Goal: Information Seeking & Learning: Learn about a topic

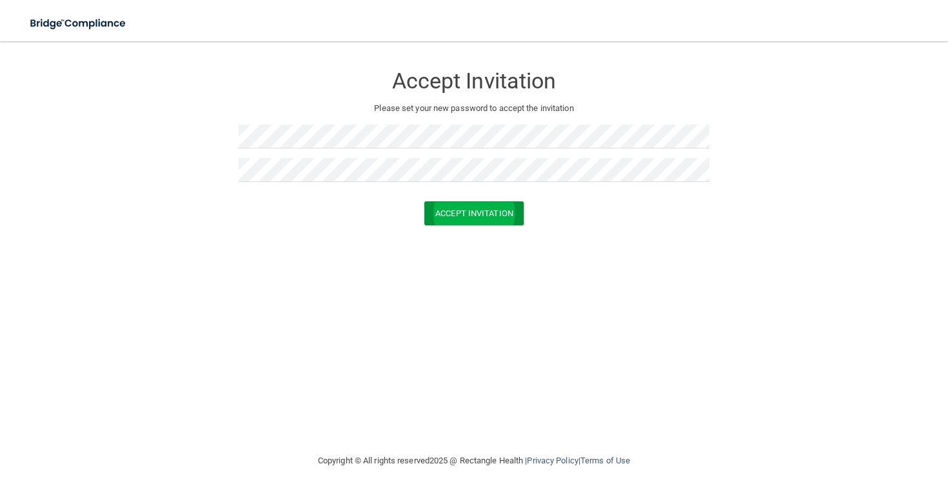
click at [493, 214] on button "Accept Invitation" at bounding box center [473, 213] width 99 height 24
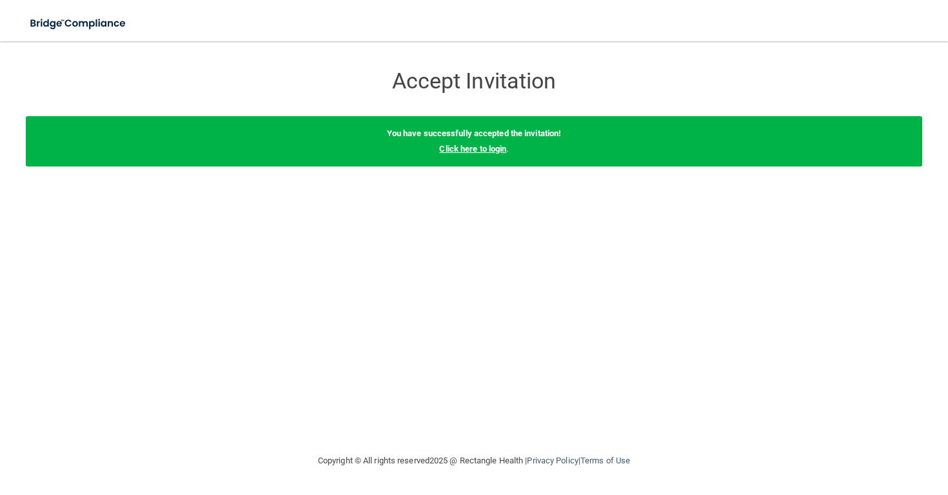
click at [466, 148] on link "Click here to login" at bounding box center [472, 149] width 67 height 10
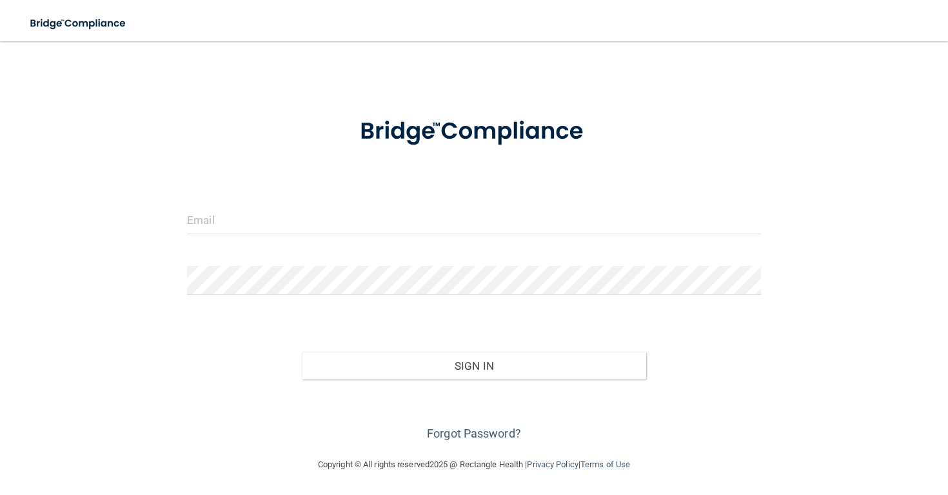
scroll to position [17, 0]
type input "[EMAIL_ADDRESS][DOMAIN_NAME]"
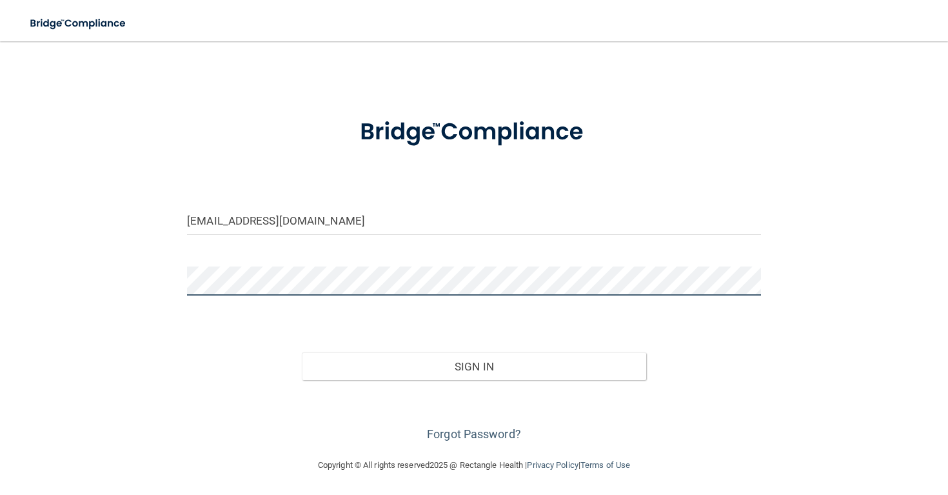
click at [473, 365] on button "Sign In" at bounding box center [474, 366] width 344 height 28
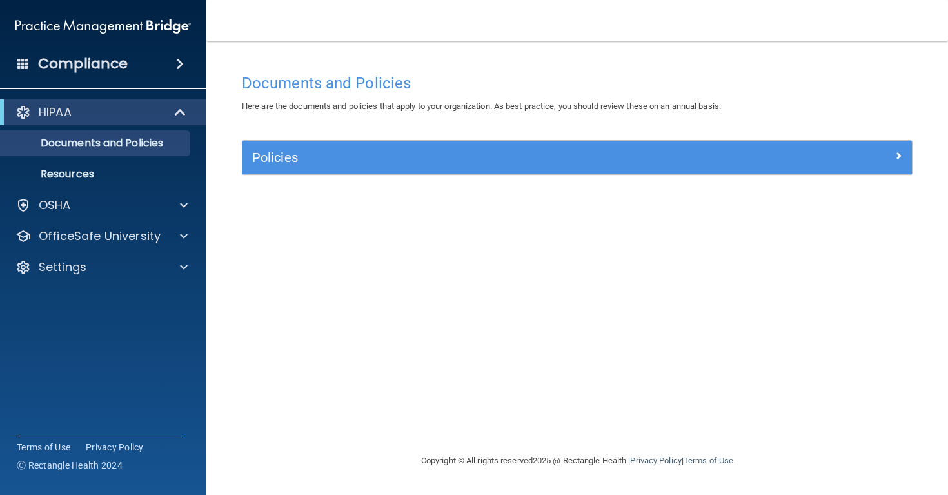
click at [121, 114] on div "HIPAA" at bounding box center [85, 111] width 159 height 15
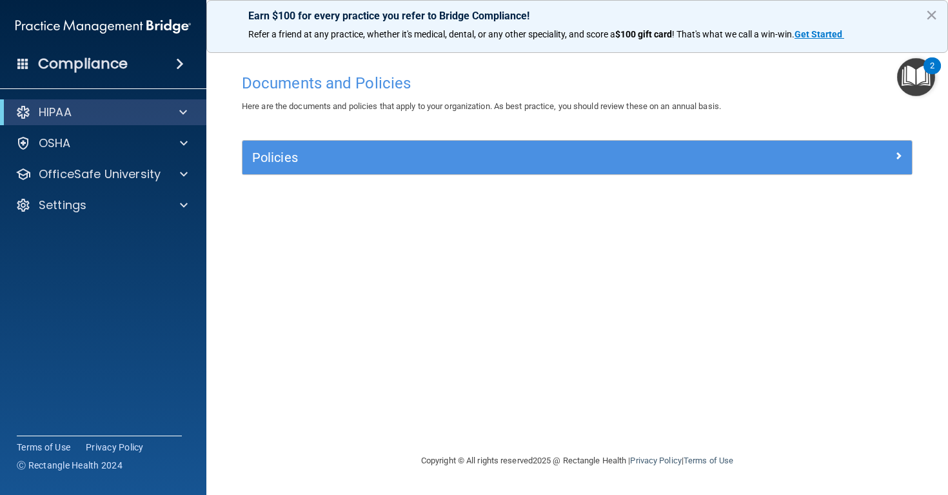
click at [121, 114] on div "HIPAA" at bounding box center [85, 111] width 159 height 15
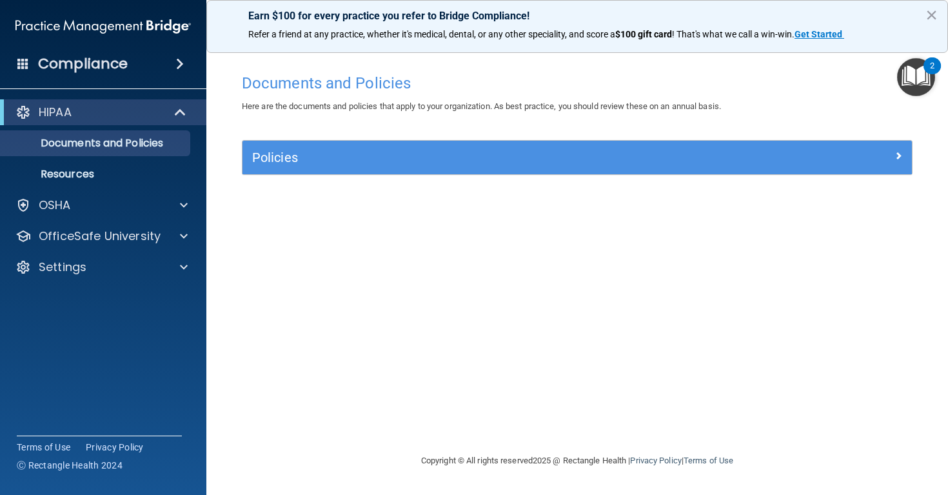
click at [693, 152] on h5 "Policies" at bounding box center [493, 157] width 483 height 14
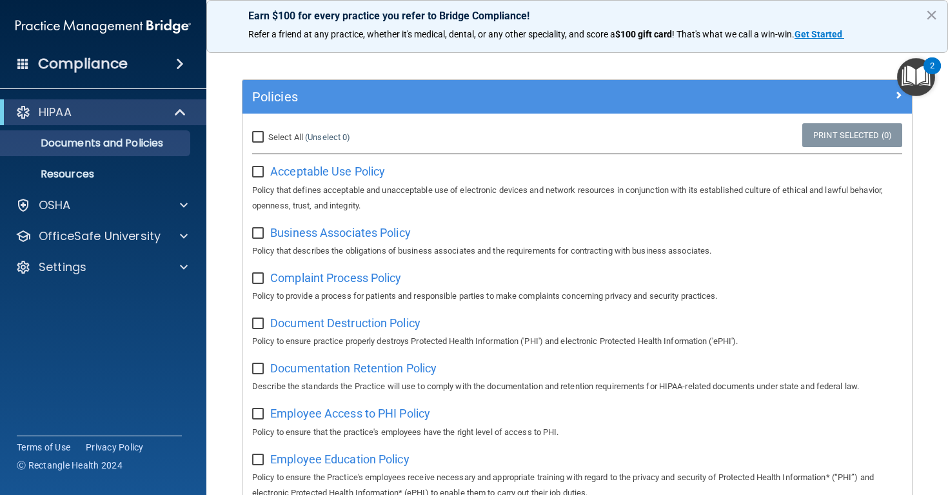
scroll to position [28, 0]
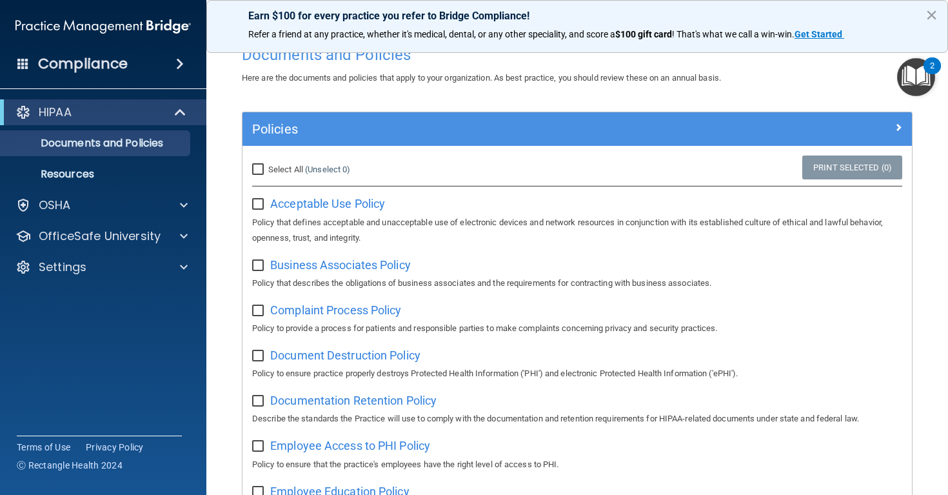
click at [254, 203] on input "checkbox" at bounding box center [259, 204] width 15 height 10
checkbox input "true"
click at [255, 261] on input "checkbox" at bounding box center [259, 266] width 15 height 10
checkbox input "true"
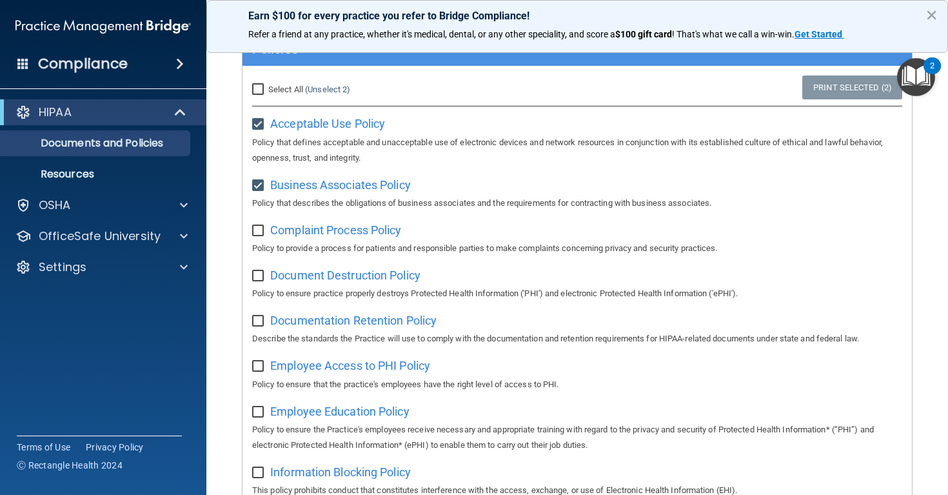
scroll to position [115, 0]
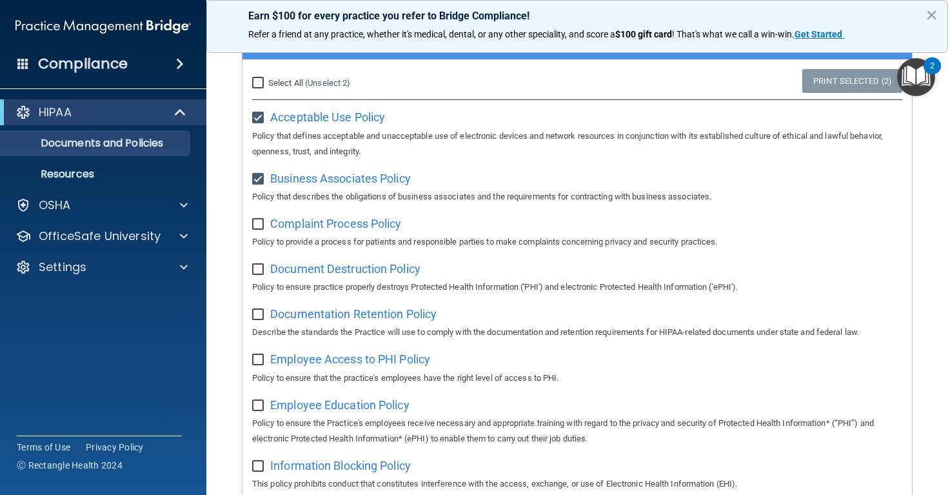
click at [257, 219] on input "checkbox" at bounding box center [259, 224] width 15 height 10
checkbox input "false"
click at [257, 179] on input "checkbox" at bounding box center [259, 179] width 15 height 10
checkbox input "false"
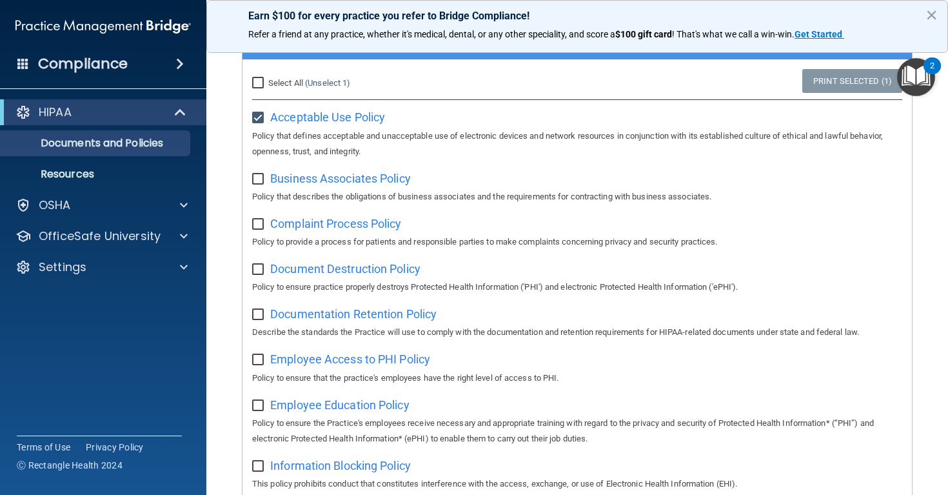
click at [257, 117] on input "checkbox" at bounding box center [259, 118] width 15 height 10
checkbox input "false"
click at [259, 78] on input "Select All (Unselect 0) Unselect All" at bounding box center [259, 83] width 15 height 10
checkbox input "true"
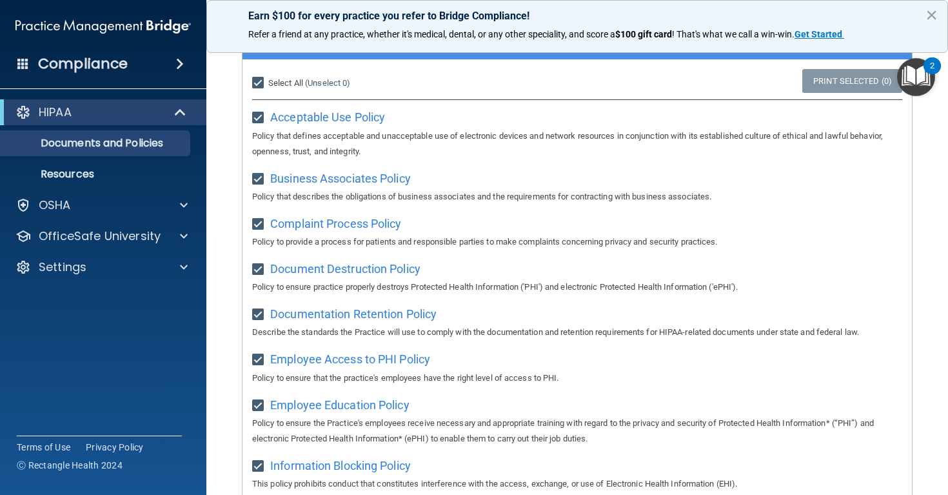
checkbox input "true"
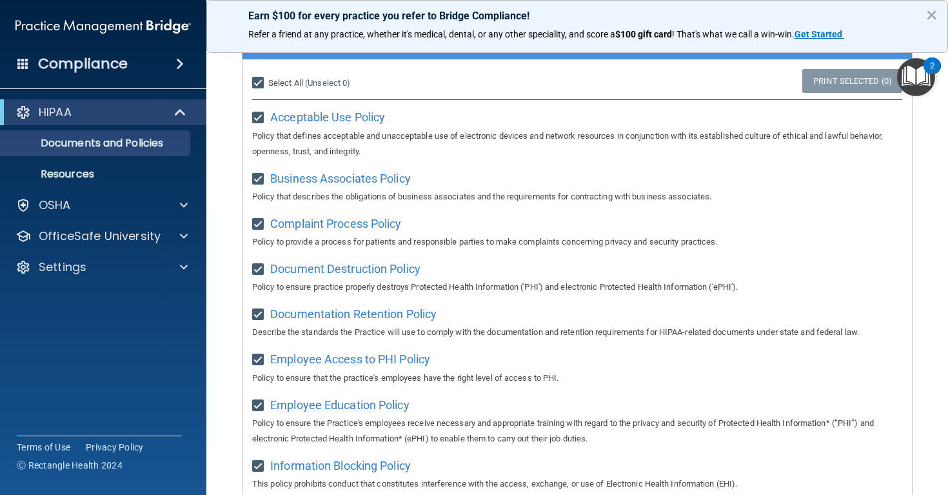
checkbox input "true"
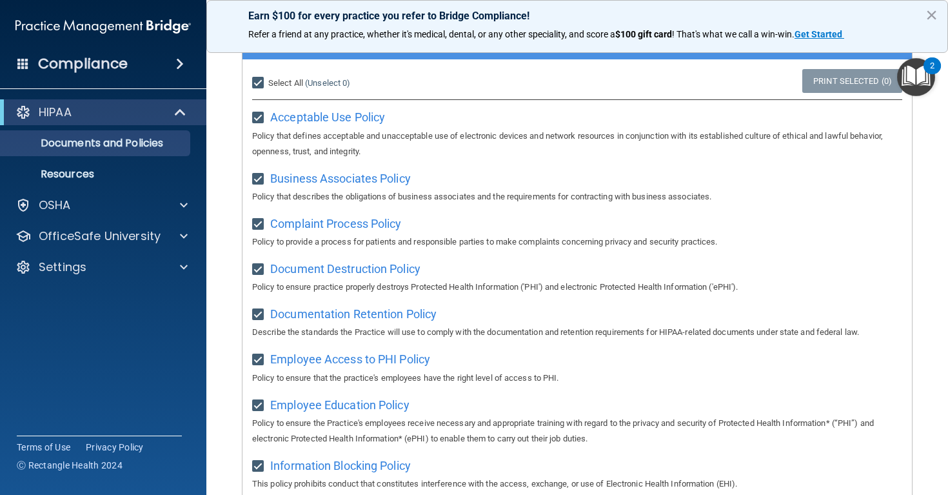
checkbox input "true"
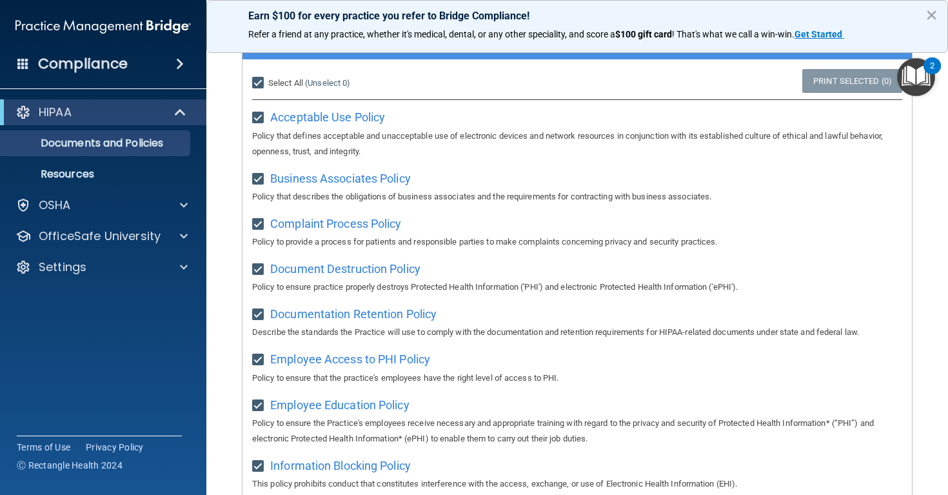
checkbox input "true"
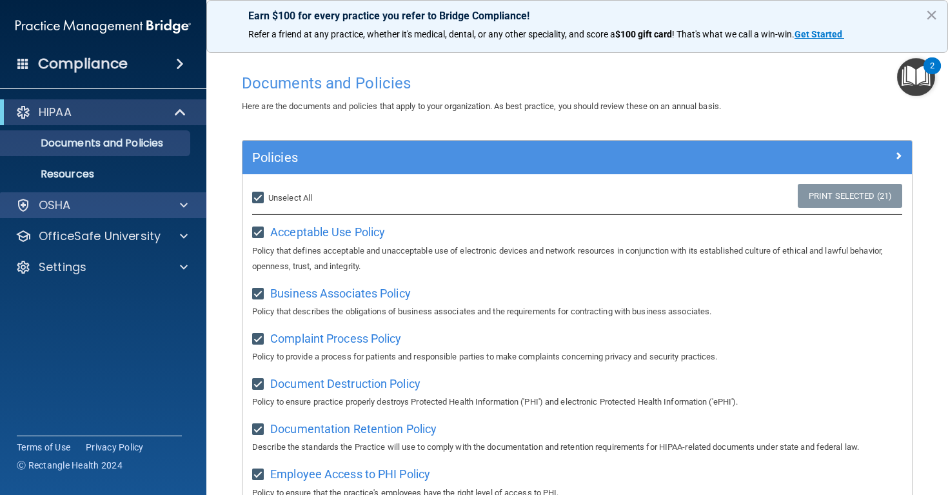
scroll to position [0, 0]
click at [179, 110] on span at bounding box center [181, 111] width 11 height 15
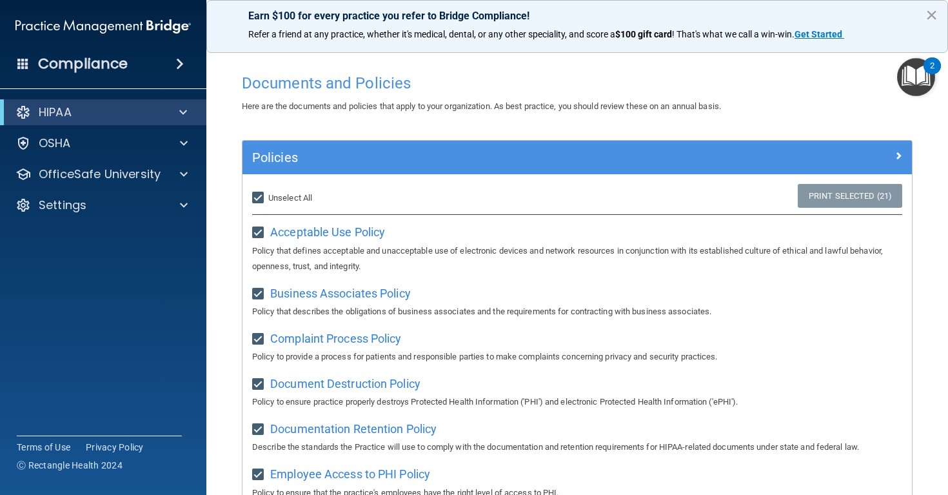
click at [179, 109] on span at bounding box center [183, 111] width 8 height 15
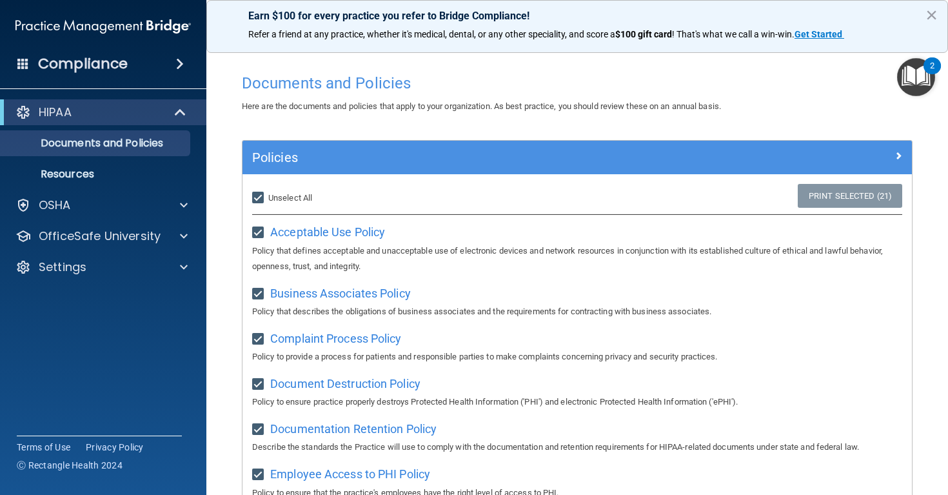
click at [19, 107] on div at bounding box center [22, 111] width 15 height 15
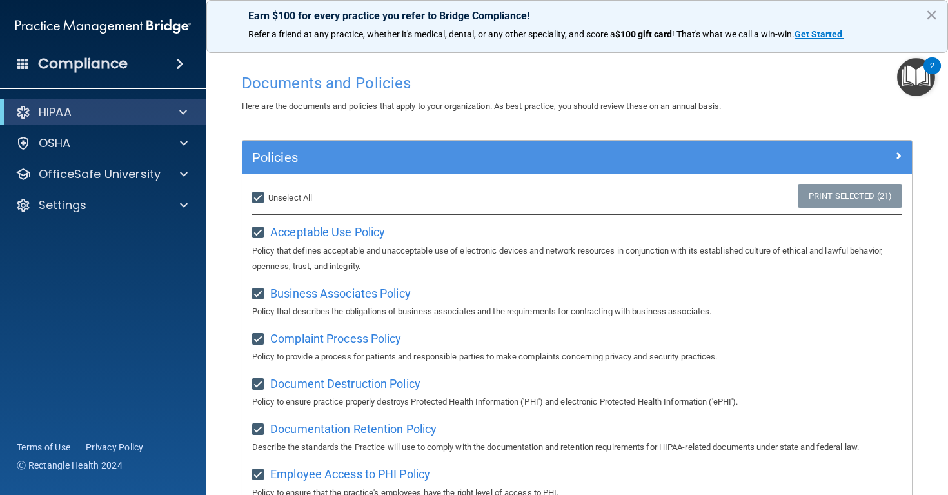
click at [19, 107] on div at bounding box center [22, 111] width 15 height 15
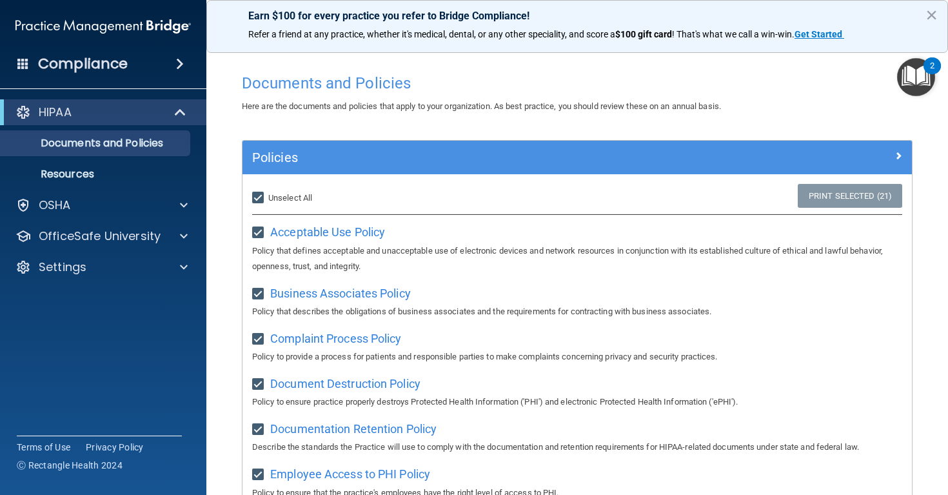
click at [158, 75] on div "Compliance" at bounding box center [103, 64] width 206 height 28
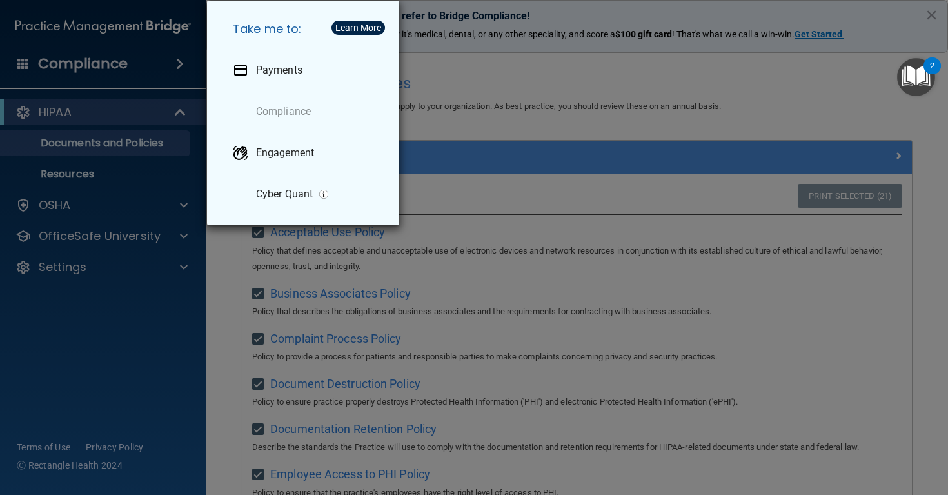
click at [291, 240] on div "Take me to: Payments Compliance Engagement Cyber Quant" at bounding box center [474, 247] width 948 height 495
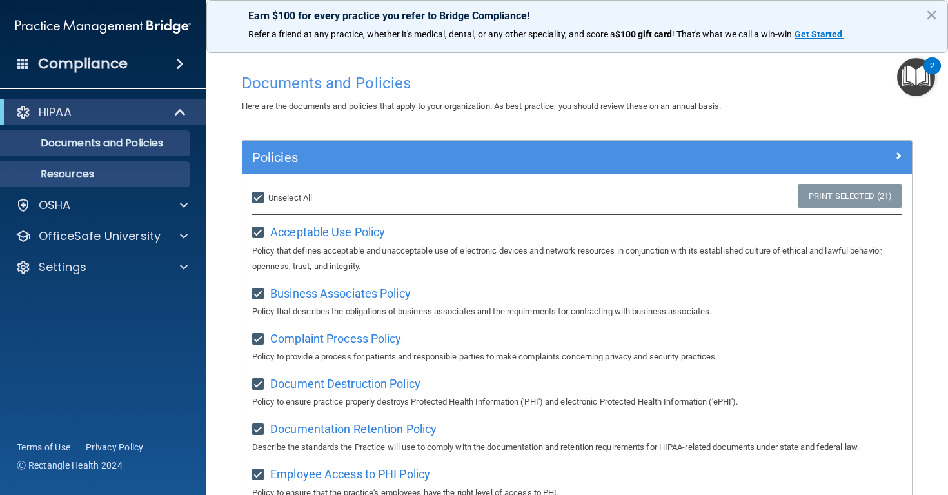
click at [66, 176] on p "Resources" at bounding box center [96, 174] width 176 height 13
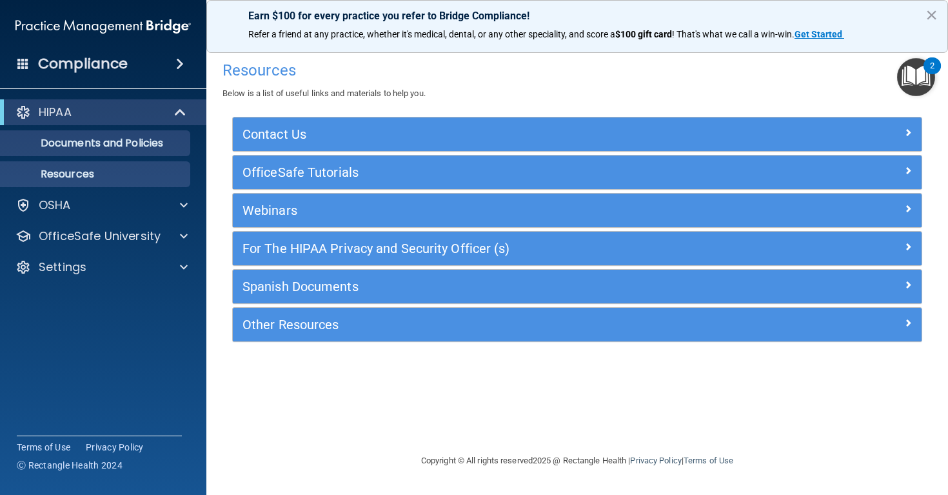
click at [77, 148] on p "Documents and Policies" at bounding box center [96, 143] width 176 height 13
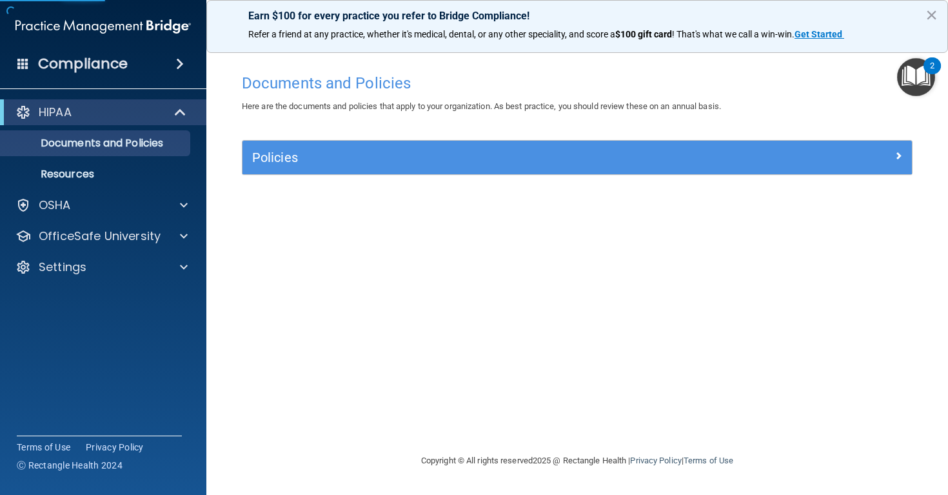
click at [351, 148] on div "Policies" at bounding box center [494, 157] width 502 height 21
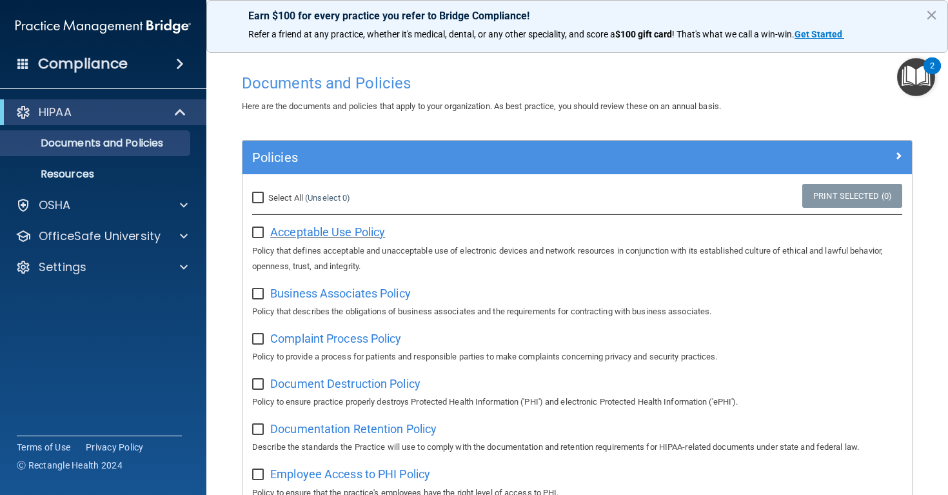
click at [302, 228] on span "Acceptable Use Policy" at bounding box center [327, 232] width 115 height 14
click at [326, 294] on span "Business Associates Policy" at bounding box center [340, 293] width 141 height 14
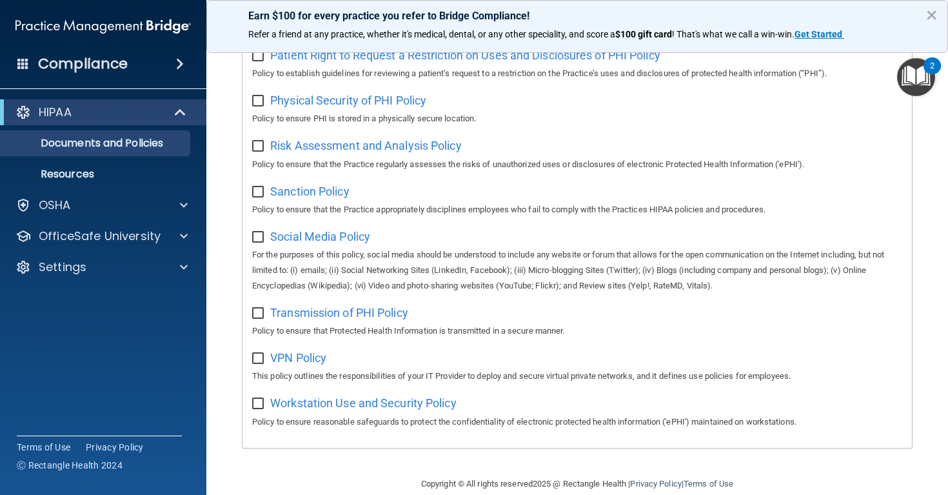
scroll to position [796, 0]
click at [920, 70] on img "Open Resource Center, 2 new notifications" at bounding box center [916, 77] width 38 height 38
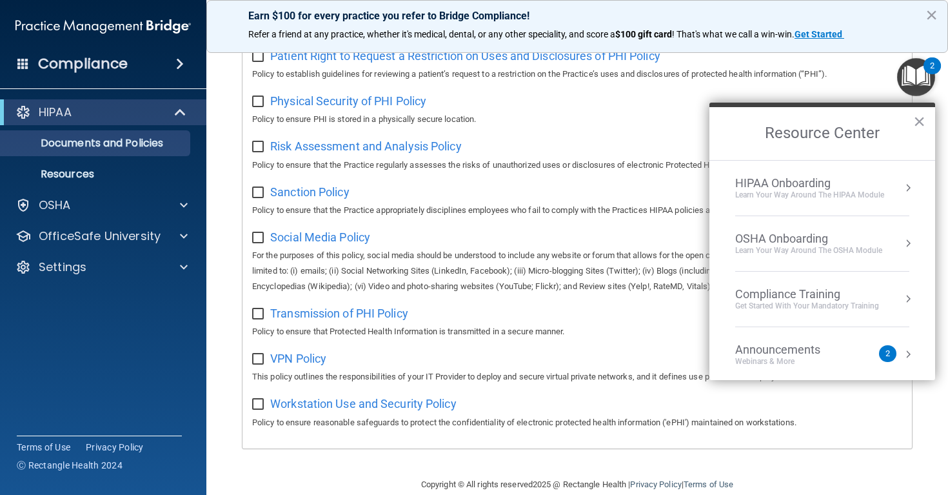
click at [831, 357] on div "Webinars & More" at bounding box center [790, 361] width 111 height 11
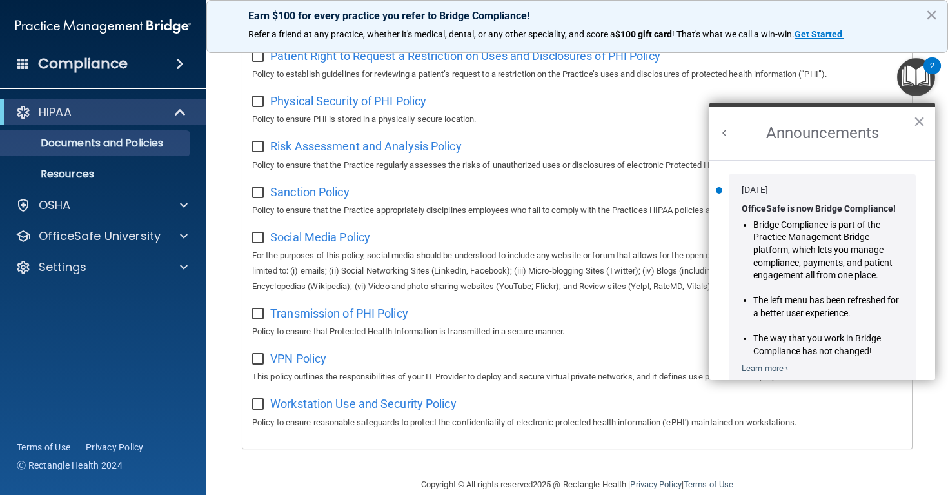
scroll to position [0, 0]
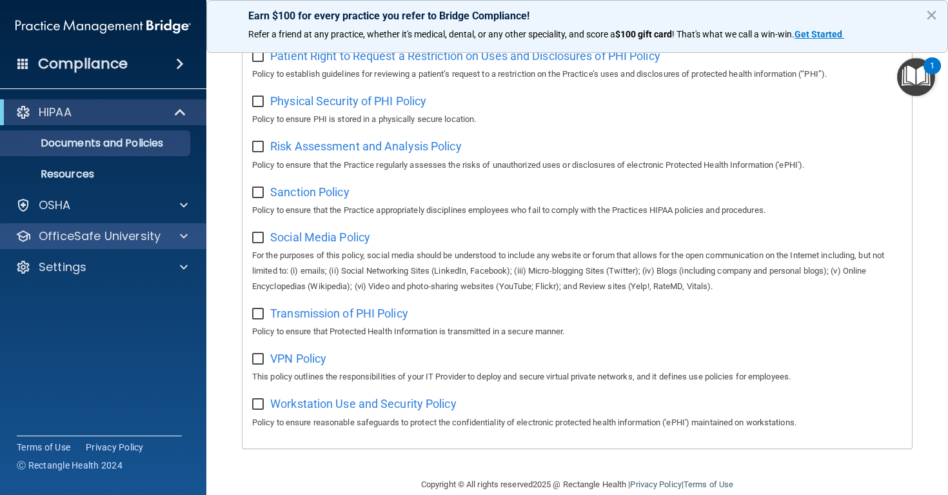
click at [80, 235] on p "OfficeSafe University" at bounding box center [100, 235] width 122 height 15
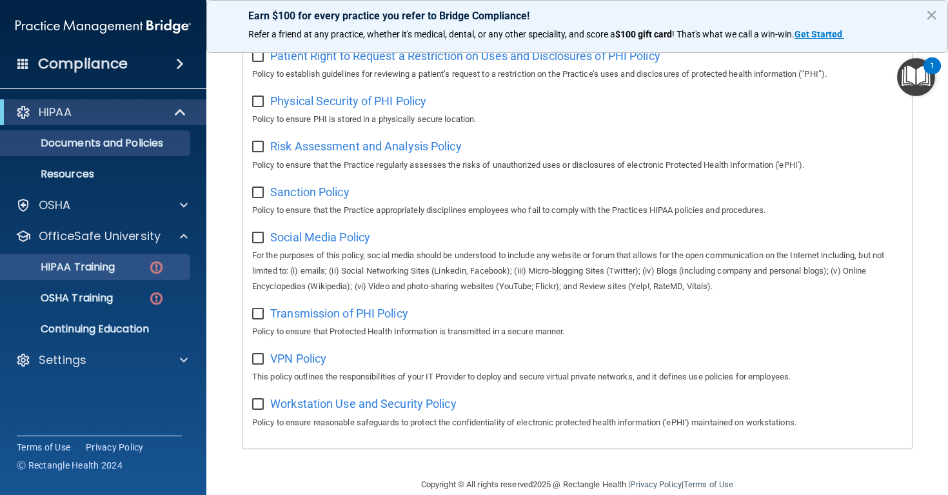
click at [103, 254] on link "HIPAA Training" at bounding box center [88, 267] width 203 height 26
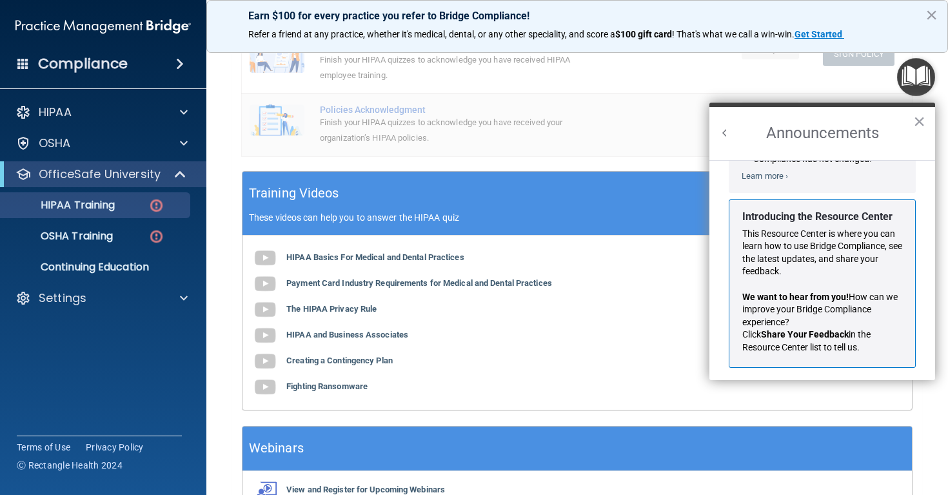
scroll to position [191, 0]
click at [921, 121] on button "×" at bounding box center [919, 121] width 12 height 21
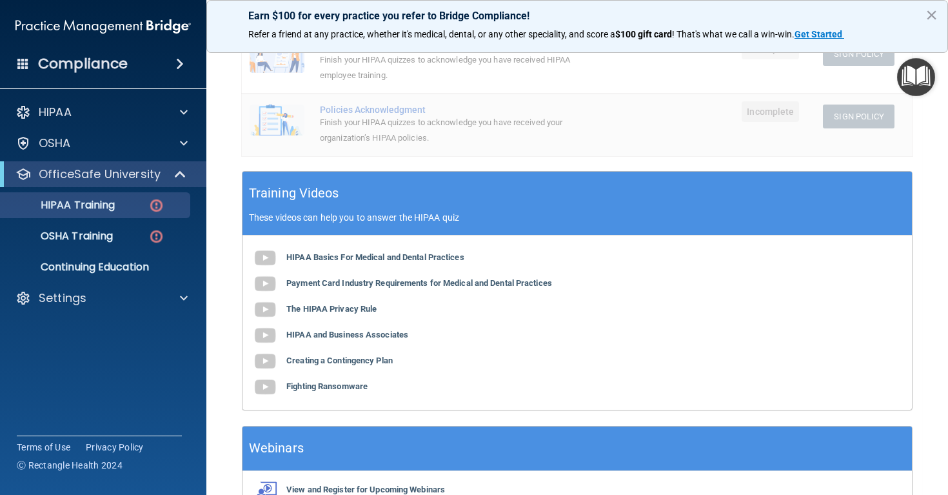
click at [661, 103] on td "Policies Acknowledgment Finish your HIPAA quizzes to acknowledge you have recei…" at bounding box center [491, 125] width 359 height 62
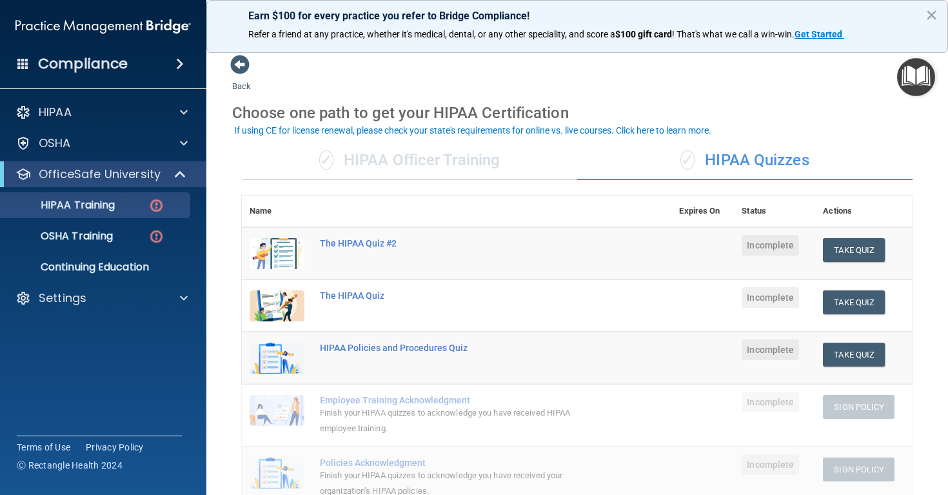
scroll to position [0, 0]
click at [502, 163] on div "✓ HIPAA Officer Training" at bounding box center [409, 160] width 335 height 39
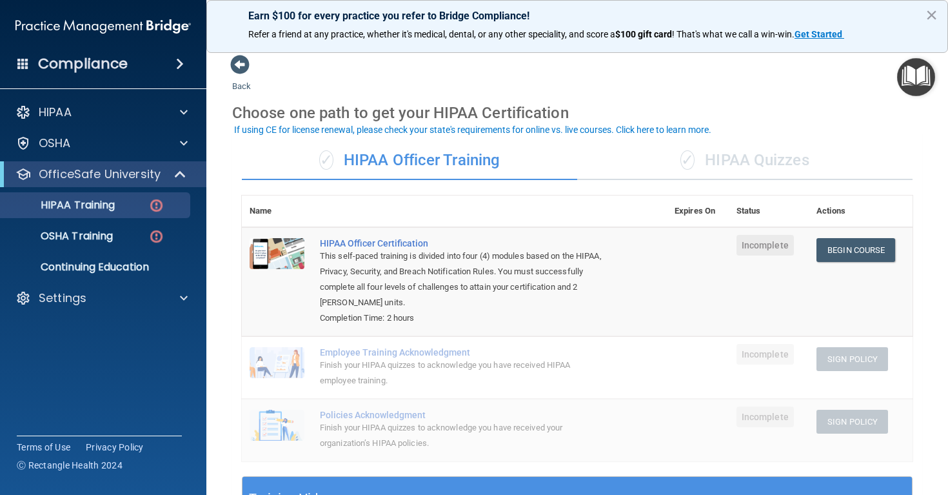
click at [698, 163] on div "✓ HIPAA Quizzes" at bounding box center [744, 160] width 335 height 39
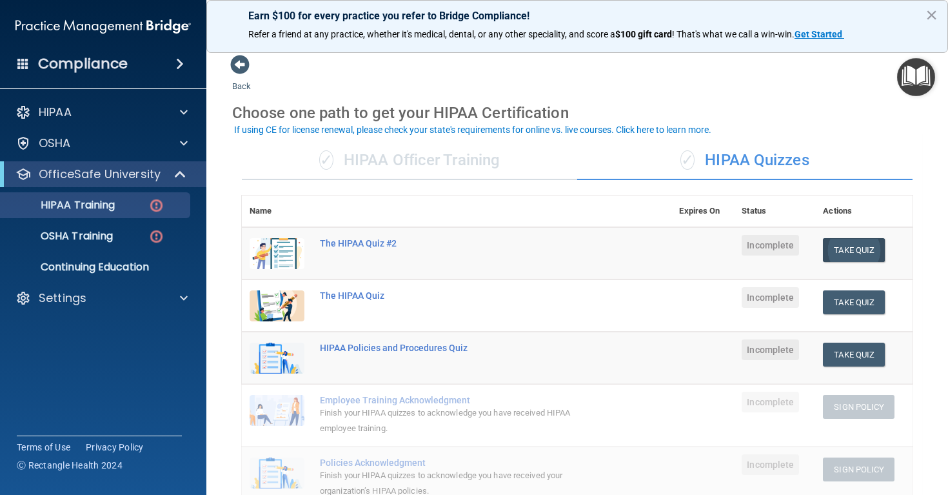
click at [842, 246] on button "Take Quiz" at bounding box center [854, 250] width 62 height 24
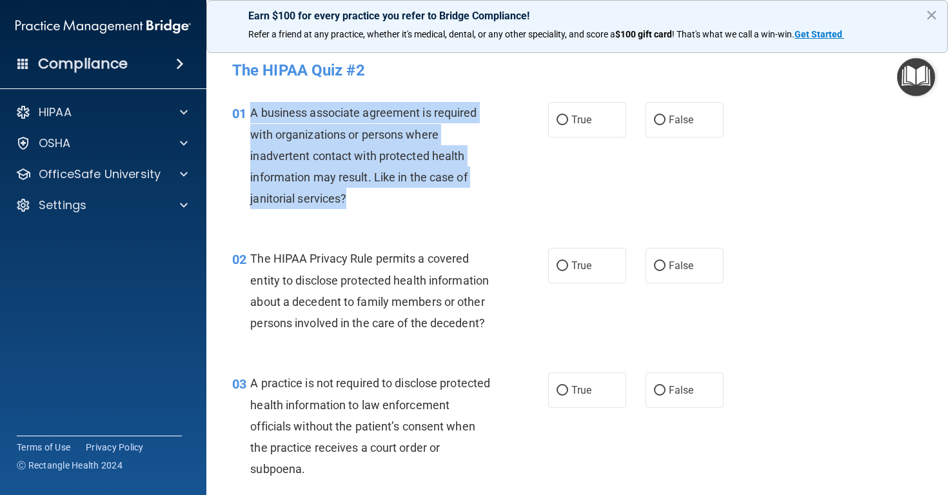
drag, startPoint x: 252, startPoint y: 113, endPoint x: 361, endPoint y: 204, distance: 141.9
click at [361, 204] on div "A business associate agreement is required with organizations or persons where …" at bounding box center [376, 155] width 252 height 107
copy span "A business associate agreement is required with organizations or persons where …"
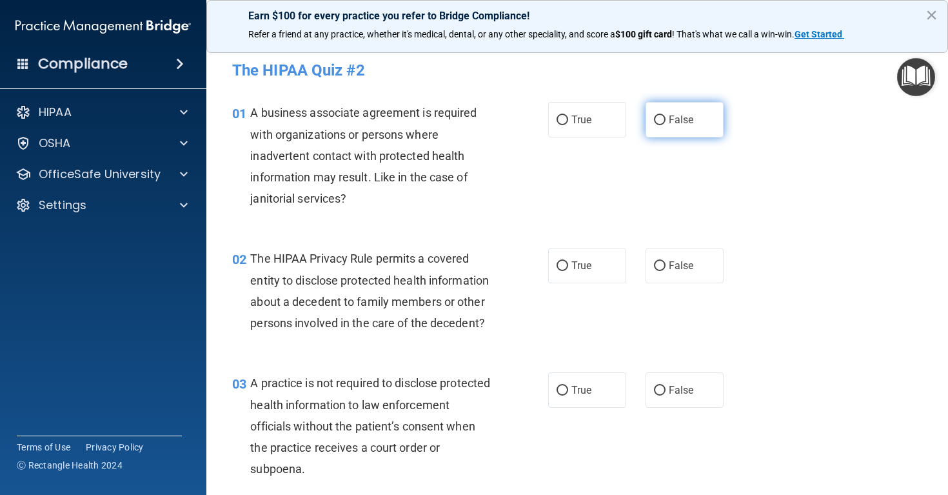
click at [647, 123] on label "False" at bounding box center [685, 119] width 78 height 35
click at [654, 123] on input "False" at bounding box center [660, 120] width 12 height 10
radio input "true"
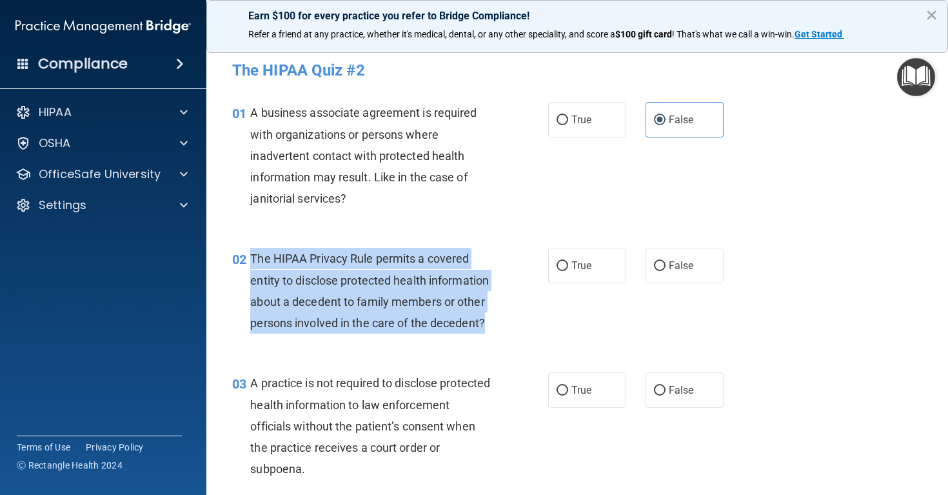
drag, startPoint x: 251, startPoint y: 258, endPoint x: 496, endPoint y: 337, distance: 257.6
click at [496, 337] on div "02 The HIPAA Privacy Rule permits a covered entity to disclose protected health…" at bounding box center [390, 294] width 355 height 92
copy span "The HIPAA Privacy Rule permits a covered entity to disclose protected health in…"
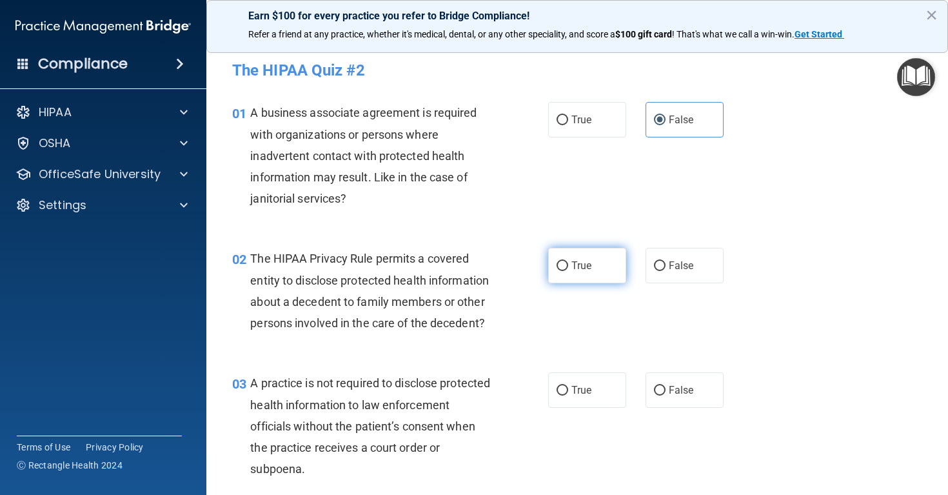
click at [596, 268] on label "True" at bounding box center [587, 265] width 78 height 35
click at [568, 268] on input "True" at bounding box center [563, 266] width 12 height 10
radio input "true"
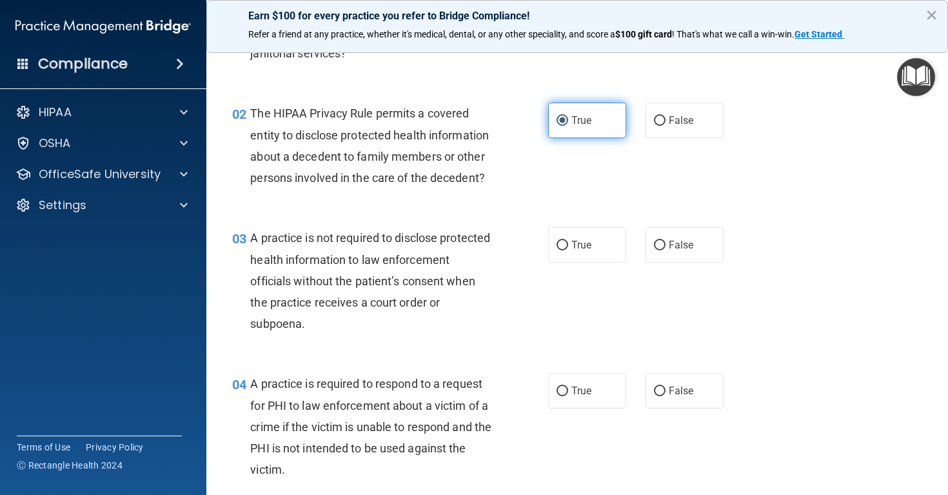
scroll to position [197, 0]
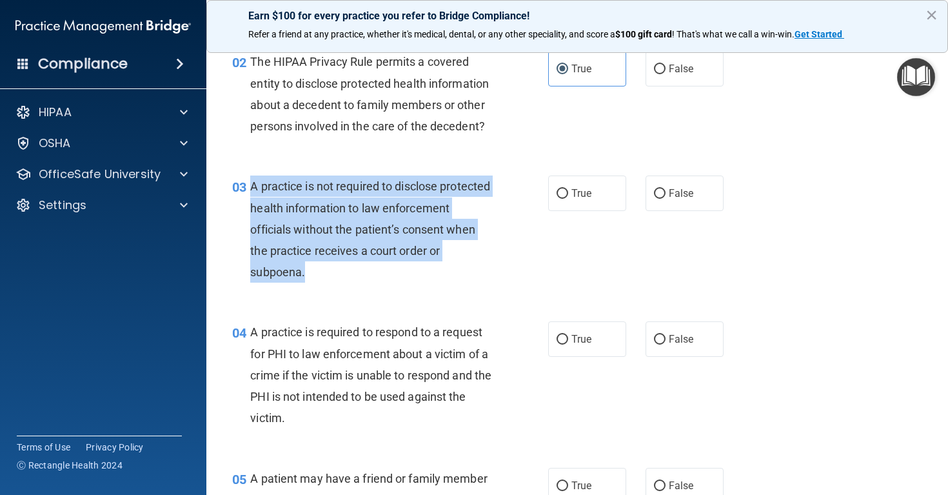
drag, startPoint x: 368, startPoint y: 274, endPoint x: 248, endPoint y: 176, distance: 154.9
click at [248, 176] on div "03 A practice is not required to disclose protected health information to law e…" at bounding box center [390, 232] width 355 height 114
copy div "A practice is not required to disclose protected health information to law enfo…"
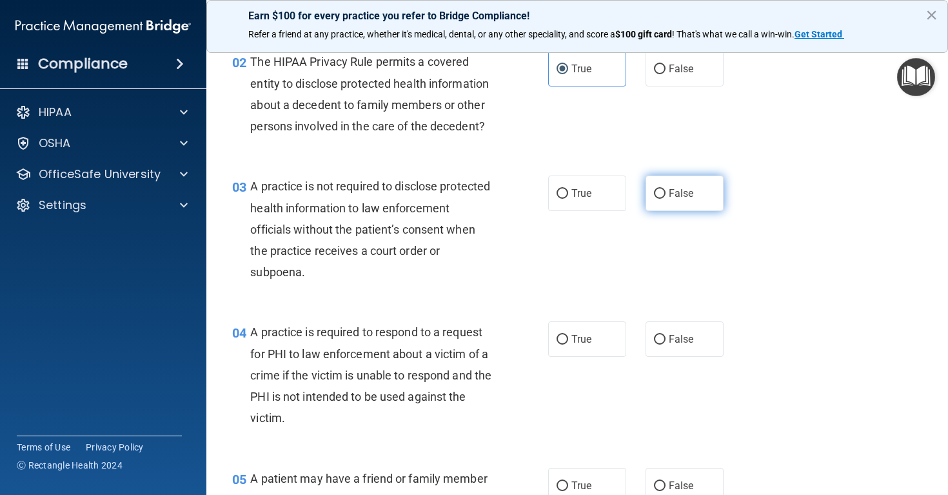
click at [648, 193] on label "False" at bounding box center [685, 192] width 78 height 35
click at [654, 193] on input "False" at bounding box center [660, 194] width 12 height 10
radio input "true"
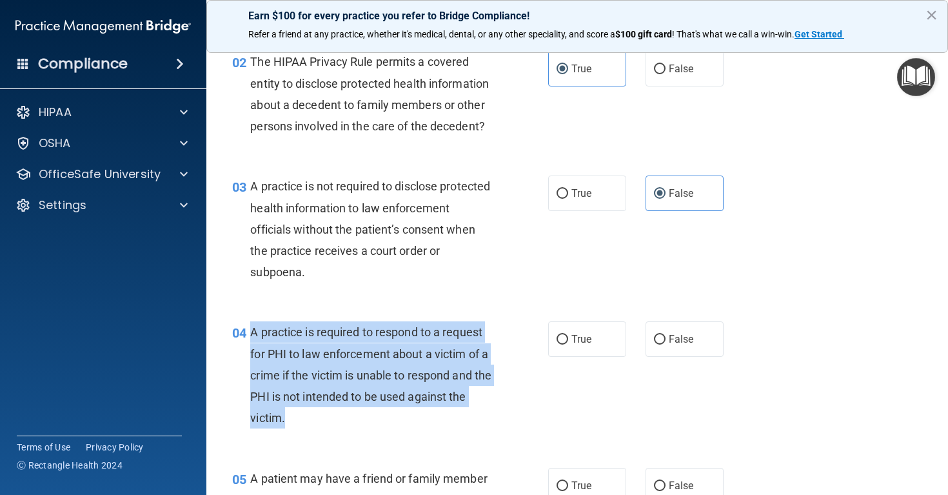
drag, startPoint x: 299, startPoint y: 418, endPoint x: 252, endPoint y: 332, distance: 97.8
click at [252, 332] on div "A practice is required to respond to a request for PHI to law enforcement about…" at bounding box center [376, 374] width 252 height 107
copy span "A practice is required to respond to a request for PHI to law enforcement about…"
click at [563, 339] on input "True" at bounding box center [563, 340] width 12 height 10
radio input "true"
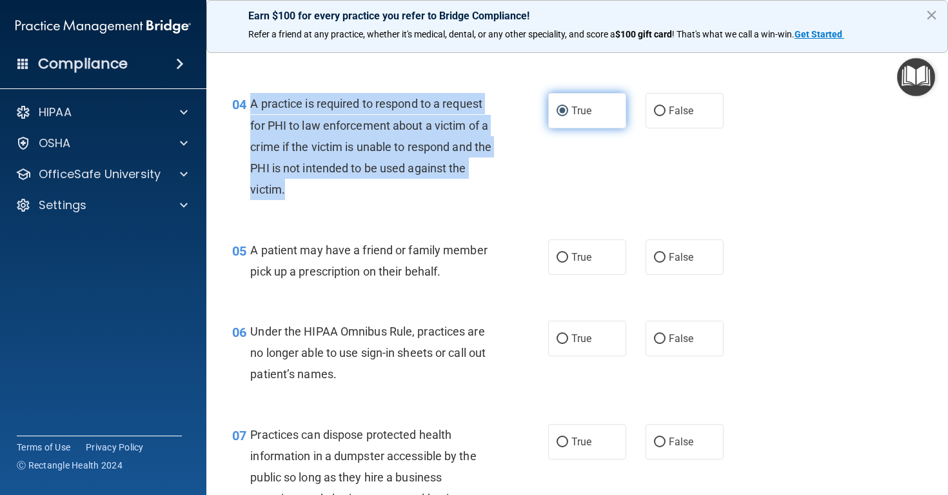
scroll to position [439, 0]
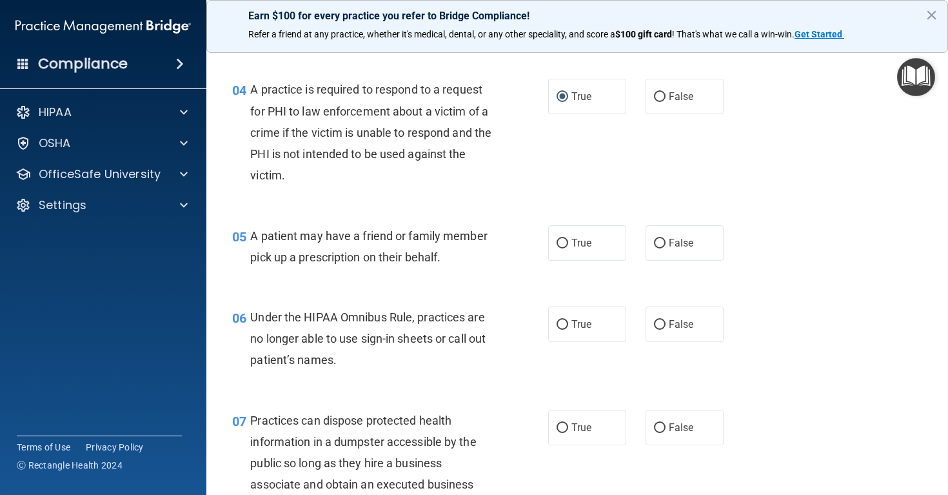
click at [330, 240] on div "A patient may have a friend or family member pick up a prescription on their be…" at bounding box center [376, 246] width 252 height 43
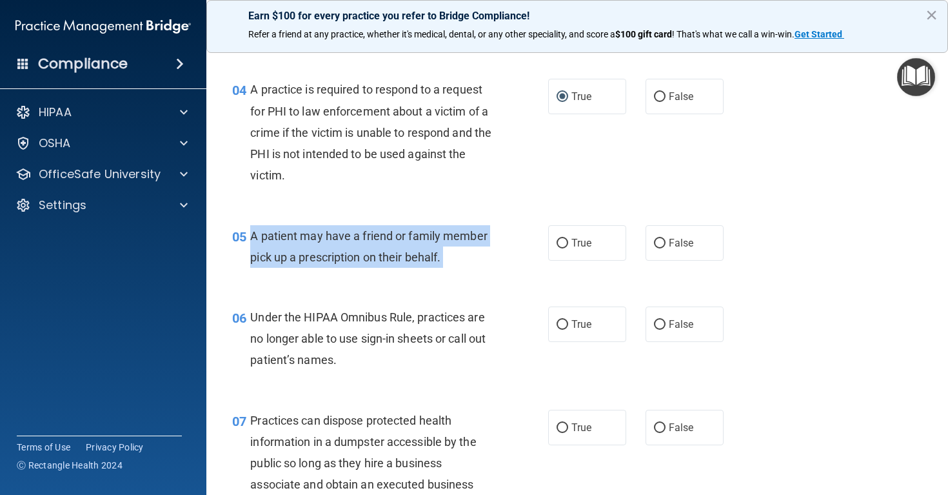
click at [330, 240] on div "A patient may have a friend or family member pick up a prescription on their be…" at bounding box center [376, 246] width 252 height 43
copy ng-form "A patient may have a friend or family member pick up a prescription on their be…"
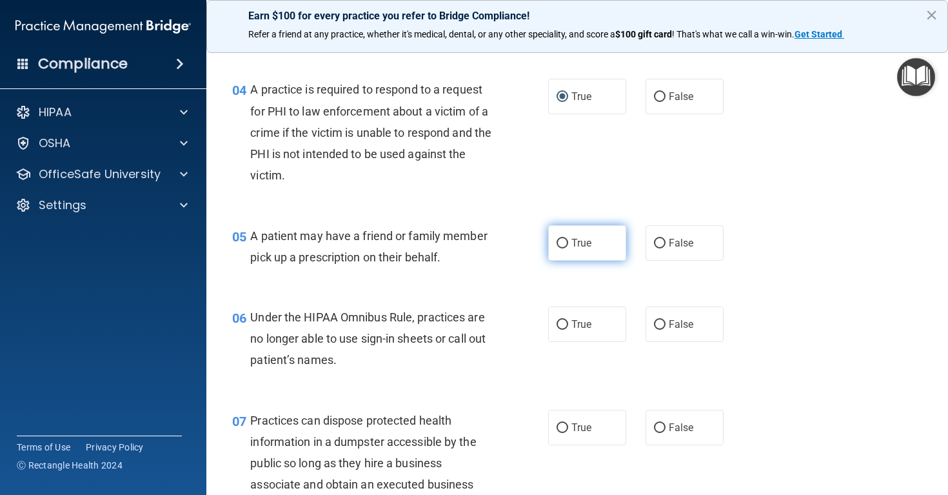
click at [597, 242] on label "True" at bounding box center [587, 242] width 78 height 35
click at [568, 242] on input "True" at bounding box center [563, 244] width 12 height 10
radio input "true"
click at [362, 332] on span "Under the HIPAA Omnibus Rule, practices are no longer able to use sign-in sheet…" at bounding box center [367, 338] width 235 height 56
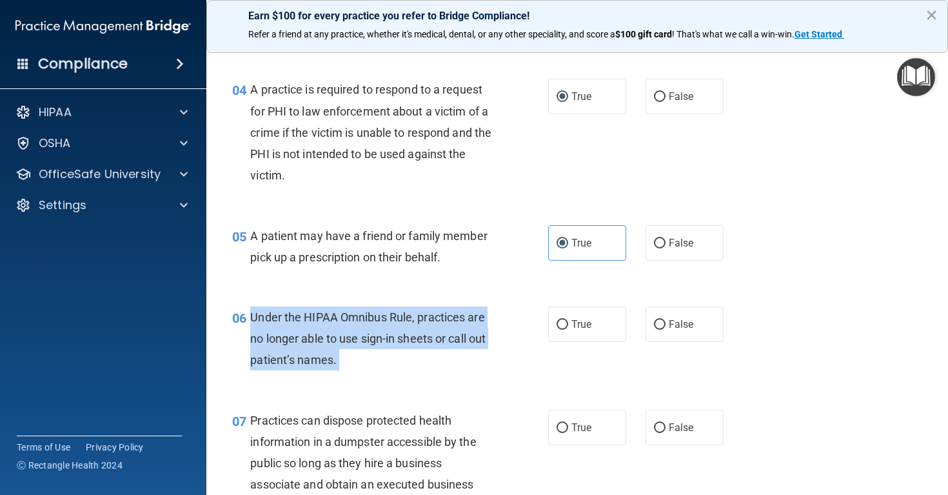
click at [362, 332] on span "Under the HIPAA Omnibus Rule, practices are no longer able to use sign-in sheet…" at bounding box center [367, 338] width 235 height 56
copy ng-form "Under the HIPAA Omnibus Rule, practices are no longer able to use sign-in sheet…"
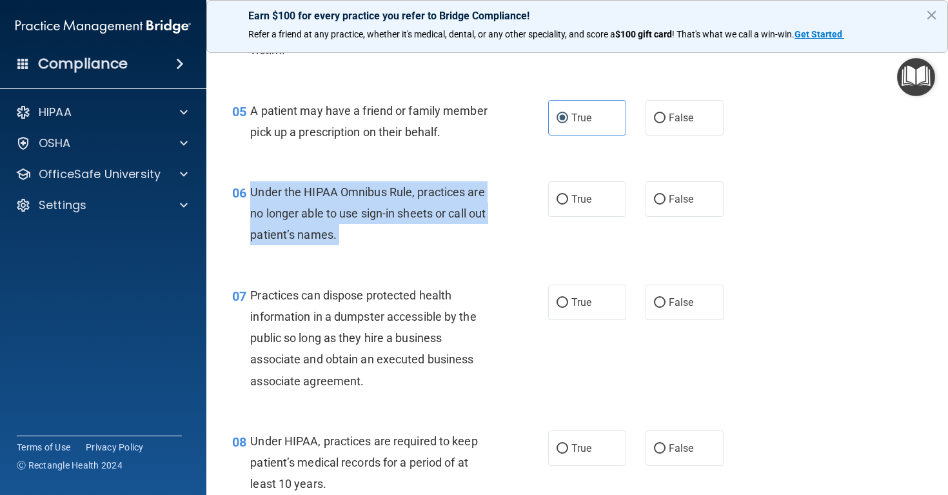
scroll to position [571, 0]
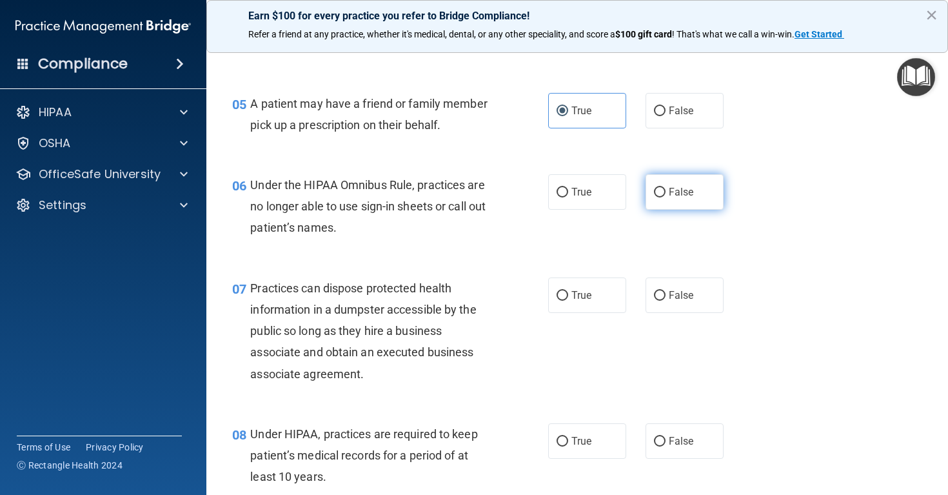
click at [684, 201] on label "False" at bounding box center [685, 191] width 78 height 35
click at [666, 197] on input "False" at bounding box center [660, 193] width 12 height 10
radio input "true"
click at [329, 312] on div "Practices can dispose protected health information in a dumpster accessible by …" at bounding box center [376, 330] width 252 height 107
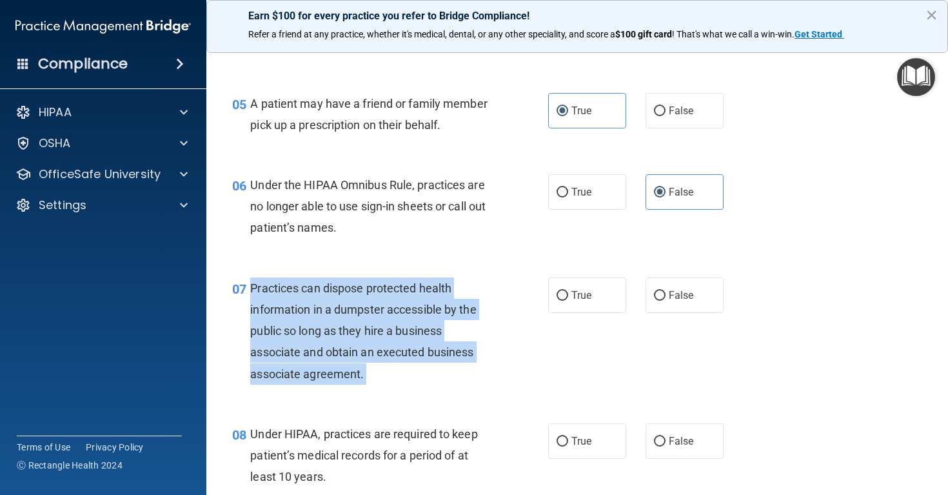
click at [329, 312] on div "Practices can dispose protected health information in a dumpster accessible by …" at bounding box center [376, 330] width 252 height 107
copy ng-form "Practices can dispose protected health information in a dumpster accessible by …"
click at [664, 293] on input "False" at bounding box center [660, 296] width 12 height 10
radio input "true"
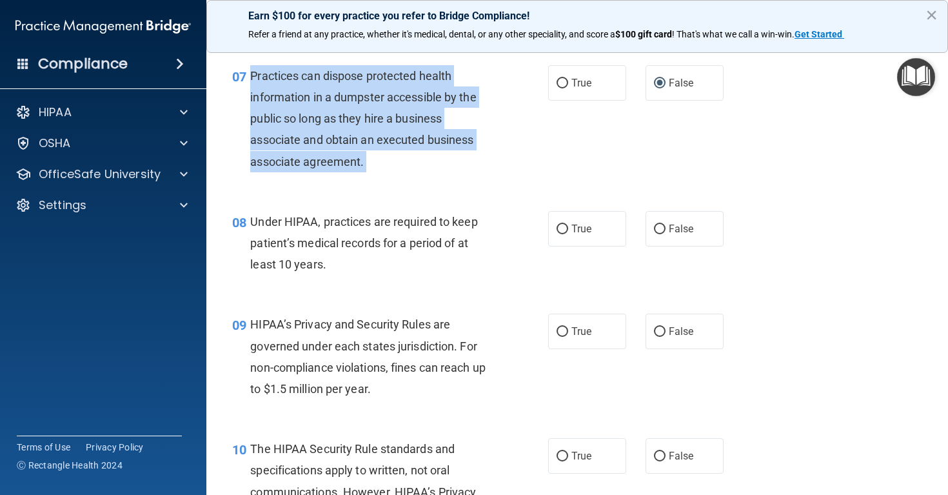
scroll to position [798, 0]
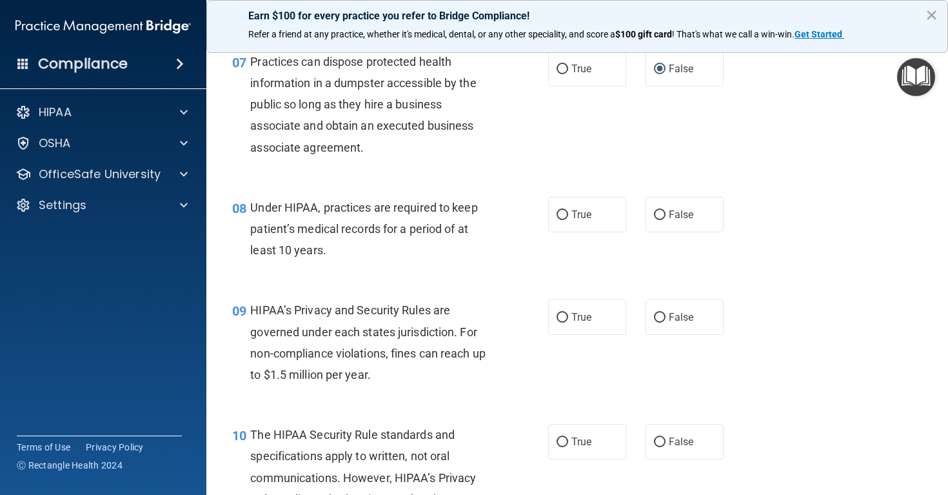
click at [355, 226] on span "Under HIPAA, practices are required to keep patient’s medical records for a per…" at bounding box center [363, 229] width 227 height 56
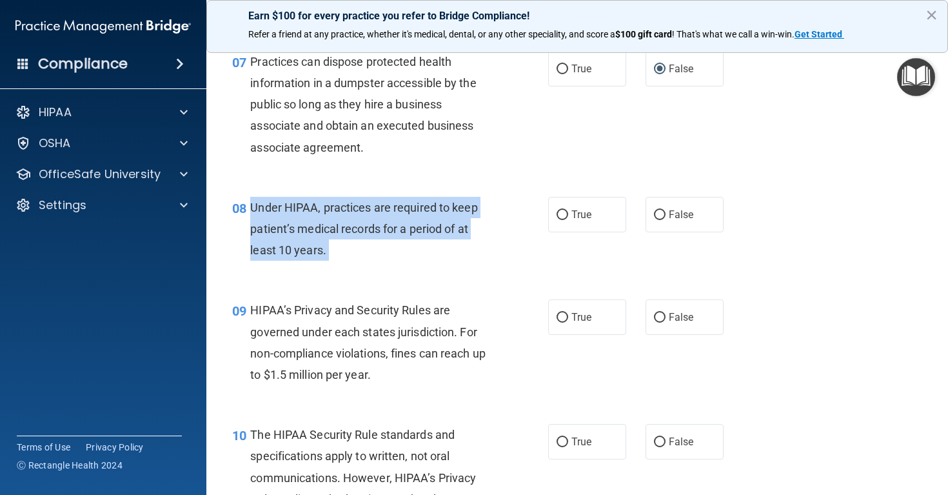
click at [355, 226] on span "Under HIPAA, practices are required to keep patient’s medical records for a per…" at bounding box center [363, 229] width 227 height 56
copy ng-form "Under HIPAA, practices are required to keep patient’s medical records for a per…"
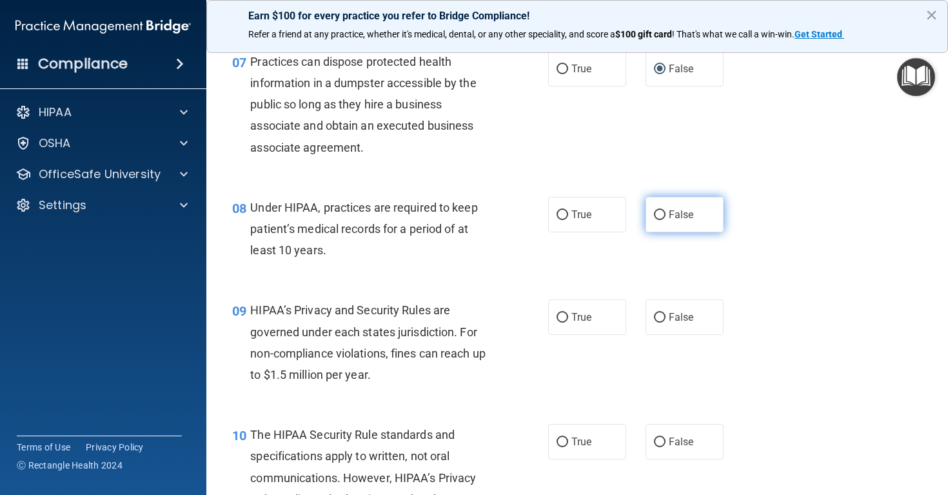
click at [688, 224] on label "False" at bounding box center [685, 214] width 78 height 35
click at [666, 220] on input "False" at bounding box center [660, 215] width 12 height 10
radio input "true"
click at [301, 351] on span "HIPAA’s Privacy and Security Rules are governed under each states jurisdiction.…" at bounding box center [367, 342] width 235 height 78
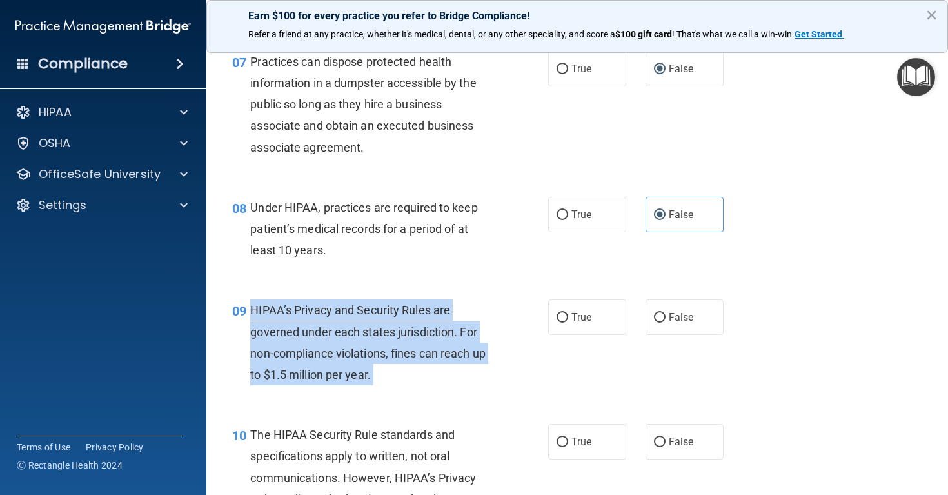
click at [301, 351] on span "HIPAA’s Privacy and Security Rules are governed under each states jurisdiction.…" at bounding box center [367, 342] width 235 height 78
copy ng-form "HIPAA’s Privacy and Security Rules are governed under each states jurisdiction.…"
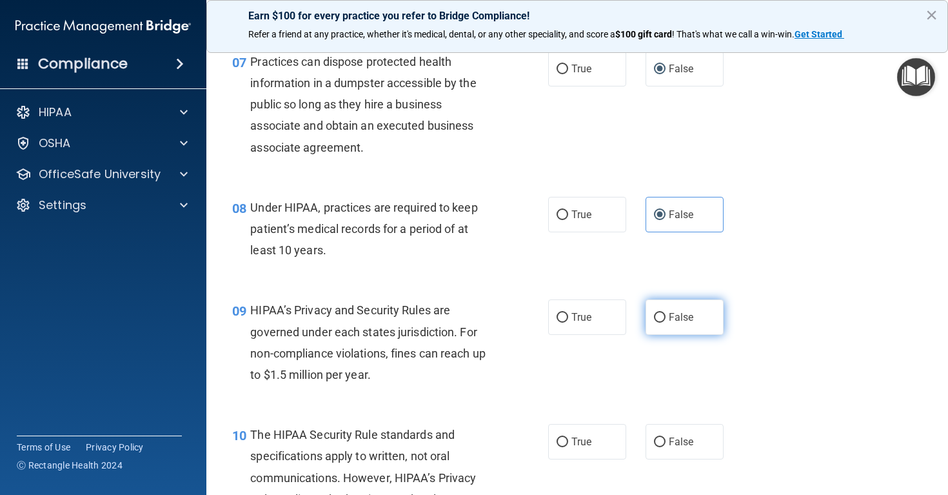
click at [684, 321] on label "False" at bounding box center [685, 316] width 78 height 35
click at [666, 321] on input "False" at bounding box center [660, 318] width 12 height 10
radio input "true"
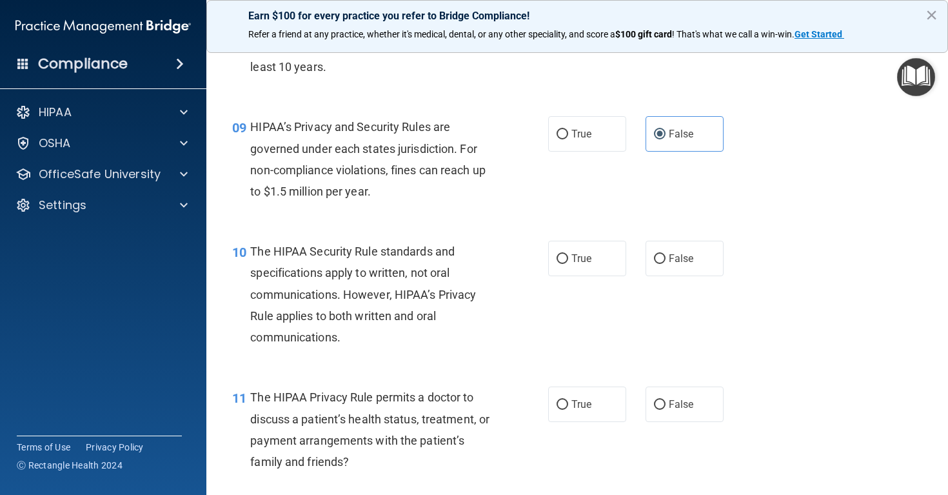
scroll to position [1022, 0]
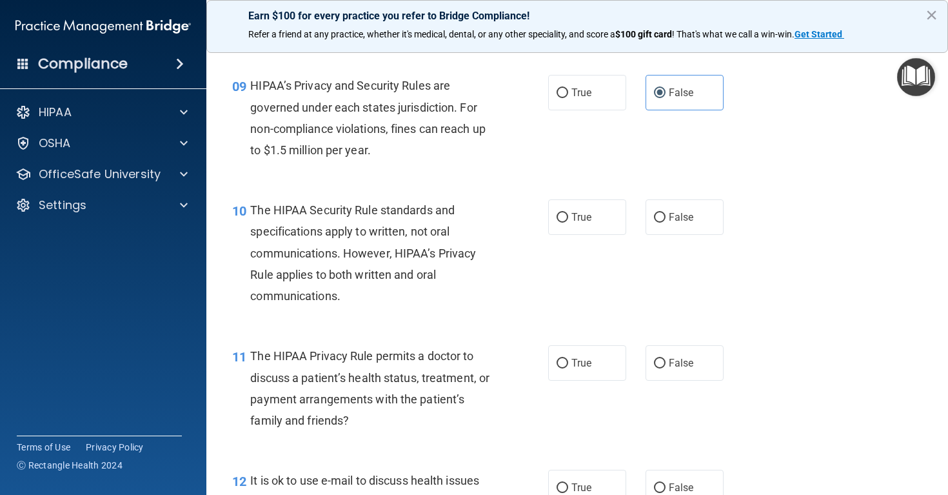
click at [392, 214] on div "The HIPAA Security Rule standards and specifications apply to written, not oral…" at bounding box center [376, 252] width 252 height 107
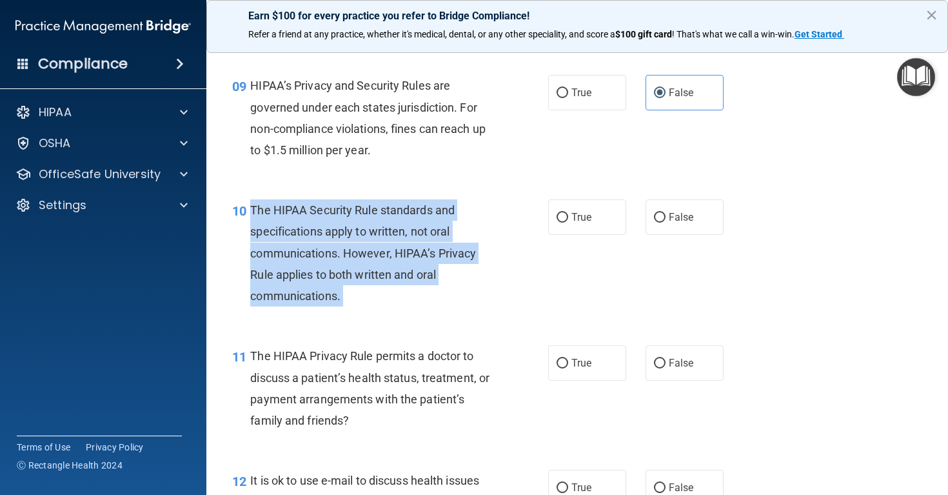
click at [392, 214] on div "The HIPAA Security Rule standards and specifications apply to written, not oral…" at bounding box center [376, 252] width 252 height 107
copy ng-form "The HIPAA Security Rule standards and specifications apply to written, not oral…"
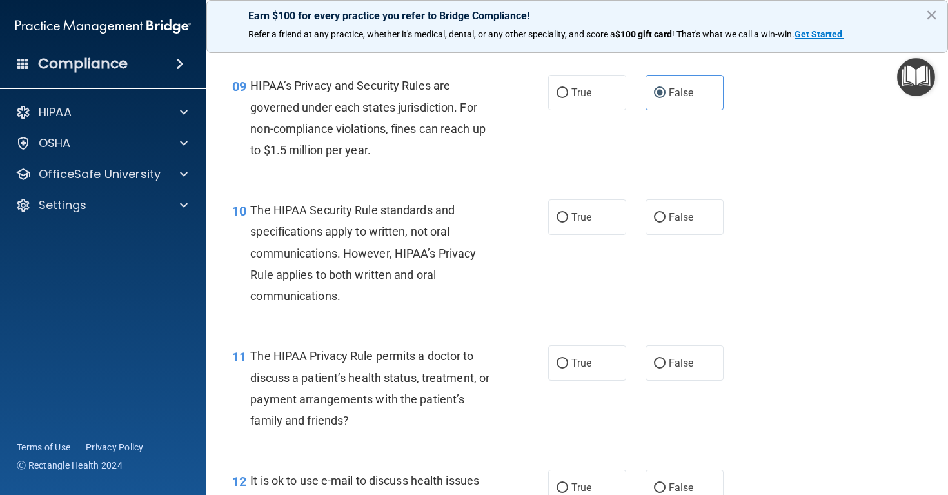
click at [682, 237] on div "10 The HIPAA Security Rule standards and specifications apply to written, not o…" at bounding box center [577, 256] width 709 height 146
click at [677, 211] on span "False" at bounding box center [681, 217] width 25 height 12
click at [666, 213] on input "False" at bounding box center [660, 218] width 12 height 10
radio input "true"
click at [339, 379] on div "The HIPAA Privacy Rule permits a doctor to discuss a patient’s health status, t…" at bounding box center [376, 388] width 252 height 86
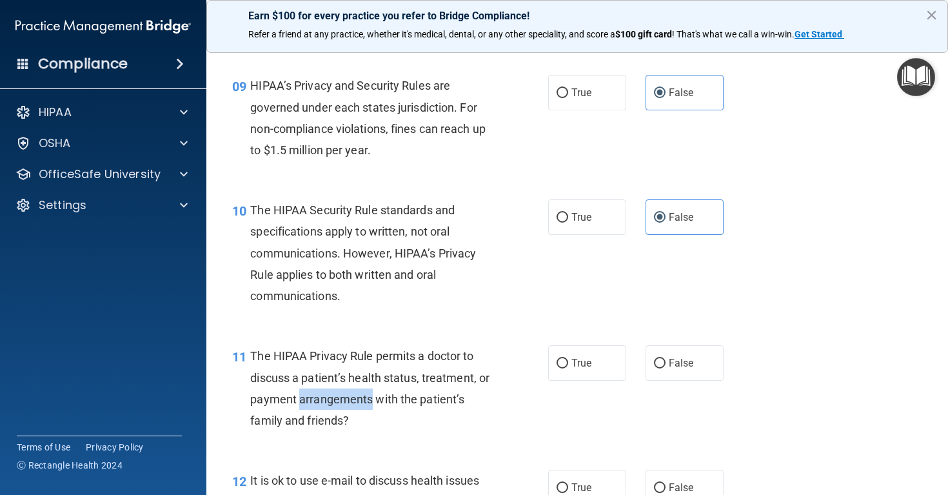
click at [339, 379] on div "The HIPAA Privacy Rule permits a doctor to discuss a patient’s health status, t…" at bounding box center [376, 388] width 252 height 86
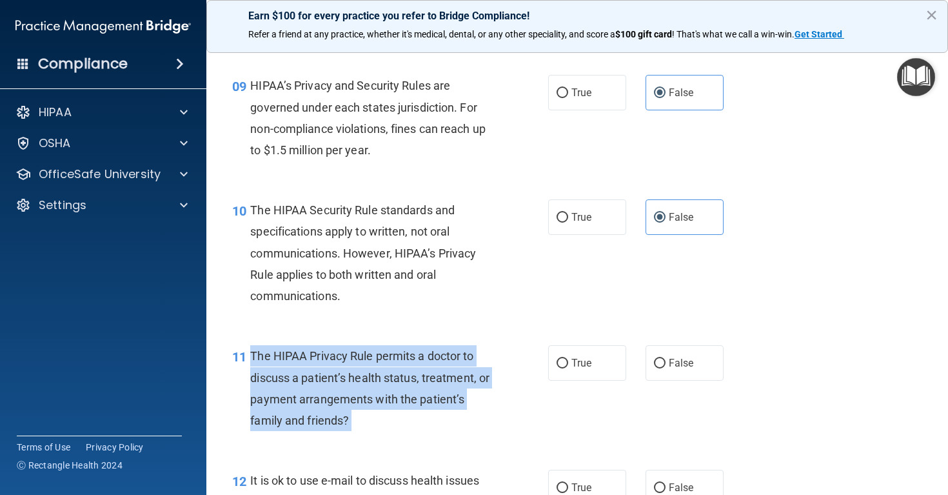
click at [339, 379] on div "The HIPAA Privacy Rule permits a doctor to discuss a patient’s health status, t…" at bounding box center [376, 388] width 252 height 86
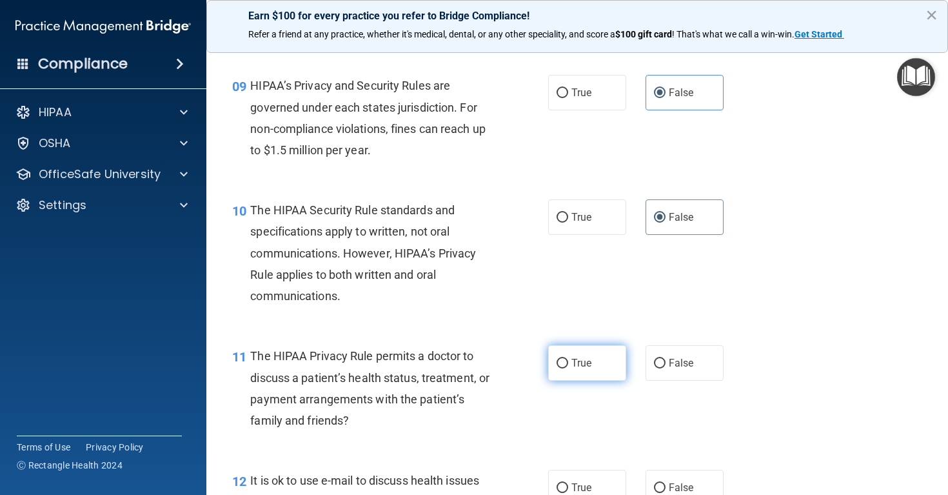
click at [593, 368] on label "True" at bounding box center [587, 362] width 78 height 35
click at [568, 368] on input "True" at bounding box center [563, 364] width 12 height 10
radio input "true"
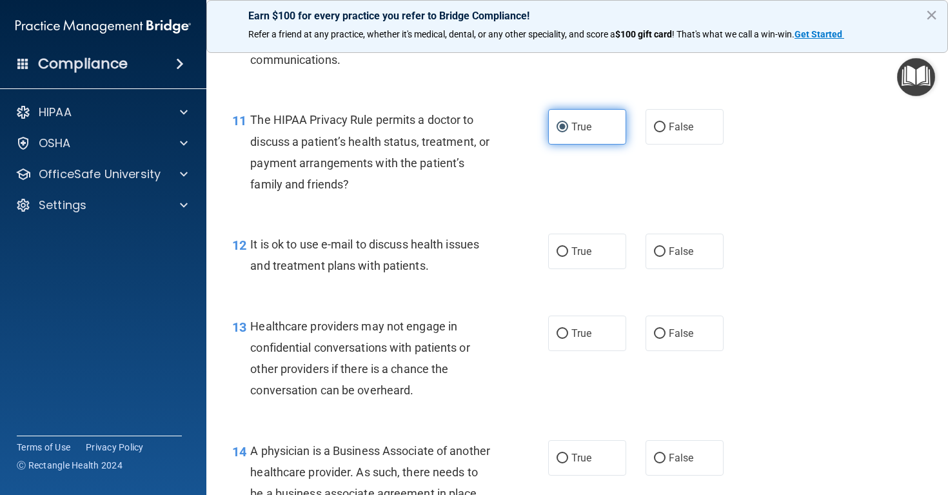
scroll to position [1358, 0]
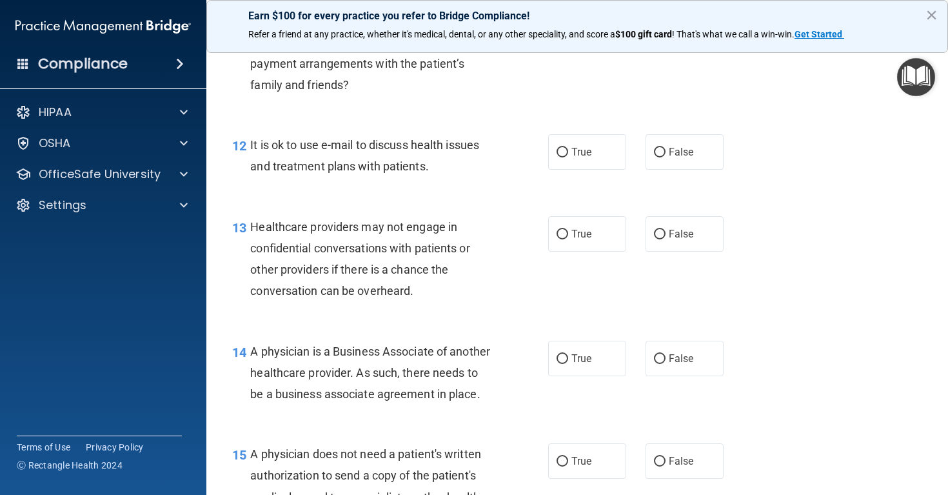
click at [354, 144] on span "It is ok to use e-mail to discuss health issues and treatment plans with patien…" at bounding box center [364, 155] width 229 height 35
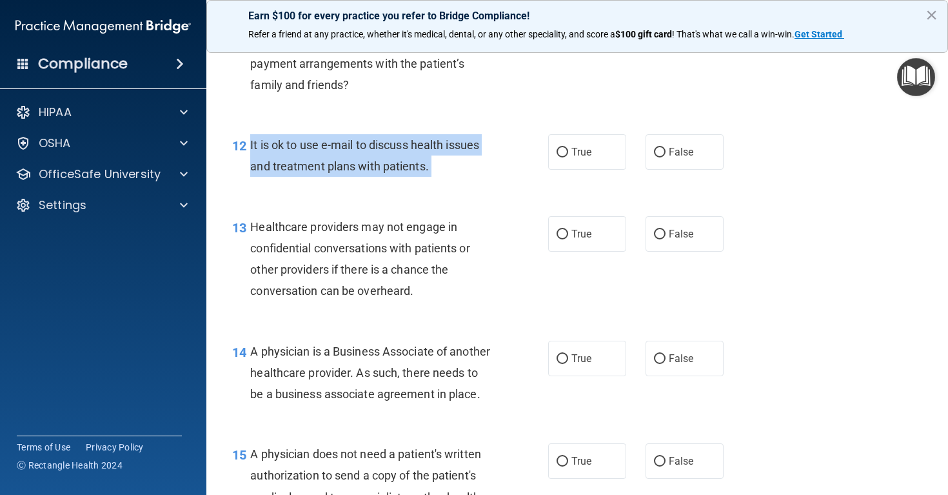
click at [354, 144] on span "It is ok to use e-mail to discuss health issues and treatment plans with patien…" at bounding box center [364, 155] width 229 height 35
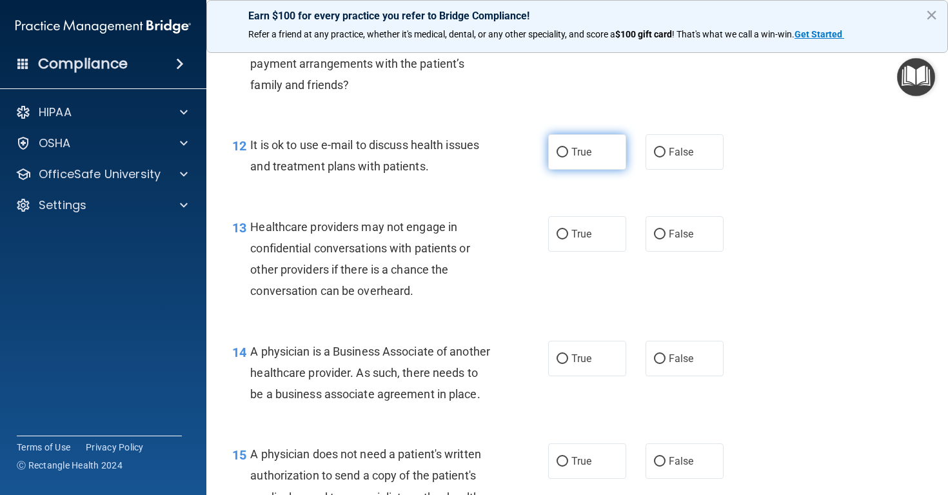
click at [588, 146] on span "True" at bounding box center [581, 152] width 20 height 12
click at [568, 148] on input "True" at bounding box center [563, 153] width 12 height 10
radio input "true"
click at [383, 244] on span "Healthcare providers may not engage in confidential conversations with patients…" at bounding box center [359, 259] width 219 height 78
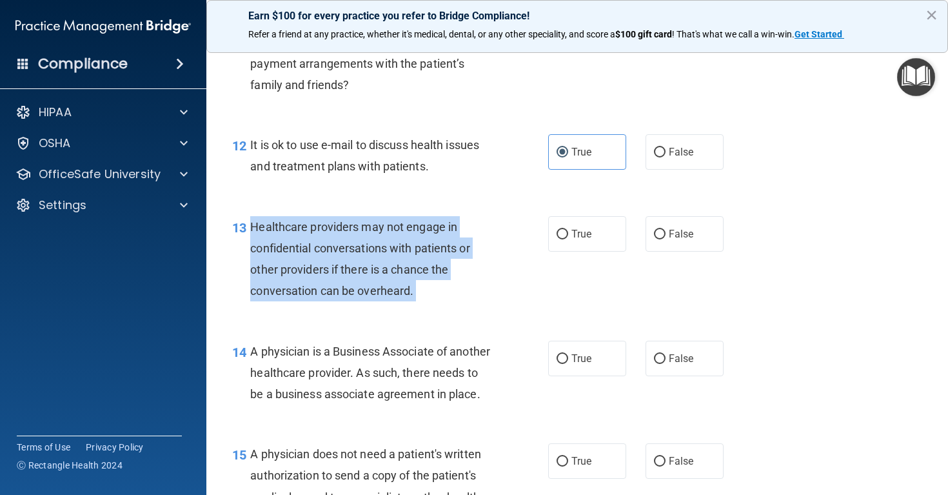
click at [383, 244] on span "Healthcare providers may not engage in confidential conversations with patients…" at bounding box center [359, 259] width 219 height 78
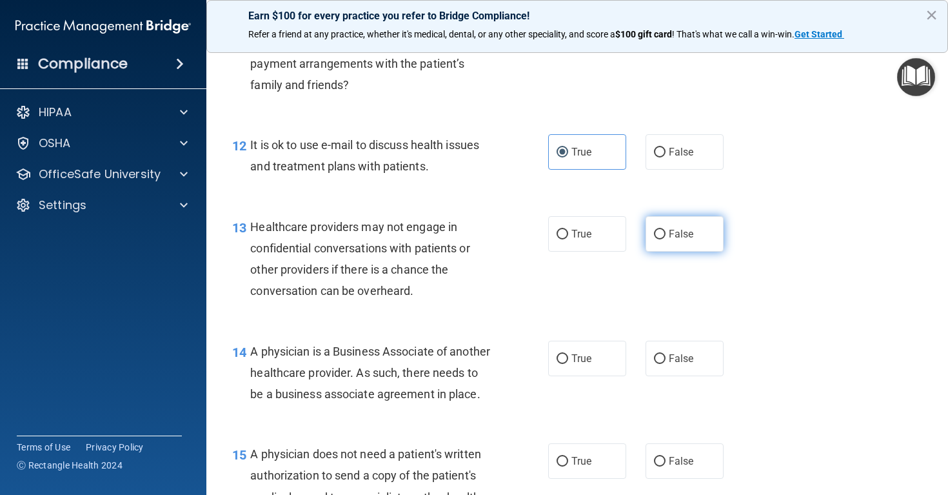
click at [671, 228] on span "False" at bounding box center [681, 234] width 25 height 12
click at [666, 230] on input "False" at bounding box center [660, 235] width 12 height 10
radio input "true"
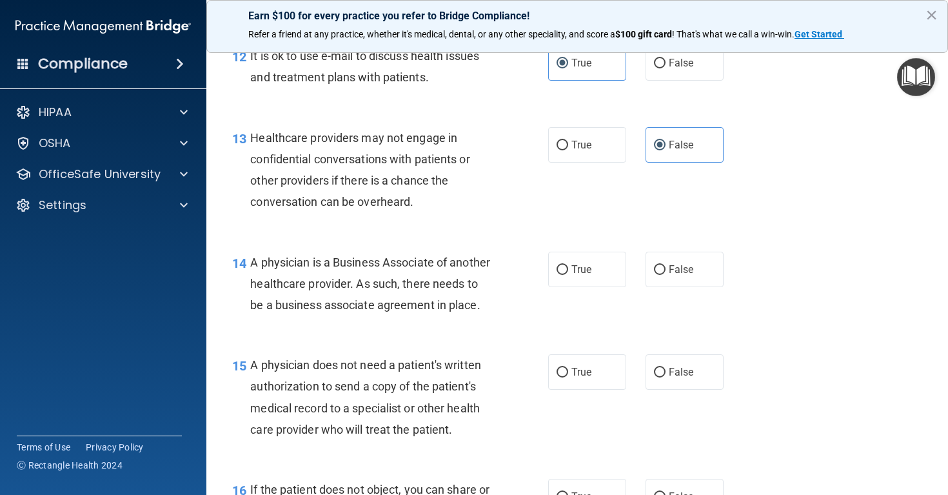
click at [353, 292] on span "A physician is a Business Associate of another healthcare provider. As such, th…" at bounding box center [370, 283] width 240 height 56
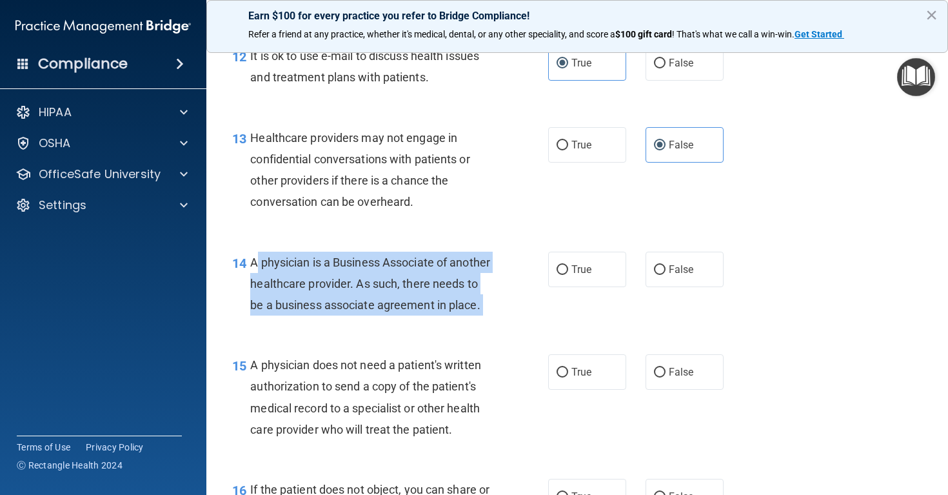
click at [353, 292] on span "A physician is a Business Associate of another healthcare provider. As such, th…" at bounding box center [370, 283] width 240 height 56
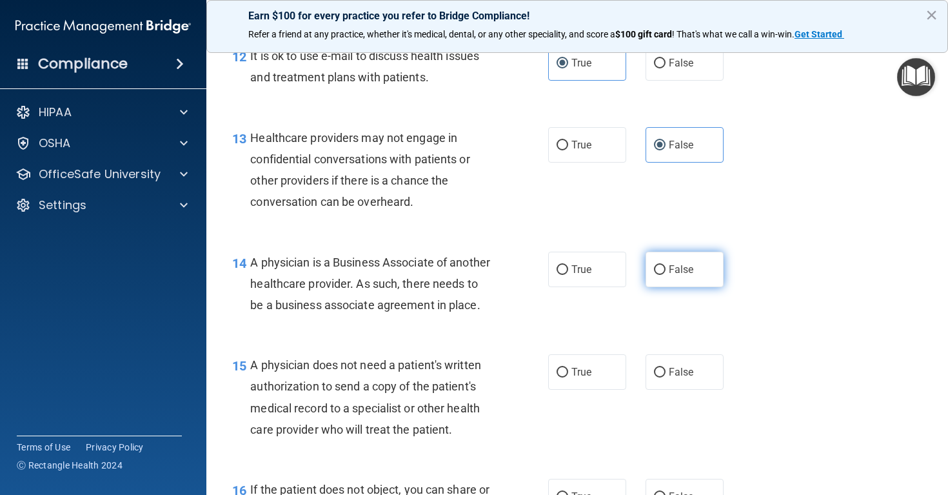
click at [672, 264] on span "False" at bounding box center [681, 269] width 25 height 12
click at [666, 265] on input "False" at bounding box center [660, 270] width 12 height 10
radio input "true"
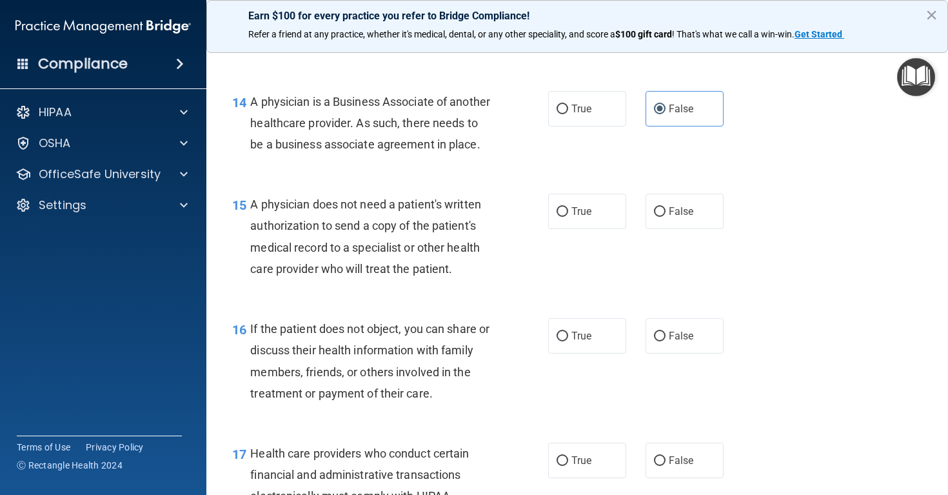
scroll to position [1612, 0]
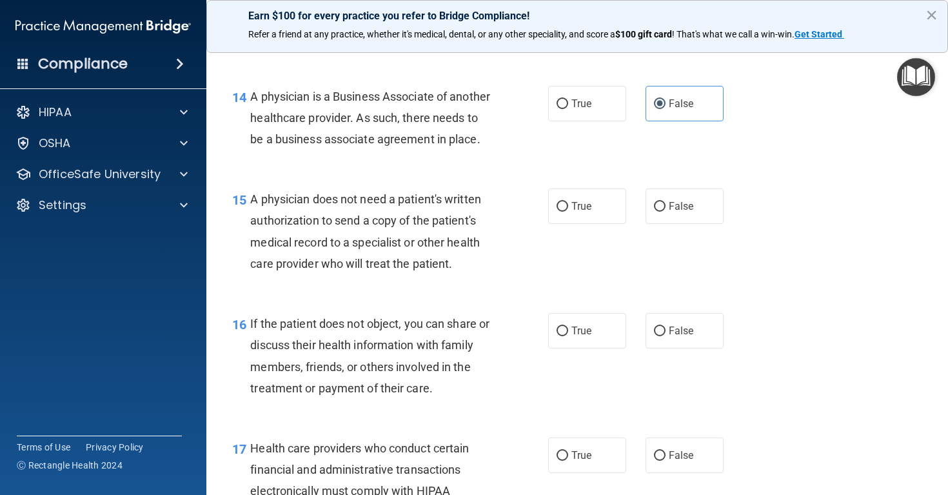
click at [346, 252] on span "A physician does not need a patient's written authorization to send a copy of t…" at bounding box center [365, 231] width 231 height 78
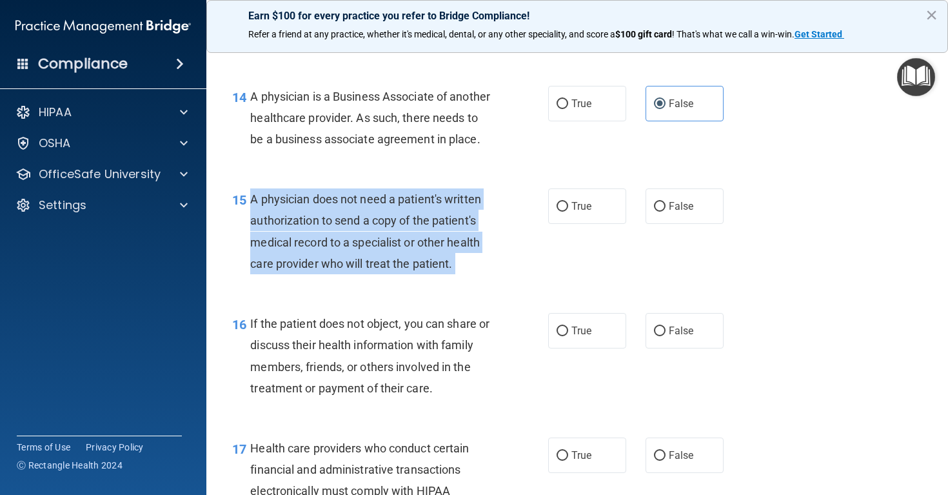
click at [346, 252] on span "A physician does not need a patient's written authorization to send a copy of t…" at bounding box center [365, 231] width 231 height 78
click at [568, 212] on input "True" at bounding box center [563, 207] width 12 height 10
radio input "true"
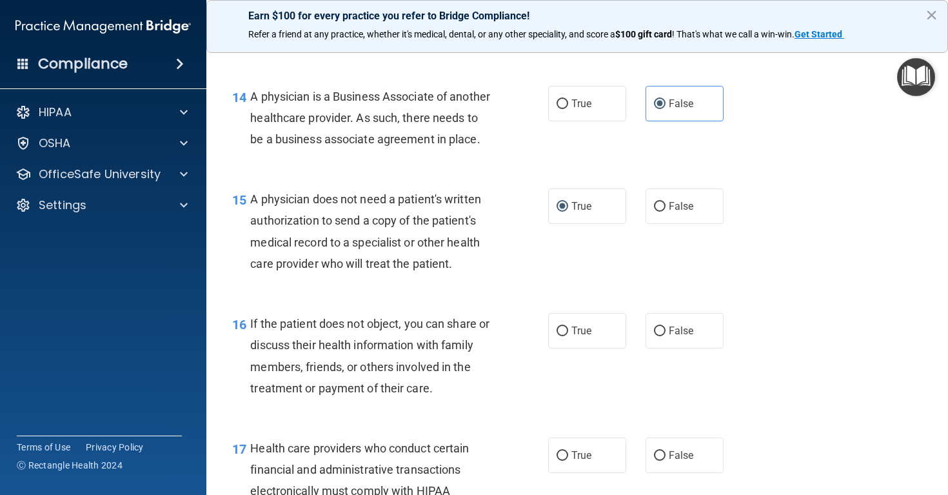
click at [387, 378] on span "If the patient does not object, you can share or discuss their health informati…" at bounding box center [369, 356] width 239 height 78
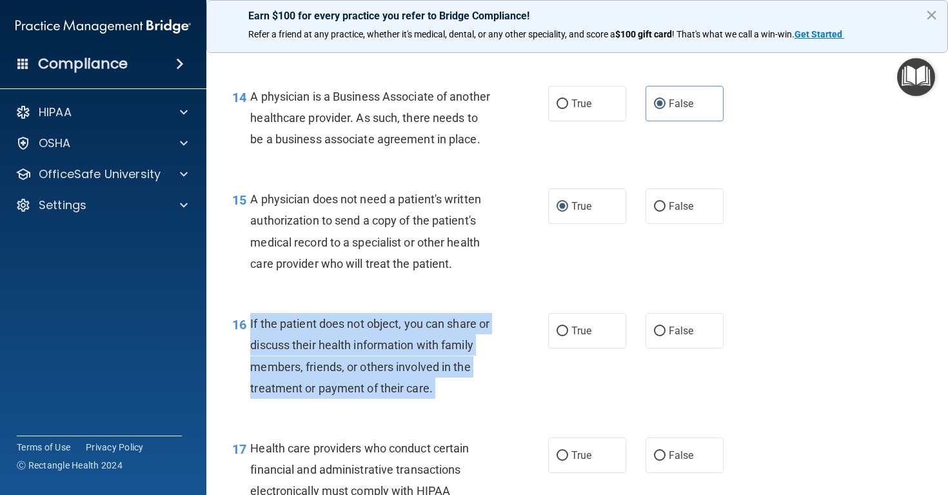
click at [387, 378] on span "If the patient does not object, you can share or discuss their health informati…" at bounding box center [369, 356] width 239 height 78
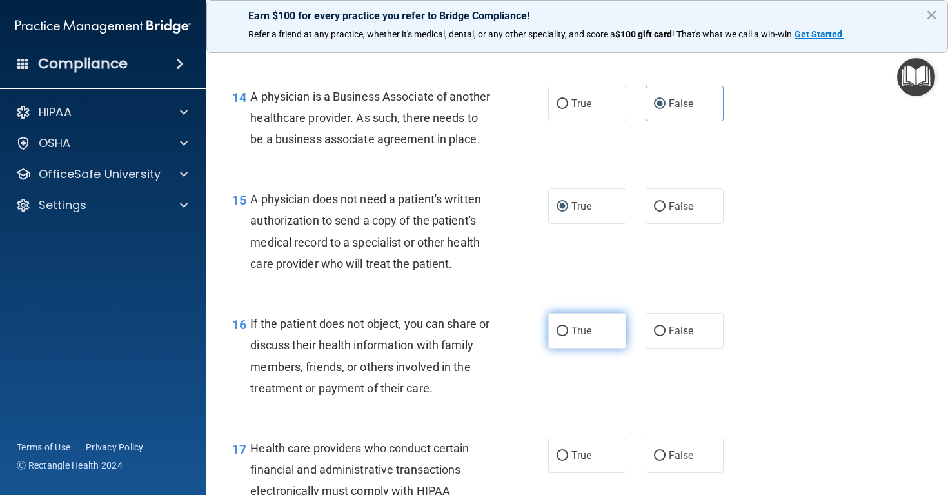
click at [606, 348] on label "True" at bounding box center [587, 330] width 78 height 35
click at [568, 336] on input "True" at bounding box center [563, 331] width 12 height 10
radio input "true"
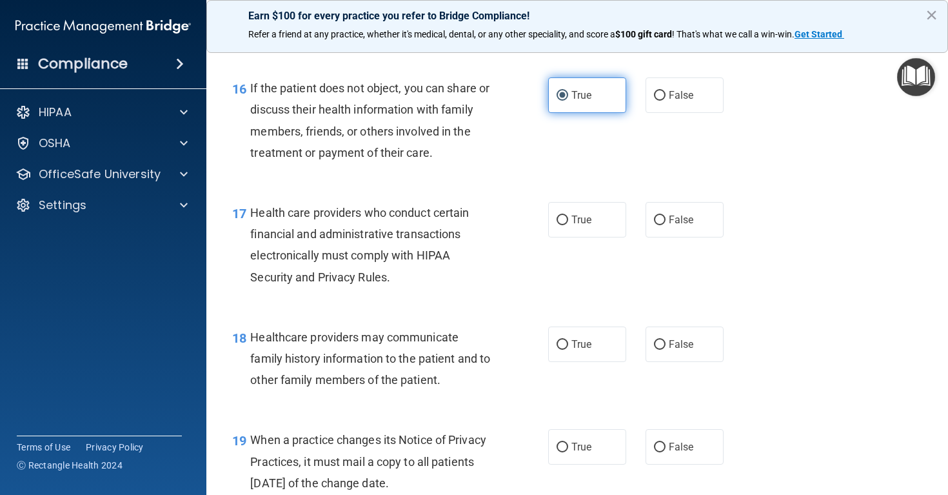
scroll to position [1851, 0]
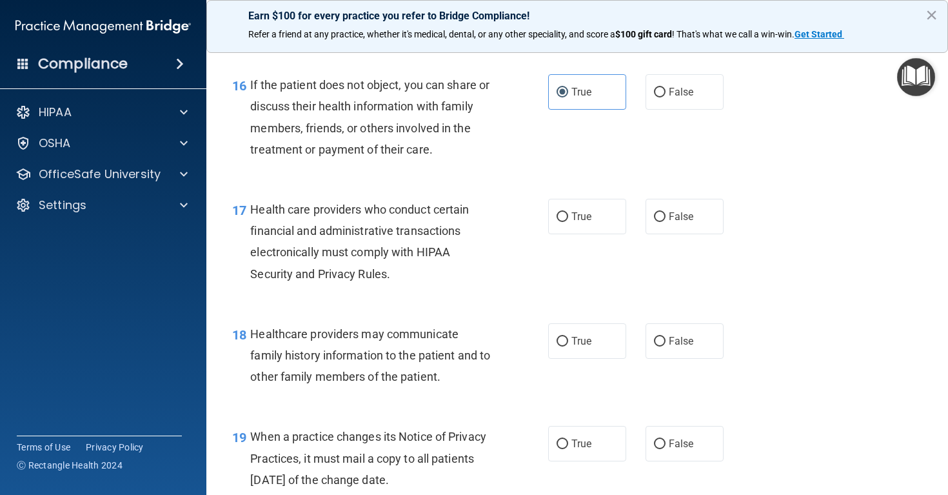
click at [426, 248] on span "Health care providers who conduct certain financial and administrative transact…" at bounding box center [359, 242] width 219 height 78
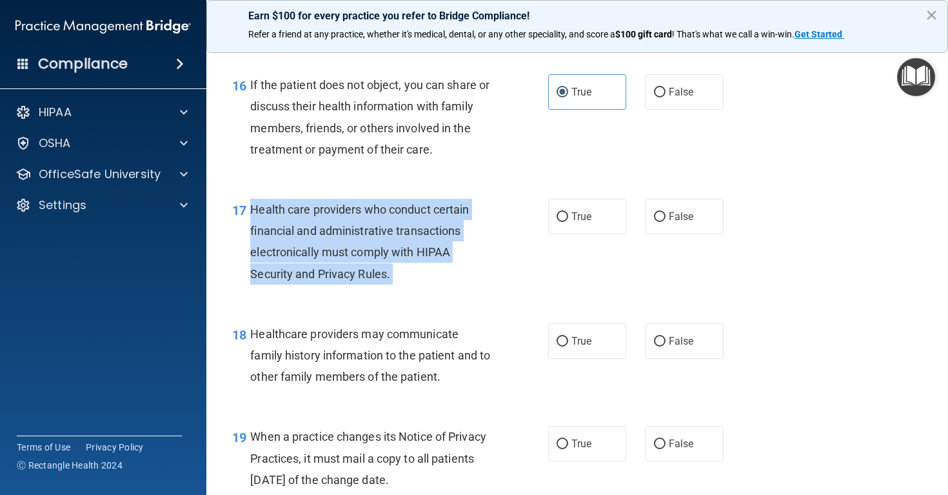
click at [426, 248] on span "Health care providers who conduct certain financial and administrative transact…" at bounding box center [359, 242] width 219 height 78
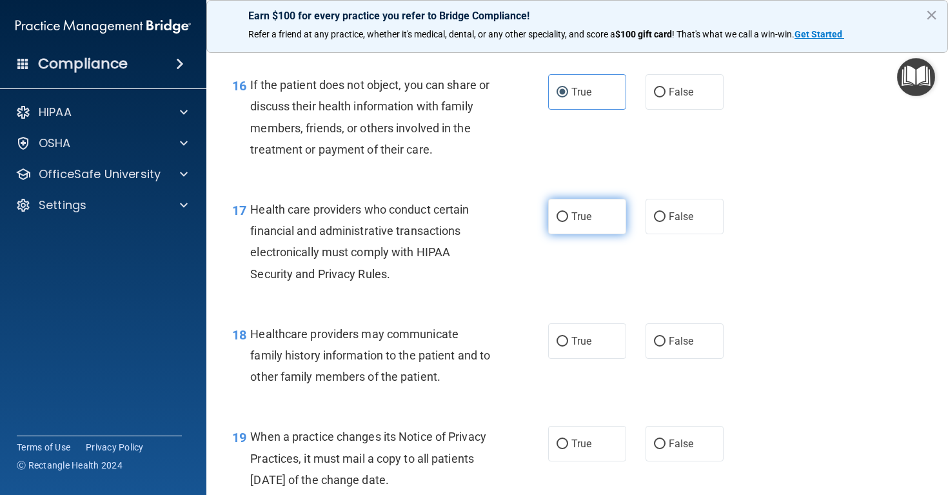
click at [586, 219] on label "True" at bounding box center [587, 216] width 78 height 35
click at [568, 219] on input "True" at bounding box center [563, 217] width 12 height 10
radio input "true"
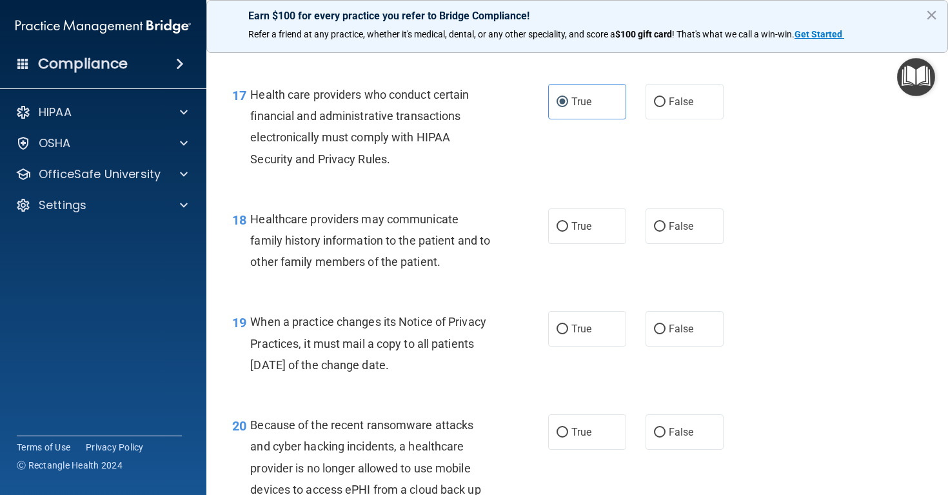
scroll to position [1967, 0]
click at [365, 241] on div "Healthcare providers may communicate family history information to the patient …" at bounding box center [376, 239] width 252 height 64
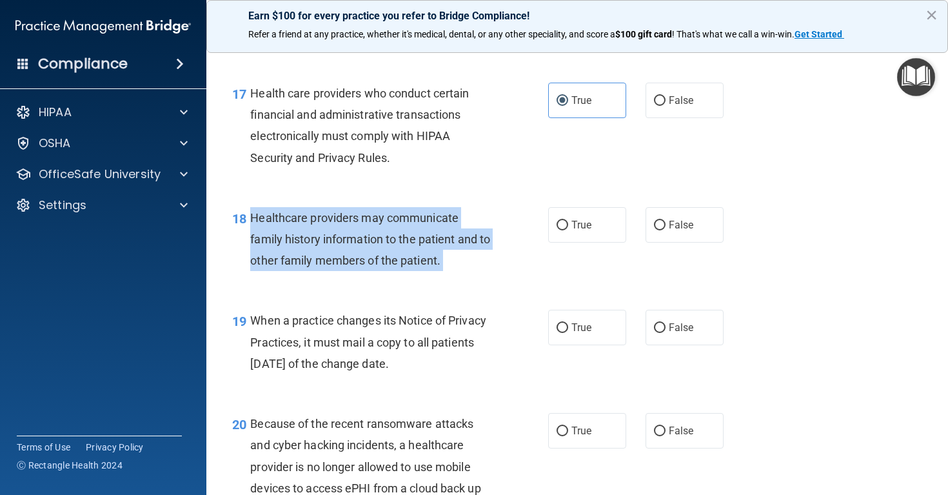
click at [365, 241] on div "Healthcare providers may communicate family history information to the patient …" at bounding box center [376, 239] width 252 height 64
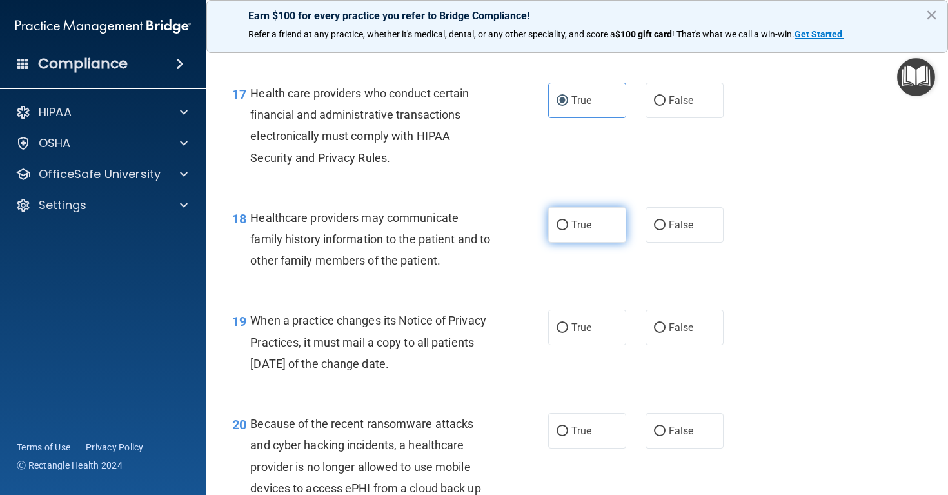
click at [596, 243] on label "True" at bounding box center [587, 224] width 78 height 35
click at [568, 230] on input "True" at bounding box center [563, 226] width 12 height 10
radio input "true"
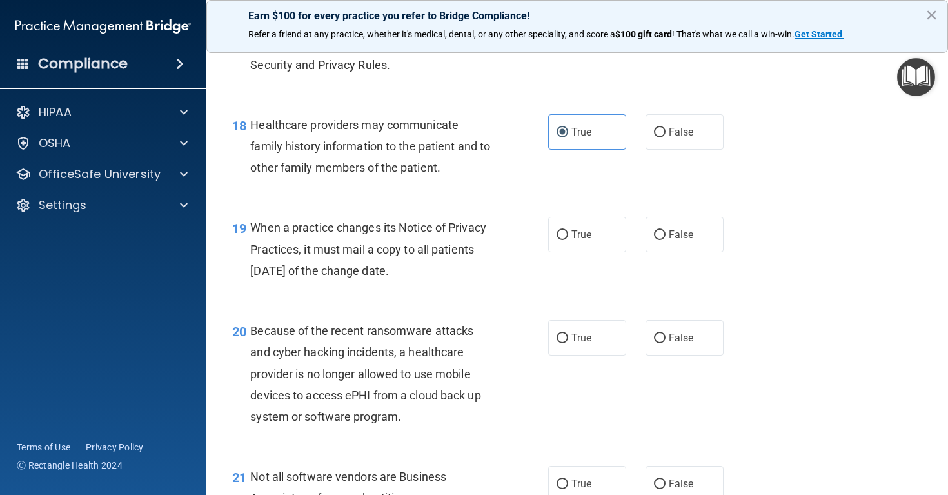
scroll to position [2079, 0]
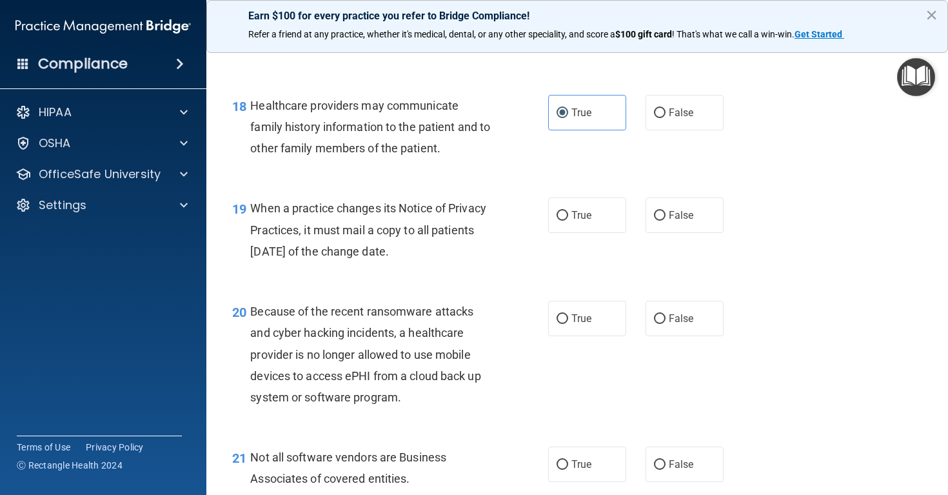
click at [357, 237] on span "When a practice changes its Notice of Privacy Practices, it must mail a copy to…" at bounding box center [368, 229] width 236 height 56
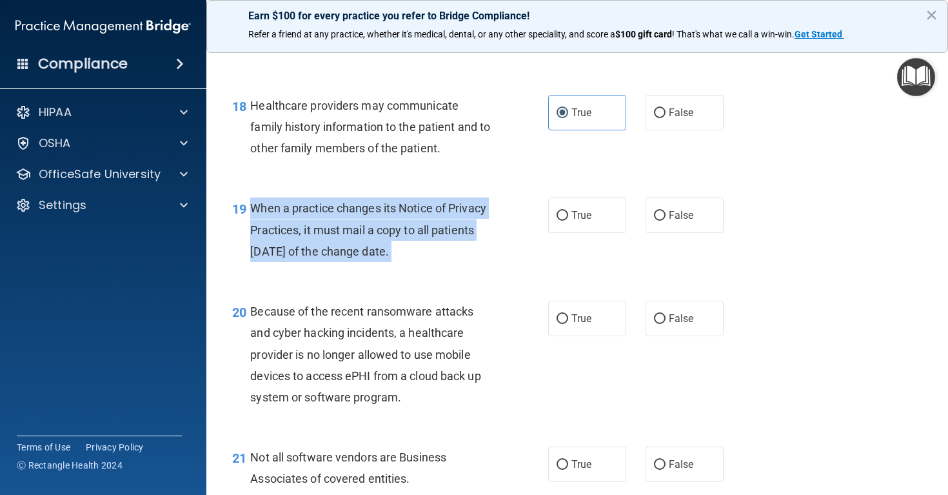
click at [357, 237] on span "When a practice changes its Notice of Privacy Practices, it must mail a copy to…" at bounding box center [368, 229] width 236 height 56
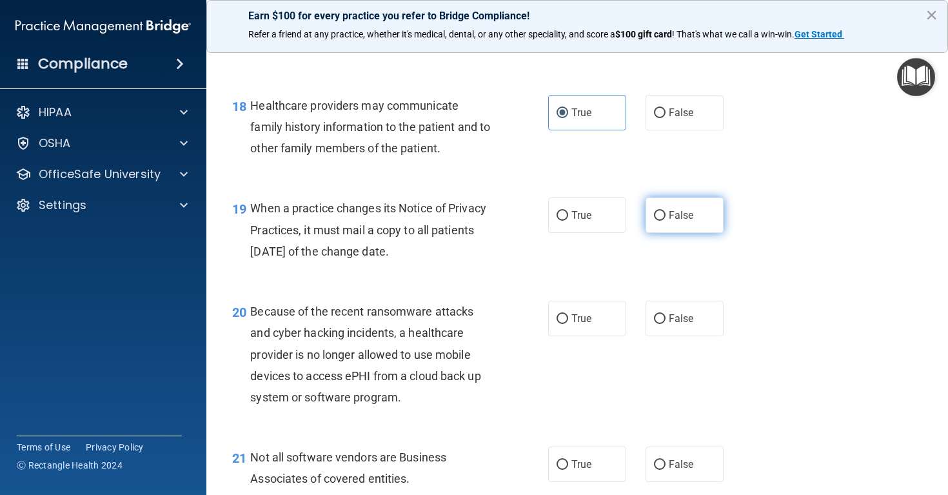
click at [689, 233] on label "False" at bounding box center [685, 214] width 78 height 35
click at [666, 221] on input "False" at bounding box center [660, 216] width 12 height 10
radio input "true"
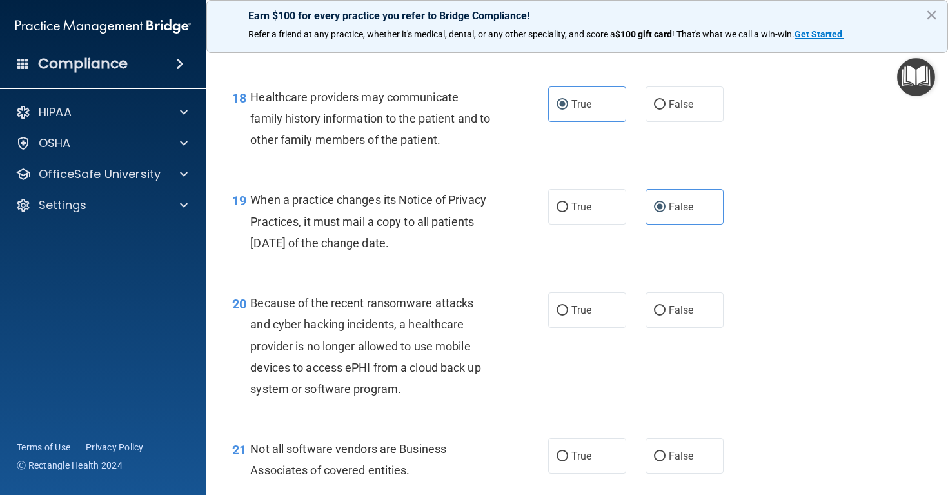
click at [289, 358] on span "Because of the recent ransomware attacks and cyber hacking incidents, a healthc…" at bounding box center [365, 345] width 230 height 99
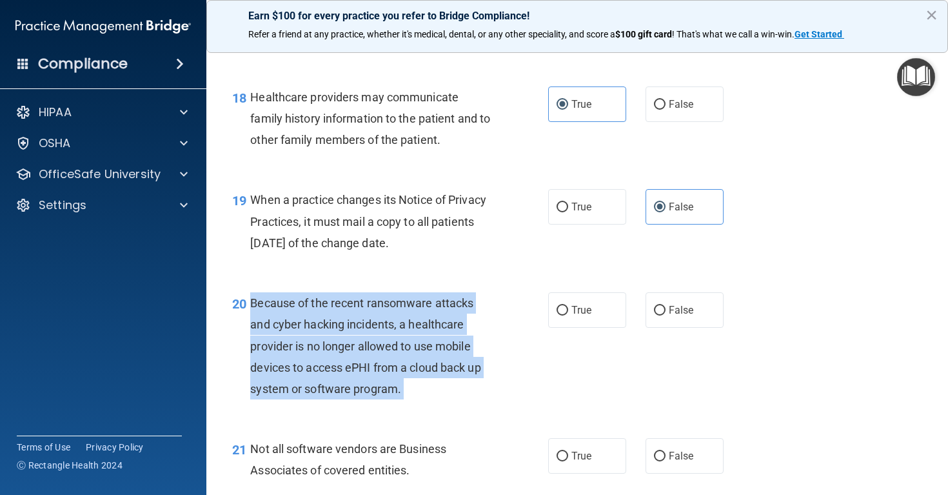
click at [289, 358] on span "Because of the recent ransomware attacks and cyber hacking incidents, a healthc…" at bounding box center [365, 345] width 230 height 99
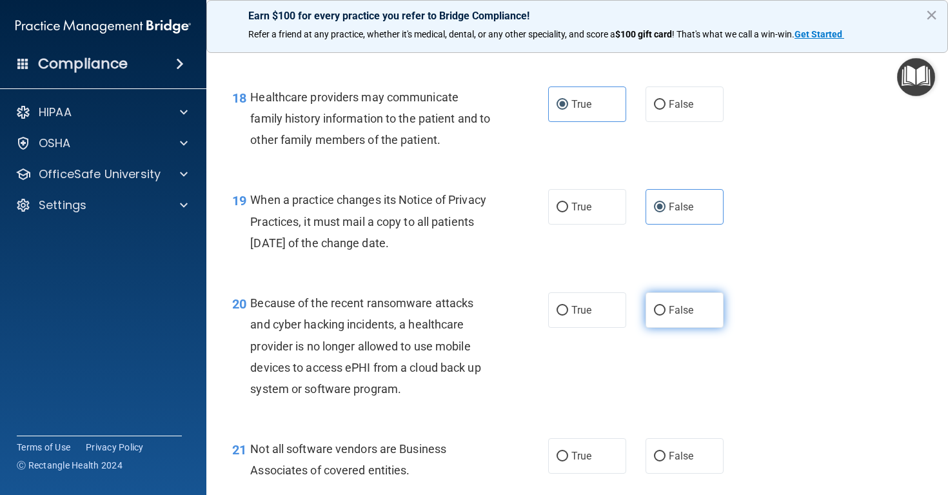
click at [671, 328] on label "False" at bounding box center [685, 309] width 78 height 35
click at [666, 315] on input "False" at bounding box center [660, 311] width 12 height 10
radio input "true"
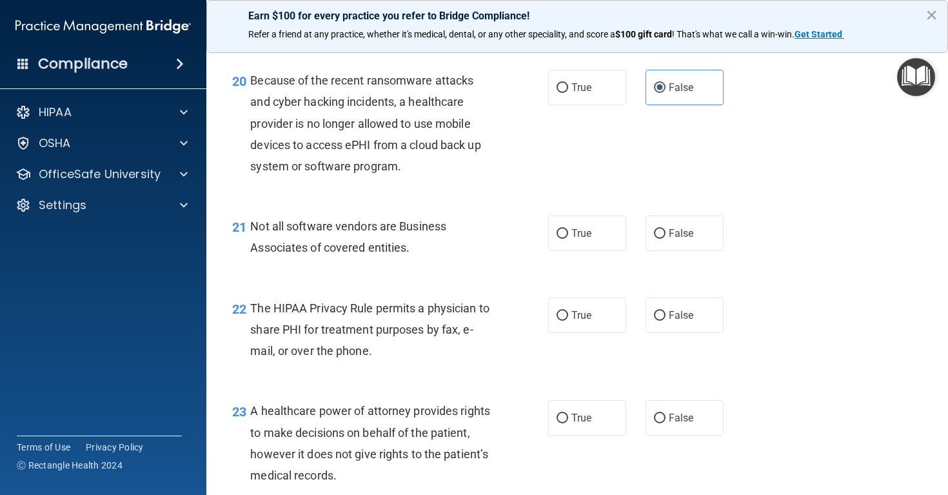
scroll to position [2319, 0]
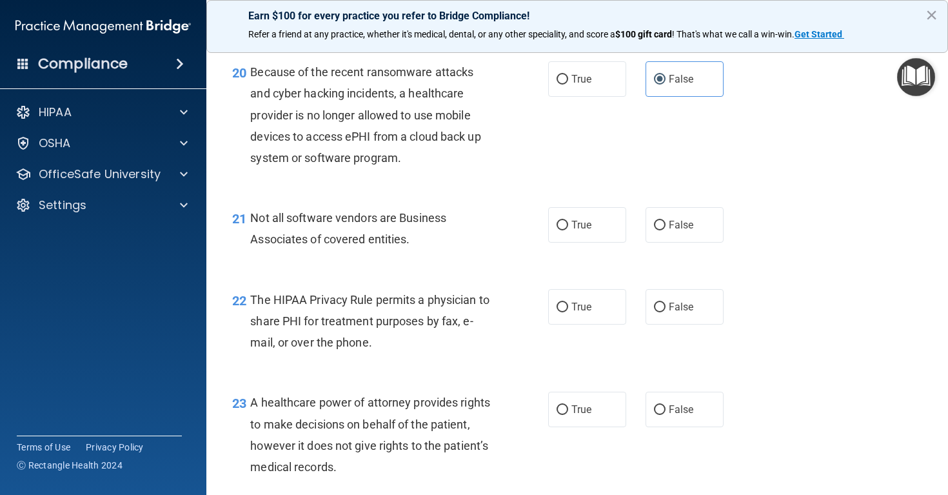
click at [403, 235] on div "Not all software vendors are Business Associates of covered entities." at bounding box center [376, 228] width 252 height 43
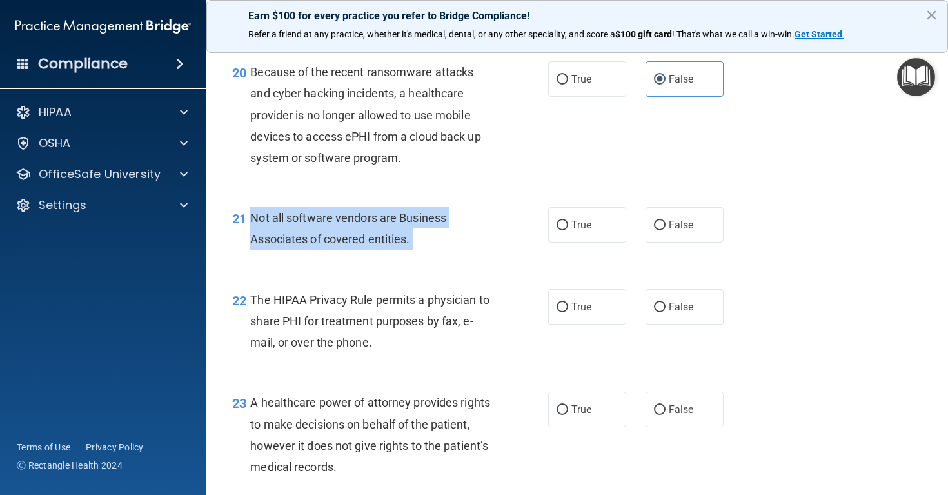
click at [403, 235] on div "Not all software vendors are Business Associates of covered entities." at bounding box center [376, 228] width 252 height 43
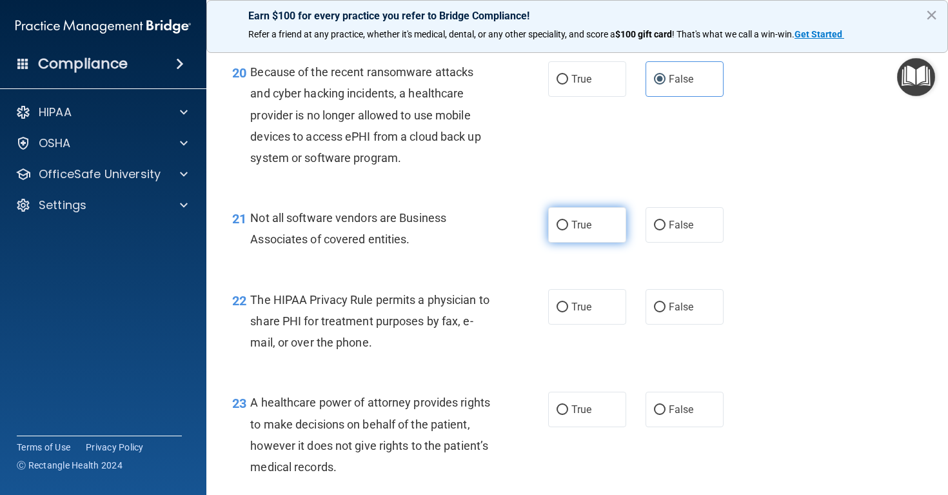
click at [589, 243] on label "True" at bounding box center [587, 224] width 78 height 35
click at [568, 230] on input "True" at bounding box center [563, 226] width 12 height 10
radio input "true"
click at [402, 337] on div "The HIPAA Privacy Rule permits a physician to share PHI for treatment purposes …" at bounding box center [376, 321] width 252 height 64
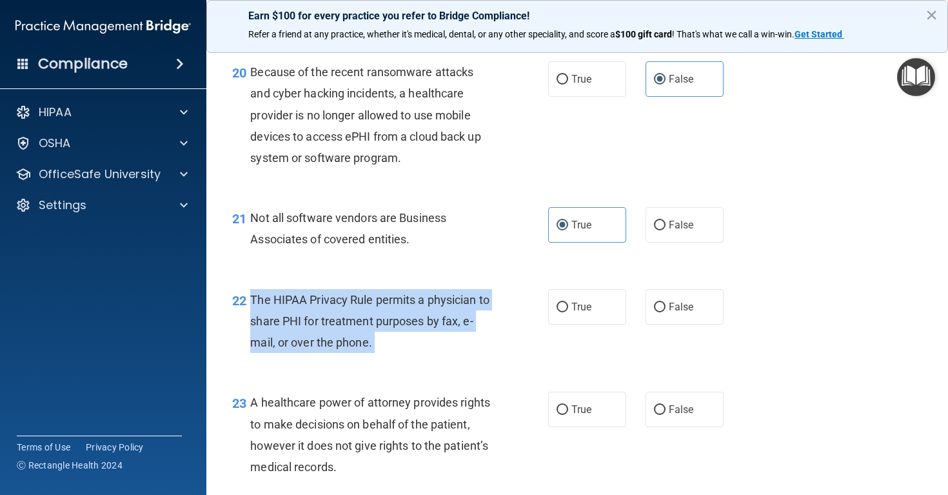
click at [402, 337] on div "The HIPAA Privacy Rule permits a physician to share PHI for treatment purposes …" at bounding box center [376, 321] width 252 height 64
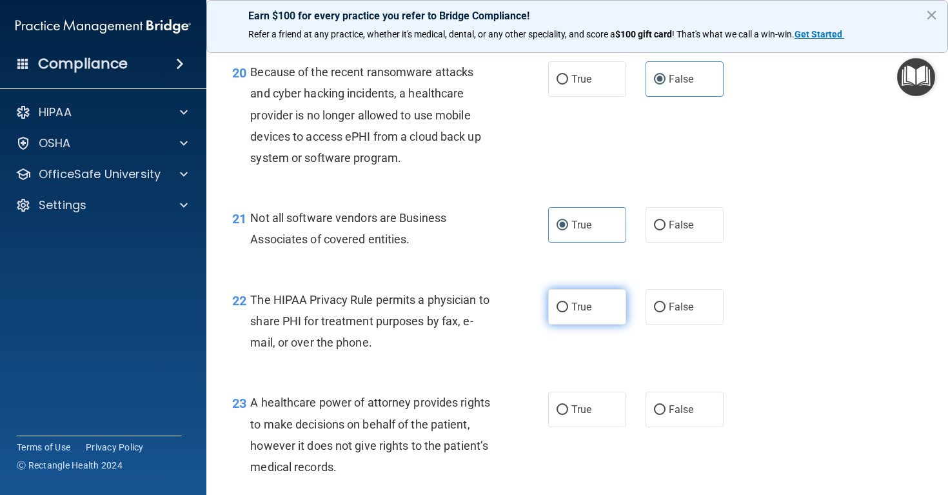
click at [588, 308] on label "True" at bounding box center [587, 306] width 78 height 35
click at [568, 308] on input "True" at bounding box center [563, 307] width 12 height 10
radio input "true"
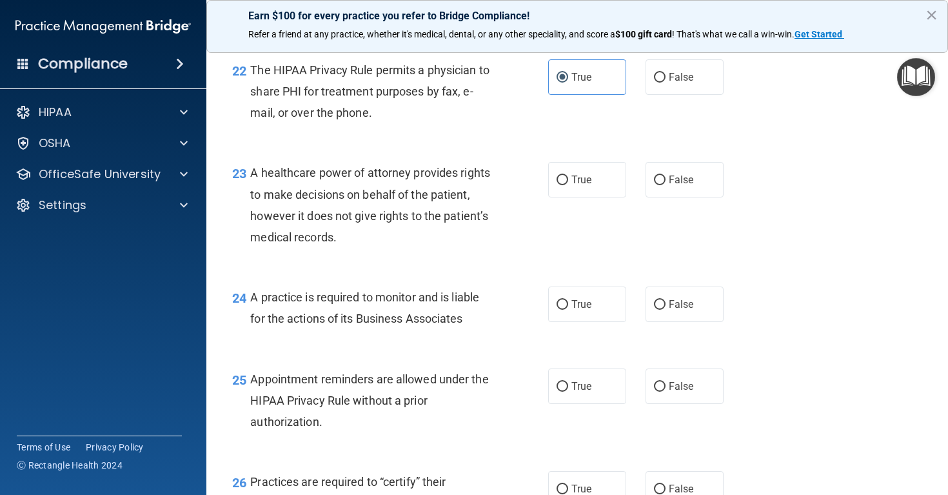
scroll to position [2554, 0]
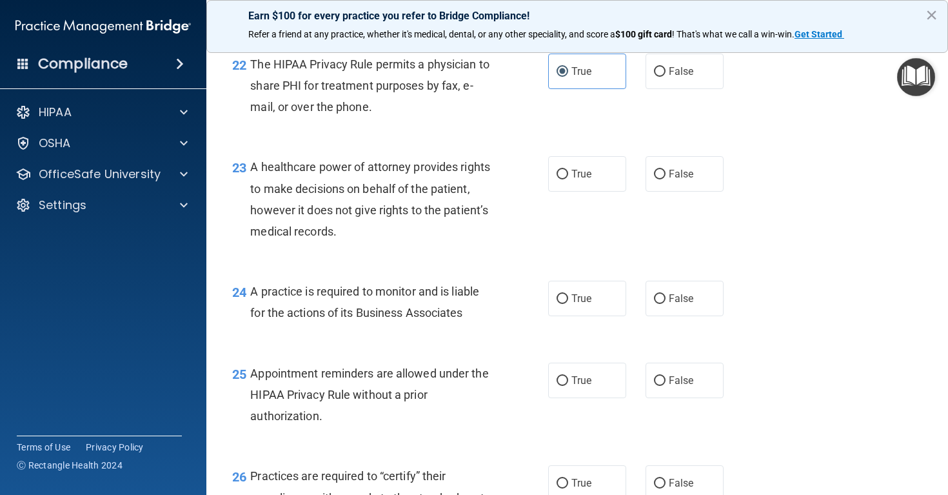
click at [399, 183] on span "A healthcare power of attorney provides rights to make decisions on behalf of t…" at bounding box center [370, 199] width 240 height 78
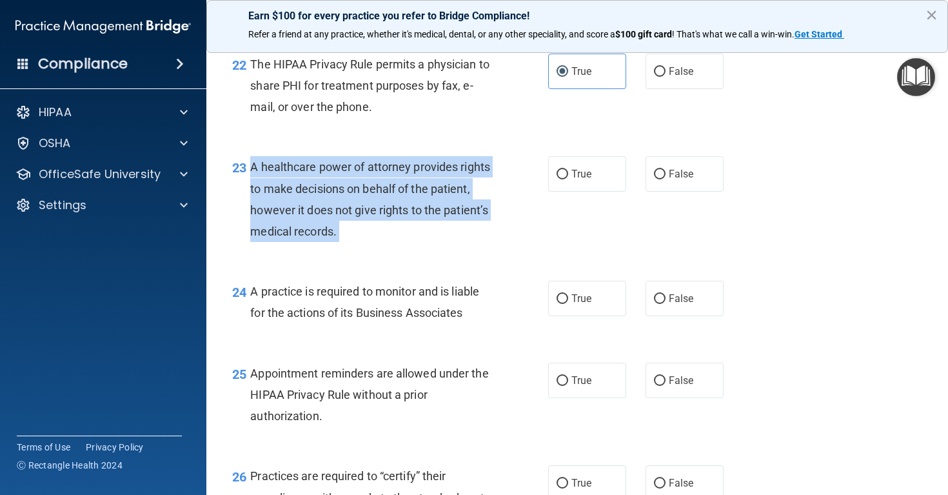
click at [399, 183] on span "A healthcare power of attorney provides rights to make decisions on behalf of t…" at bounding box center [370, 199] width 240 height 78
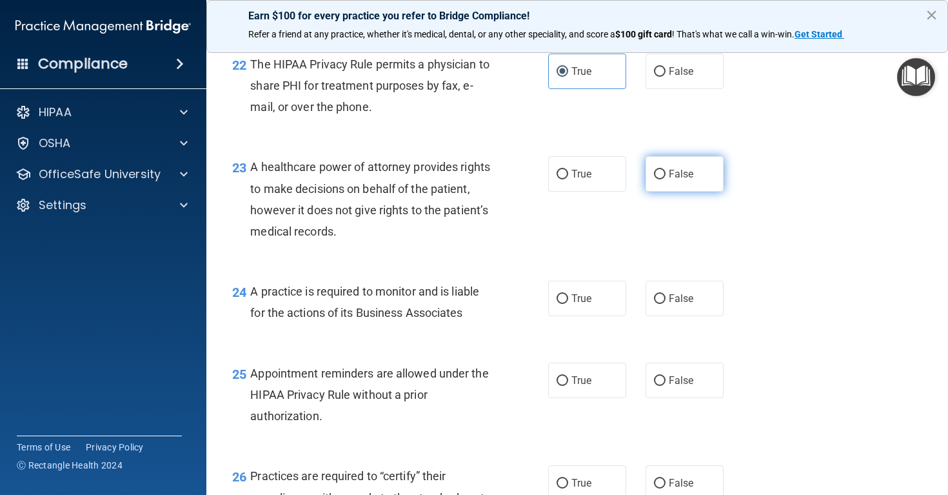
click at [667, 171] on label "False" at bounding box center [685, 173] width 78 height 35
click at [666, 171] on input "False" at bounding box center [660, 175] width 12 height 10
radio input "true"
click at [401, 301] on span "A practice is required to monitor and is liable for the actions of its Business…" at bounding box center [364, 301] width 229 height 35
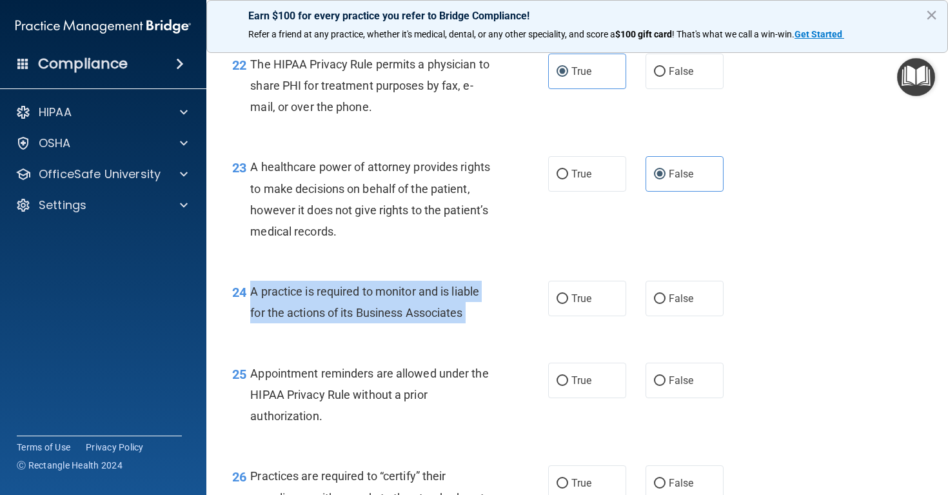
click at [401, 301] on span "A practice is required to monitor and is liable for the actions of its Business…" at bounding box center [364, 301] width 229 height 35
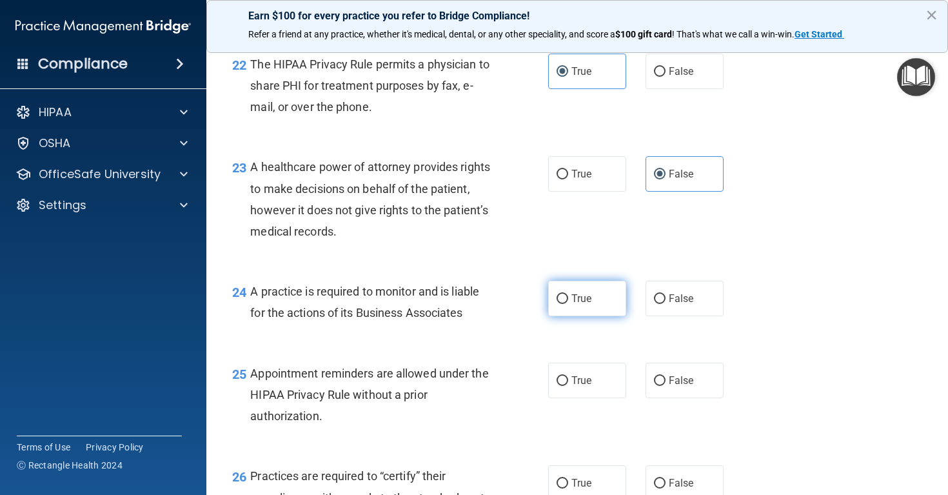
click at [598, 306] on label "True" at bounding box center [587, 298] width 78 height 35
click at [568, 304] on input "True" at bounding box center [563, 299] width 12 height 10
radio input "true"
click at [335, 382] on span "Appointment reminders are allowed under the HIPAA Privacy Rule without a prior …" at bounding box center [369, 394] width 238 height 56
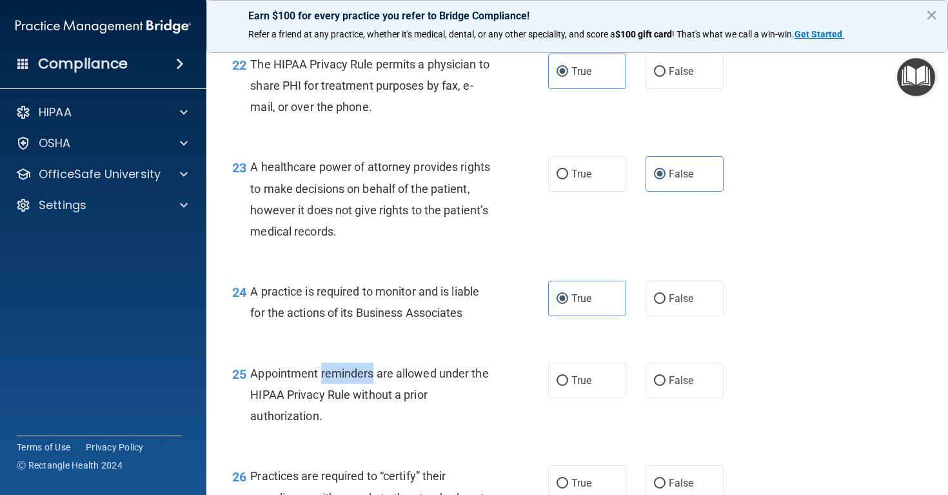
click at [335, 379] on span "Appointment reminders are allowed under the HIPAA Privacy Rule without a prior …" at bounding box center [369, 394] width 238 height 56
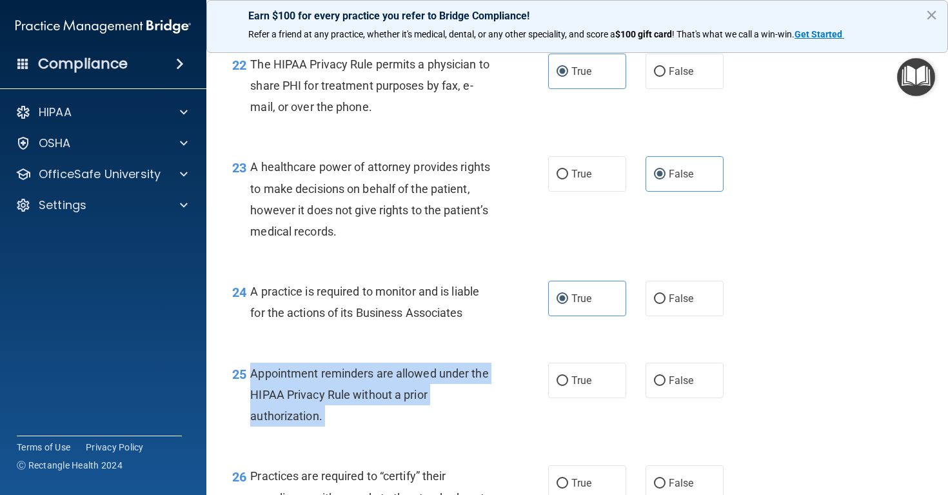
click at [335, 379] on span "Appointment reminders are allowed under the HIPAA Privacy Rule without a prior …" at bounding box center [369, 394] width 238 height 56
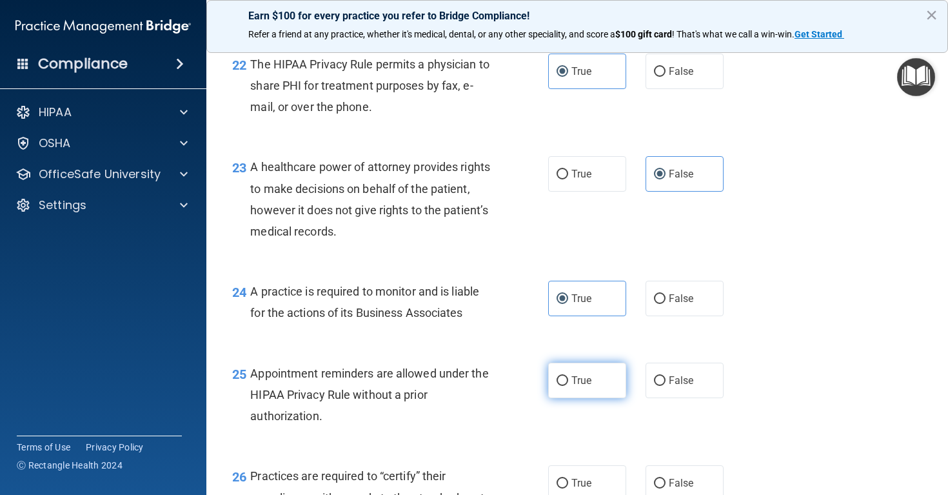
click at [580, 374] on label "True" at bounding box center [587, 379] width 78 height 35
click at [568, 376] on input "True" at bounding box center [563, 381] width 12 height 10
radio input "true"
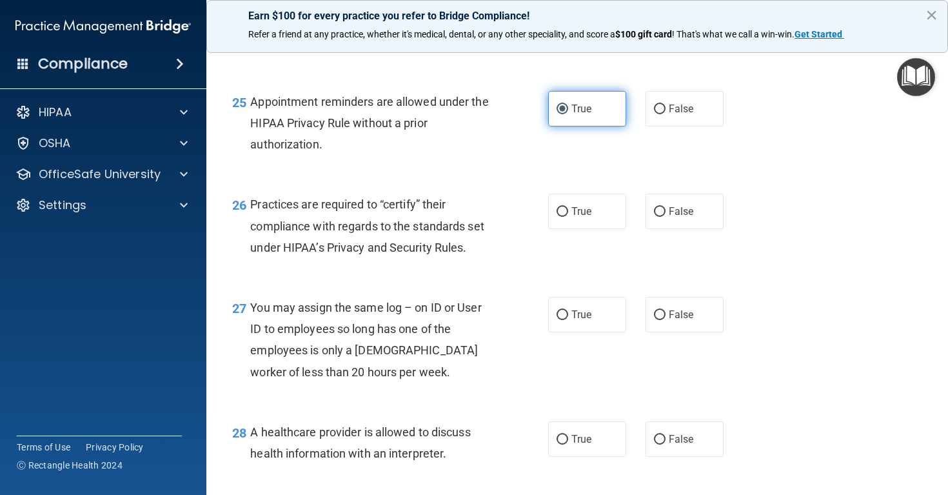
scroll to position [2882, 0]
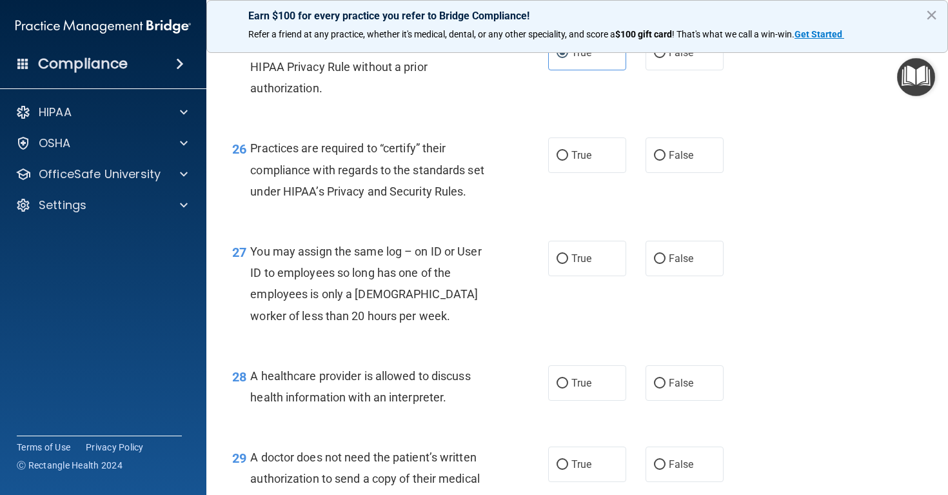
click at [350, 190] on div "Practices are required to “certify” their compliance with regards to the standa…" at bounding box center [376, 169] width 252 height 64
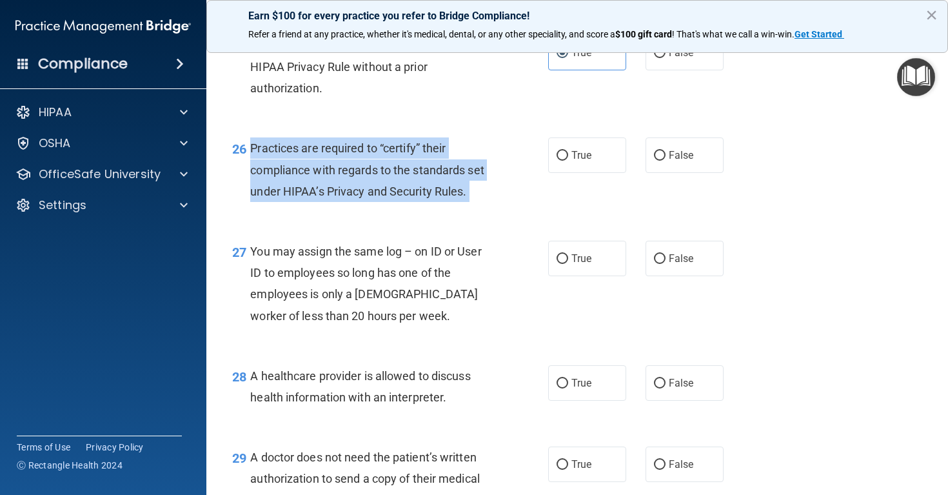
click at [350, 190] on div "Practices are required to “certify” their compliance with regards to the standa…" at bounding box center [376, 169] width 252 height 64
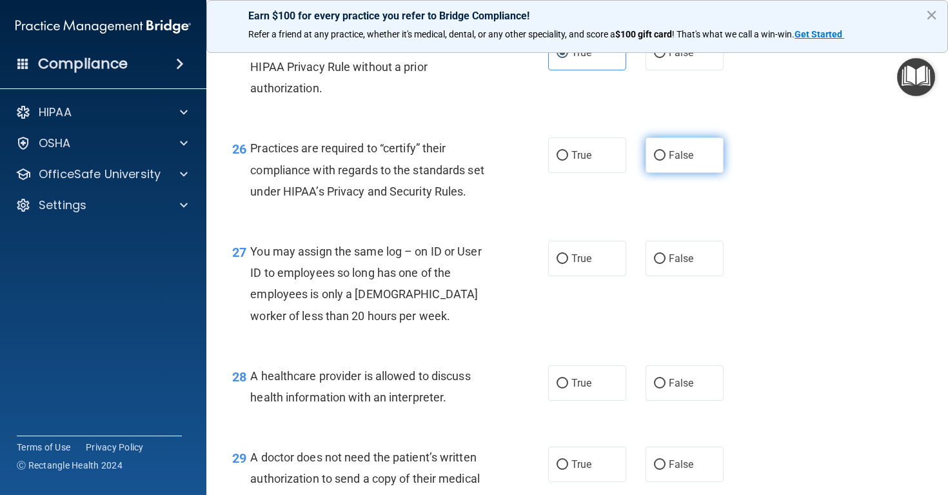
click at [696, 170] on label "False" at bounding box center [685, 154] width 78 height 35
click at [666, 161] on input "False" at bounding box center [660, 156] width 12 height 10
radio input "true"
click at [331, 268] on div "You may assign the same log – on ID or User ID to employees so long has one of …" at bounding box center [376, 284] width 252 height 86
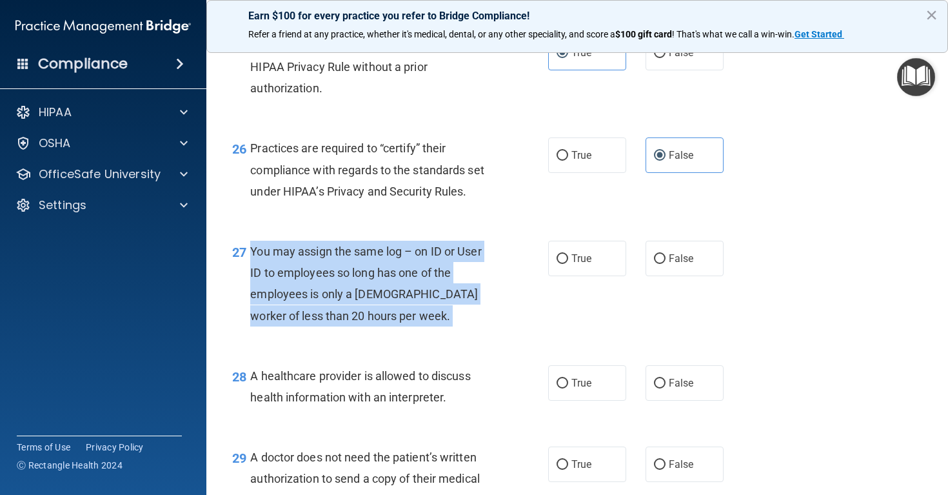
click at [331, 268] on div "You may assign the same log – on ID or User ID to employees so long has one of …" at bounding box center [376, 284] width 252 height 86
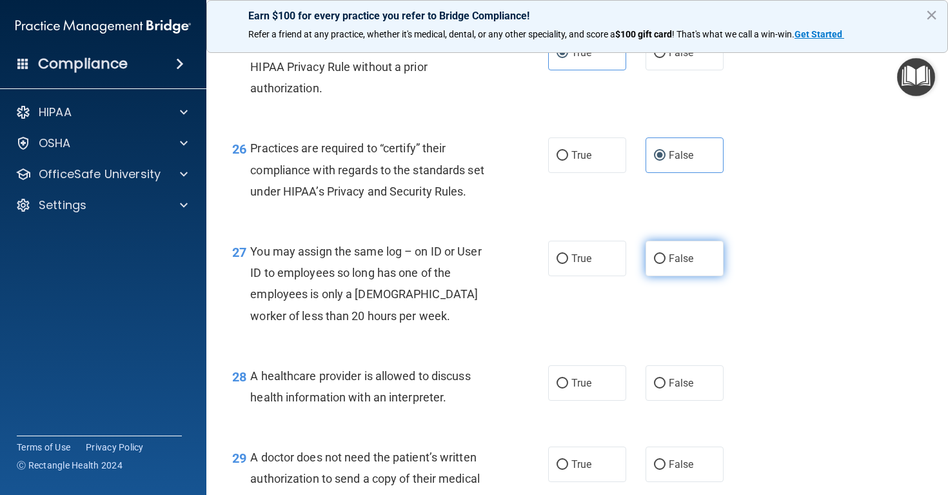
click at [694, 263] on label "False" at bounding box center [685, 258] width 78 height 35
click at [666, 263] on input "False" at bounding box center [660, 259] width 12 height 10
radio input "true"
click at [339, 381] on span "A healthcare provider is allowed to discuss health information with an interpre…" at bounding box center [360, 386] width 220 height 35
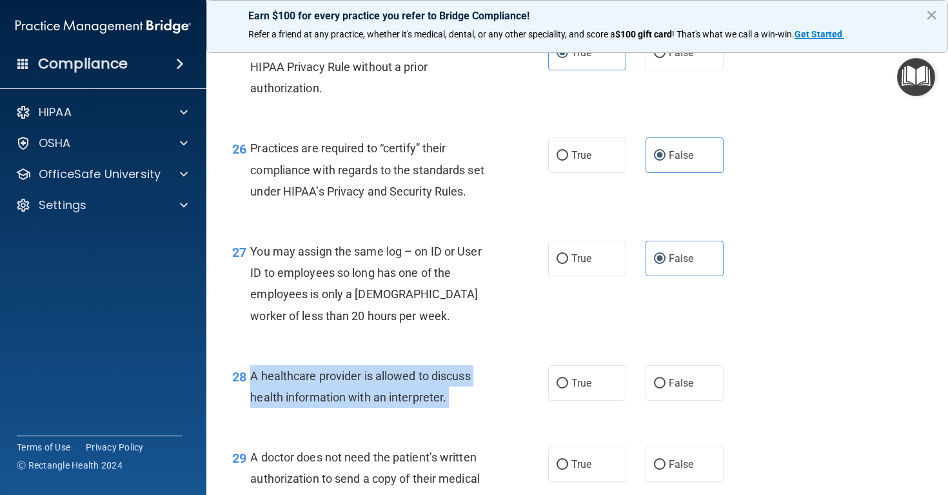
click at [339, 381] on span "A healthcare provider is allowed to discuss health information with an interpre…" at bounding box center [360, 386] width 220 height 35
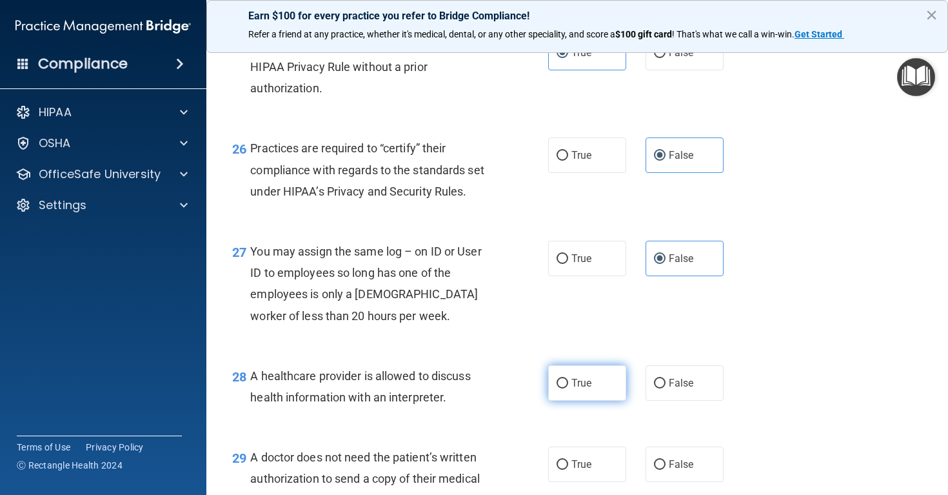
click at [575, 380] on label "True" at bounding box center [587, 382] width 78 height 35
click at [568, 380] on input "True" at bounding box center [563, 384] width 12 height 10
radio input "true"
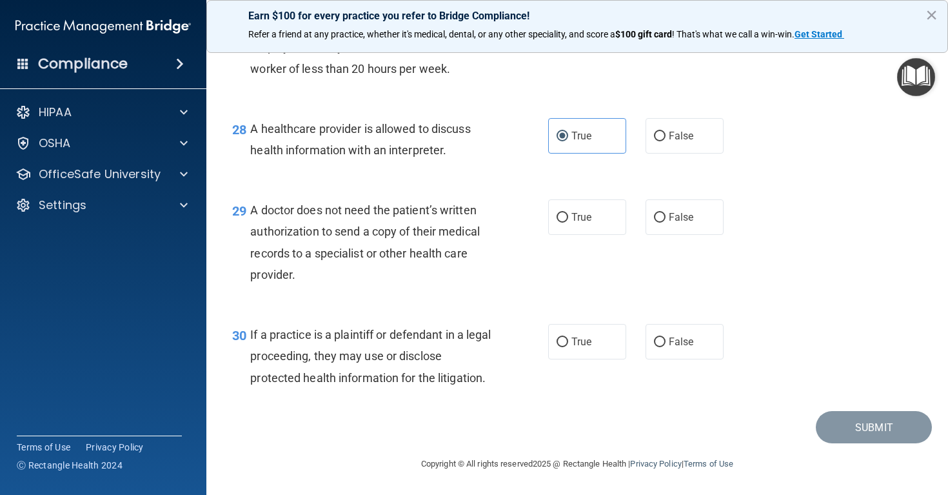
scroll to position [3134, 0]
click at [369, 228] on span "A doctor does not need the patient’s written authorization to send a copy of th…" at bounding box center [365, 242] width 230 height 78
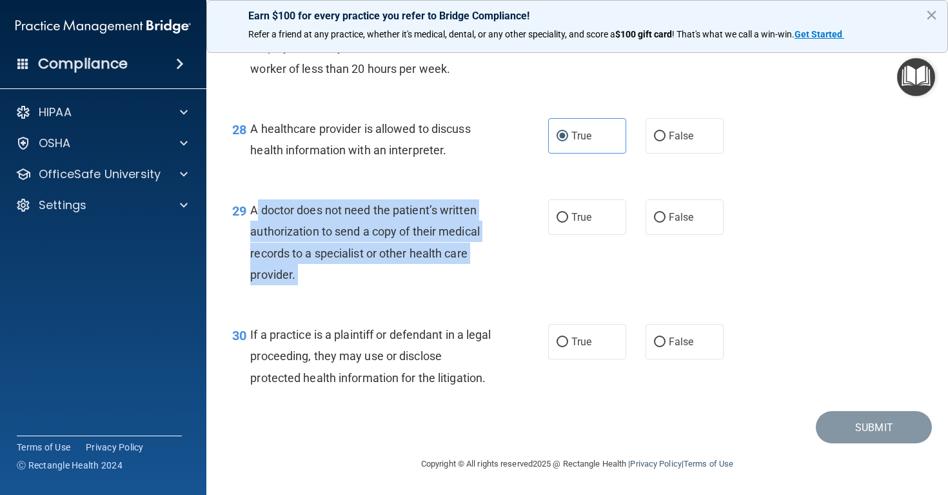
click at [369, 228] on span "A doctor does not need the patient’s written authorization to send a copy of th…" at bounding box center [365, 242] width 230 height 78
click at [568, 215] on input "True" at bounding box center [563, 218] width 12 height 10
radio input "true"
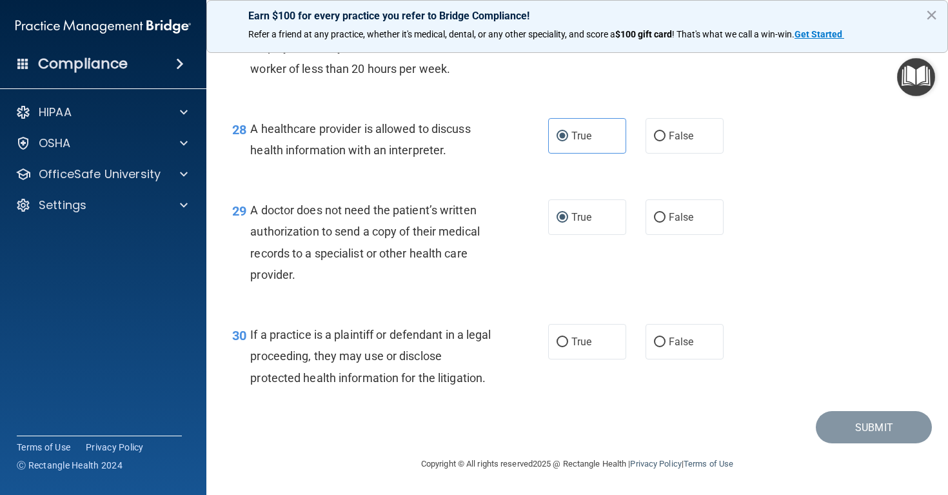
click at [379, 333] on span "If a practice is a plaintiff or defendant in a legal proceeding, they may use o…" at bounding box center [370, 356] width 241 height 56
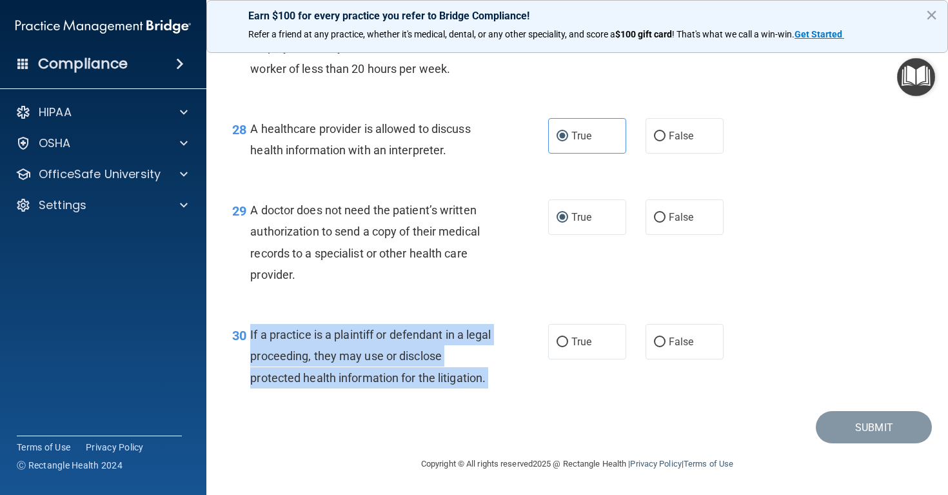
click at [379, 333] on span "If a practice is a plaintiff or defendant in a legal proceeding, they may use o…" at bounding box center [370, 356] width 241 height 56
click at [575, 343] on span "True" at bounding box center [581, 341] width 20 height 12
click at [568, 343] on input "True" at bounding box center [563, 342] width 12 height 10
radio input "true"
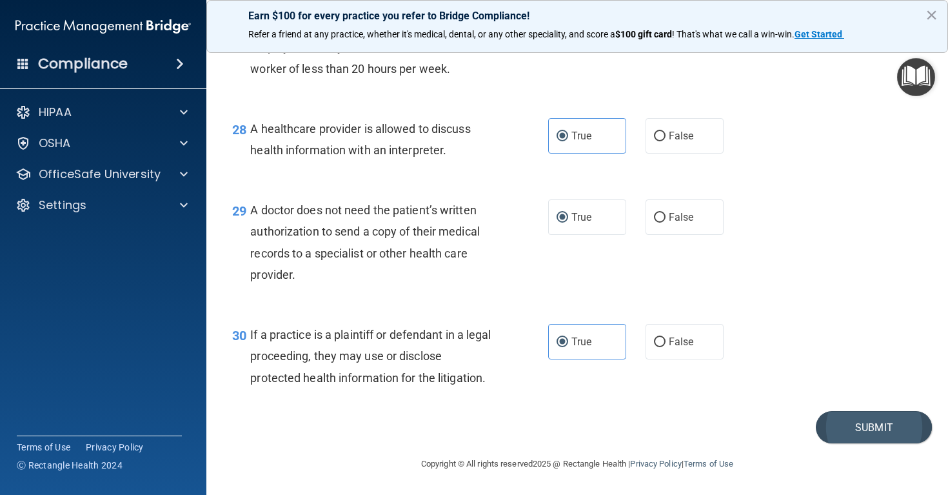
click at [842, 424] on button "Submit" at bounding box center [874, 427] width 116 height 33
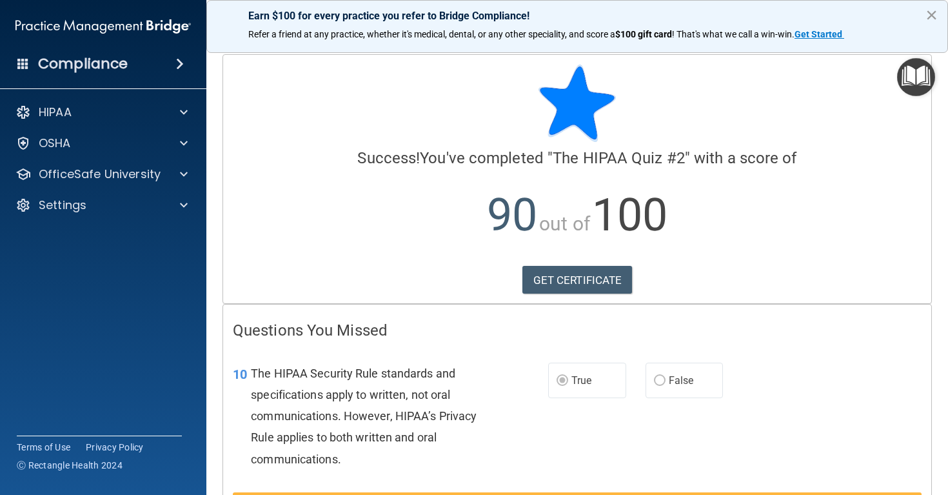
click at [937, 17] on button "×" at bounding box center [931, 15] width 12 height 21
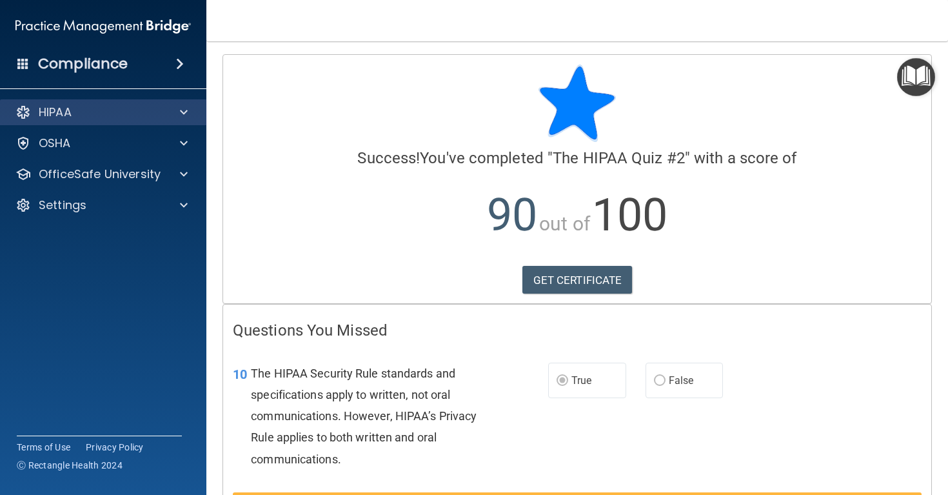
click at [168, 108] on div at bounding box center [182, 111] width 32 height 15
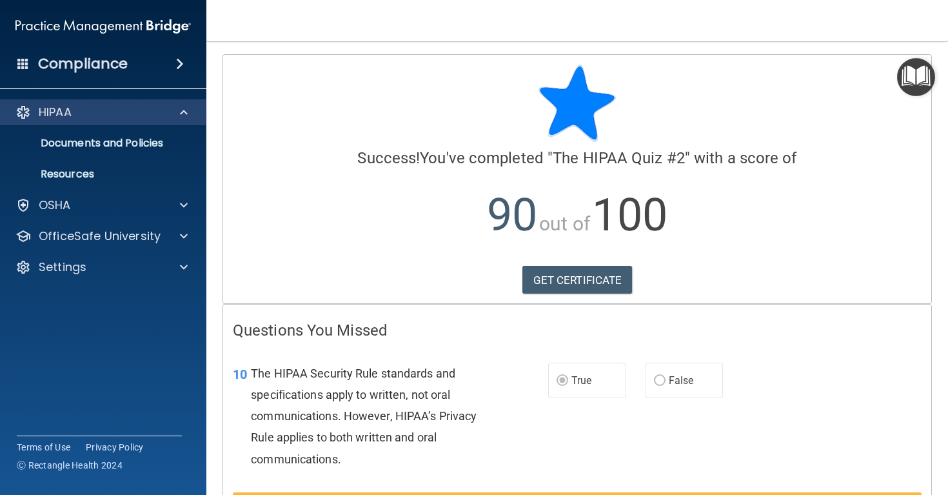
click at [177, 110] on div at bounding box center [182, 111] width 32 height 15
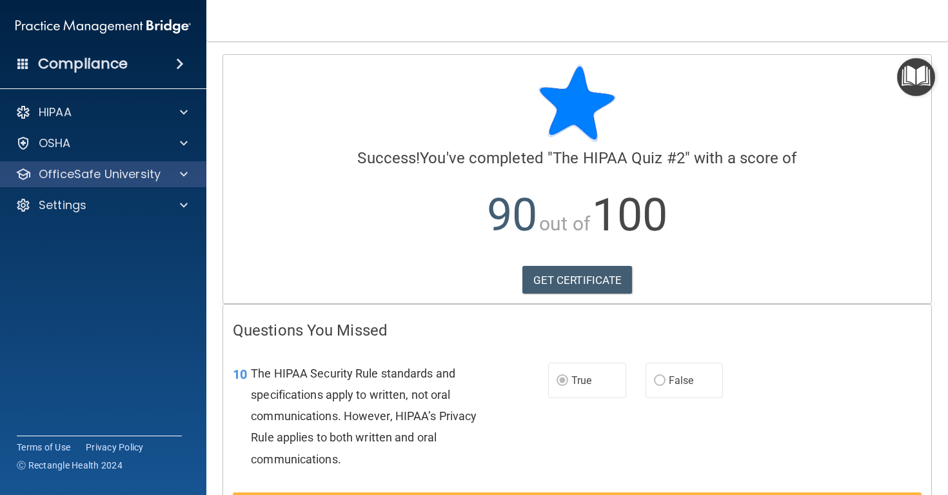
click at [184, 175] on span at bounding box center [184, 173] width 8 height 15
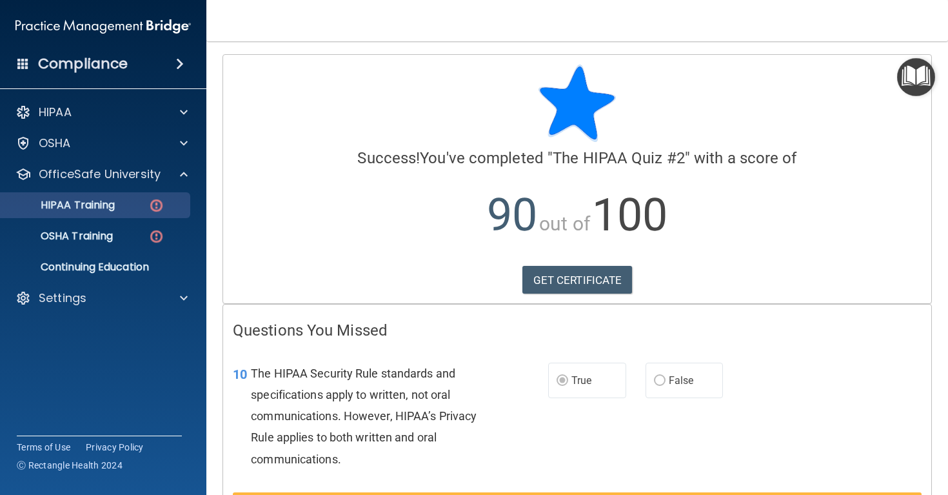
click at [144, 208] on div "HIPAA Training" at bounding box center [96, 205] width 176 height 13
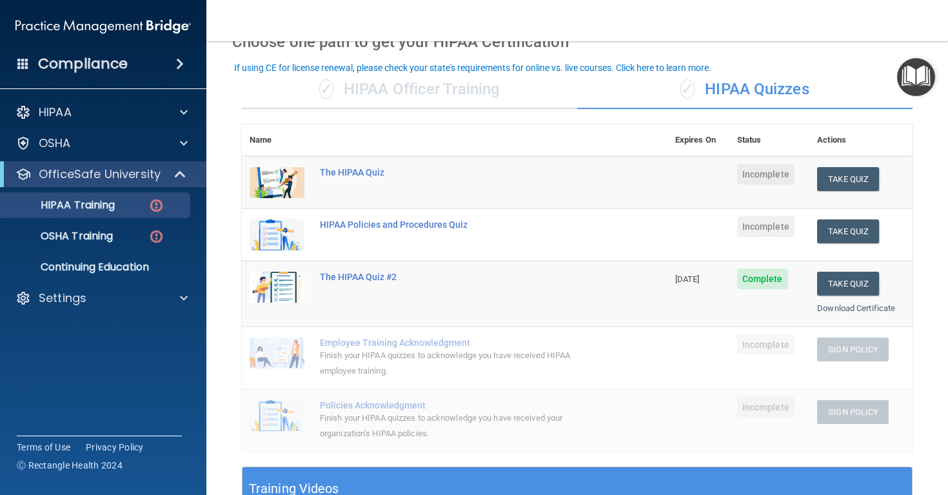
scroll to position [88, 0]
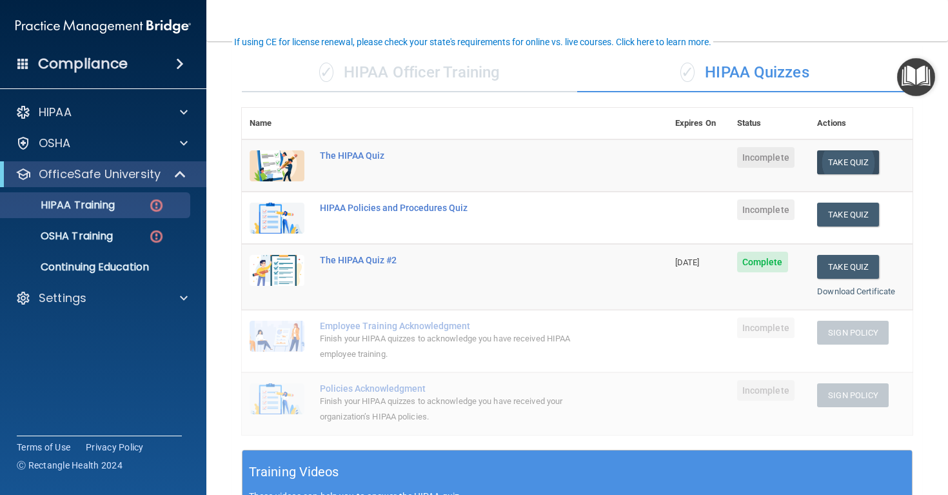
click at [835, 170] on button "Take Quiz" at bounding box center [848, 162] width 62 height 24
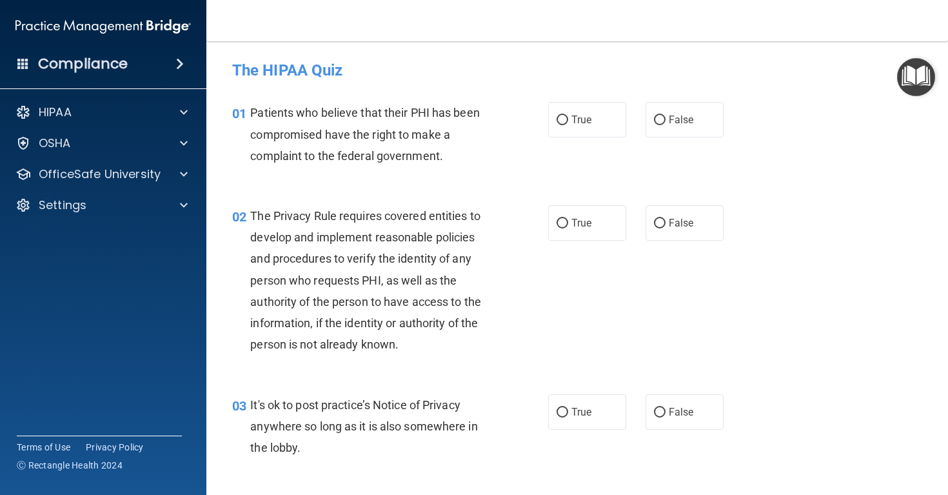
click at [364, 139] on span "Patients who believe that their PHI has been compromised have the right to make…" at bounding box center [364, 134] width 229 height 56
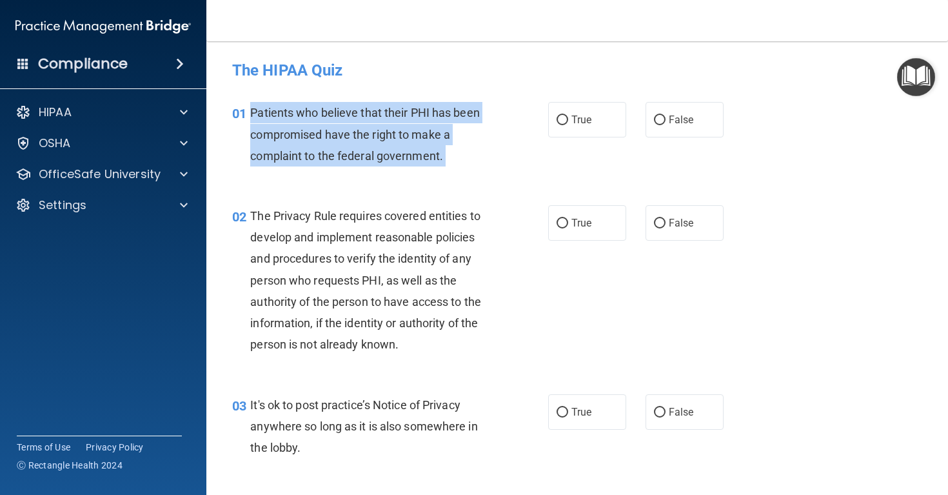
click at [364, 139] on span "Patients who believe that their PHI has been compromised have the right to make…" at bounding box center [364, 134] width 229 height 56
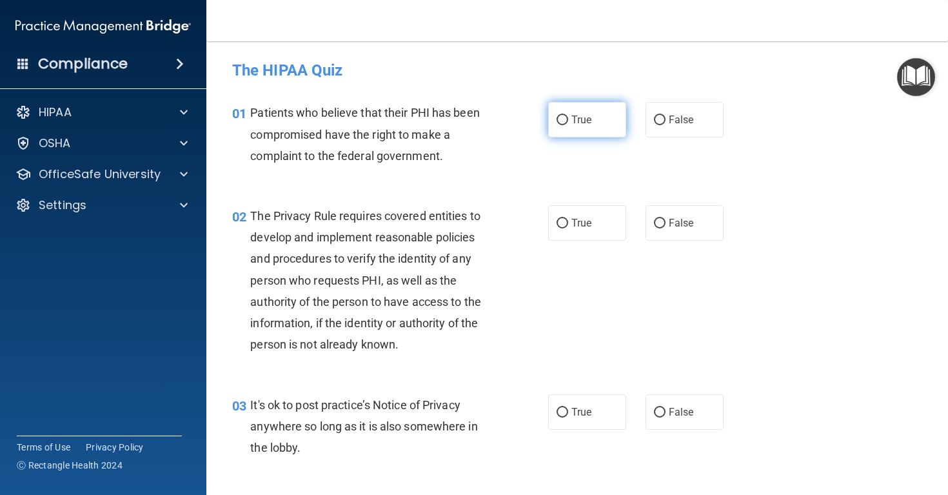
click at [574, 112] on label "True" at bounding box center [587, 119] width 78 height 35
click at [568, 115] on input "True" at bounding box center [563, 120] width 12 height 10
radio input "true"
click at [344, 253] on span "The Privacy Rule requires covered entities to develop and implement reasonable …" at bounding box center [365, 280] width 231 height 142
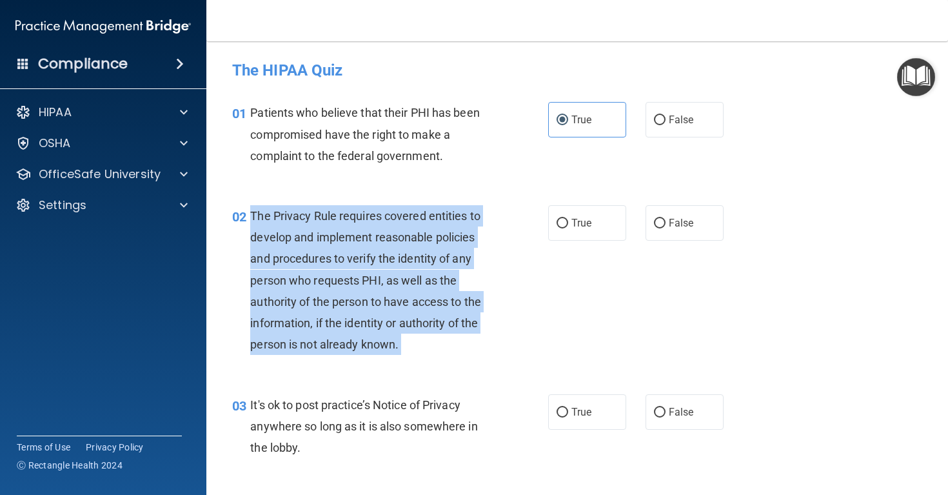
click at [344, 253] on span "The Privacy Rule requires covered entities to develop and implement reasonable …" at bounding box center [365, 280] width 231 height 142
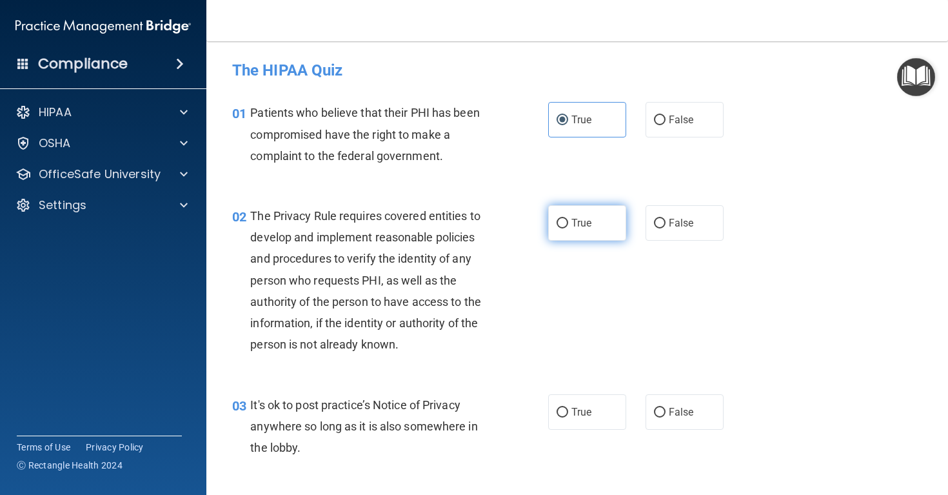
click at [585, 232] on label "True" at bounding box center [587, 222] width 78 height 35
click at [568, 228] on input "True" at bounding box center [563, 224] width 12 height 10
radio input "true"
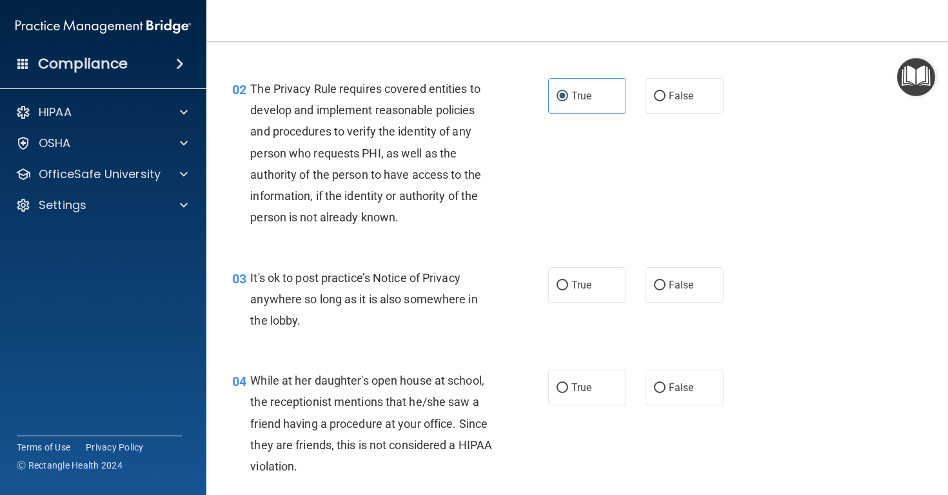
scroll to position [156, 0]
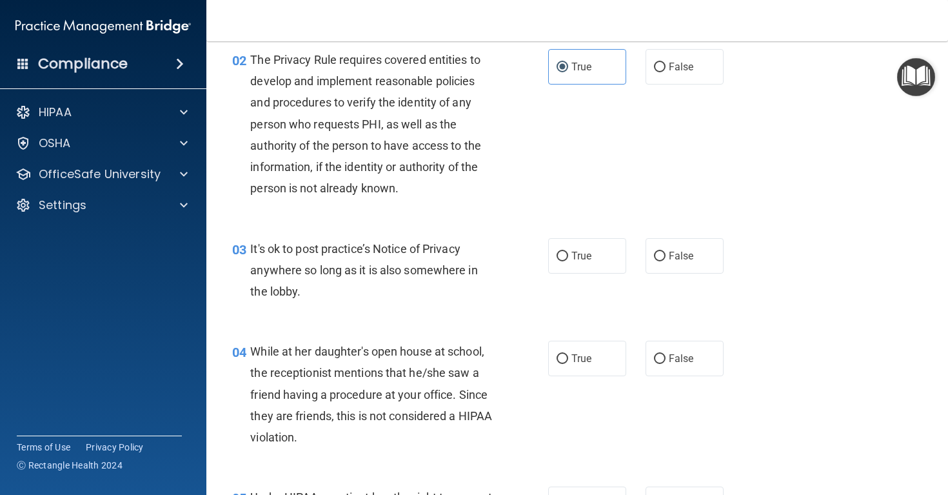
click at [379, 270] on span "It's ok to post practice’s Notice of Privacy anywhere so long as it is also som…" at bounding box center [363, 270] width 227 height 56
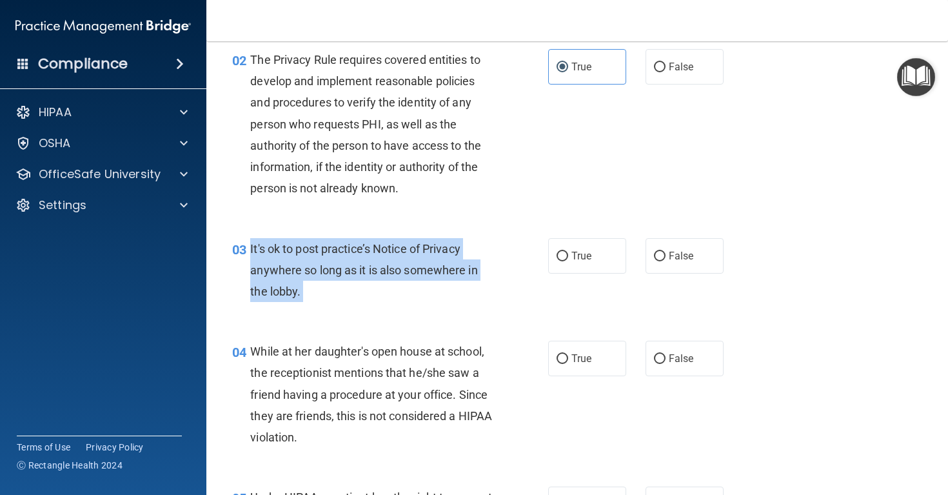
click at [379, 270] on span "It's ok to post practice’s Notice of Privacy anywhere so long as it is also som…" at bounding box center [363, 270] width 227 height 56
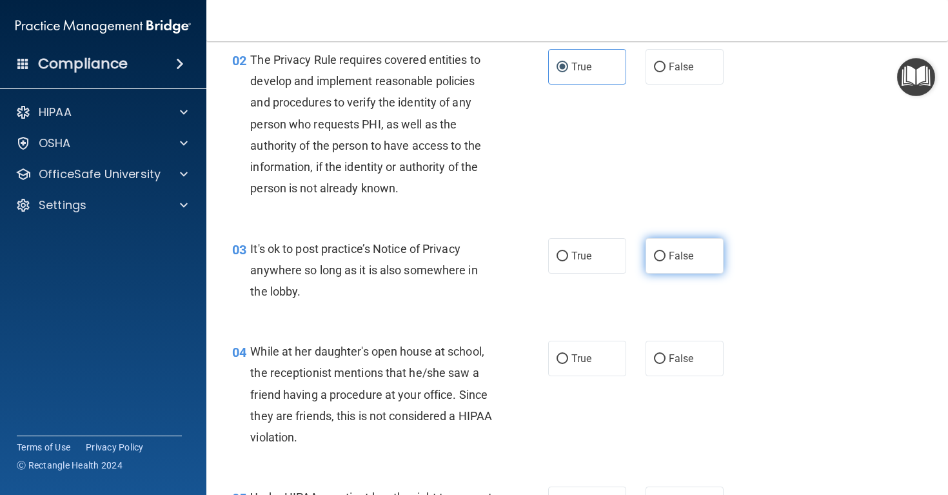
click at [709, 254] on label "False" at bounding box center [685, 255] width 78 height 35
click at [666, 254] on input "False" at bounding box center [660, 257] width 12 height 10
radio input "true"
click at [350, 445] on div "04 While at her daughter's open house at school, the receptionist mentions that…" at bounding box center [390, 398] width 355 height 114
click at [341, 404] on div "While at her daughter's open house at school, the receptionist mentions that he…" at bounding box center [376, 394] width 252 height 107
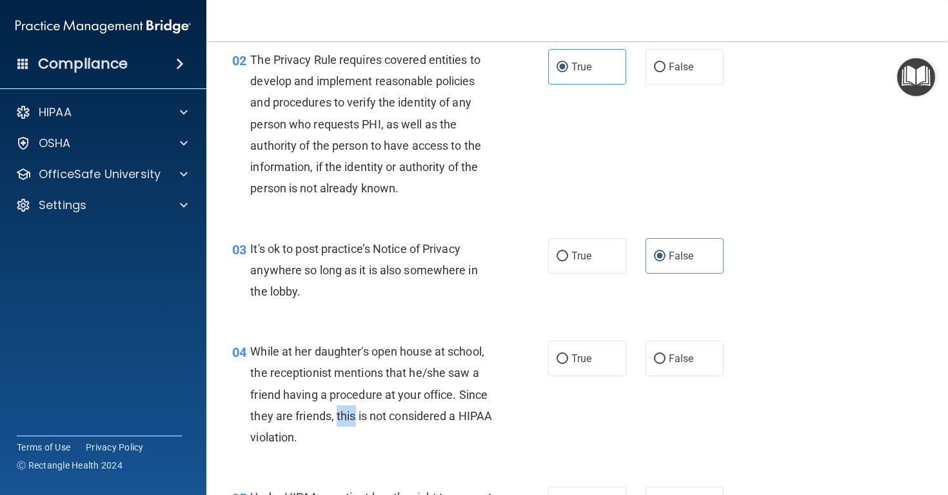
click at [341, 404] on div "While at her daughter's open house at school, the receptionist mentions that he…" at bounding box center [376, 394] width 252 height 107
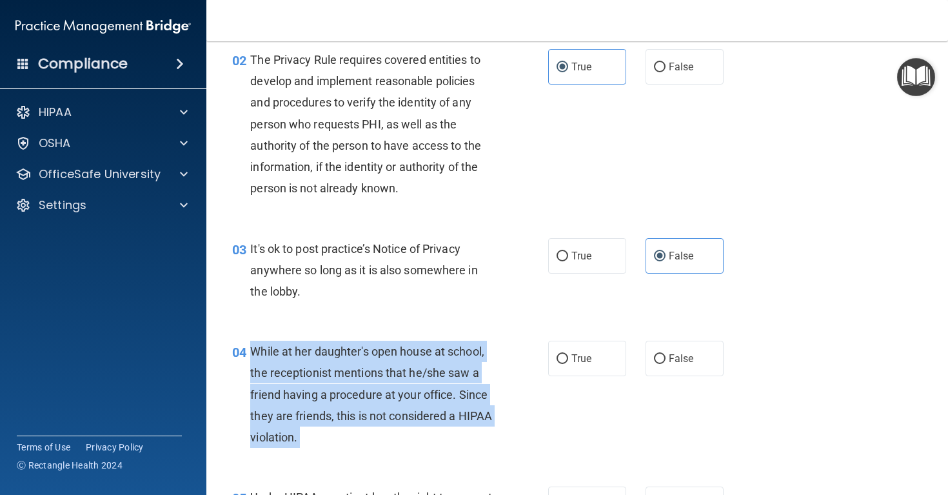
click at [341, 404] on div "While at her daughter's open house at school, the receptionist mentions that he…" at bounding box center [376, 394] width 252 height 107
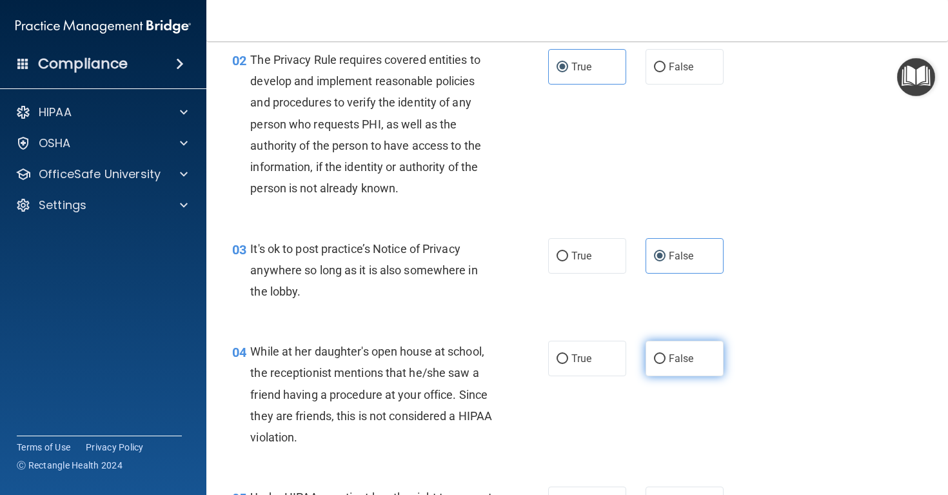
click at [677, 345] on label "False" at bounding box center [685, 358] width 78 height 35
click at [666, 354] on input "False" at bounding box center [660, 359] width 12 height 10
radio input "true"
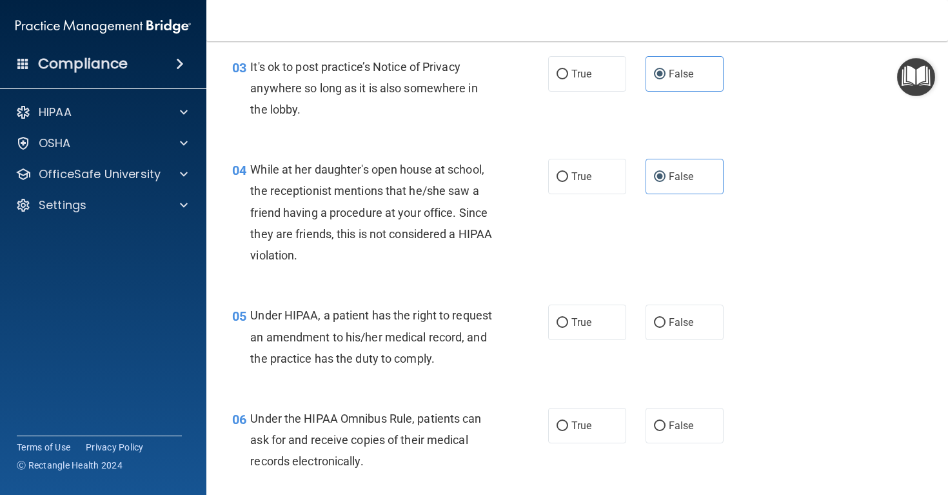
scroll to position [344, 0]
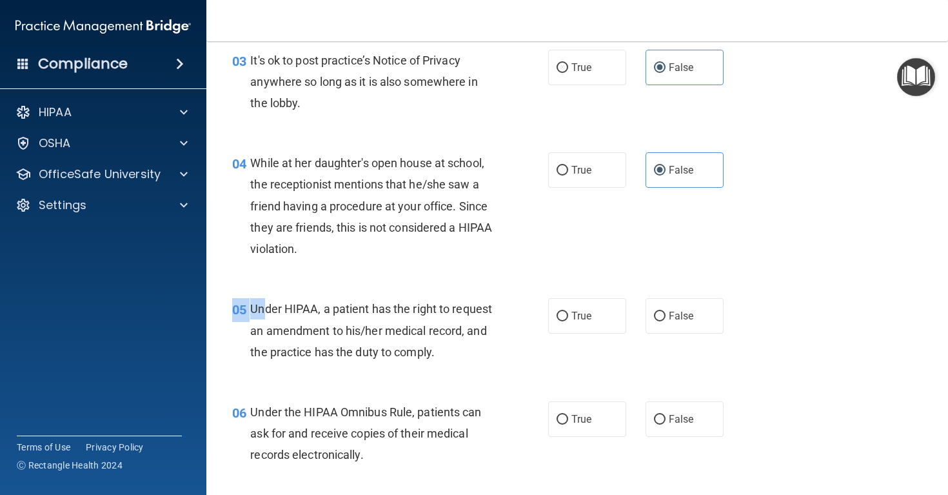
drag, startPoint x: 253, startPoint y: 295, endPoint x: 266, endPoint y: 306, distance: 16.4
click at [266, 306] on div "05 Under HIPAA, a patient has the right to request an amendment to his/her medi…" at bounding box center [577, 333] width 709 height 103
click at [266, 306] on span "Under HIPAA, a patient has the right to request an amendment to his/her medical…" at bounding box center [371, 330] width 242 height 56
click at [246, 304] on span "05" at bounding box center [239, 309] width 14 height 15
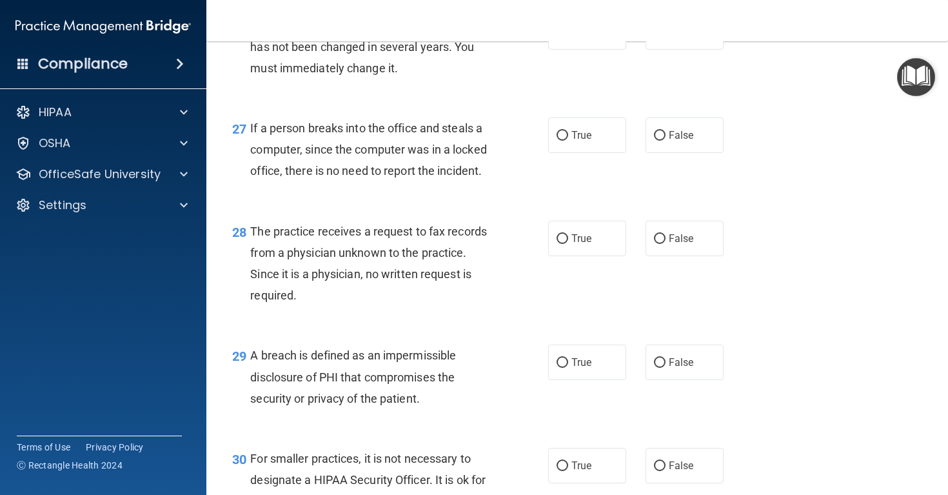
scroll to position [3198, 0]
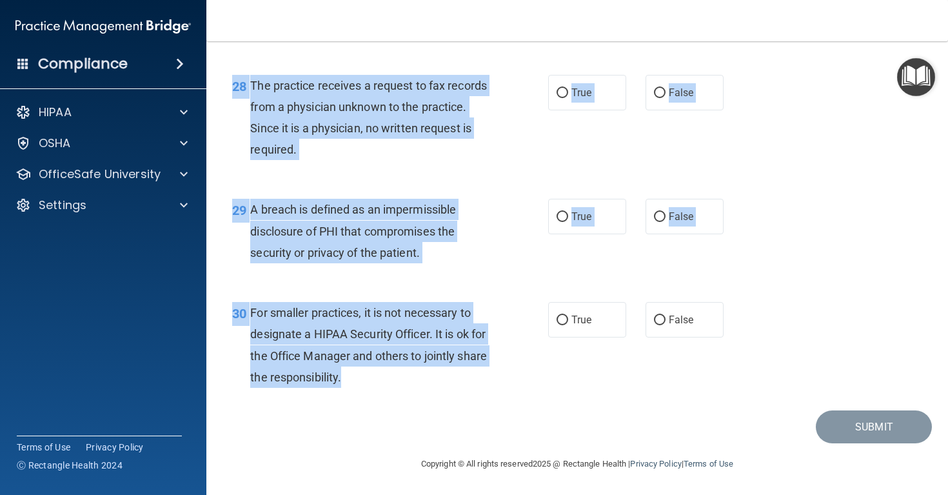
drag, startPoint x: 252, startPoint y: 305, endPoint x: 367, endPoint y: 388, distance: 142.3
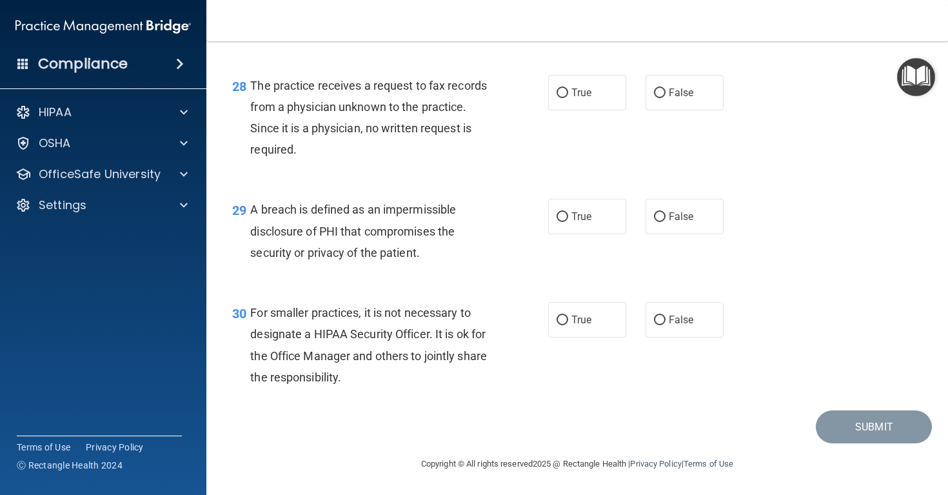
click at [729, 7] on nav "Toggle navigation [PERSON_NAME] [PERSON_NAME][EMAIL_ADDRESS][DOMAIN_NAME] Manag…" at bounding box center [577, 20] width 742 height 41
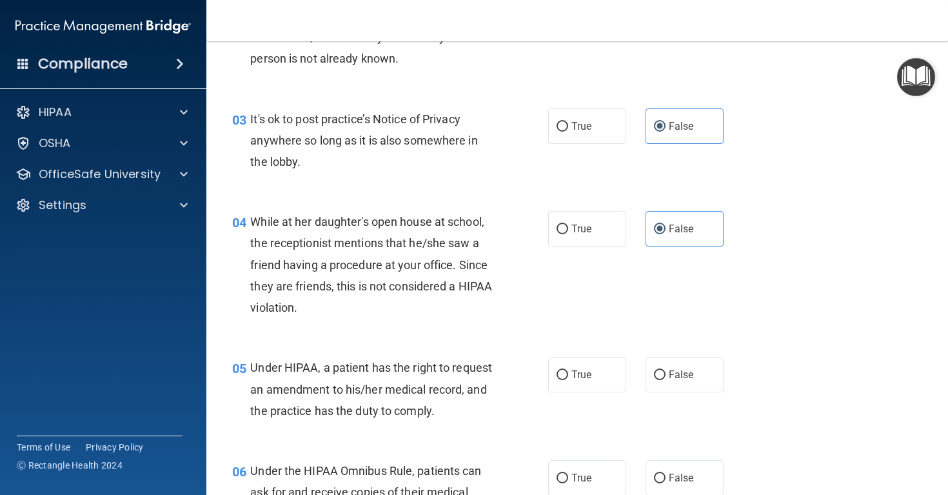
scroll to position [343, 0]
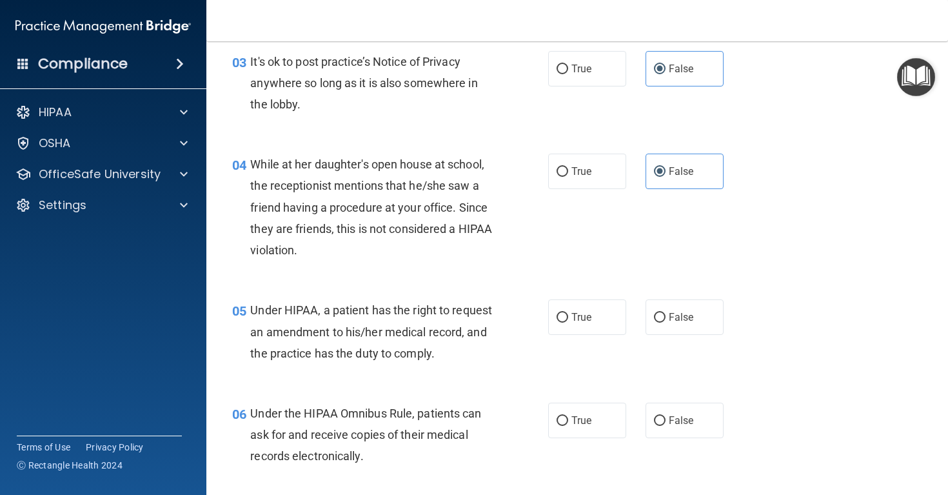
click at [356, 315] on div "Under HIPAA, a patient has the right to request an amendment to his/her medical…" at bounding box center [376, 331] width 252 height 64
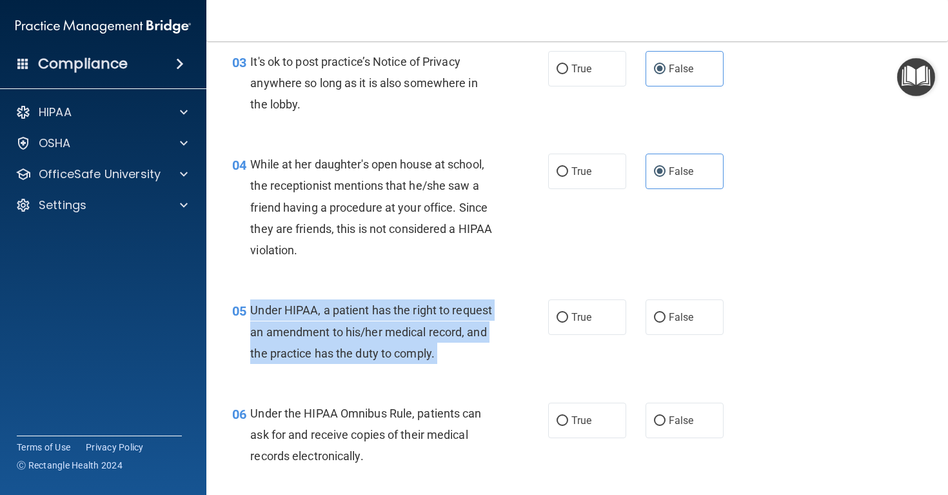
click at [356, 315] on div "Under HIPAA, a patient has the right to request an amendment to his/her medical…" at bounding box center [376, 331] width 252 height 64
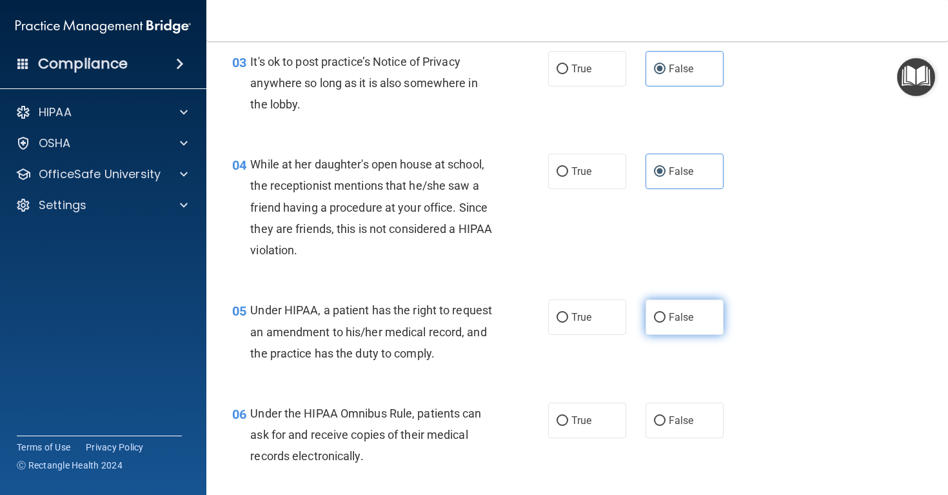
click at [668, 313] on label "False" at bounding box center [685, 316] width 78 height 35
click at [666, 313] on input "False" at bounding box center [660, 318] width 12 height 10
radio input "true"
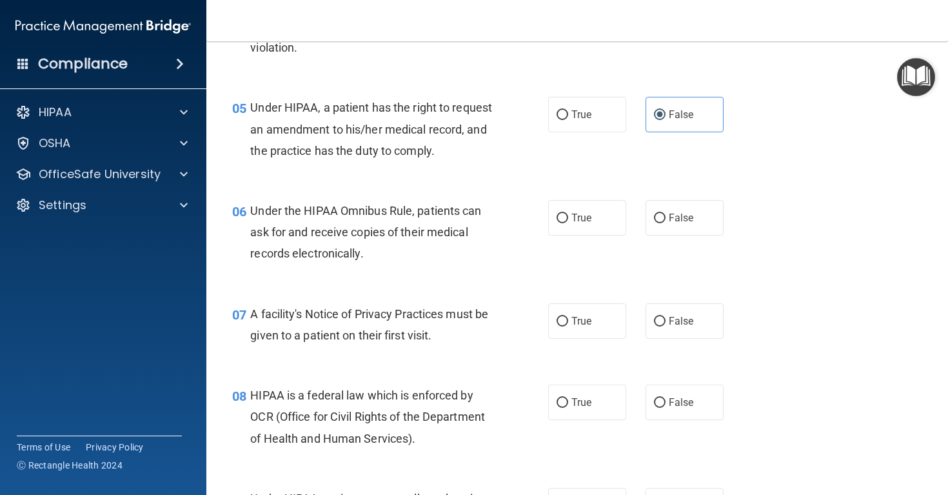
scroll to position [546, 0]
click at [337, 250] on span "Under the HIPAA Omnibus Rule, patients can ask for and receive copies of their …" at bounding box center [365, 231] width 231 height 56
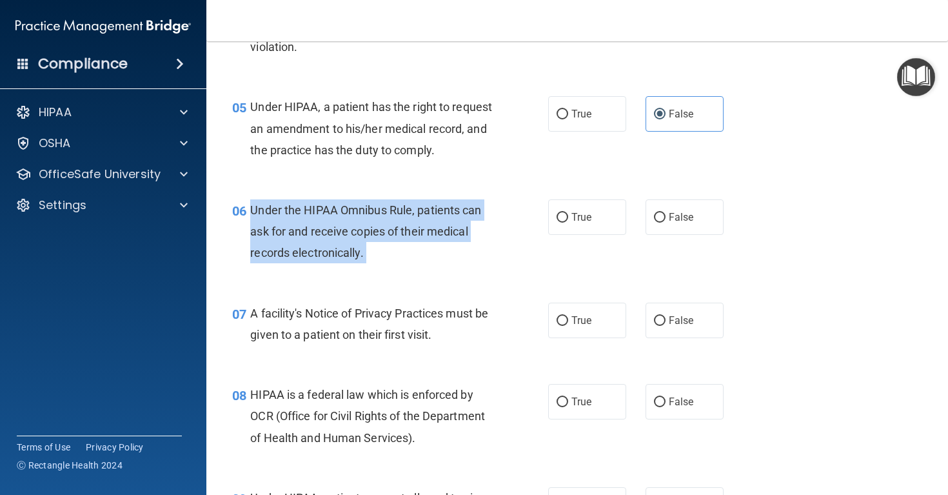
click at [337, 250] on span "Under the HIPAA Omnibus Rule, patients can ask for and receive copies of their …" at bounding box center [365, 231] width 231 height 56
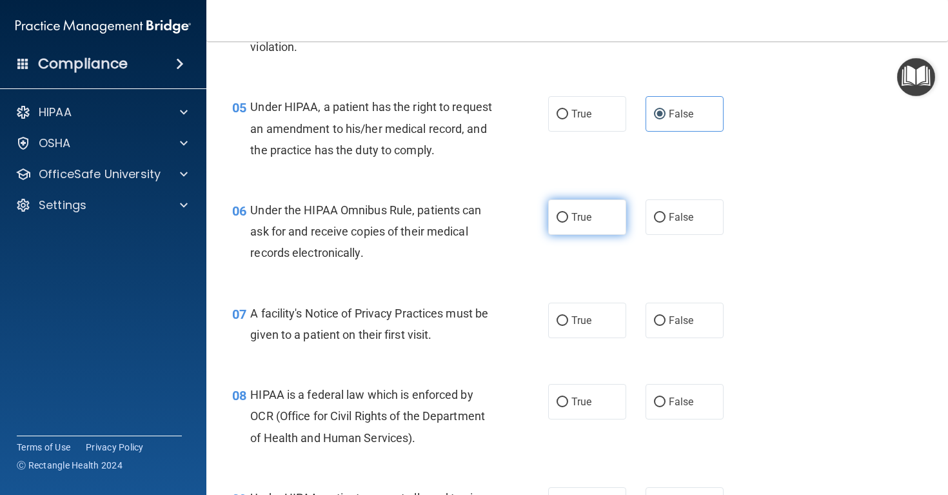
click at [603, 235] on label "True" at bounding box center [587, 216] width 78 height 35
click at [568, 223] on input "True" at bounding box center [563, 218] width 12 height 10
radio input "true"
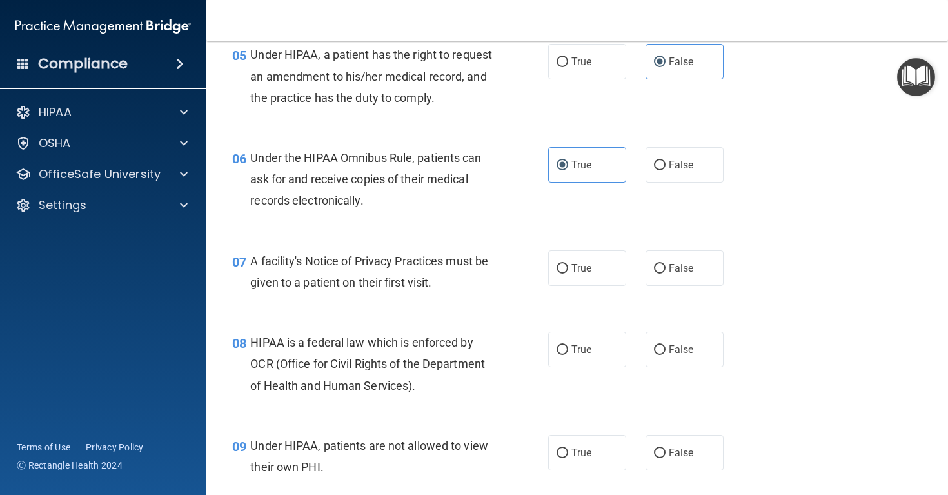
scroll to position [604, 0]
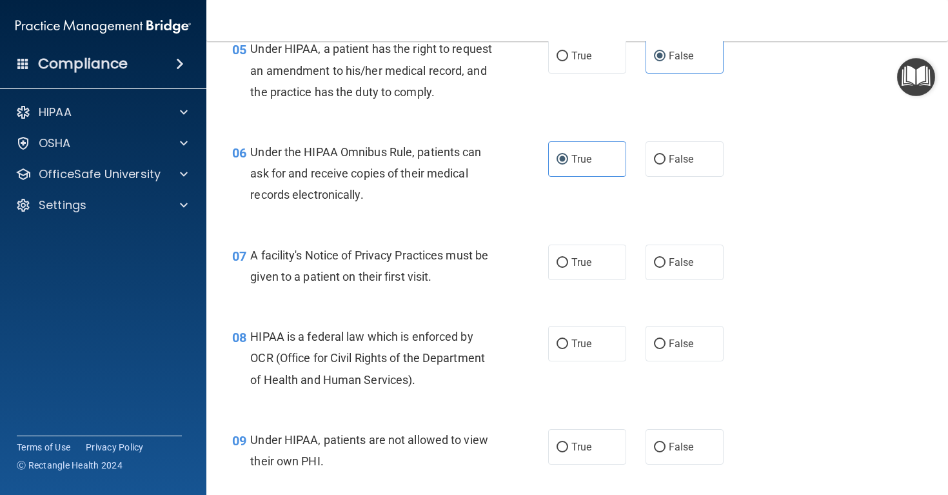
click at [331, 265] on div "A facility's Notice of Privacy Practices must be given to a patient on their fi…" at bounding box center [376, 265] width 252 height 43
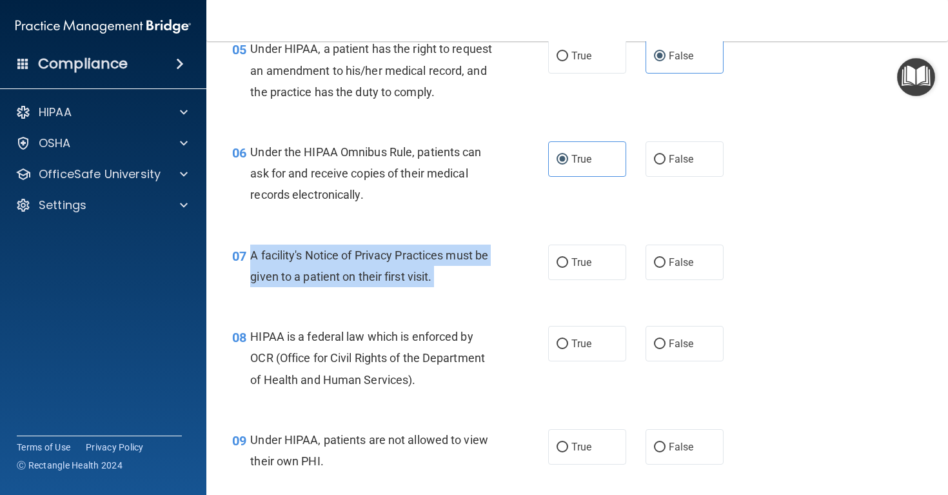
click at [331, 265] on div "A facility's Notice of Privacy Practices must be given to a patient on their fi…" at bounding box center [376, 265] width 252 height 43
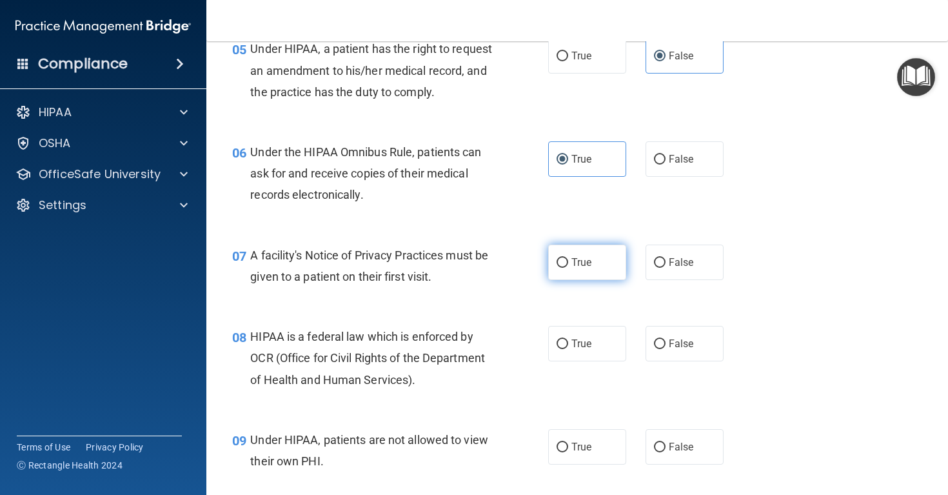
click at [600, 280] on label "True" at bounding box center [587, 261] width 78 height 35
click at [568, 268] on input "True" at bounding box center [563, 263] width 12 height 10
radio input "true"
click at [405, 373] on span "HIPAA is a federal law which is enforced by OCR (Office for Civil Rights of the…" at bounding box center [367, 358] width 235 height 56
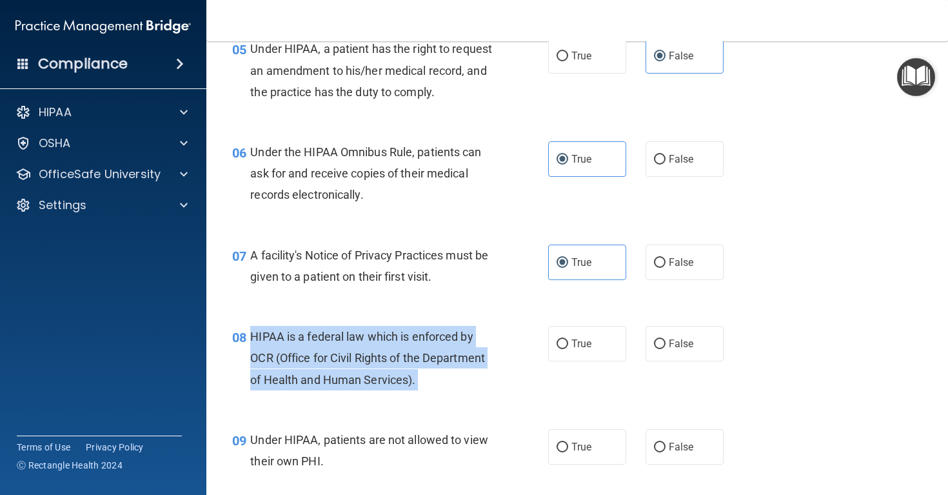
click at [405, 373] on span "HIPAA is a federal law which is enforced by OCR (Office for Civil Rights of the…" at bounding box center [367, 358] width 235 height 56
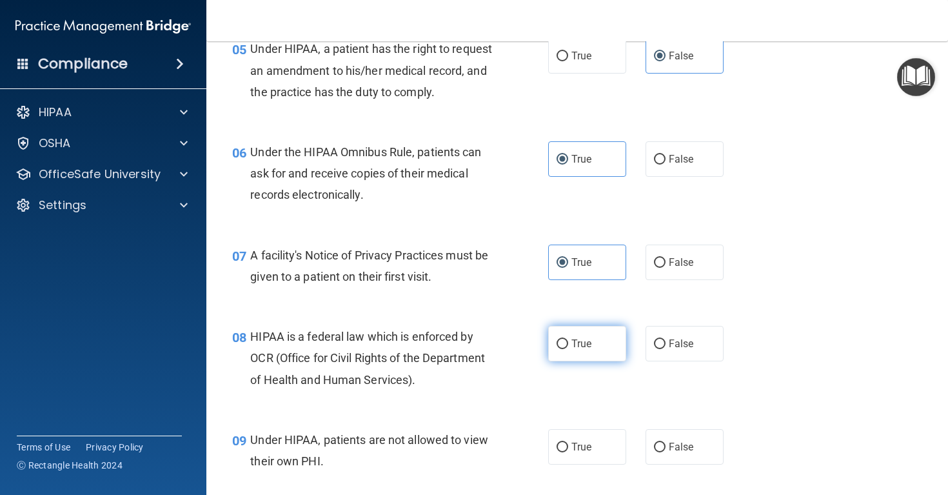
click at [591, 361] on label "True" at bounding box center [587, 343] width 78 height 35
click at [568, 349] on input "True" at bounding box center [563, 344] width 12 height 10
radio input "true"
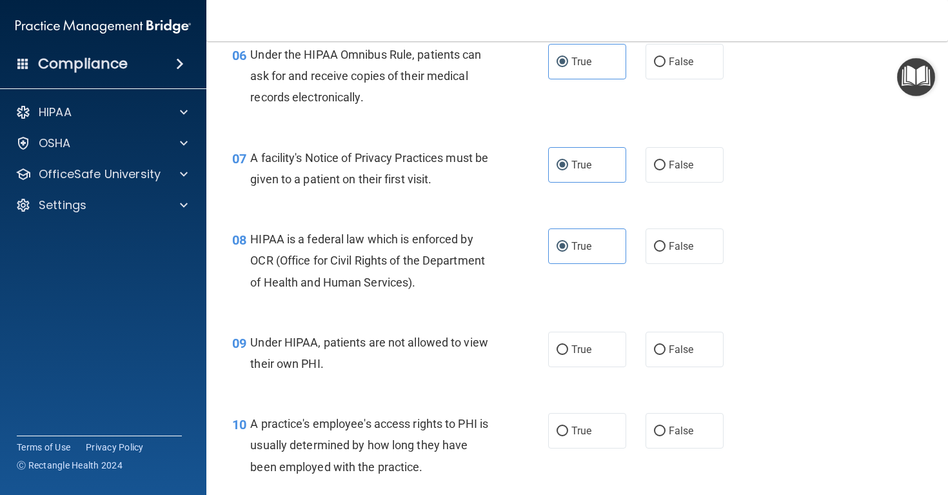
scroll to position [700, 0]
click at [359, 360] on span "Under HIPAA, patients are not allowed to view their own PHI." at bounding box center [369, 354] width 238 height 35
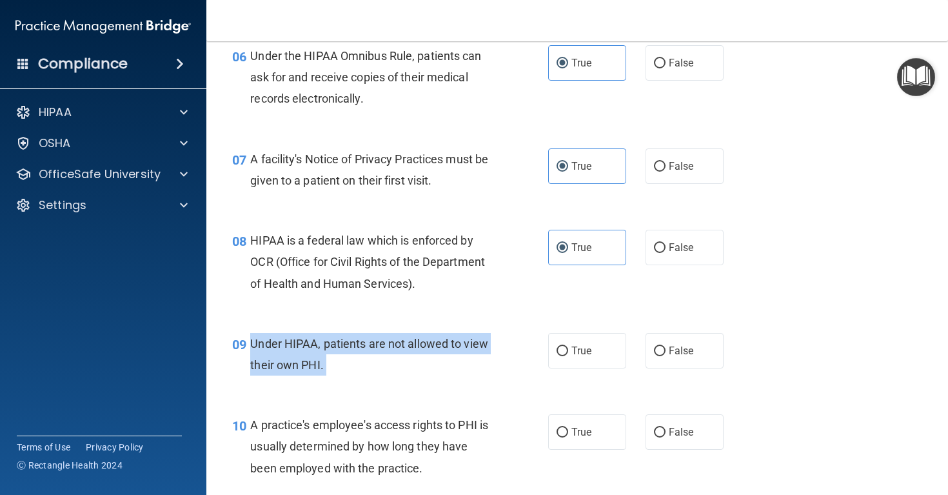
click at [359, 360] on span "Under HIPAA, patients are not allowed to view their own PHI." at bounding box center [369, 354] width 238 height 35
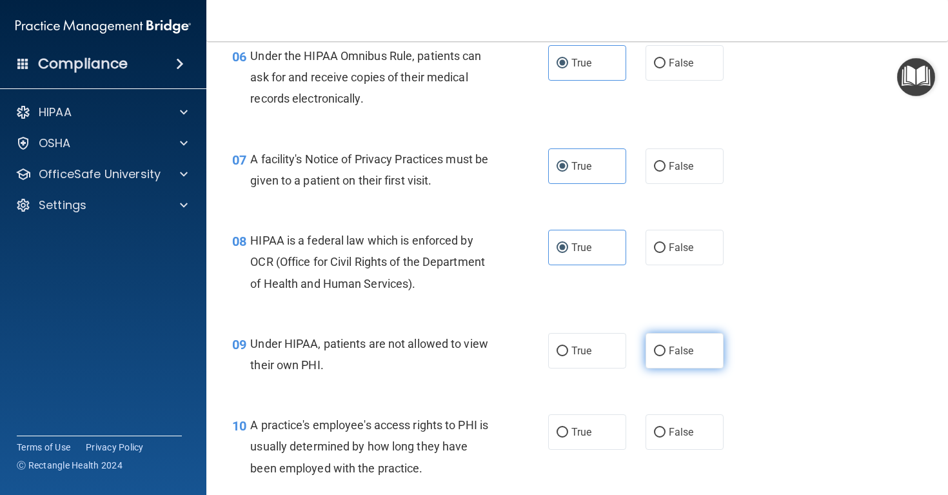
click at [677, 368] on label "False" at bounding box center [685, 350] width 78 height 35
click at [666, 356] on input "False" at bounding box center [660, 351] width 12 height 10
radio input "true"
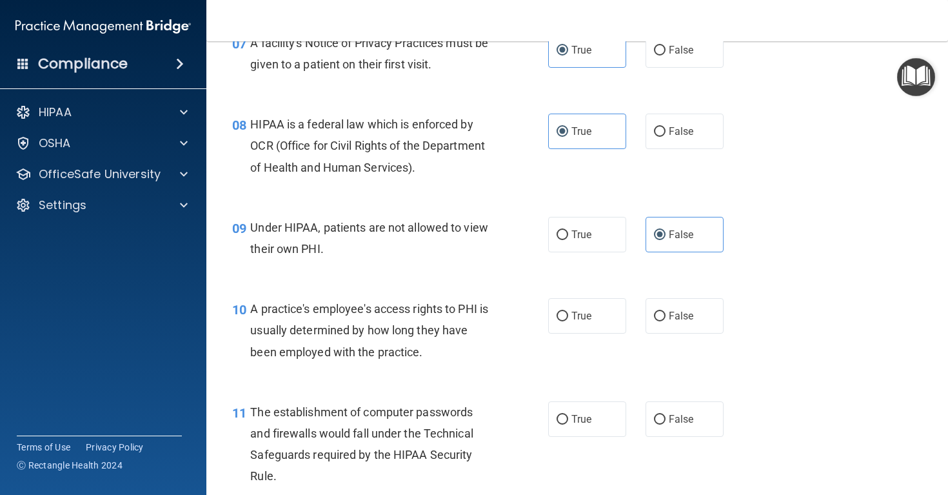
scroll to position [834, 0]
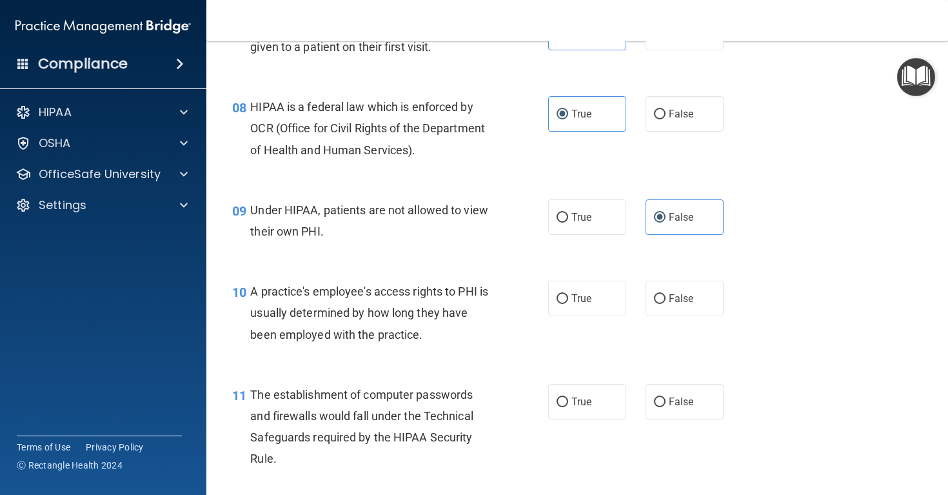
click at [365, 323] on span "A practice's employee's access rights to PHI is usually determined by how long …" at bounding box center [369, 312] width 238 height 56
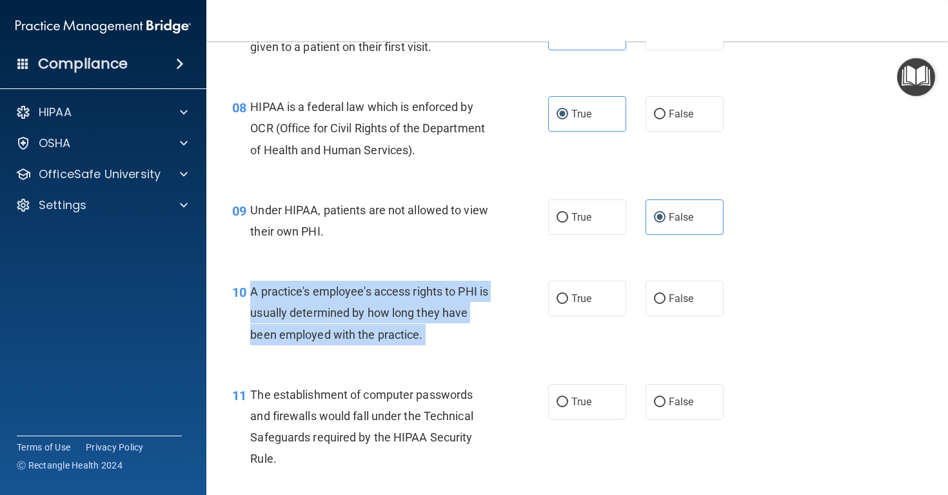
click at [365, 323] on span "A practice's employee's access rights to PHI is usually determined by how long …" at bounding box center [369, 312] width 238 height 56
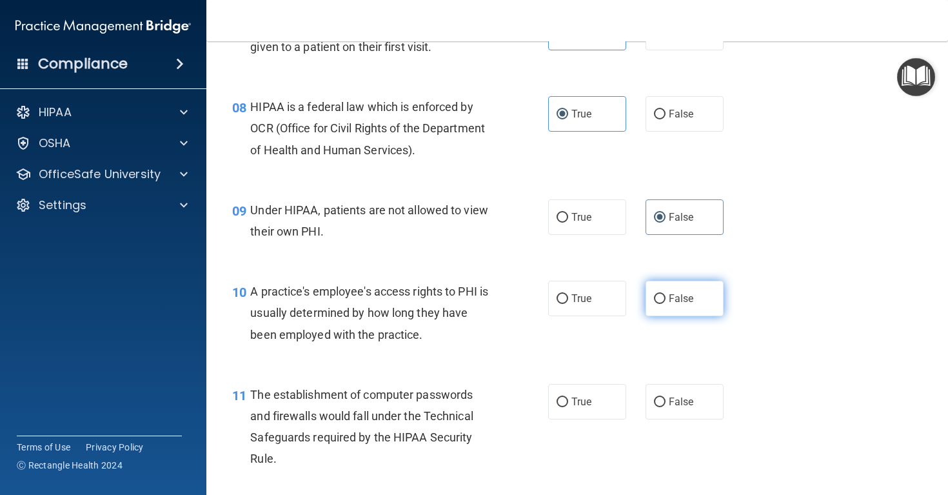
click at [691, 304] on span "False" at bounding box center [681, 298] width 25 height 12
click at [666, 304] on input "False" at bounding box center [660, 299] width 12 height 10
radio input "true"
click at [328, 432] on span "The establishment of computer passwords and firewalls would fall under the Tech…" at bounding box center [361, 427] width 223 height 78
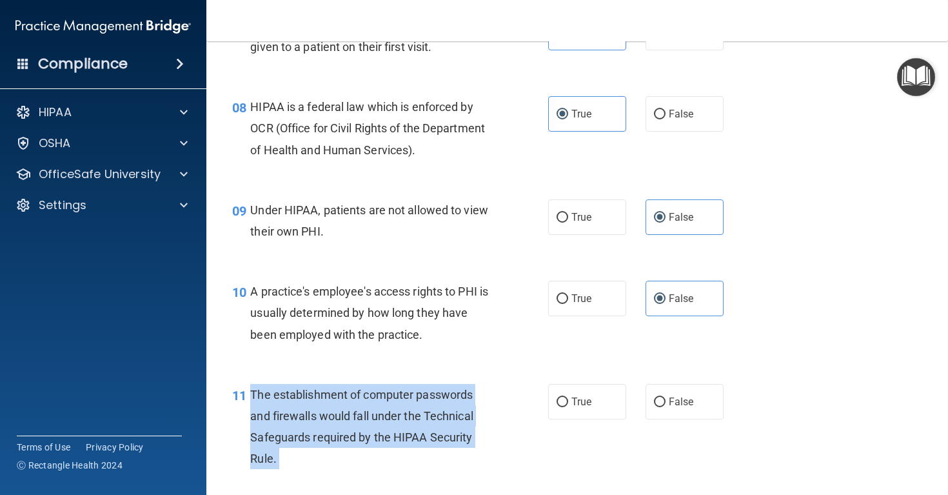
click at [328, 432] on span "The establishment of computer passwords and firewalls would fall under the Tech…" at bounding box center [361, 427] width 223 height 78
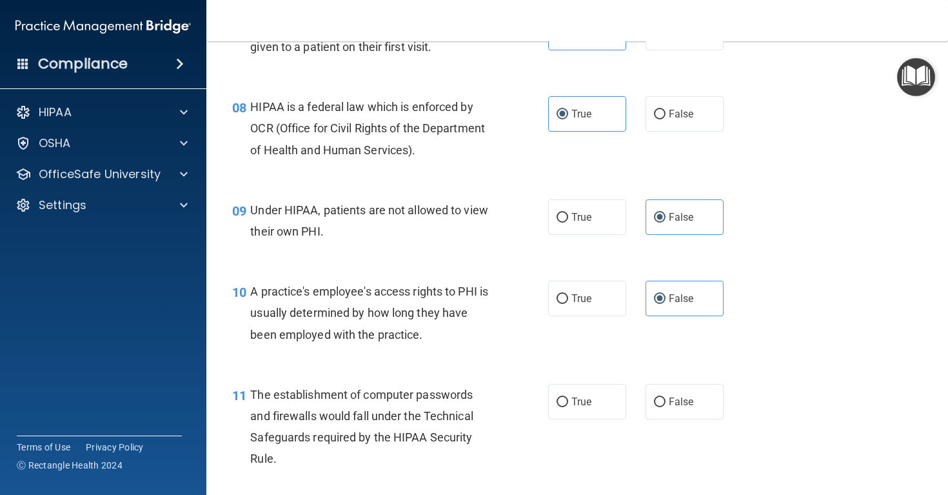
click at [711, 3] on nav "Toggle navigation [PERSON_NAME] [PERSON_NAME][EMAIL_ADDRESS][DOMAIN_NAME] Manag…" at bounding box center [577, 20] width 742 height 41
click at [579, 419] on label "True" at bounding box center [587, 401] width 78 height 35
click at [568, 407] on input "True" at bounding box center [563, 402] width 12 height 10
radio input "true"
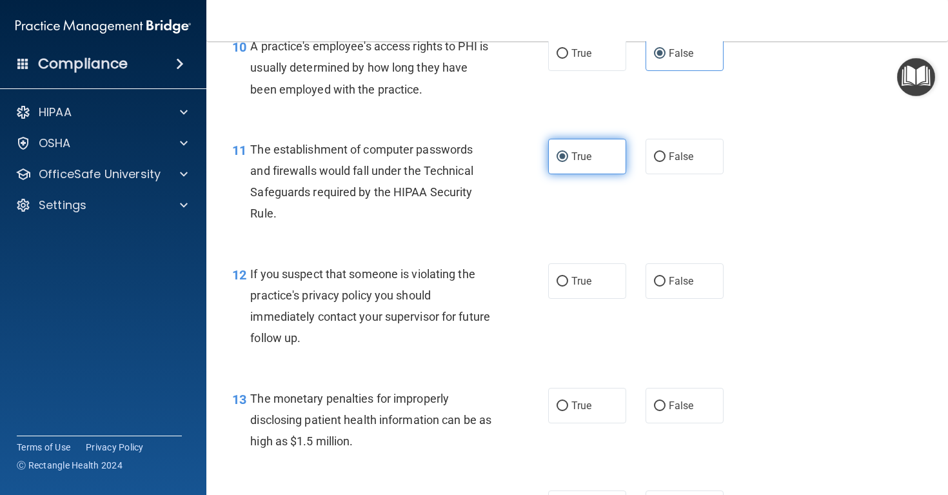
scroll to position [1085, 0]
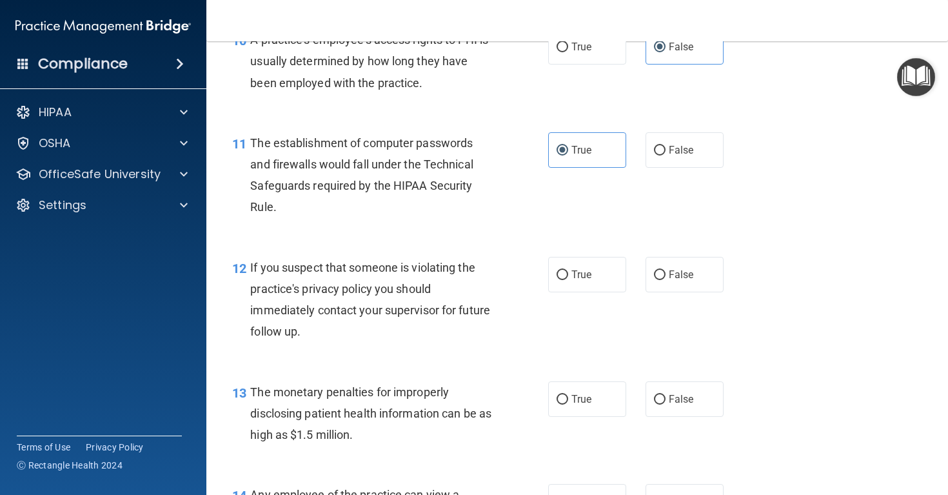
click at [408, 326] on span "If you suspect that someone is violating the practice's privacy policy you shou…" at bounding box center [370, 300] width 240 height 78
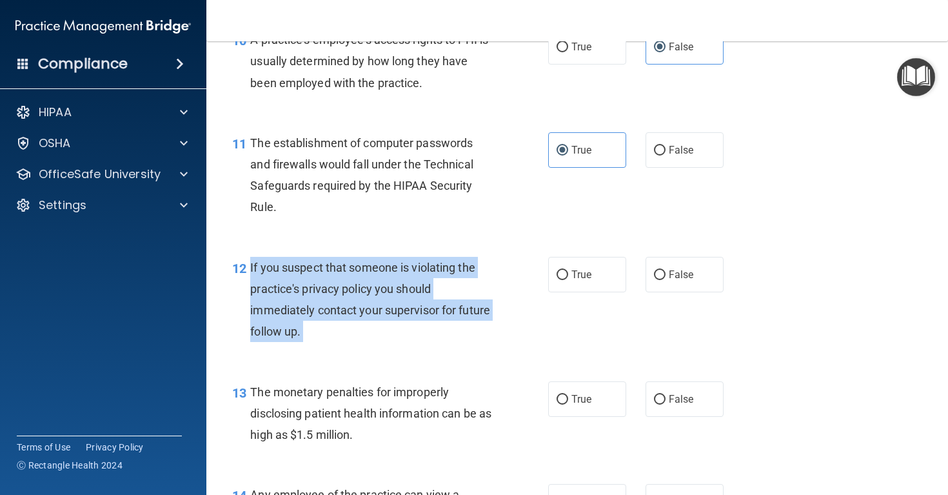
click at [408, 326] on span "If you suspect that someone is violating the practice's privacy policy you shou…" at bounding box center [370, 300] width 240 height 78
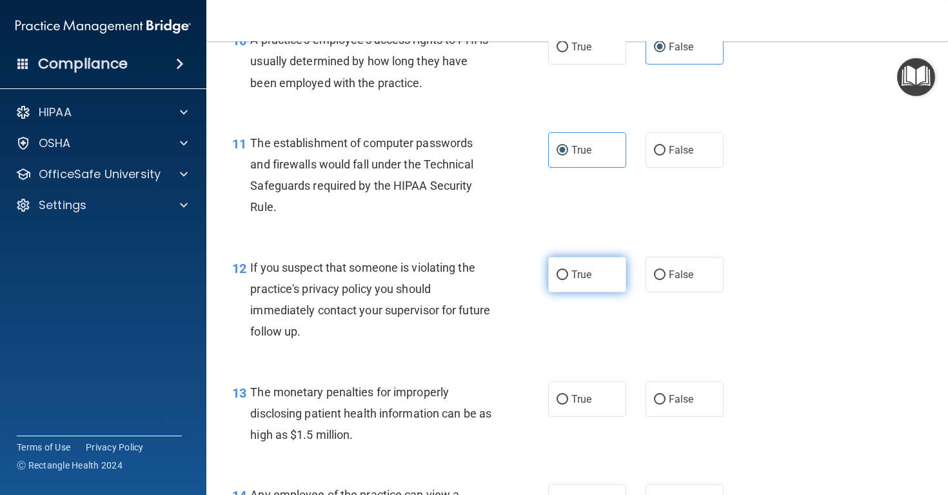
click at [586, 292] on label "True" at bounding box center [587, 274] width 78 height 35
click at [568, 280] on input "True" at bounding box center [563, 275] width 12 height 10
radio input "true"
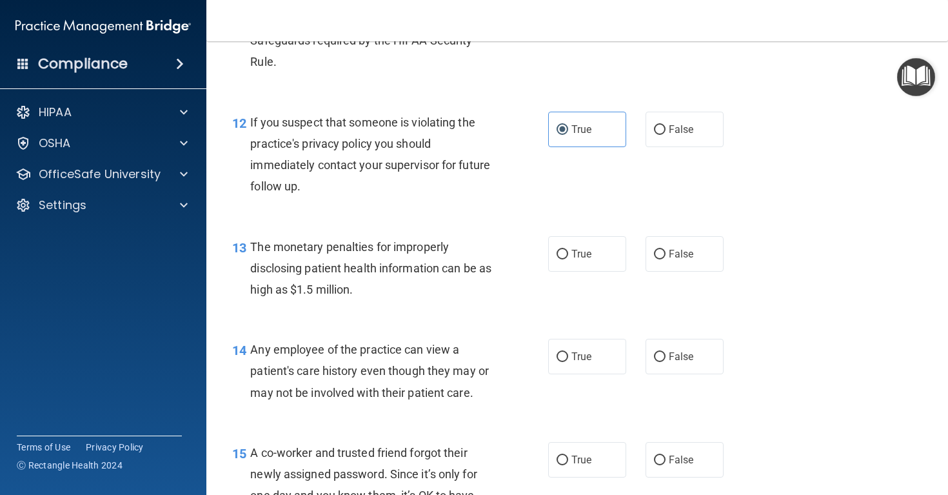
scroll to position [1253, 0]
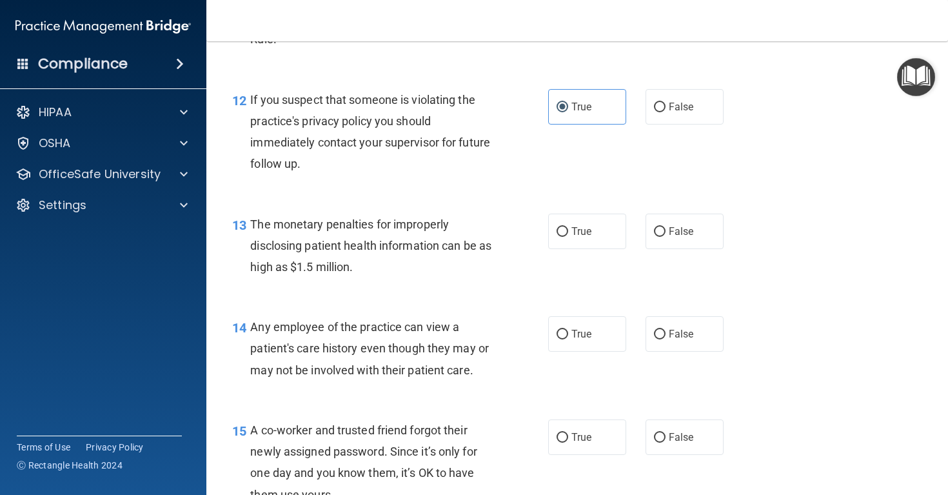
click at [368, 257] on span "The monetary penalties for improperly disclosing patient health information can…" at bounding box center [370, 245] width 241 height 56
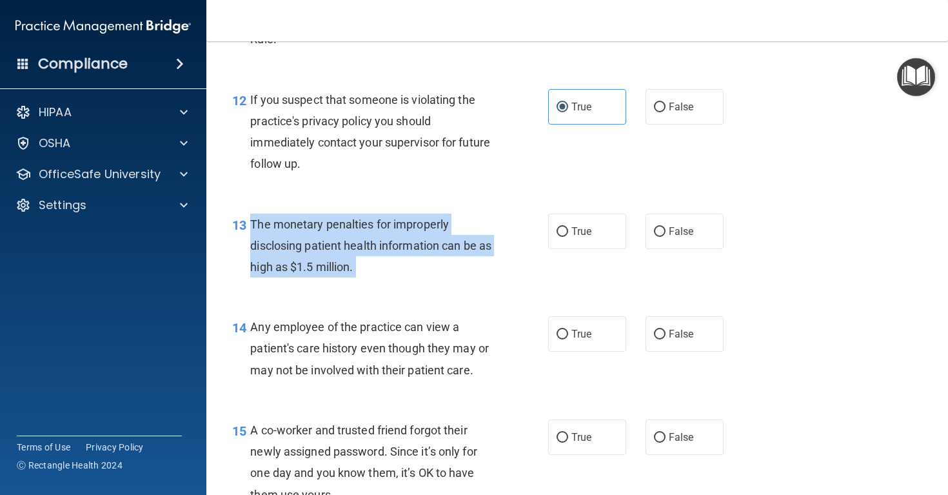
click at [368, 257] on span "The monetary penalties for improperly disclosing patient health information can…" at bounding box center [370, 245] width 241 height 56
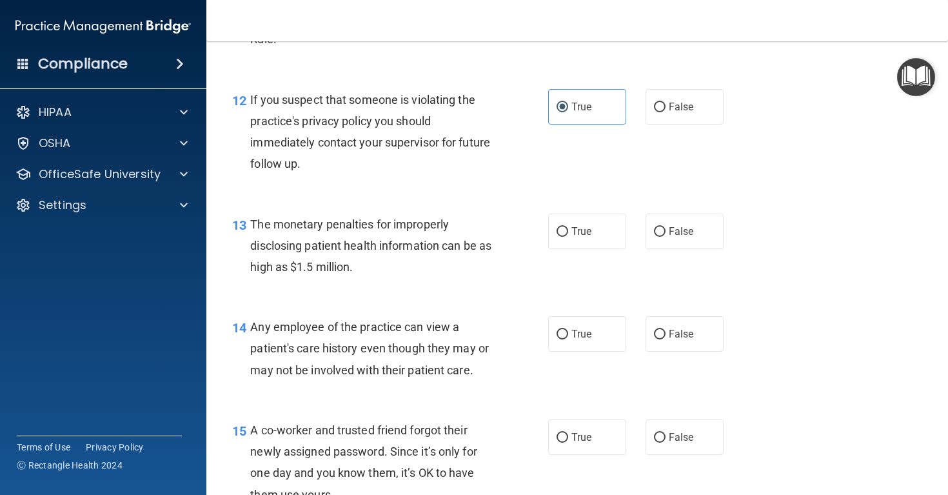
click at [577, 221] on div "13 The monetary penalties for improperly disclosing patient health information …" at bounding box center [577, 248] width 709 height 103
click at [577, 238] on label "True" at bounding box center [587, 230] width 78 height 35
click at [568, 237] on input "True" at bounding box center [563, 232] width 12 height 10
radio input "true"
click at [361, 377] on div "Any employee of the practice can view a patient's care history even though they…" at bounding box center [376, 348] width 252 height 64
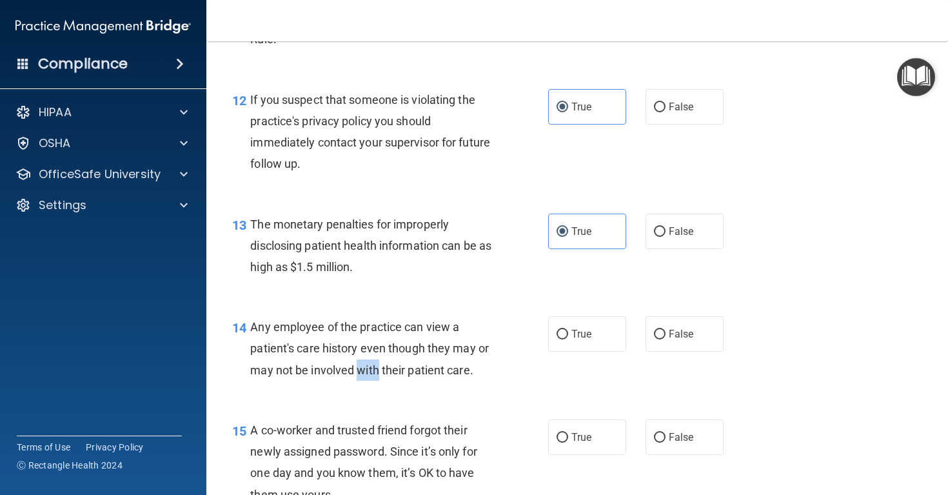
click at [361, 377] on div "Any employee of the practice can view a patient's care history even though they…" at bounding box center [376, 348] width 252 height 64
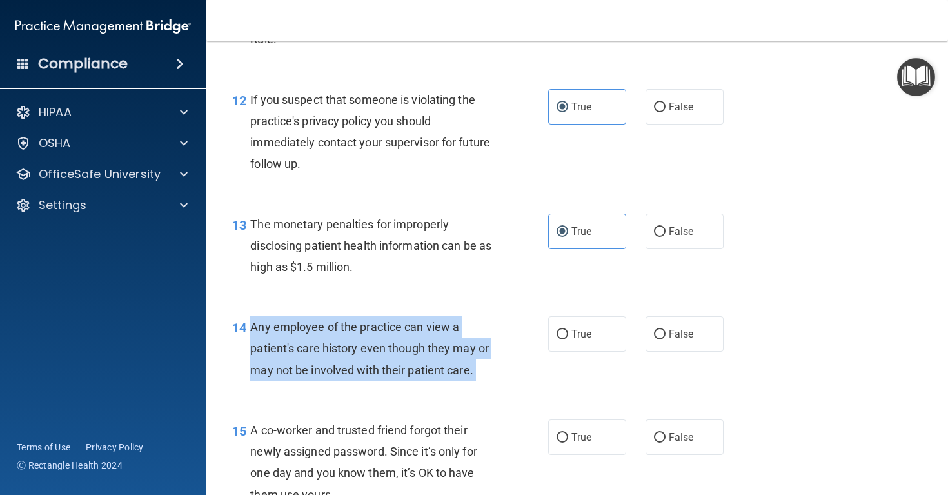
click at [361, 377] on div "Any employee of the practice can view a patient's care history even though they…" at bounding box center [376, 348] width 252 height 64
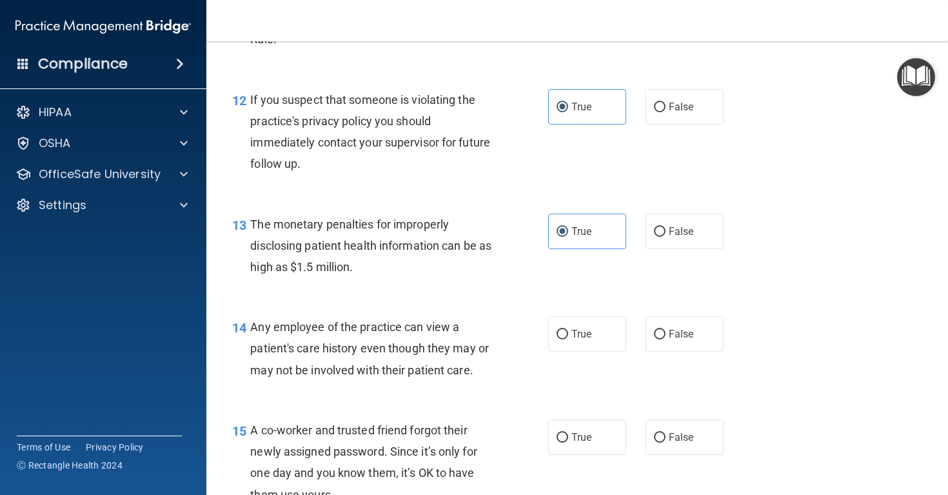
click at [718, 0] on div at bounding box center [628, 0] width 206 height 1
click at [670, 340] on span "False" at bounding box center [681, 334] width 25 height 12
click at [666, 339] on input "False" at bounding box center [660, 335] width 12 height 10
radio input "true"
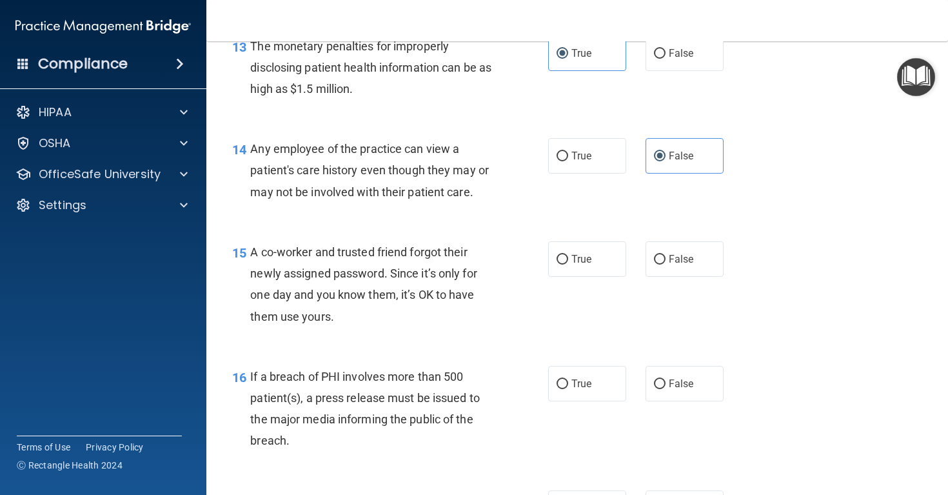
scroll to position [1434, 0]
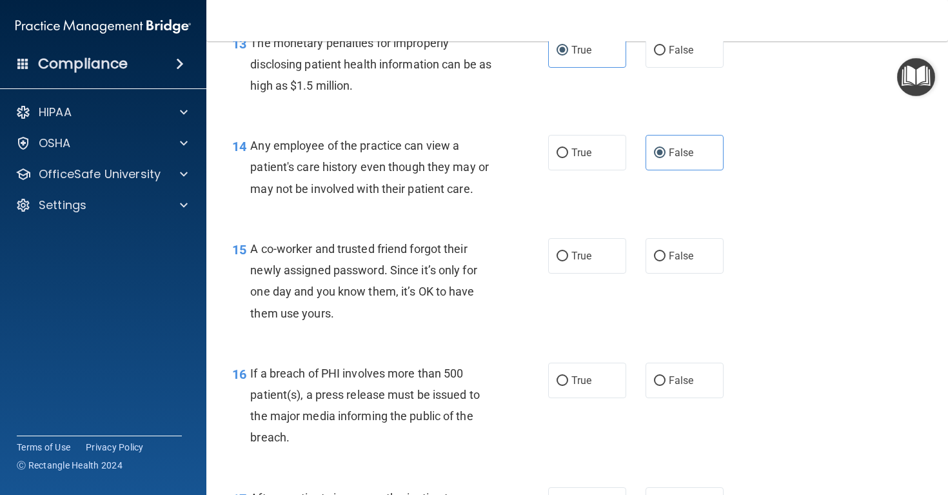
click at [370, 301] on span "A co-worker and trusted friend forgot their newly assigned password. Since it’s…" at bounding box center [363, 281] width 226 height 78
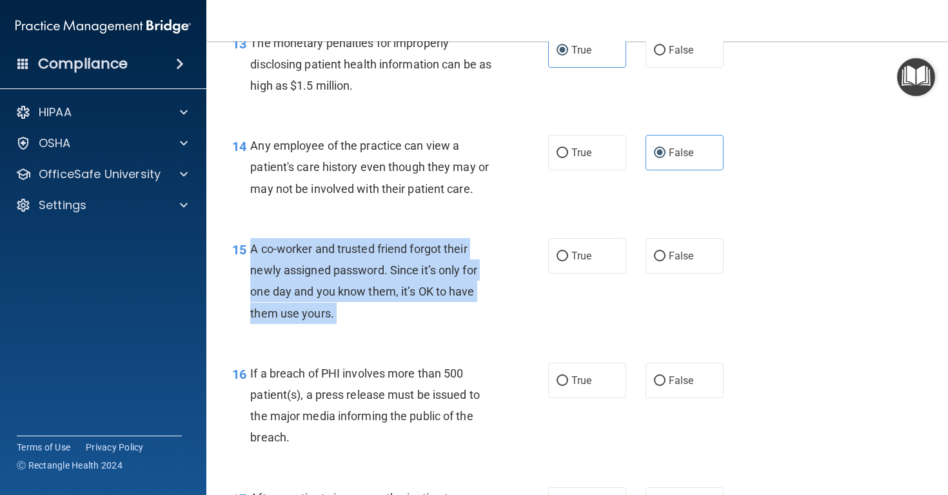
click at [370, 301] on span "A co-worker and trusted friend forgot their newly assigned password. Since it’s…" at bounding box center [363, 281] width 226 height 78
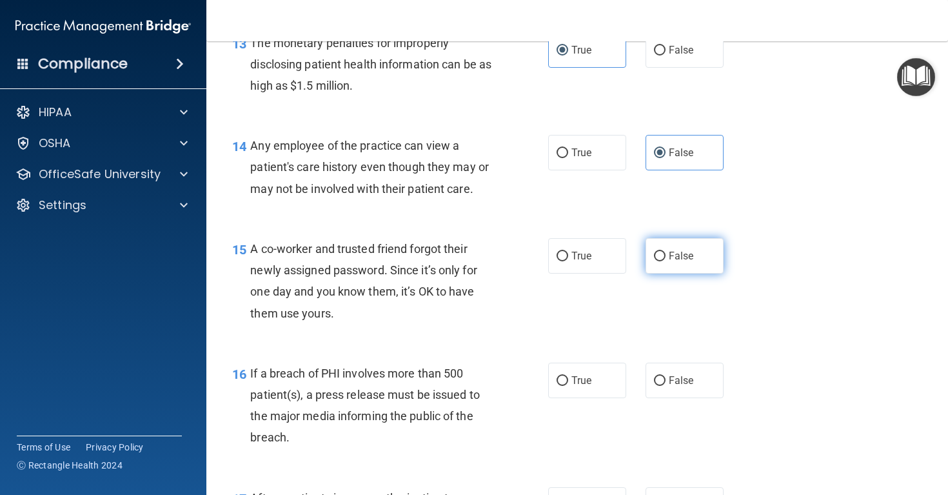
click at [689, 262] on span "False" at bounding box center [681, 256] width 25 height 12
click at [666, 261] on input "False" at bounding box center [660, 257] width 12 height 10
radio input "true"
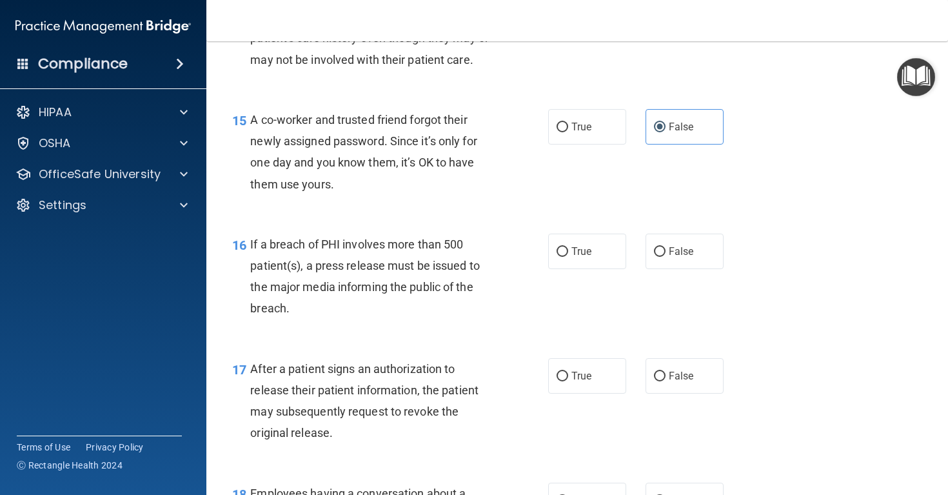
scroll to position [1582, 0]
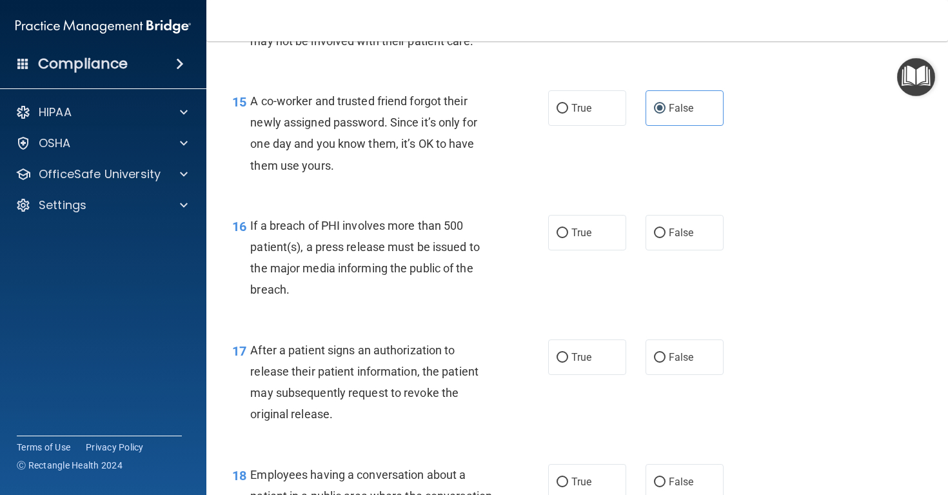
click at [364, 270] on div "If a breach of PHI involves more than 500 patient(s), a press release must be i…" at bounding box center [376, 258] width 252 height 86
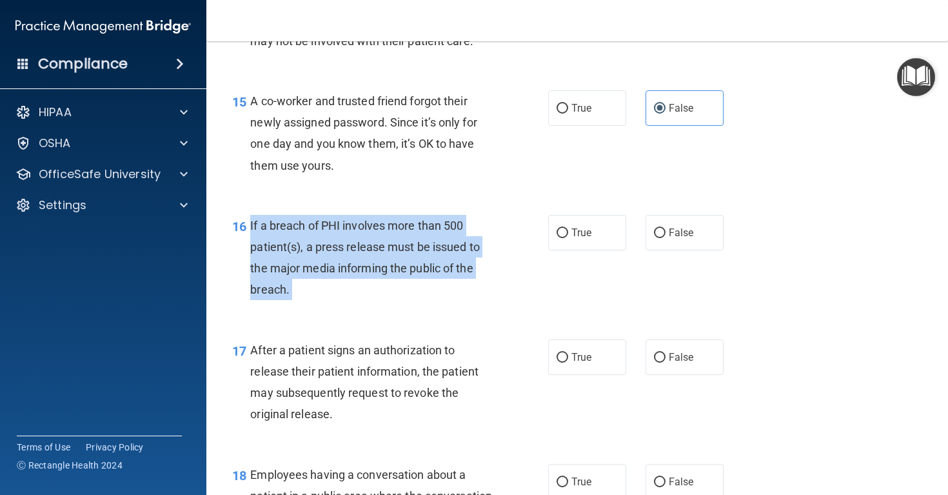
click at [364, 270] on div "If a breach of PHI involves more than 500 patient(s), a press release must be i…" at bounding box center [376, 258] width 252 height 86
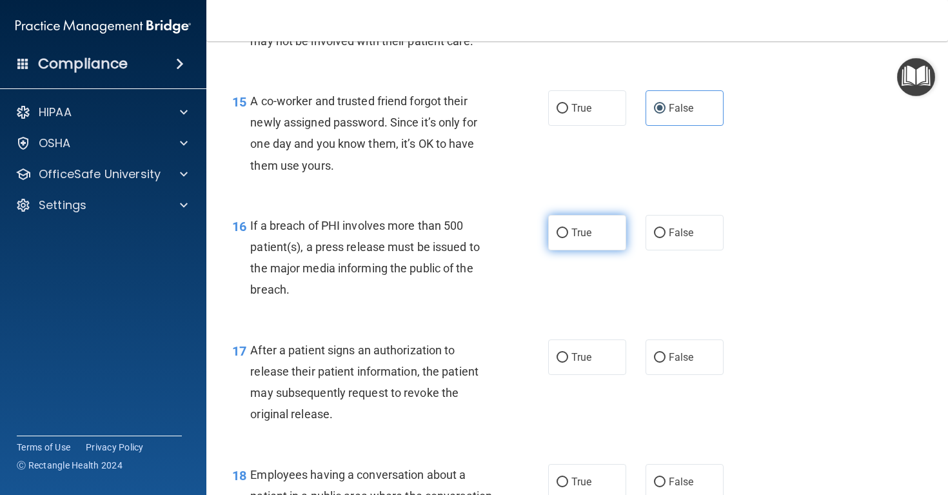
click at [598, 248] on label "True" at bounding box center [587, 232] width 78 height 35
click at [568, 238] on input "True" at bounding box center [563, 233] width 12 height 10
radio input "true"
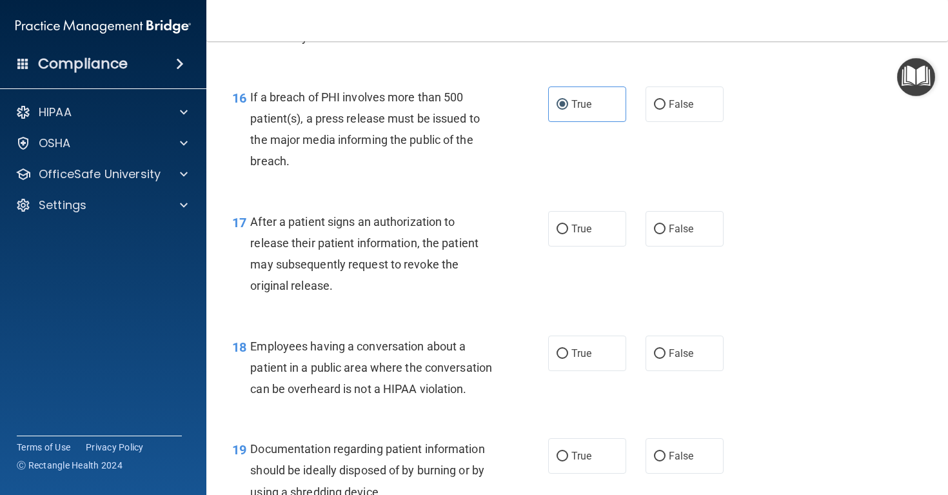
scroll to position [1714, 0]
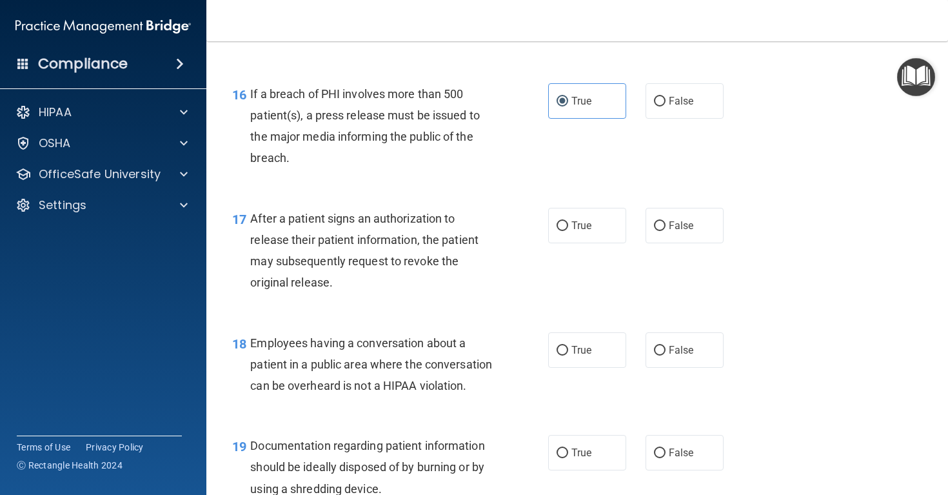
click at [347, 252] on span "After a patient signs an authorization to release their patient information, th…" at bounding box center [364, 251] width 228 height 78
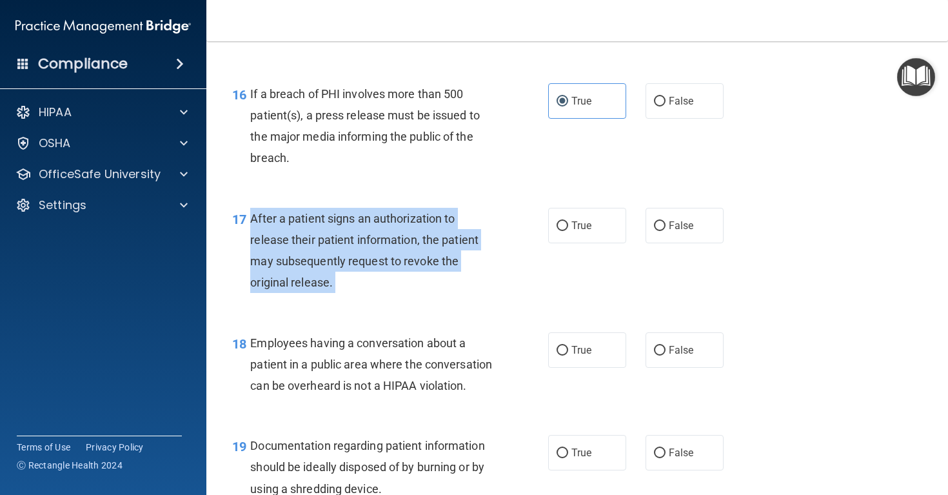
click at [347, 252] on span "After a patient signs an authorization to release their patient information, th…" at bounding box center [364, 251] width 228 height 78
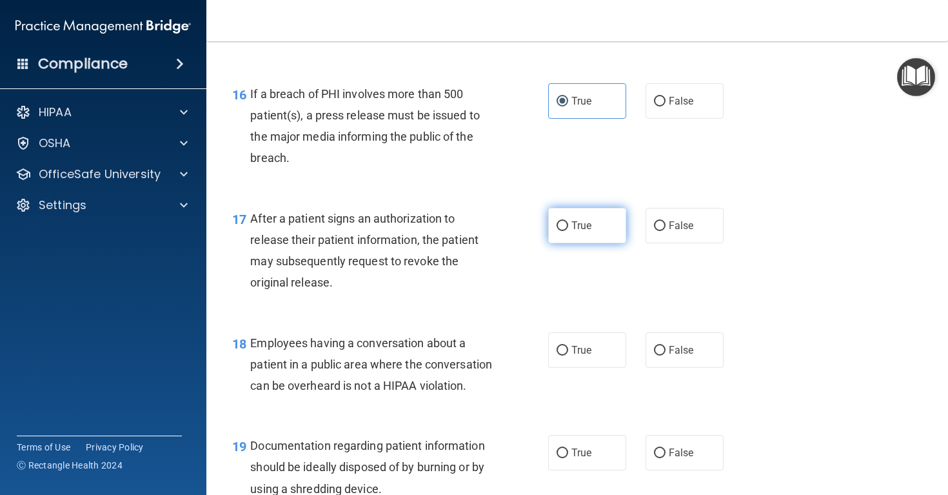
click at [595, 229] on label "True" at bounding box center [587, 225] width 78 height 35
click at [568, 229] on input "True" at bounding box center [563, 226] width 12 height 10
radio input "true"
click at [362, 375] on span "Employees having a conversation about a patient in a public area where the conv…" at bounding box center [371, 364] width 242 height 56
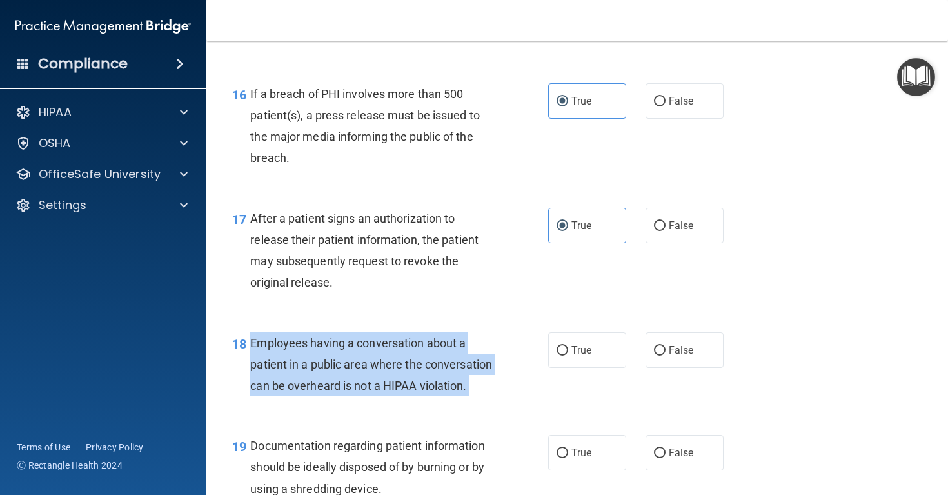
click at [362, 375] on span "Employees having a conversation about a patient in a public area where the conv…" at bounding box center [371, 364] width 242 height 56
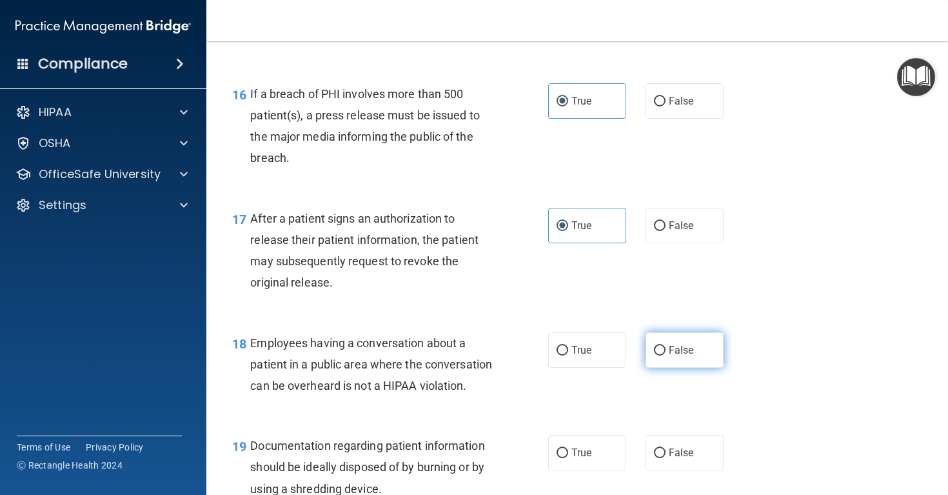
click at [683, 356] on span "False" at bounding box center [681, 350] width 25 height 12
click at [666, 355] on input "False" at bounding box center [660, 351] width 12 height 10
radio input "true"
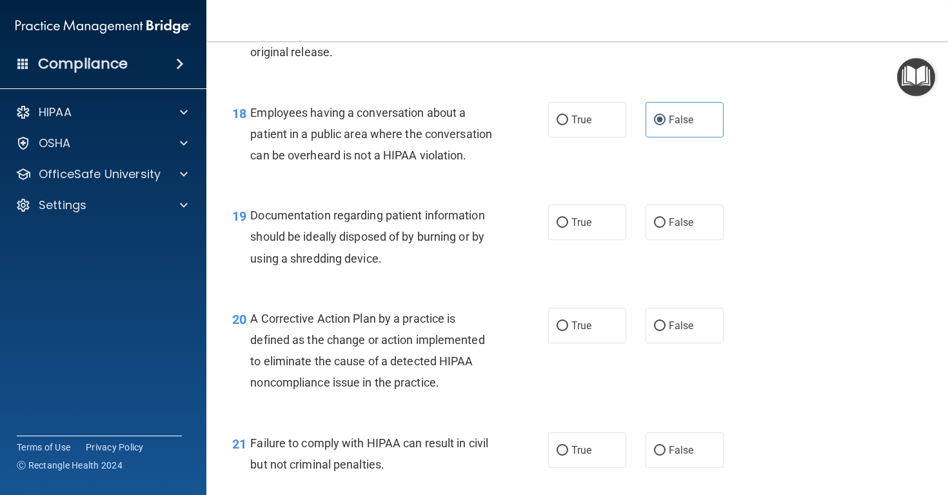
scroll to position [1947, 0]
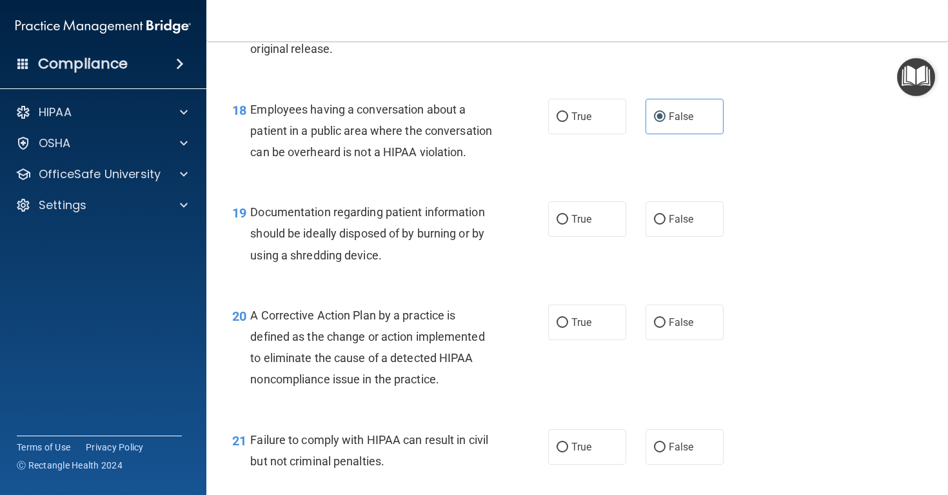
click at [350, 257] on div "Documentation regarding patient information should be ideally disposed of by bu…" at bounding box center [376, 233] width 252 height 64
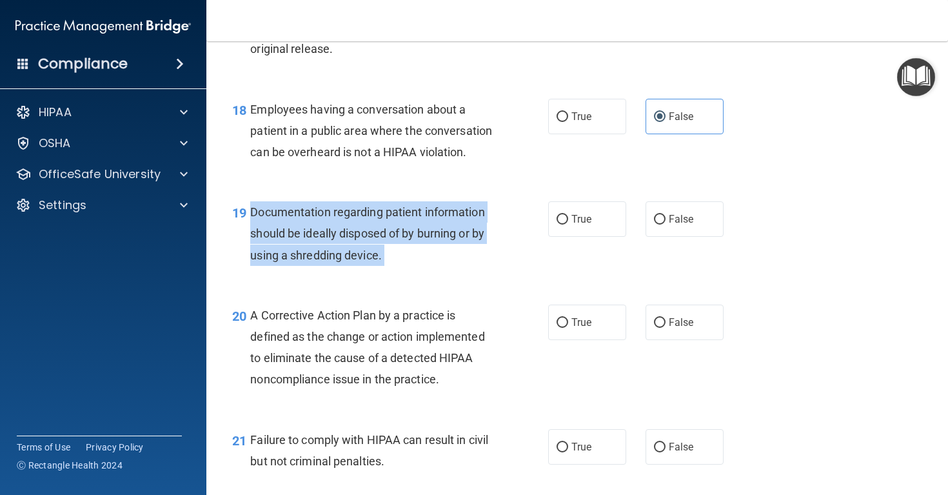
click at [350, 257] on div "Documentation regarding patient information should be ideally disposed of by bu…" at bounding box center [376, 233] width 252 height 64
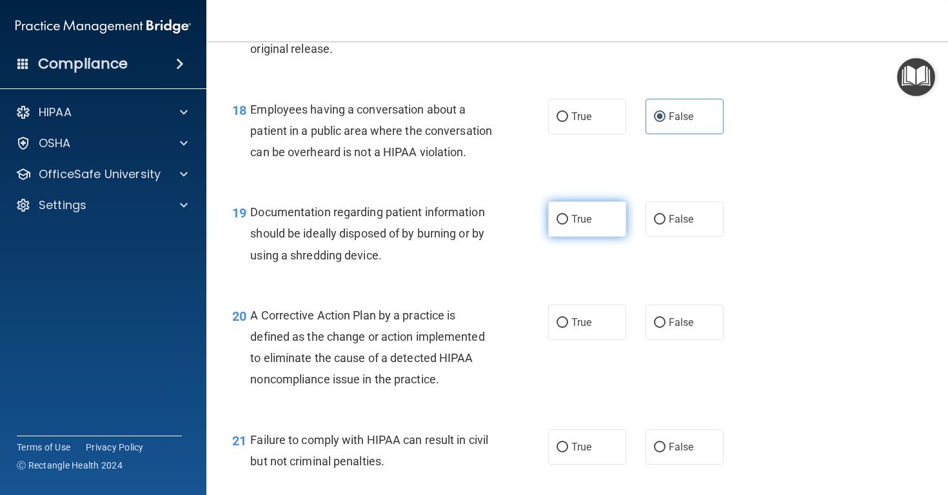
click at [587, 237] on label "True" at bounding box center [587, 218] width 78 height 35
click at [568, 224] on input "True" at bounding box center [563, 220] width 12 height 10
radio input "true"
click at [327, 372] on span "A Corrective Action Plan by a practice is defined as the change or action imple…" at bounding box center [367, 347] width 234 height 78
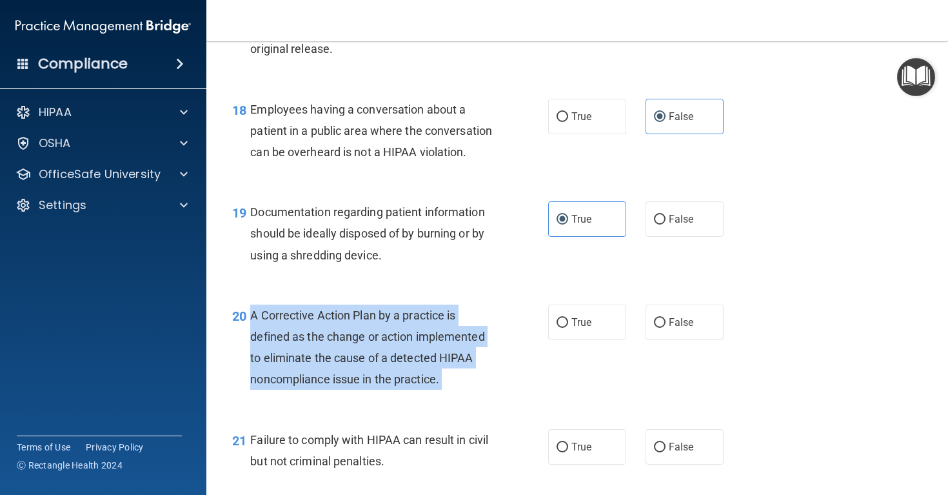
click at [327, 372] on span "A Corrective Action Plan by a practice is defined as the change or action imple…" at bounding box center [367, 347] width 234 height 78
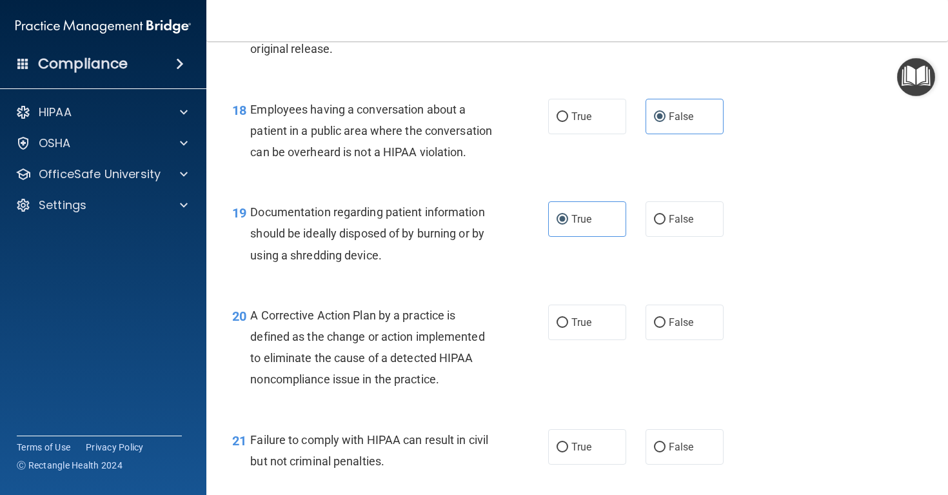
click at [581, 375] on div "20 A Corrective Action Plan by a practice is defined as the change or action im…" at bounding box center [577, 350] width 709 height 124
click at [569, 340] on label "True" at bounding box center [587, 321] width 78 height 35
click at [568, 328] on input "True" at bounding box center [563, 323] width 12 height 10
radio input "true"
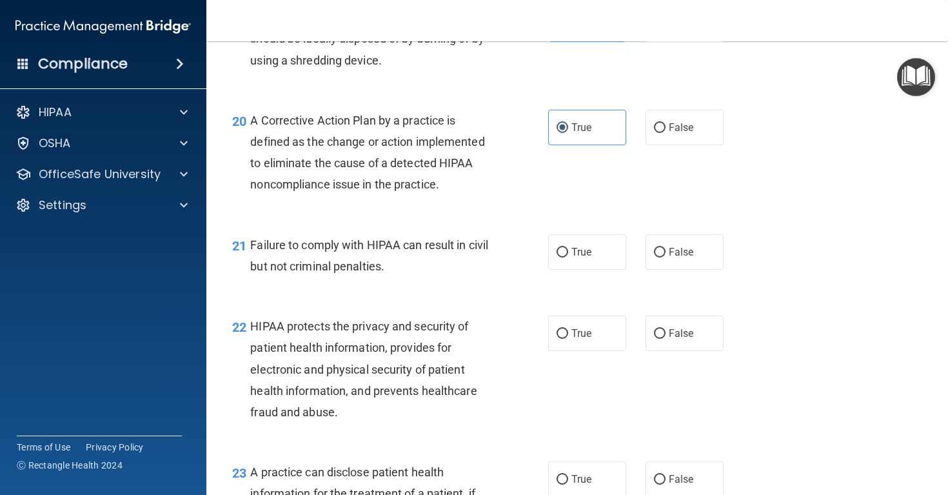
scroll to position [2170, 0]
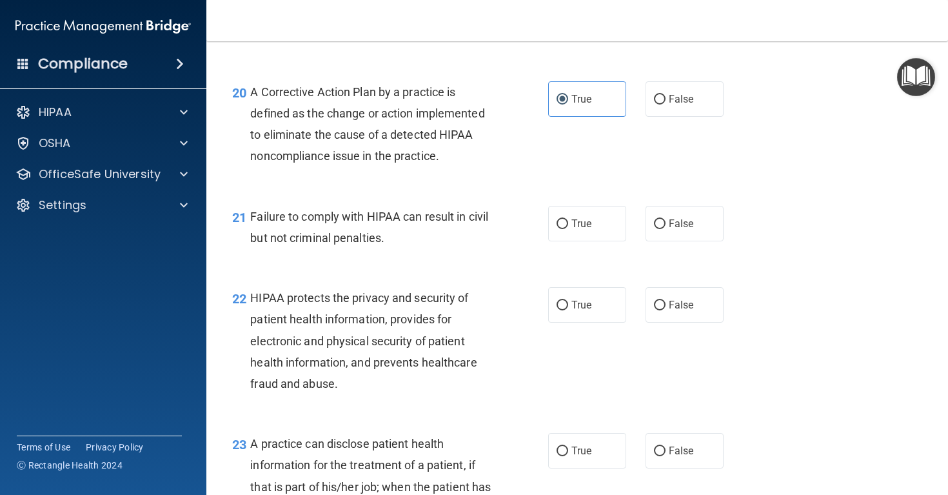
click at [333, 244] on span "Failure to comply with HIPAA can result in civil but not criminal penalties." at bounding box center [369, 227] width 238 height 35
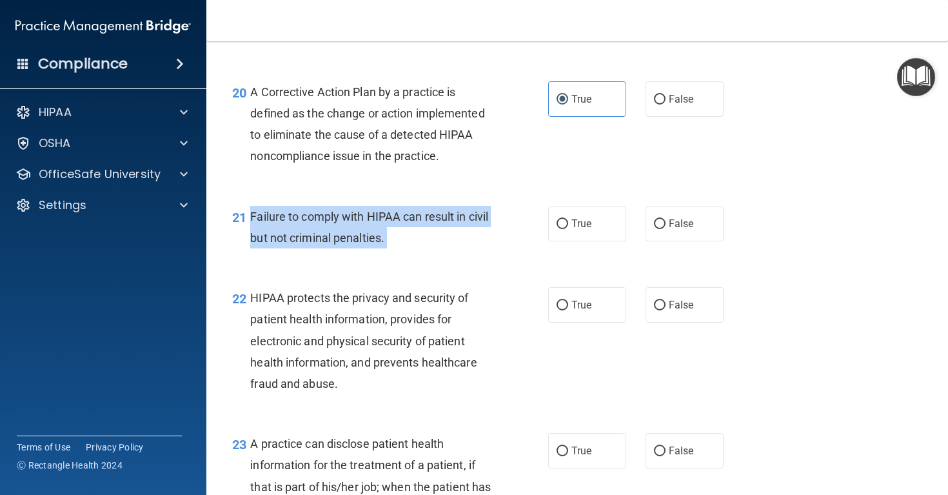
click at [333, 244] on span "Failure to comply with HIPAA can result in civil but not criminal penalties." at bounding box center [369, 227] width 238 height 35
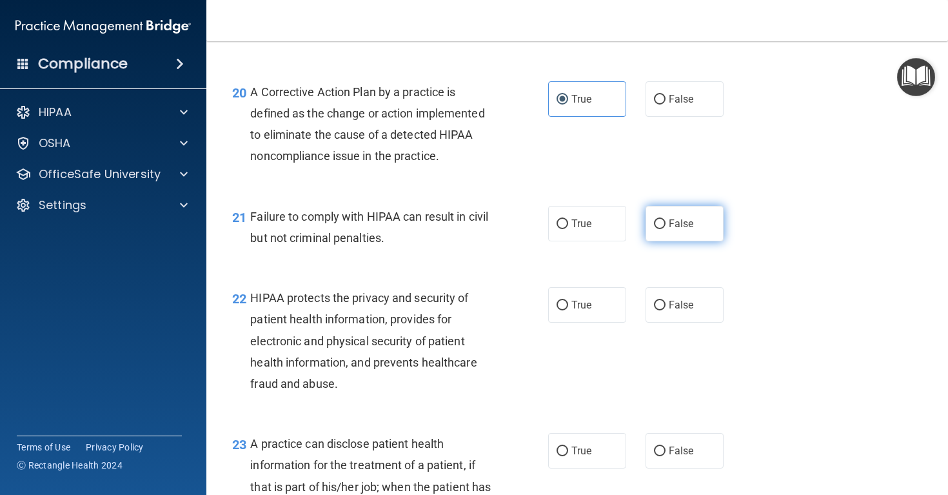
click at [676, 230] on span "False" at bounding box center [681, 223] width 25 height 12
click at [666, 229] on input "False" at bounding box center [660, 224] width 12 height 10
radio input "true"
click at [388, 328] on span "HIPAA protects the privacy and security of patient health information, provides…" at bounding box center [363, 340] width 226 height 99
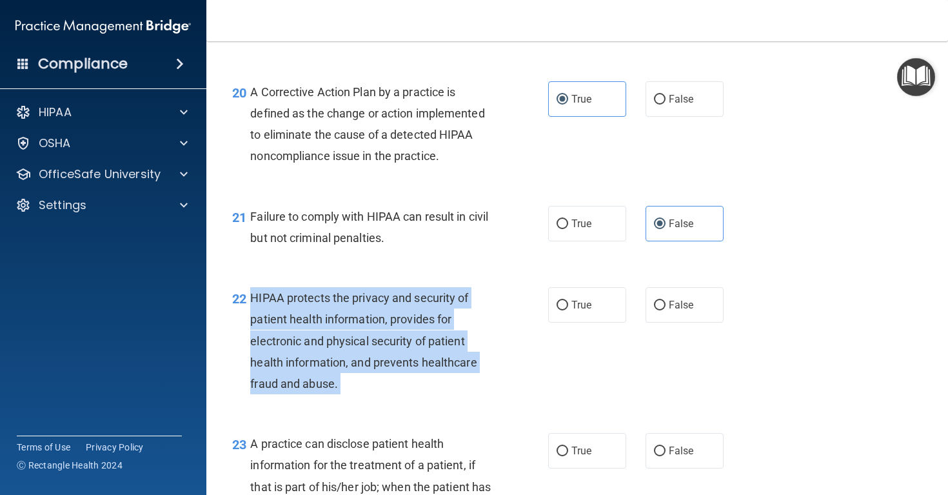
click at [388, 328] on span "HIPAA protects the privacy and security of patient health information, provides…" at bounding box center [363, 340] width 226 height 99
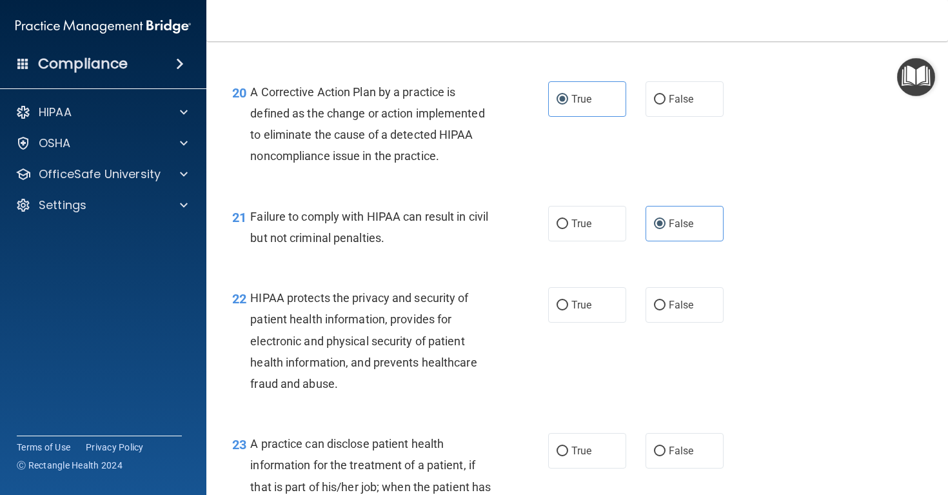
click at [787, 2] on nav "Toggle navigation [PERSON_NAME] [PERSON_NAME][EMAIL_ADDRESS][DOMAIN_NAME] Manag…" at bounding box center [577, 20] width 742 height 41
click at [595, 322] on label "True" at bounding box center [587, 304] width 78 height 35
click at [568, 310] on input "True" at bounding box center [563, 306] width 12 height 10
radio input "true"
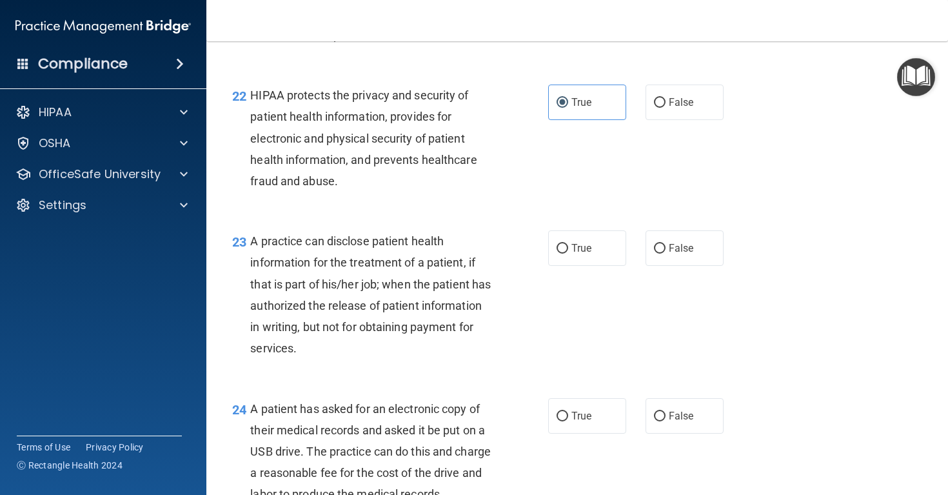
scroll to position [2383, 0]
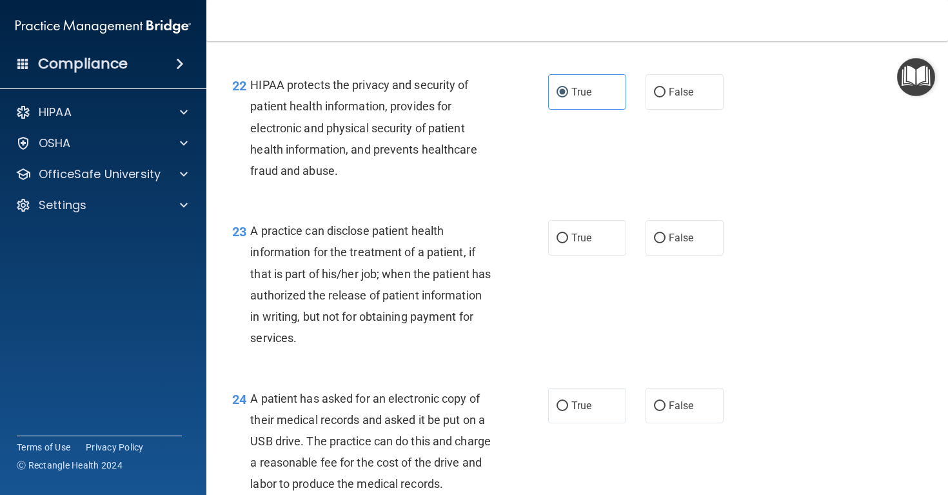
click at [377, 284] on span "A practice can disclose patient health information for the treatment of a patie…" at bounding box center [370, 284] width 241 height 121
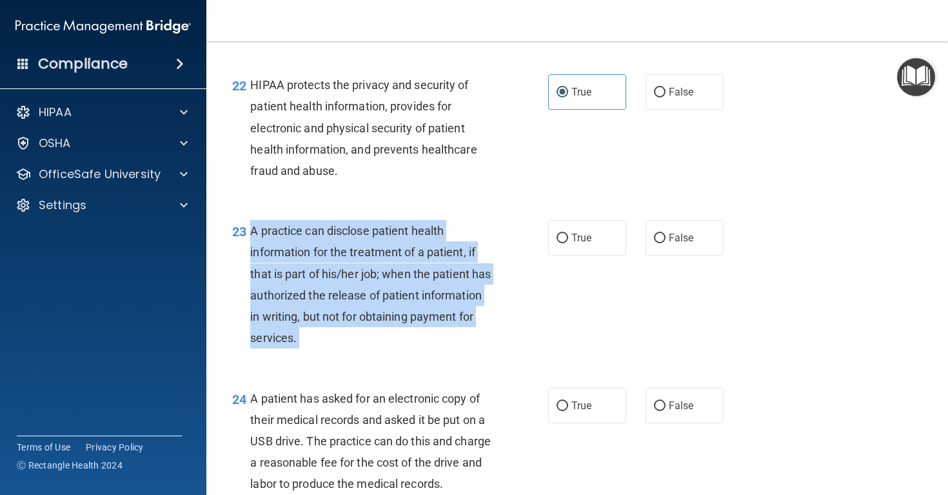
click at [377, 284] on span "A practice can disclose patient health information for the treatment of a patie…" at bounding box center [370, 284] width 241 height 121
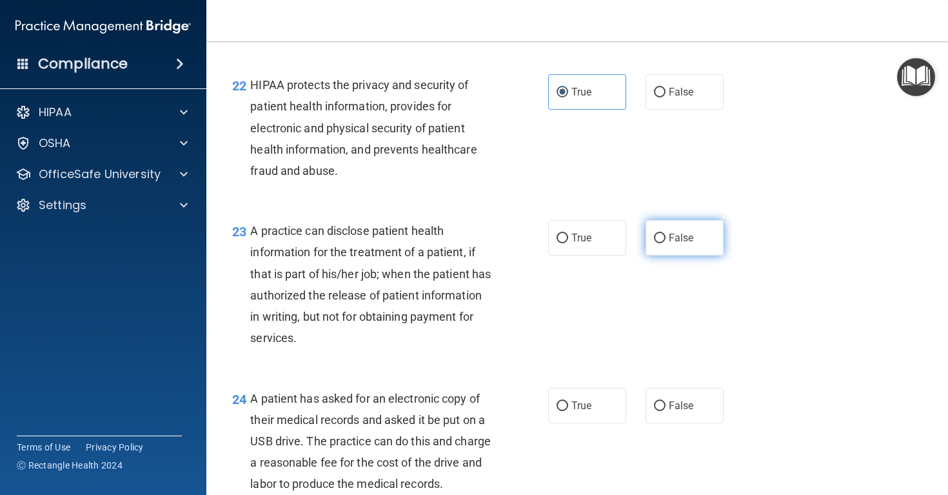
click at [673, 255] on label "False" at bounding box center [685, 237] width 78 height 35
click at [666, 243] on input "False" at bounding box center [660, 238] width 12 height 10
radio input "true"
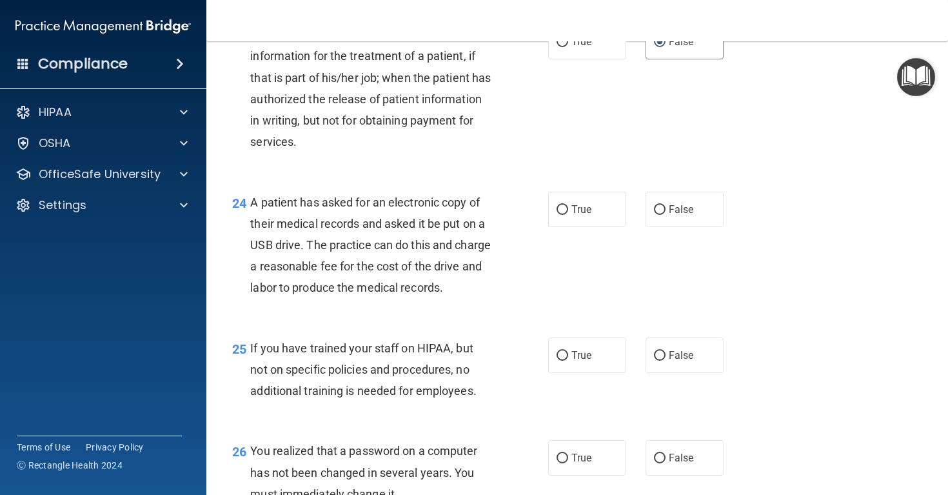
scroll to position [2619, 0]
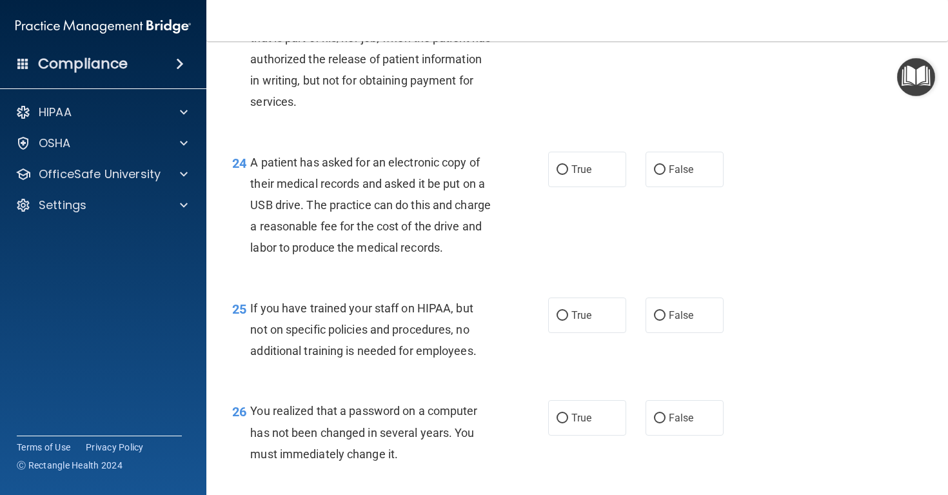
click at [372, 236] on span "A patient has asked for an electronic copy of their medical records and asked i…" at bounding box center [370, 204] width 241 height 99
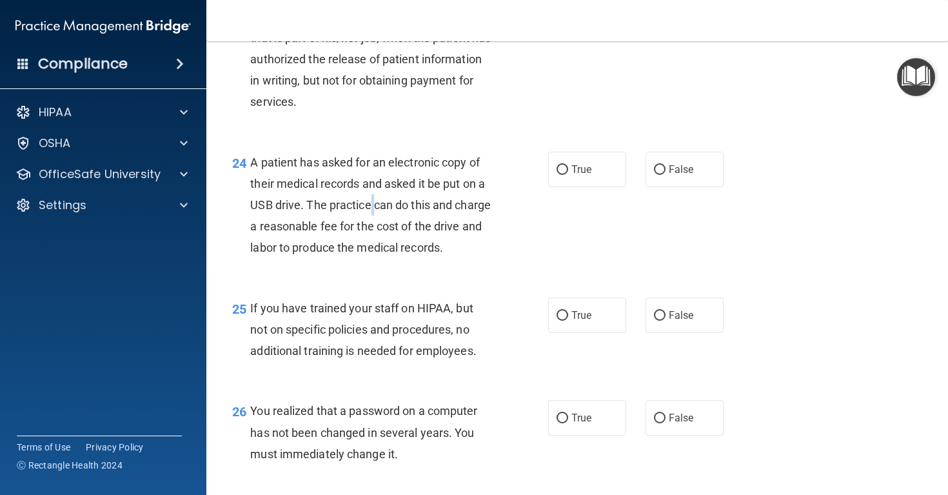
click at [372, 236] on span "A patient has asked for an electronic copy of their medical records and asked i…" at bounding box center [370, 204] width 241 height 99
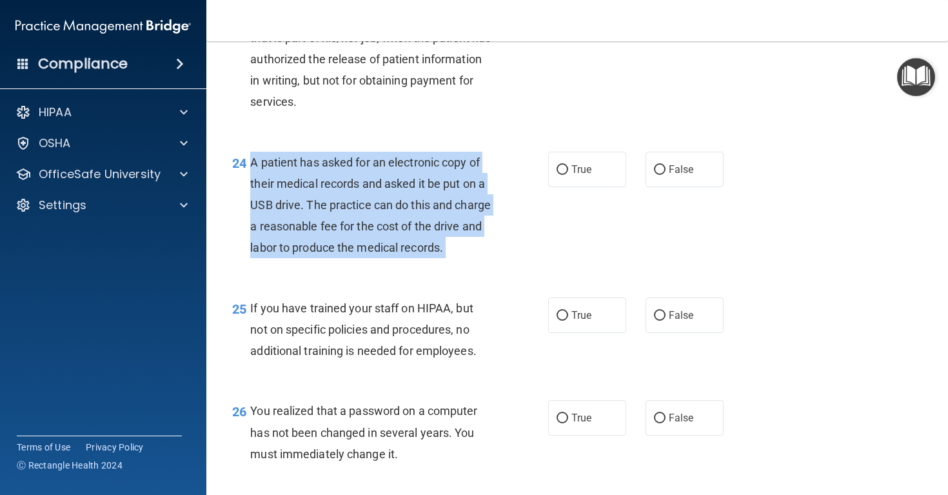
click at [372, 236] on span "A patient has asked for an electronic copy of their medical records and asked i…" at bounding box center [370, 204] width 241 height 99
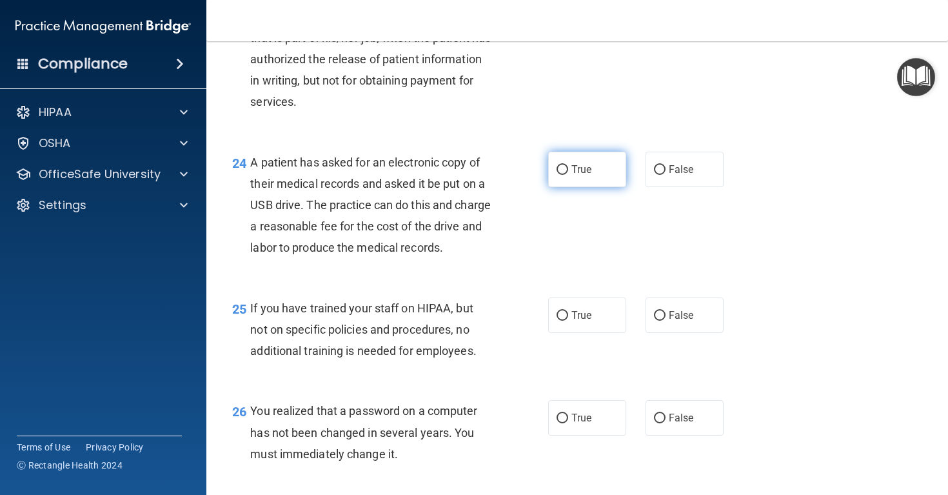
click at [570, 187] on label "True" at bounding box center [587, 169] width 78 height 35
click at [568, 175] on input "True" at bounding box center [563, 170] width 12 height 10
radio input "true"
click at [317, 357] on span "If you have trained your staff on HIPAA, but not on specific policies and proce…" at bounding box center [363, 329] width 226 height 56
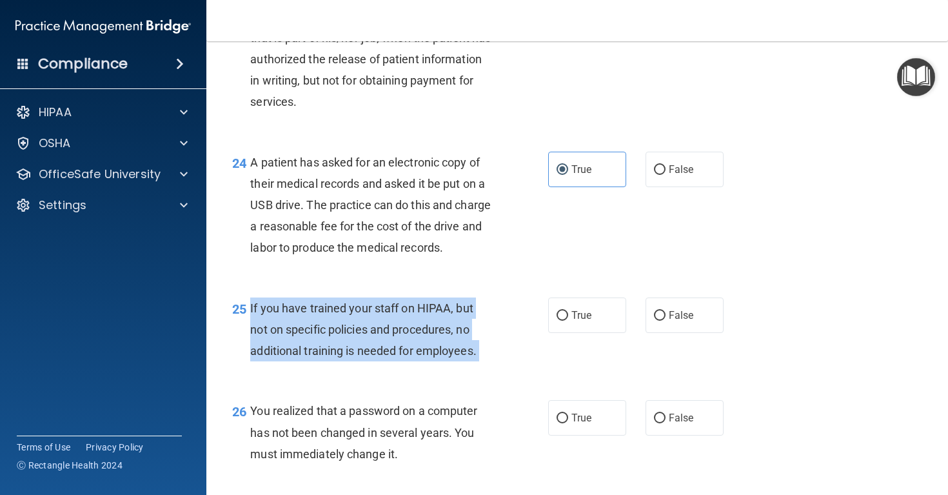
click at [317, 357] on span "If you have trained your staff on HIPAA, but not on specific policies and proce…" at bounding box center [363, 329] width 226 height 56
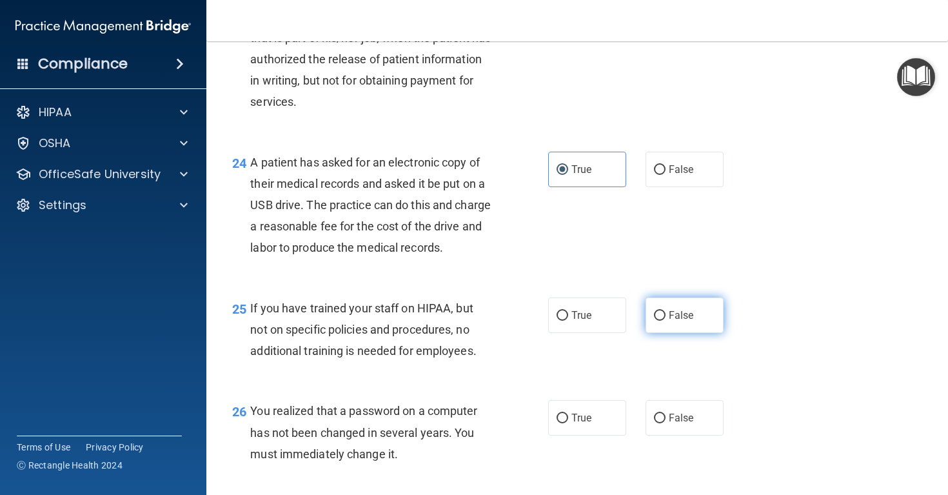
click at [653, 333] on label "False" at bounding box center [685, 314] width 78 height 35
click at [654, 321] on input "False" at bounding box center [660, 316] width 12 height 10
radio input "true"
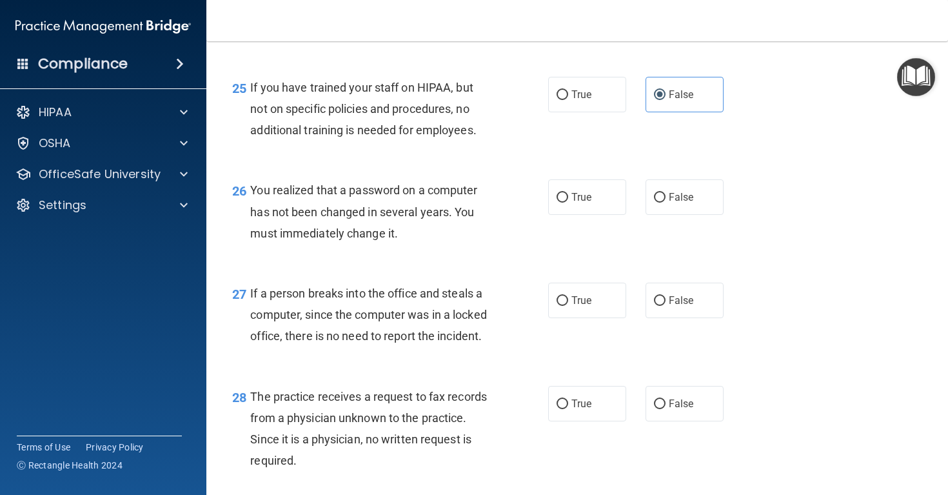
scroll to position [2878, 0]
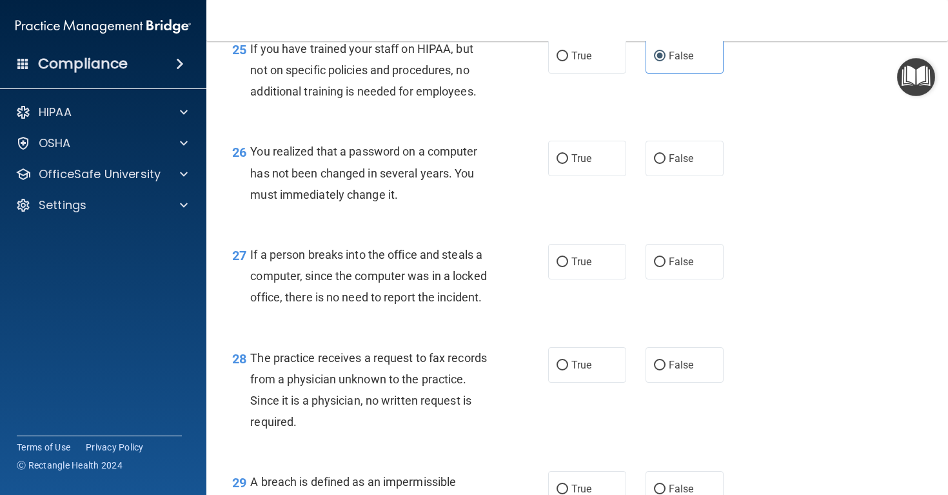
click at [373, 201] on span "You realized that a password on a computer has not been changed in several year…" at bounding box center [363, 172] width 227 height 56
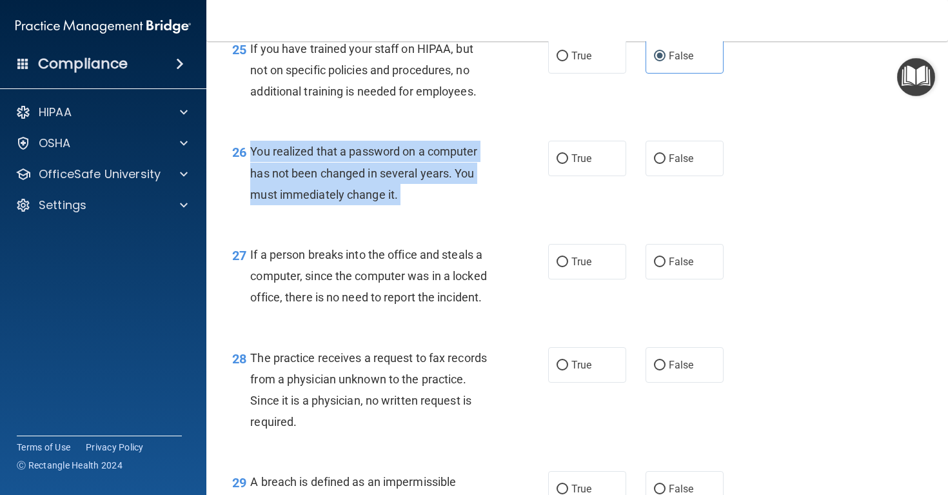
click at [373, 201] on span "You realized that a password on a computer has not been changed in several year…" at bounding box center [363, 172] width 227 height 56
click at [559, 164] on input "True" at bounding box center [563, 159] width 12 height 10
radio input "true"
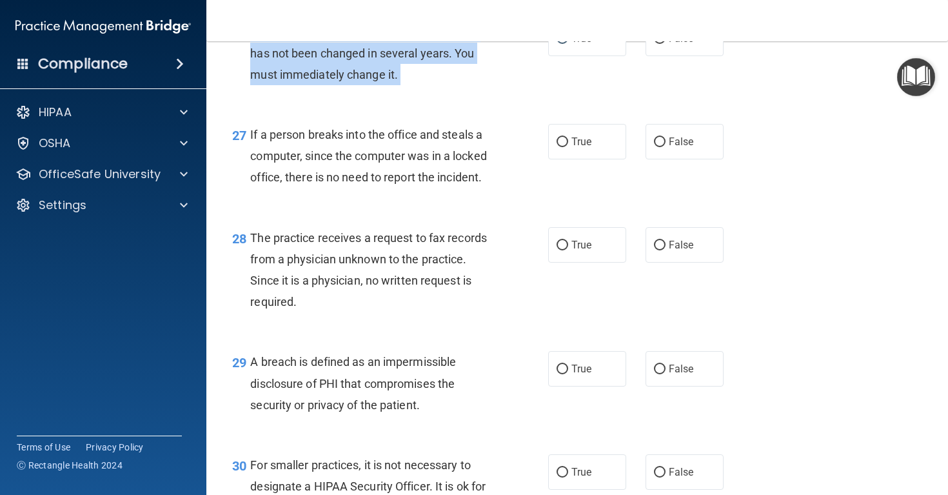
scroll to position [3002, 0]
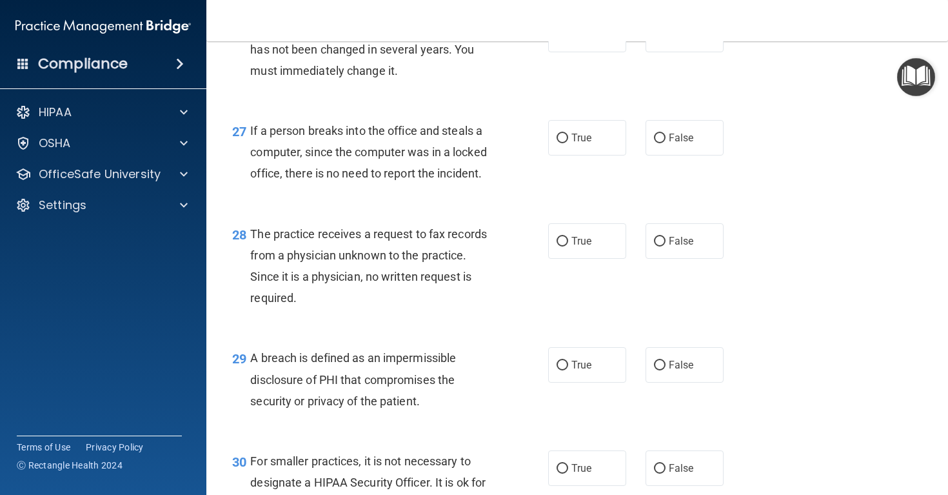
click at [399, 184] on div "If a person breaks into the office and steals a computer, since the computer wa…" at bounding box center [376, 152] width 252 height 64
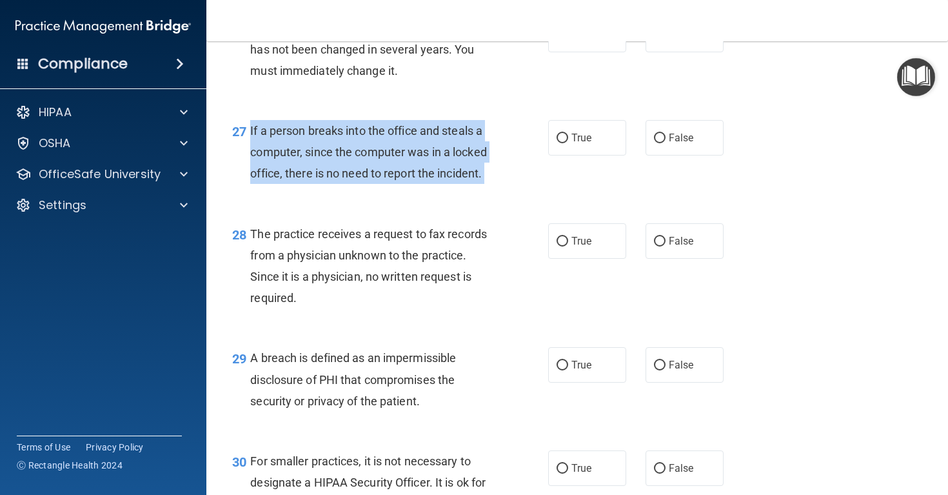
click at [399, 184] on div "If a person breaks into the office and steals a computer, since the computer wa…" at bounding box center [376, 152] width 252 height 64
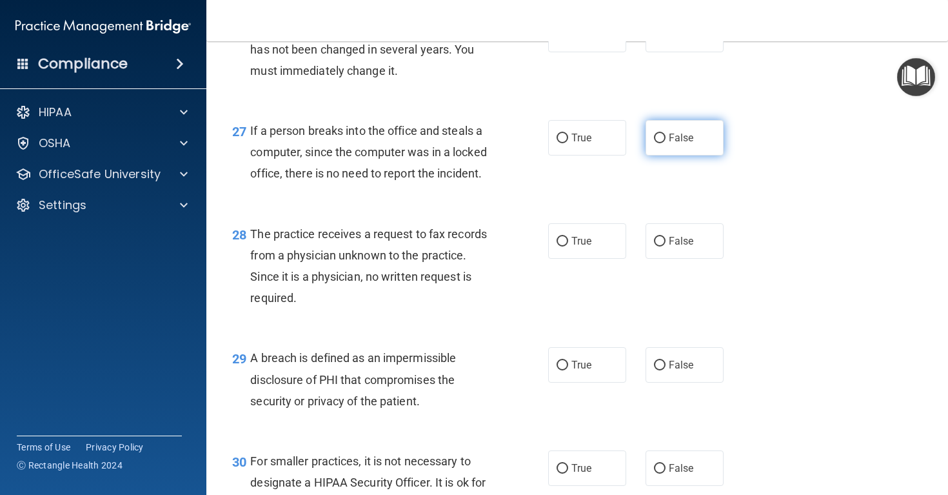
click at [660, 155] on label "False" at bounding box center [685, 137] width 78 height 35
click at [660, 143] on input "False" at bounding box center [660, 139] width 12 height 10
radio input "true"
click at [342, 309] on div "The practice receives a request to fax records from a physician unknown to the …" at bounding box center [376, 266] width 252 height 86
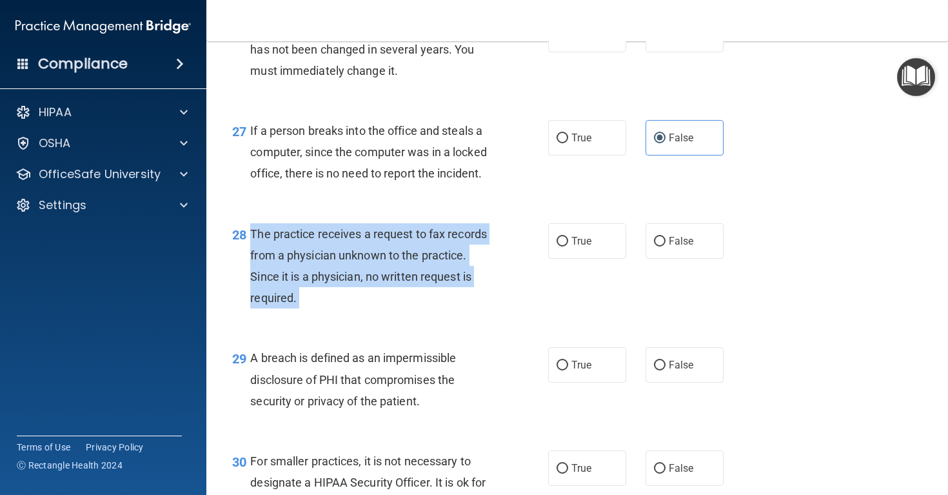
click at [342, 309] on div "The practice receives a request to fax records from a physician unknown to the …" at bounding box center [376, 266] width 252 height 86
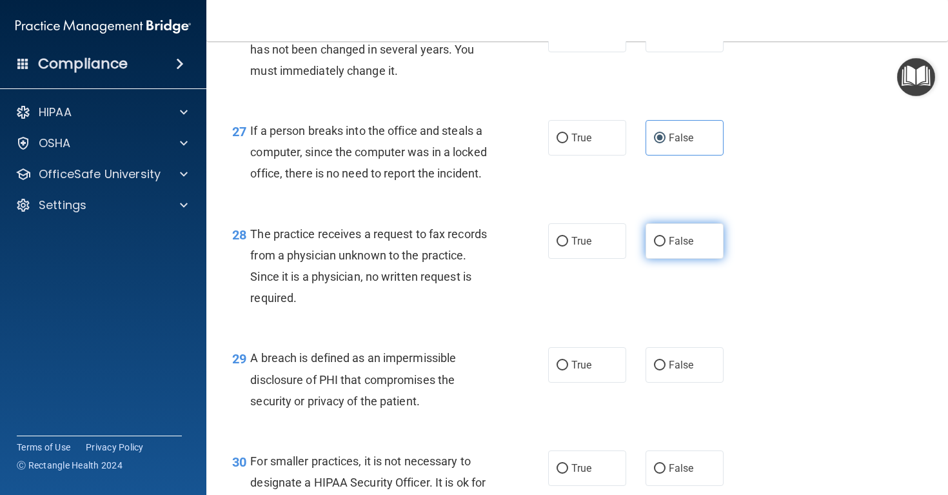
click at [686, 259] on label "False" at bounding box center [685, 240] width 78 height 35
click at [666, 246] on input "False" at bounding box center [660, 242] width 12 height 10
radio input "true"
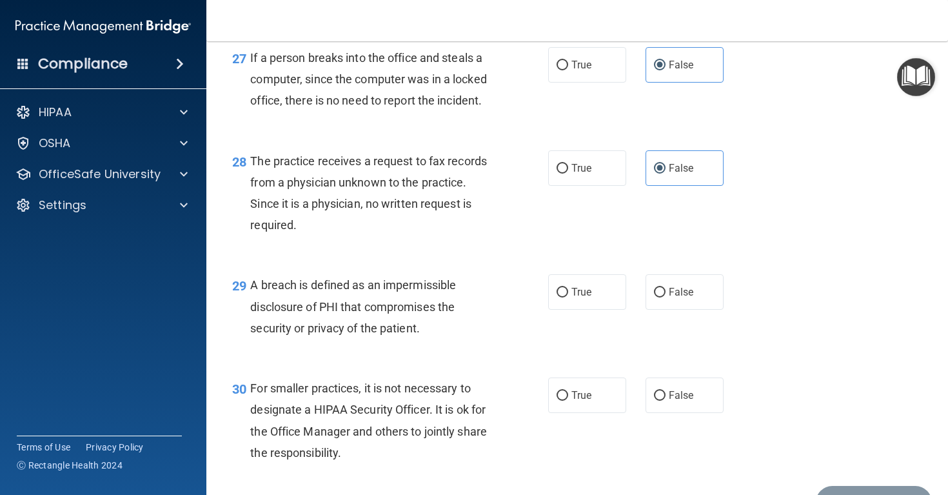
scroll to position [3084, 0]
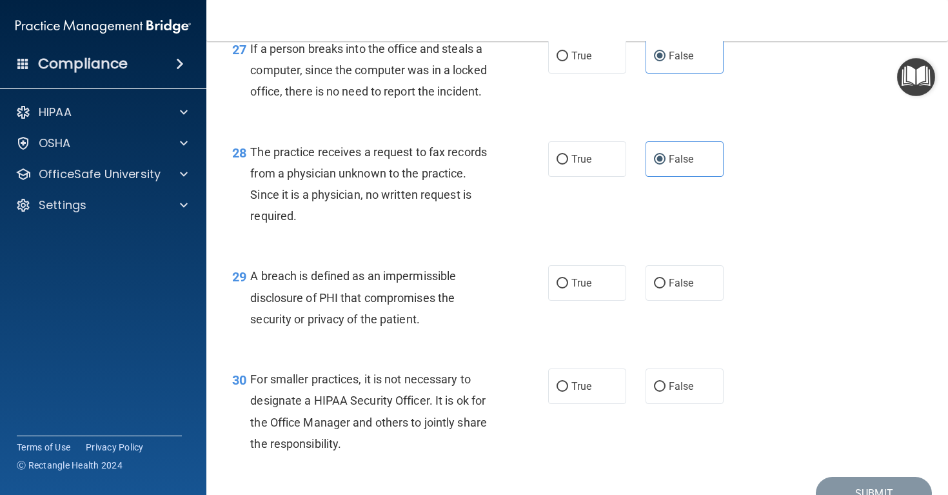
click at [365, 325] on span "A breach is defined as an impermissible disclosure of PHI that compromises the …" at bounding box center [353, 297] width 206 height 56
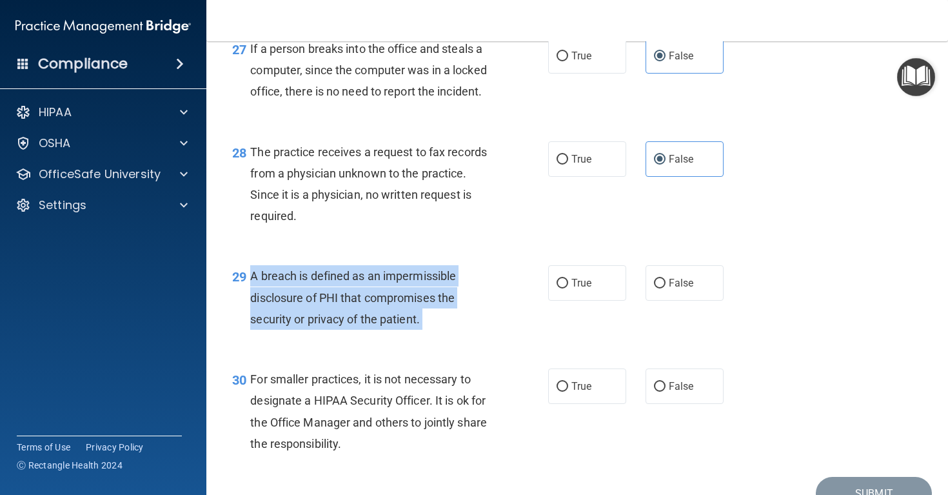
click at [365, 325] on span "A breach is defined as an impermissible disclosure of PHI that compromises the …" at bounding box center [353, 297] width 206 height 56
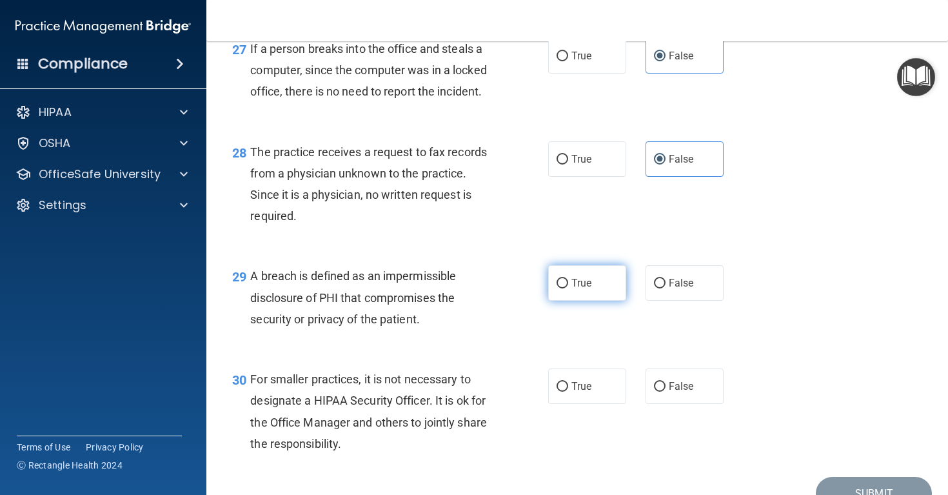
click at [583, 289] on span "True" at bounding box center [581, 283] width 20 height 12
click at [568, 288] on input "True" at bounding box center [563, 284] width 12 height 10
radio input "true"
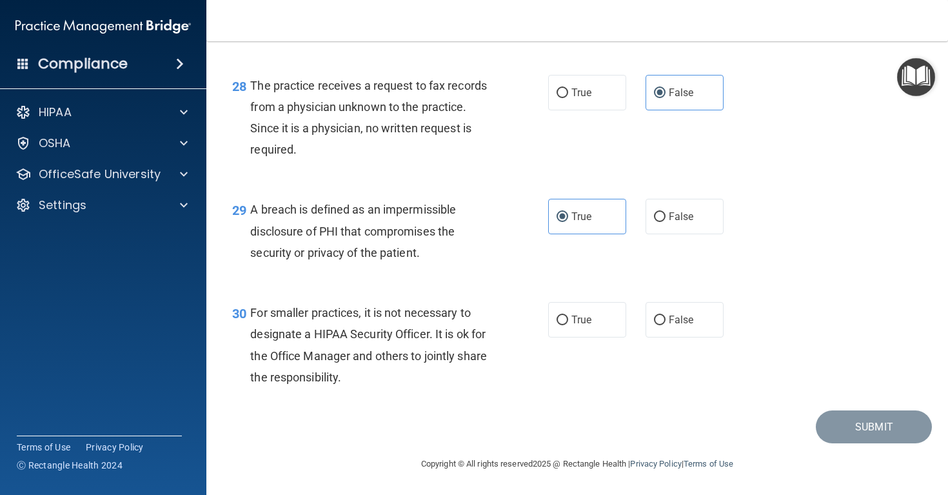
scroll to position [3198, 0]
click at [349, 333] on span "For smaller practices, it is not necessary to designate a HIPAA Security Office…" at bounding box center [368, 345] width 237 height 78
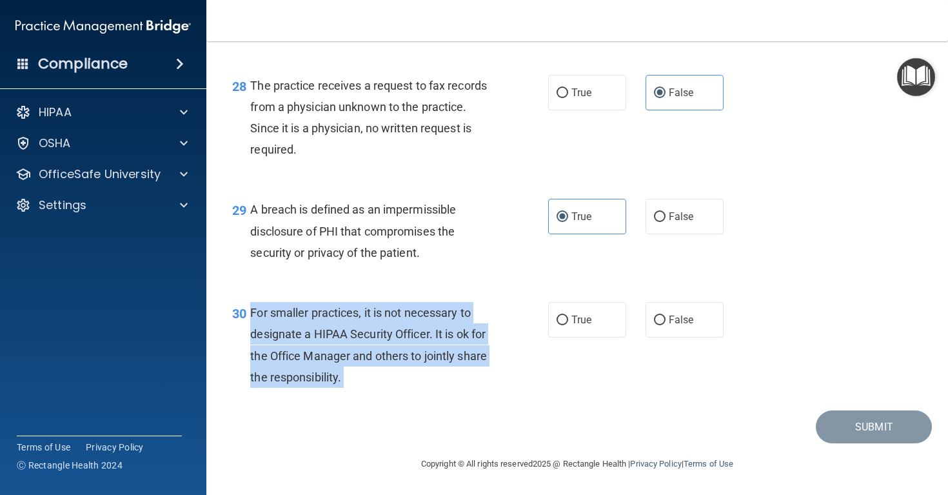
click at [349, 333] on span "For smaller practices, it is not necessary to designate a HIPAA Security Office…" at bounding box center [368, 345] width 237 height 78
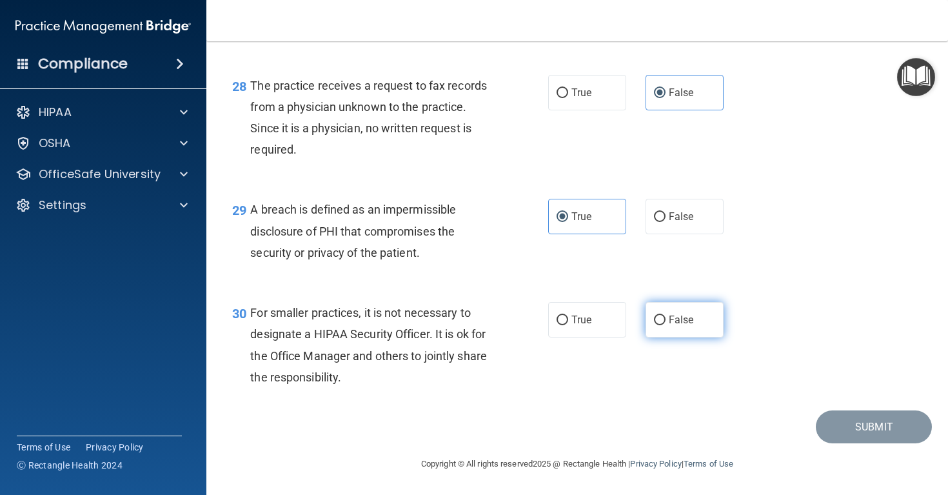
click at [680, 324] on span "False" at bounding box center [681, 319] width 25 height 12
click at [666, 324] on input "False" at bounding box center [660, 320] width 12 height 10
radio input "true"
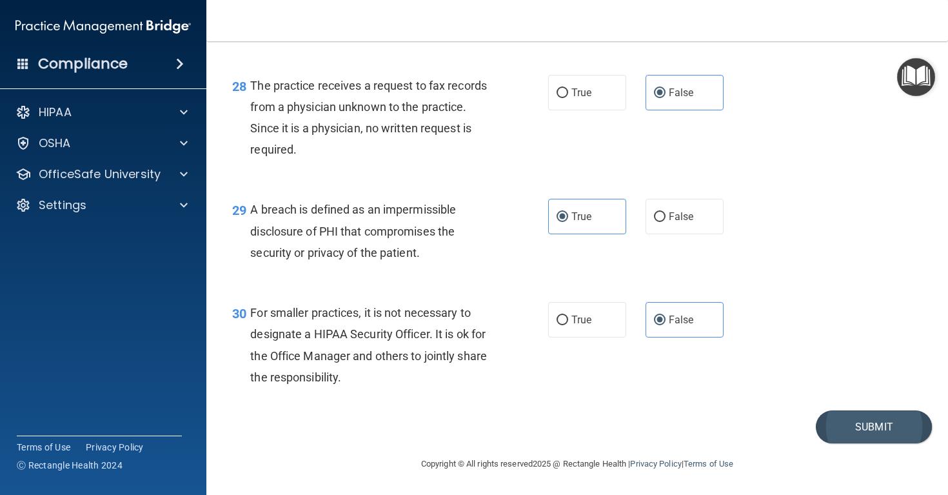
click at [849, 424] on button "Submit" at bounding box center [874, 426] width 116 height 33
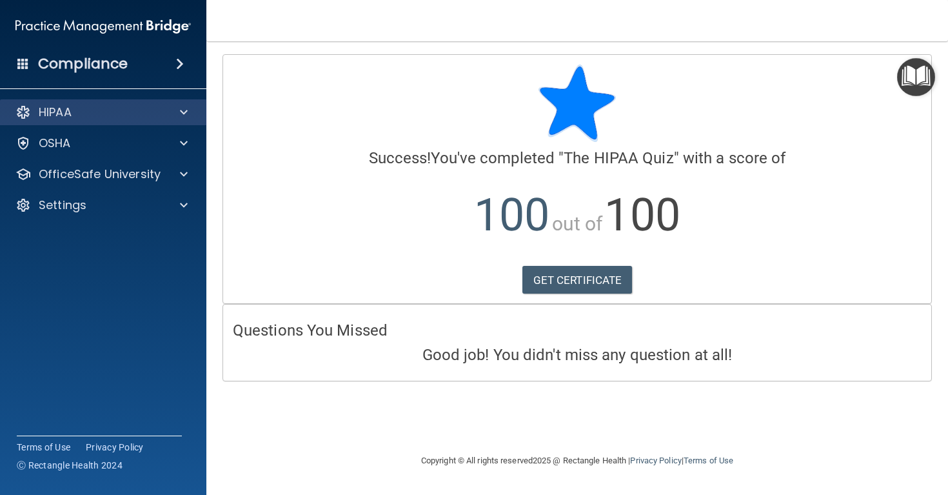
click at [152, 108] on div "HIPAA" at bounding box center [86, 111] width 160 height 15
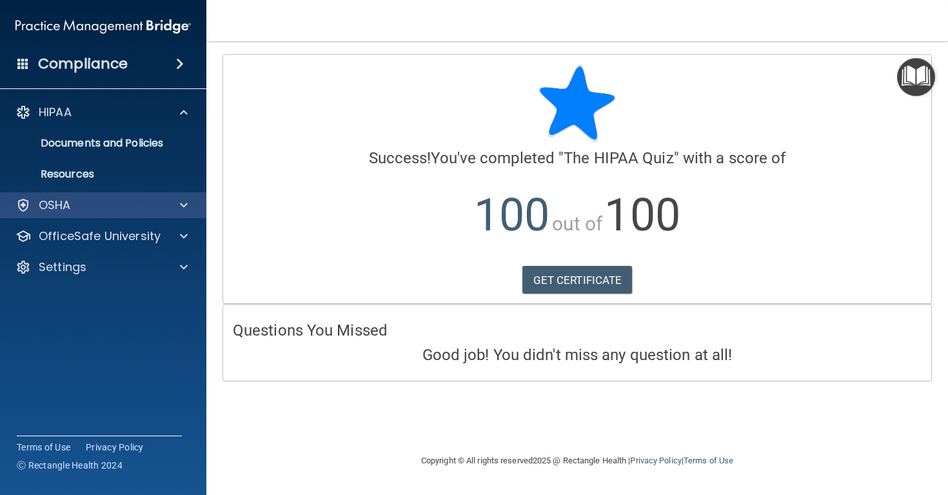
click at [123, 197] on div "OSHA" at bounding box center [86, 204] width 160 height 15
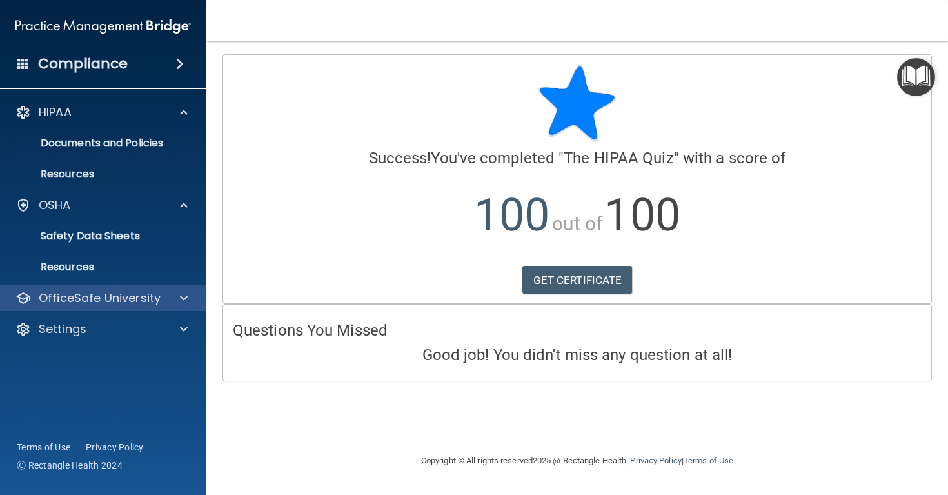
click at [97, 290] on p "OfficeSafe University" at bounding box center [100, 297] width 122 height 15
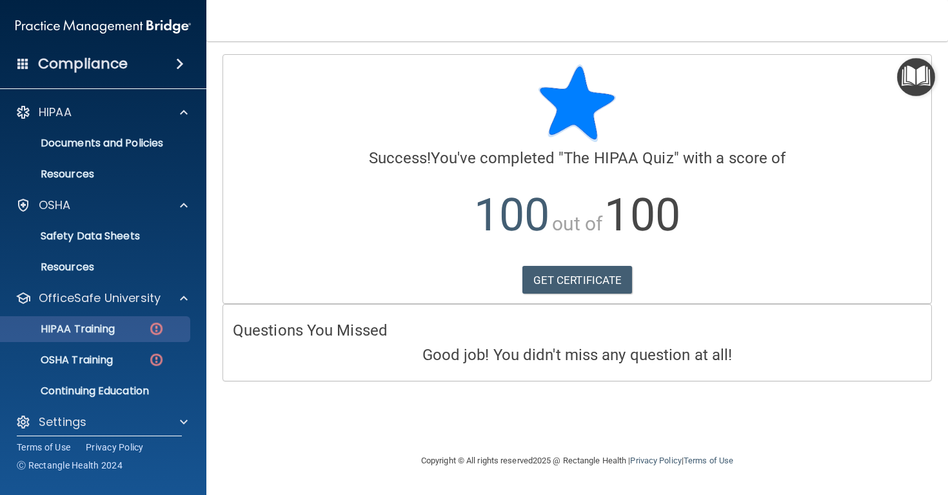
click at [99, 333] on p "HIPAA Training" at bounding box center [61, 328] width 106 height 13
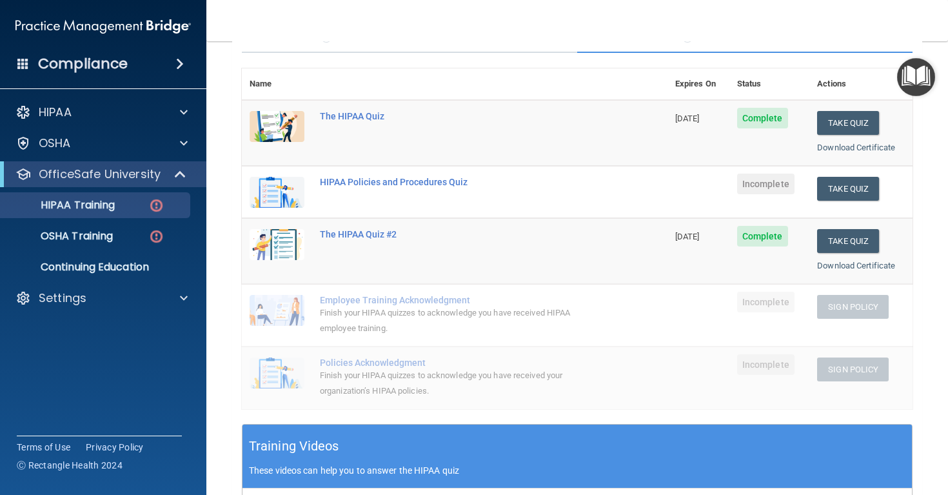
scroll to position [127, 0]
click at [854, 183] on button "Take Quiz" at bounding box center [848, 189] width 62 height 24
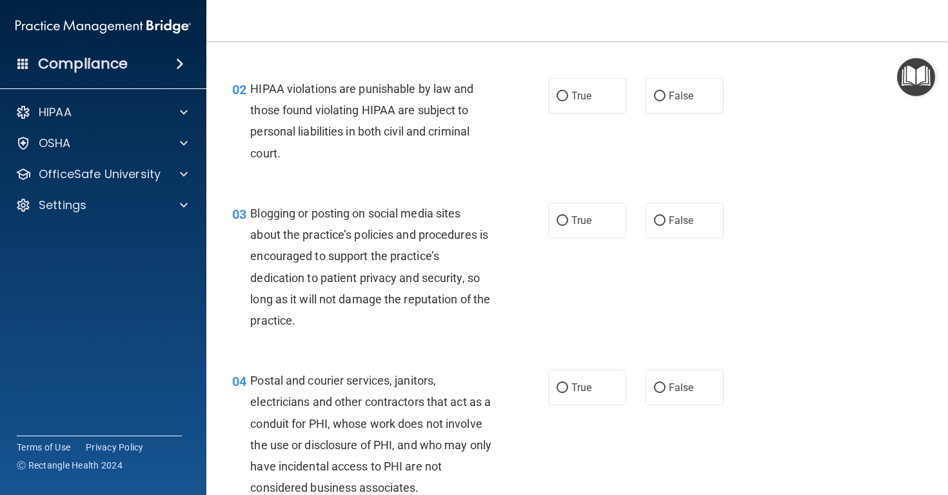
click at [312, 124] on span "HIPAA violations are punishable by law and those found violating HIPAA are subj…" at bounding box center [361, 121] width 223 height 78
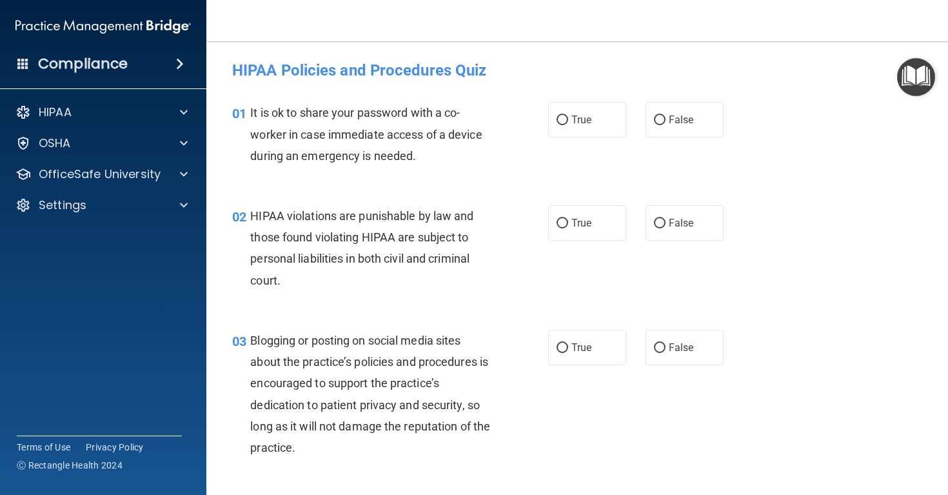
click at [311, 134] on span "It is ok to share your password with a co-worker in case immediate access of a …" at bounding box center [366, 134] width 232 height 56
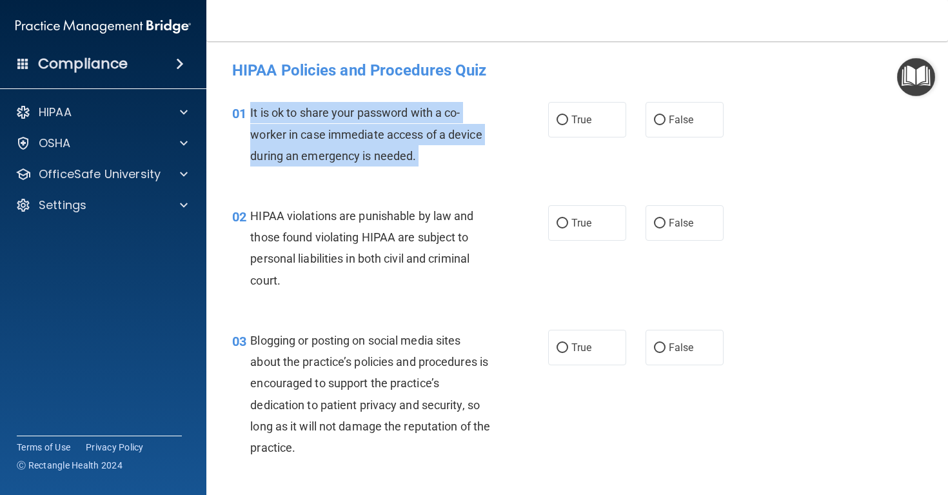
click at [311, 134] on span "It is ok to share your password with a co-worker in case immediate access of a …" at bounding box center [366, 134] width 232 height 56
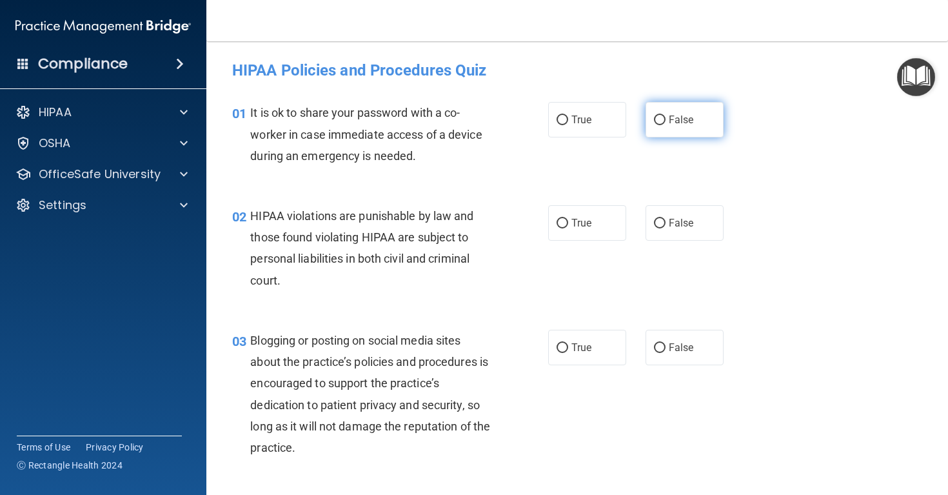
click at [667, 132] on label "False" at bounding box center [685, 119] width 78 height 35
click at [666, 125] on input "False" at bounding box center [660, 120] width 12 height 10
radio input "true"
click at [396, 250] on div "HIPAA violations are punishable by law and those found violating HIPAA are subj…" at bounding box center [376, 248] width 252 height 86
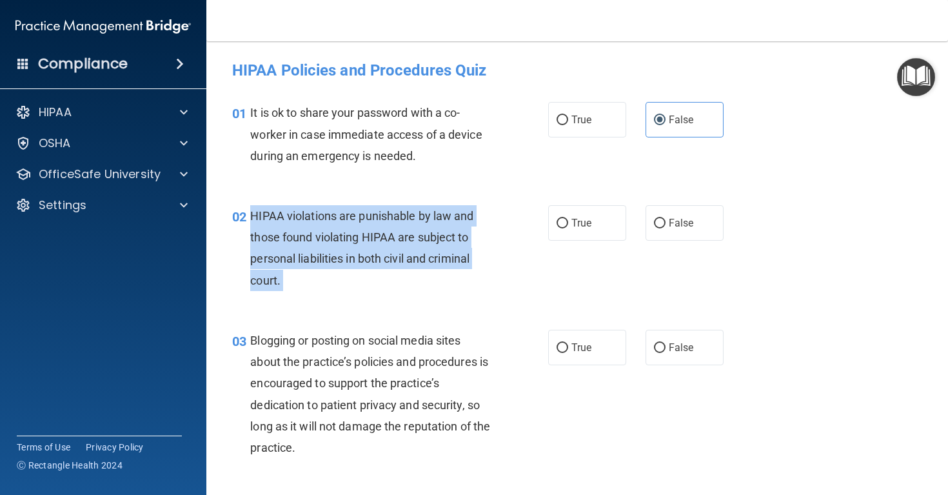
click at [396, 250] on div "HIPAA violations are punishable by law and those found violating HIPAA are subj…" at bounding box center [376, 248] width 252 height 86
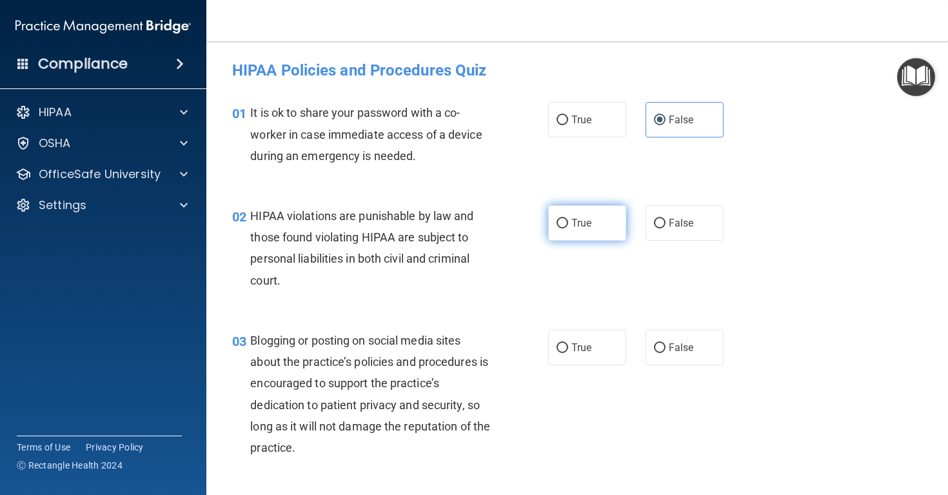
click at [595, 220] on label "True" at bounding box center [587, 222] width 78 height 35
click at [568, 220] on input "True" at bounding box center [563, 224] width 12 height 10
radio input "true"
click at [335, 388] on span "Blogging or posting on social media sites about the practice’s policies and pro…" at bounding box center [370, 393] width 240 height 121
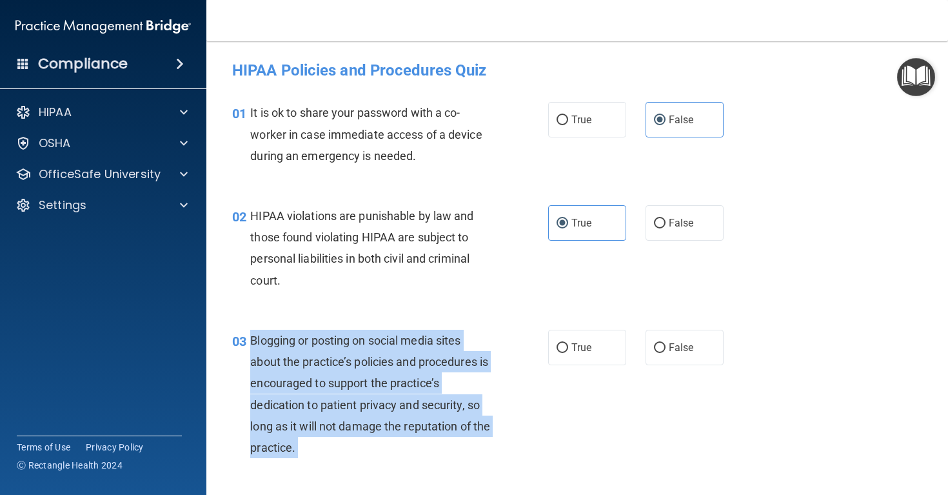
click at [335, 388] on span "Blogging or posting on social media sites about the practice’s policies and pro…" at bounding box center [370, 393] width 240 height 121
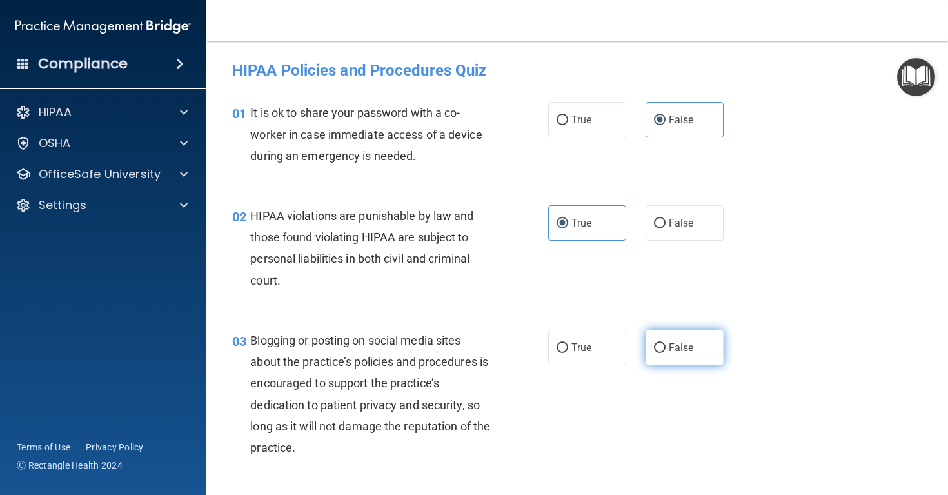
click at [666, 348] on label "False" at bounding box center [685, 347] width 78 height 35
click at [666, 348] on input "False" at bounding box center [660, 348] width 12 height 10
radio input "true"
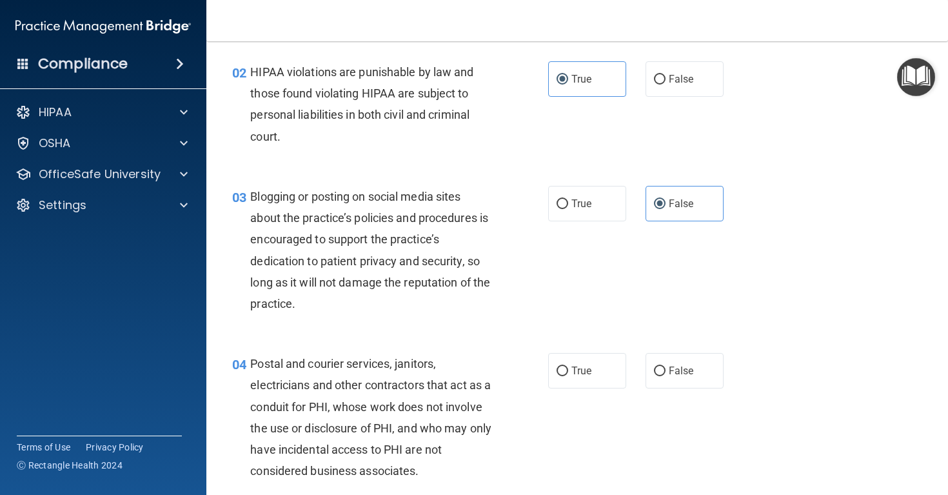
scroll to position [304, 0]
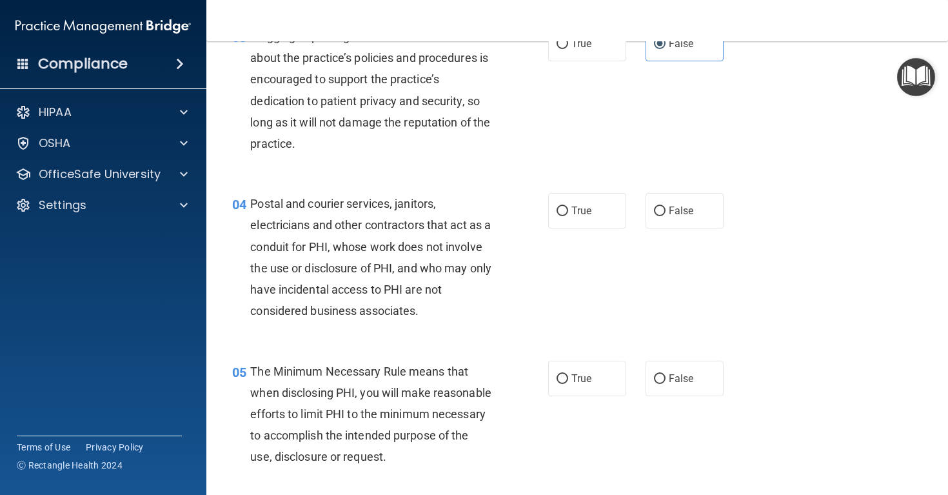
click at [401, 272] on span "Postal and courier services, janitors, electricians and other contractors that …" at bounding box center [370, 257] width 241 height 121
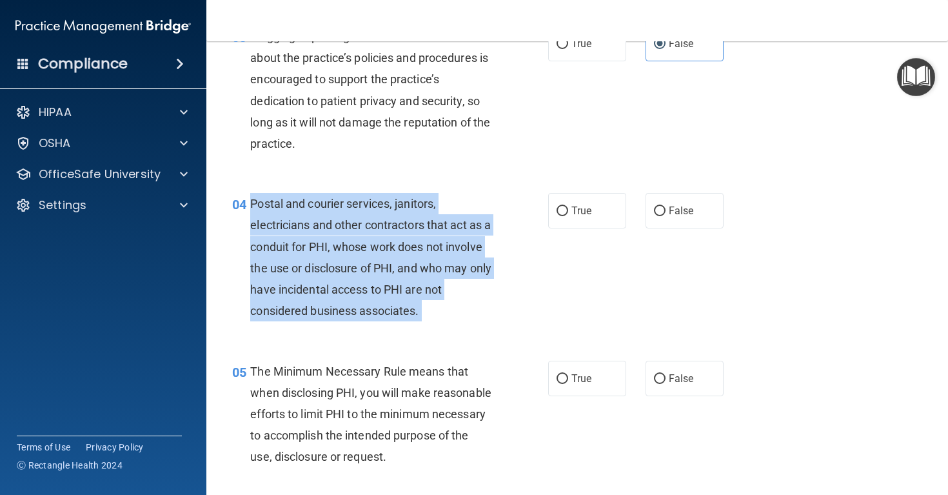
click at [401, 272] on span "Postal and courier services, janitors, electricians and other contractors that …" at bounding box center [370, 257] width 241 height 121
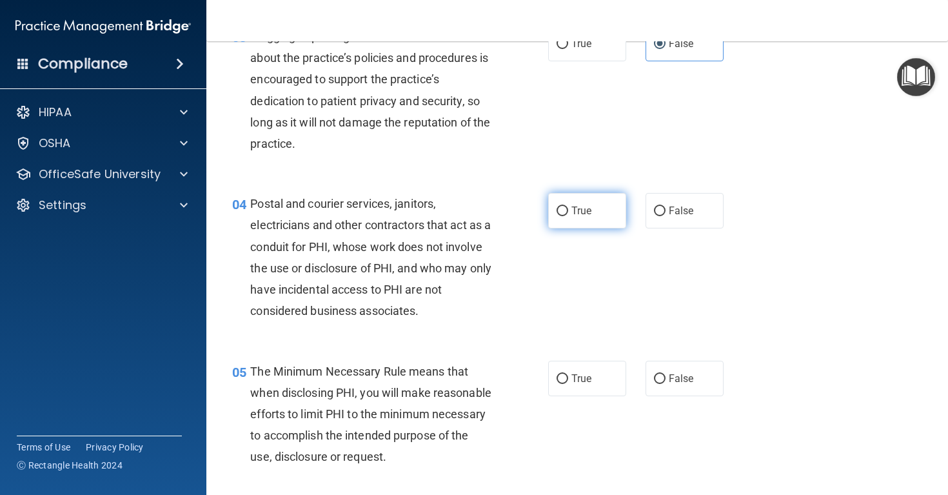
click at [593, 212] on label "True" at bounding box center [587, 210] width 78 height 35
click at [568, 212] on input "True" at bounding box center [563, 211] width 12 height 10
radio input "true"
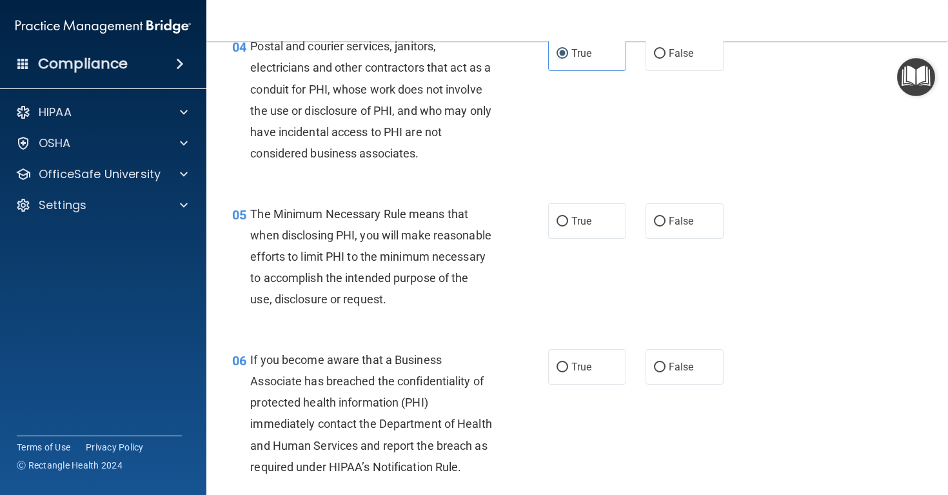
scroll to position [470, 0]
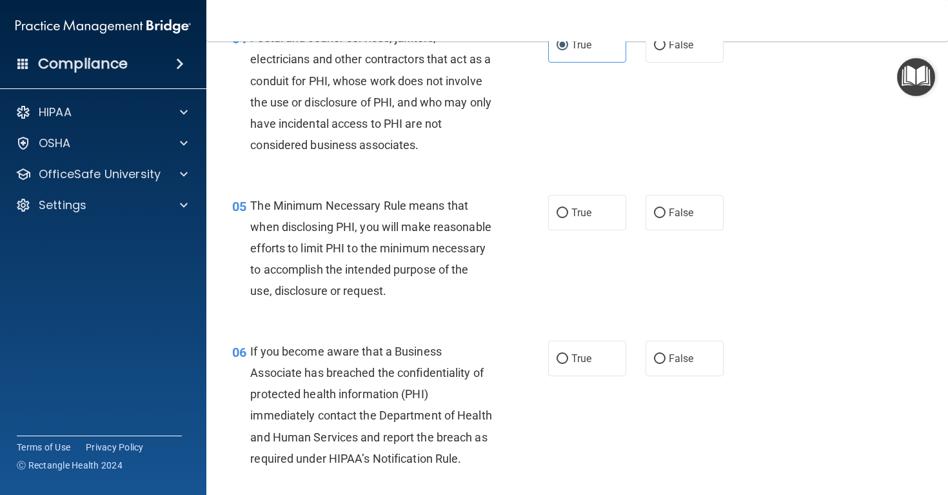
click at [335, 249] on span "The Minimum Necessary Rule means that when disclosing PHI, you will make reason…" at bounding box center [370, 248] width 241 height 99
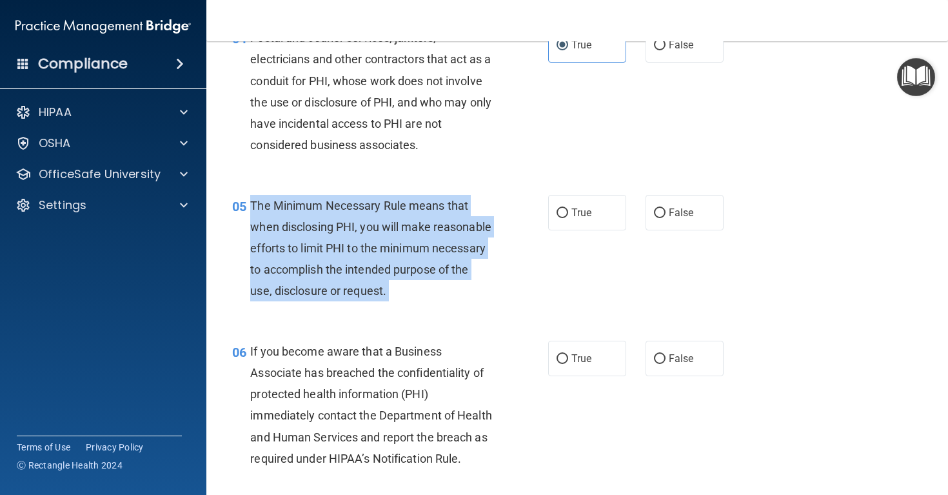
click at [335, 249] on span "The Minimum Necessary Rule means that when disclosing PHI, you will make reason…" at bounding box center [370, 248] width 241 height 99
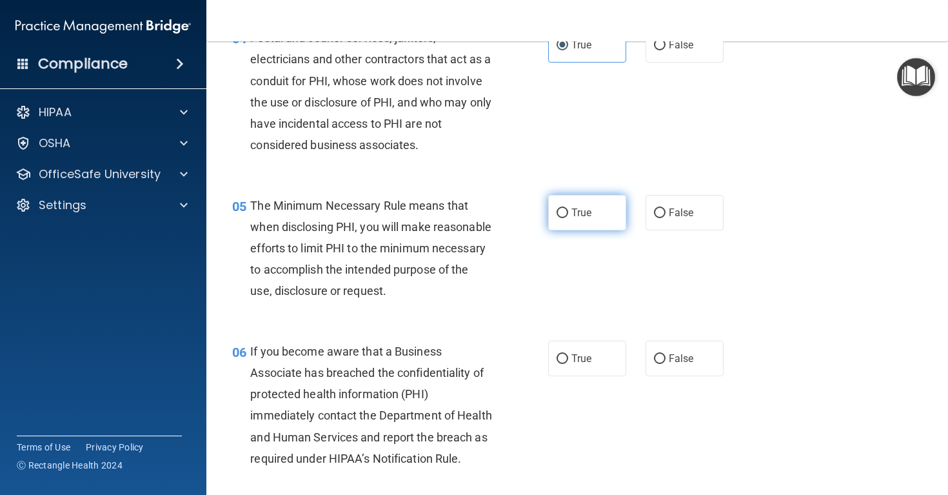
click at [575, 208] on span "True" at bounding box center [581, 212] width 20 height 12
click at [568, 208] on input "True" at bounding box center [563, 213] width 12 height 10
radio input "true"
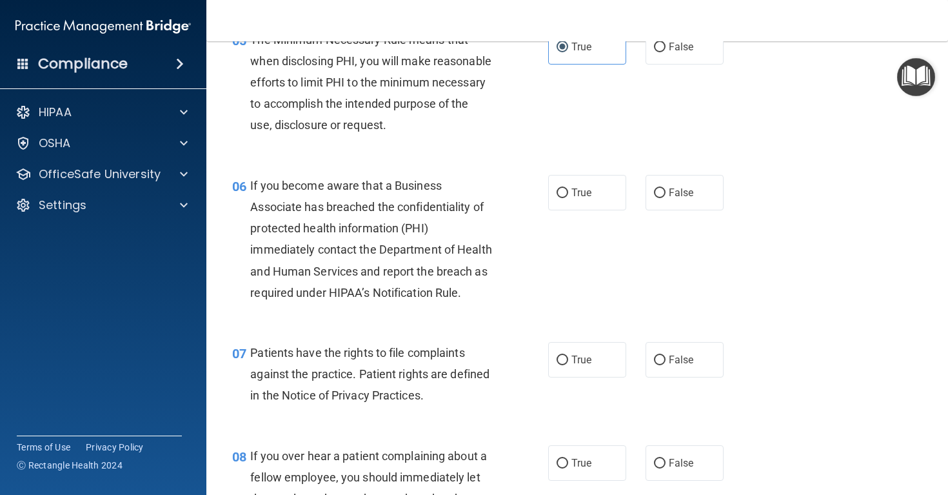
scroll to position [637, 0]
click at [341, 231] on div "If you become aware that a Business Associate has breached the confidentiality …" at bounding box center [376, 237] width 252 height 128
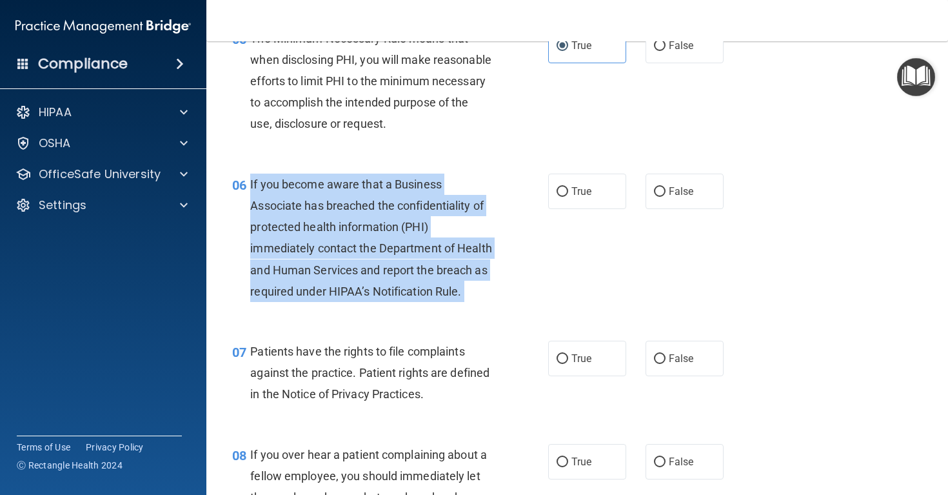
click at [341, 231] on div "If you become aware that a Business Associate has breached the confidentiality …" at bounding box center [376, 237] width 252 height 128
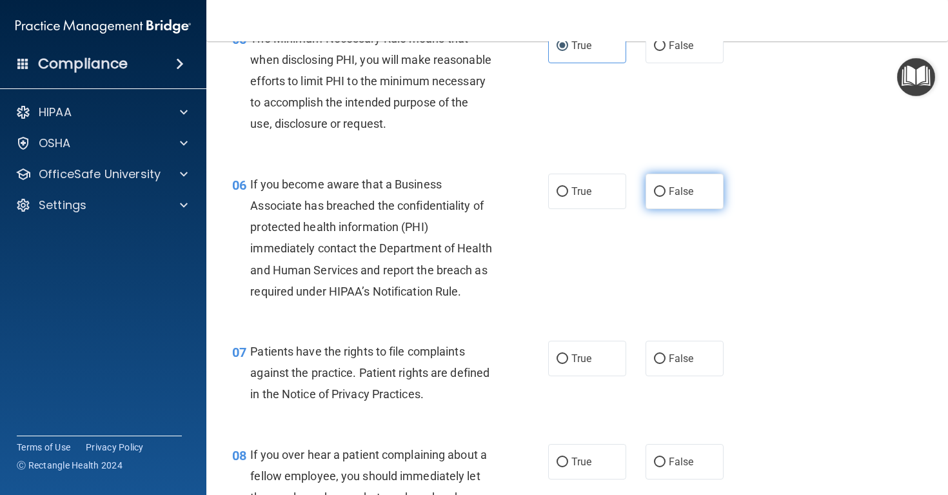
click at [651, 209] on label "False" at bounding box center [685, 190] width 78 height 35
click at [654, 197] on input "False" at bounding box center [660, 192] width 12 height 10
radio input "true"
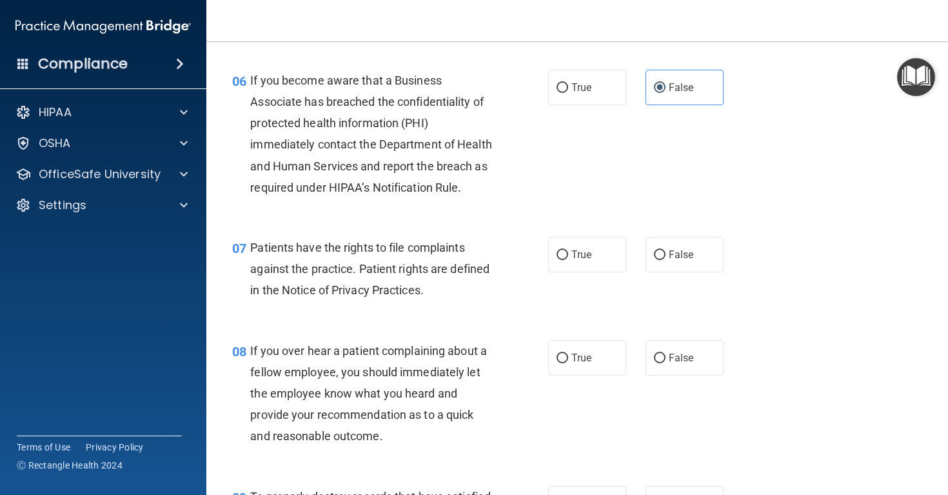
scroll to position [789, 0]
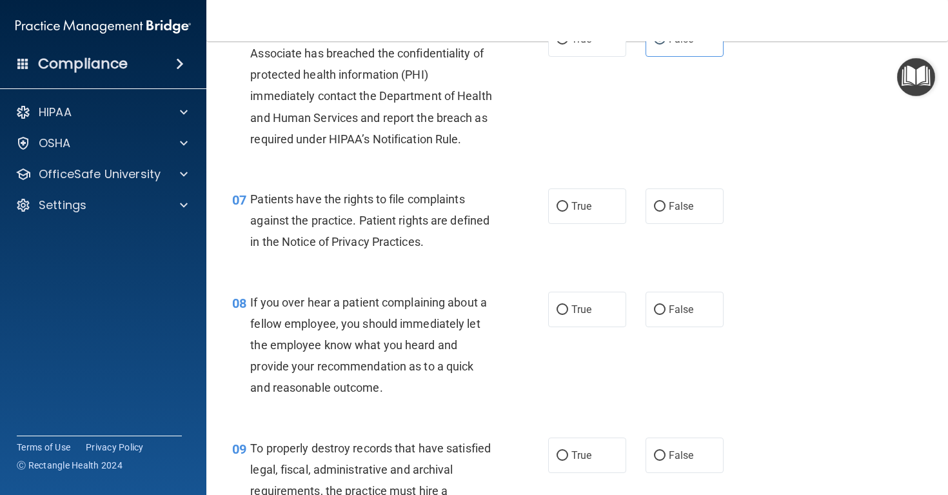
click at [326, 226] on div "Patients have the rights to file complaints against the practice. Patient right…" at bounding box center [376, 220] width 252 height 64
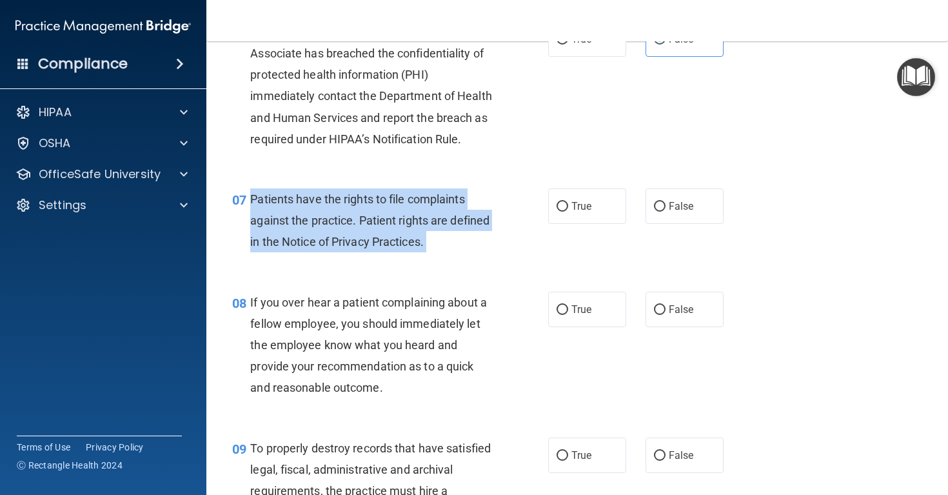
click at [326, 226] on div "Patients have the rights to file complaints against the practice. Patient right…" at bounding box center [376, 220] width 252 height 64
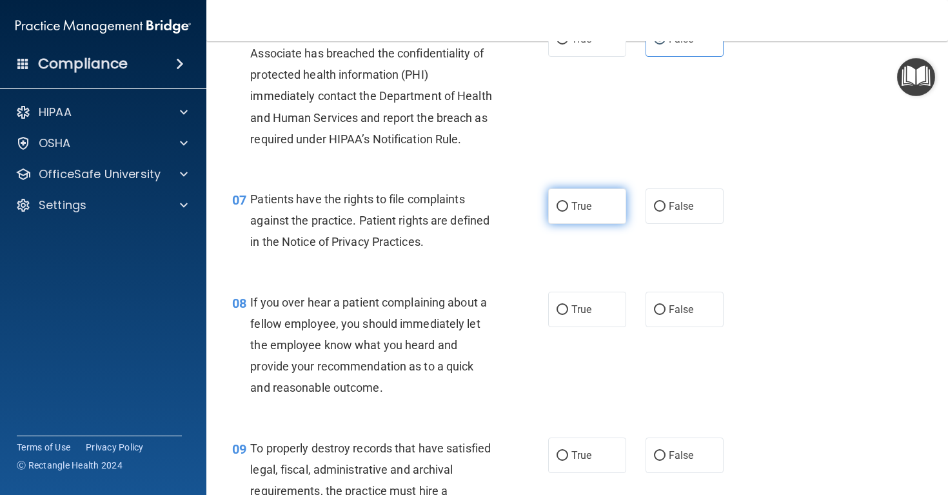
click at [600, 224] on label "True" at bounding box center [587, 205] width 78 height 35
click at [568, 212] on input "True" at bounding box center [563, 207] width 12 height 10
radio input "true"
click at [381, 346] on span "If you over hear a patient complaining about a fellow employee, you should imme…" at bounding box center [368, 344] width 237 height 99
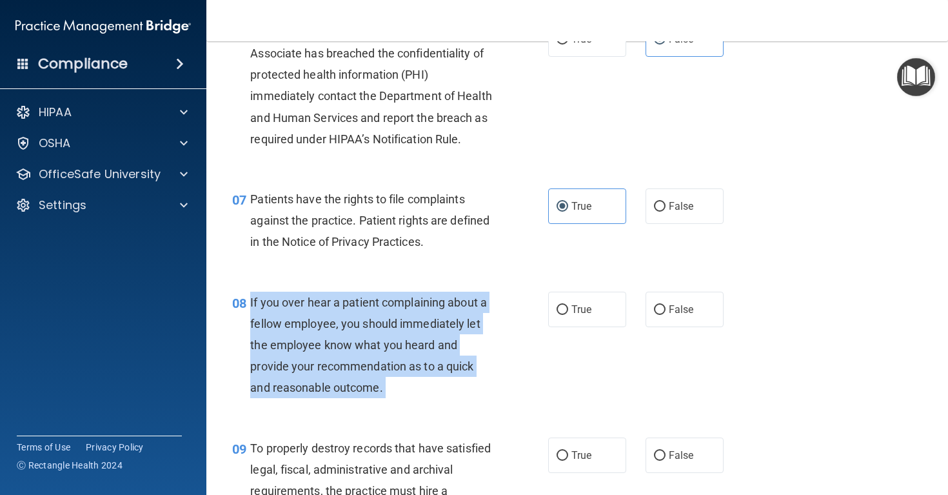
click at [381, 346] on span "If you over hear a patient complaining about a fellow employee, you should imme…" at bounding box center [368, 344] width 237 height 99
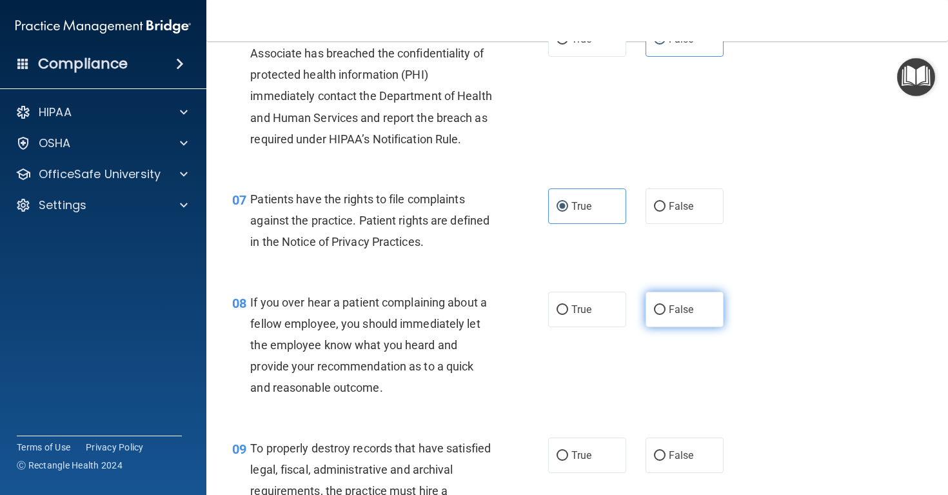
click at [682, 315] on span "False" at bounding box center [681, 309] width 25 height 12
click at [666, 315] on input "False" at bounding box center [660, 310] width 12 height 10
radio input "true"
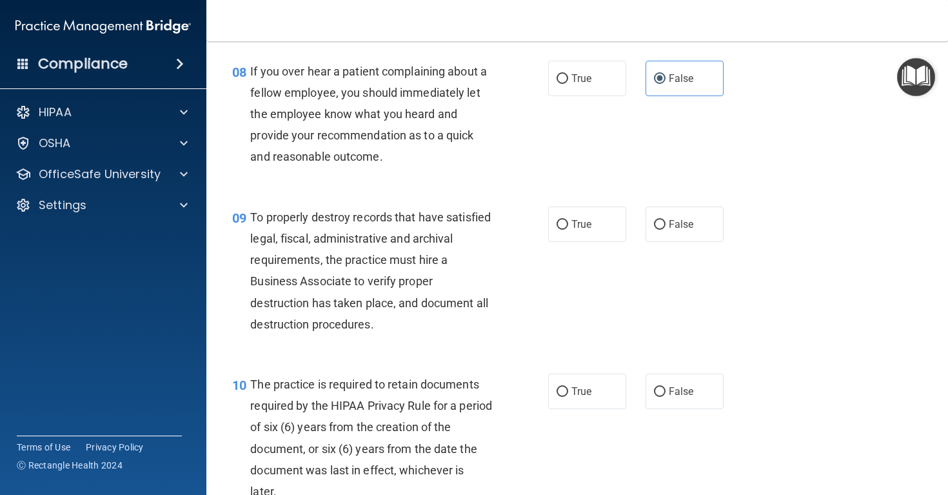
scroll to position [1044, 0]
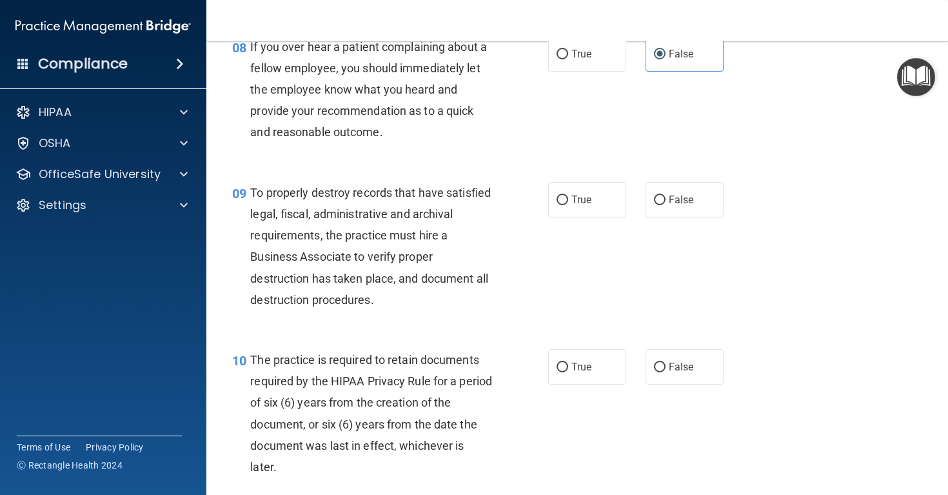
click at [387, 217] on div "To properly destroy records that have satisfied legal, fiscal, administrative a…" at bounding box center [376, 246] width 252 height 128
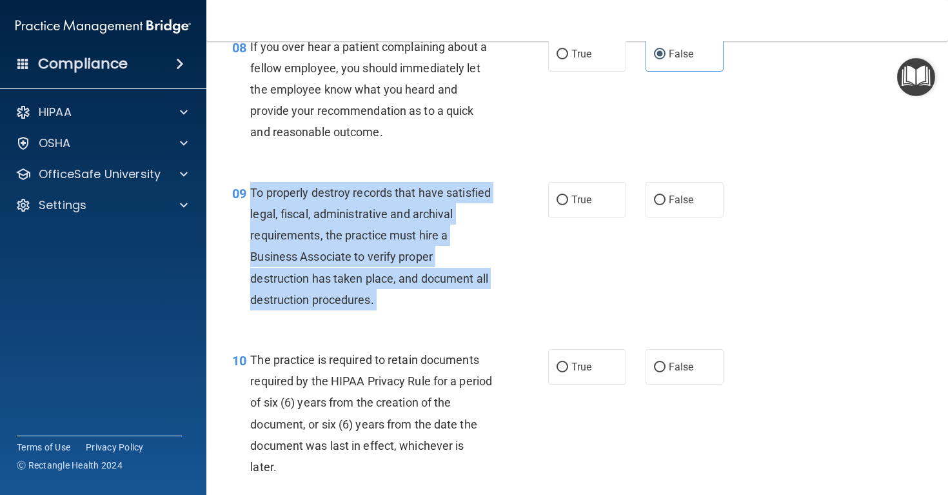
click at [387, 217] on div "To properly destroy records that have satisfied legal, fiscal, administrative a…" at bounding box center [376, 246] width 252 height 128
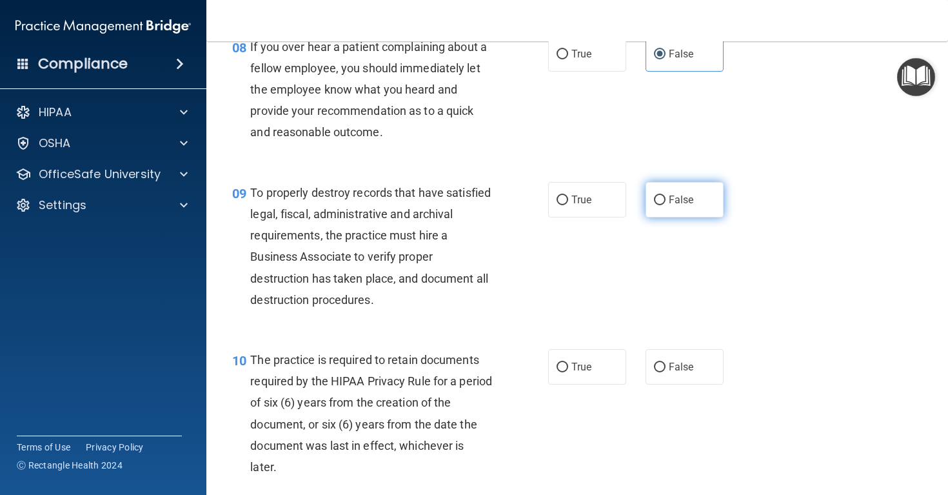
click at [677, 217] on label "False" at bounding box center [685, 199] width 78 height 35
click at [666, 205] on input "False" at bounding box center [660, 200] width 12 height 10
radio input "true"
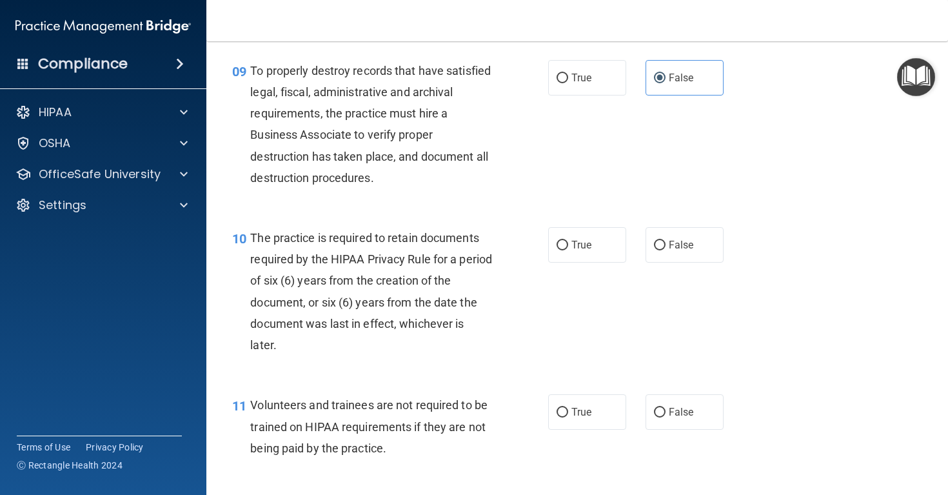
scroll to position [1167, 0]
click at [339, 285] on div "The practice is required to retain documents required by the HIPAA Privacy Rule…" at bounding box center [376, 290] width 252 height 128
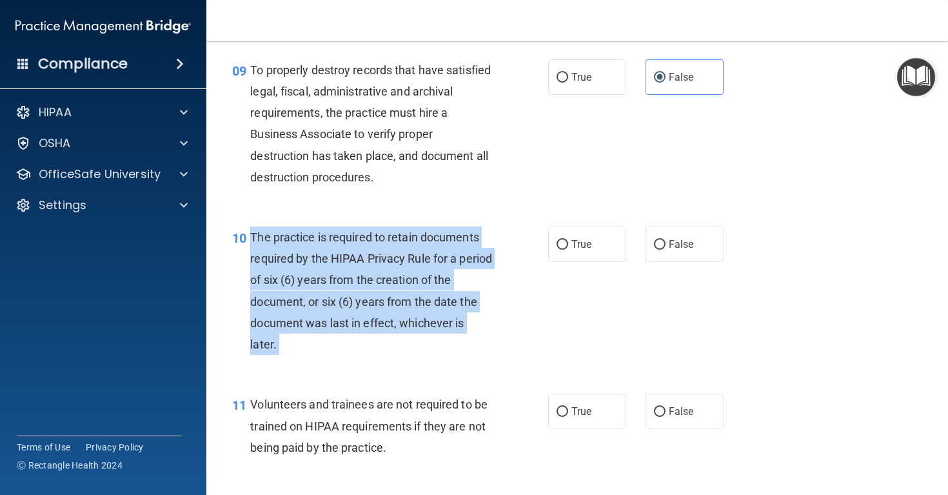
click at [339, 285] on div "The practice is required to retain documents required by the HIPAA Privacy Rule…" at bounding box center [376, 290] width 252 height 128
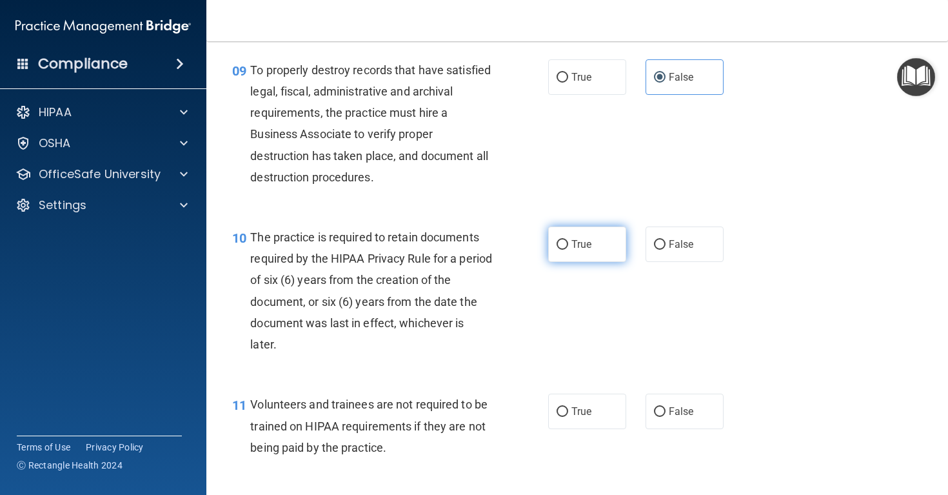
click at [586, 250] on span "True" at bounding box center [581, 244] width 20 height 12
click at [568, 250] on input "True" at bounding box center [563, 245] width 12 height 10
radio input "true"
click at [344, 431] on div "Volunteers and trainees are not required to be trained on HIPAA requirements if…" at bounding box center [376, 425] width 252 height 64
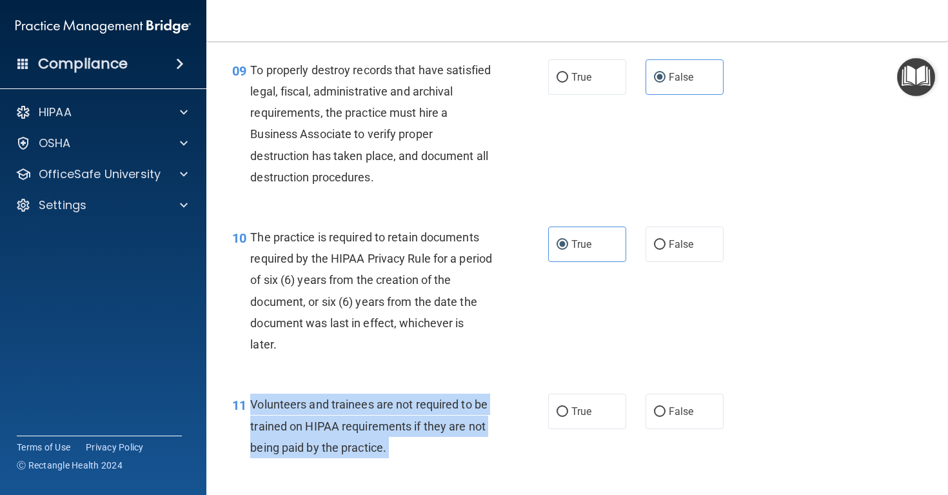
click at [344, 431] on div "Volunteers and trainees are not required to be trained on HIPAA requirements if…" at bounding box center [376, 425] width 252 height 64
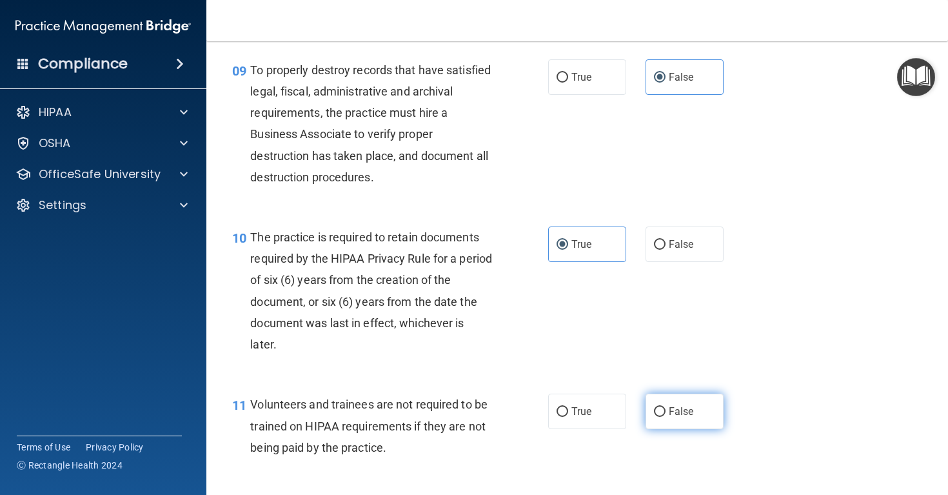
click at [678, 429] on label "False" at bounding box center [685, 410] width 78 height 35
click at [666, 417] on input "False" at bounding box center [660, 412] width 12 height 10
radio input "true"
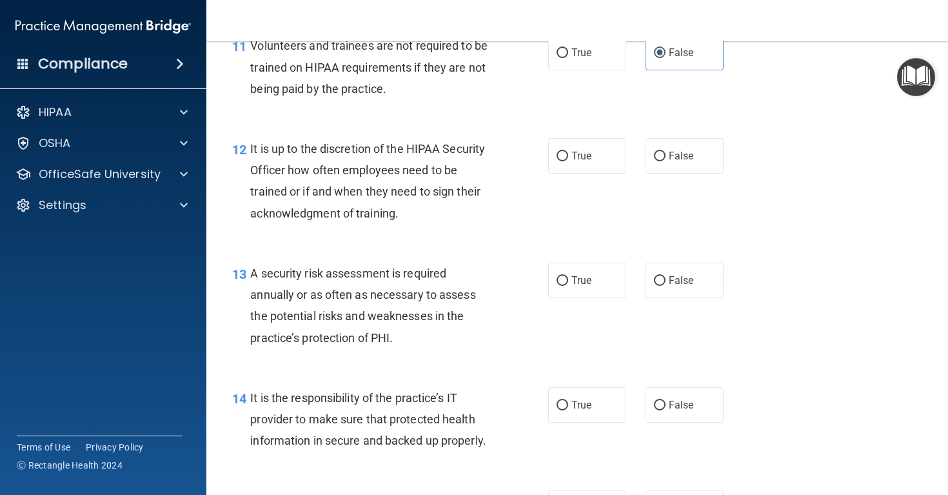
scroll to position [1532, 0]
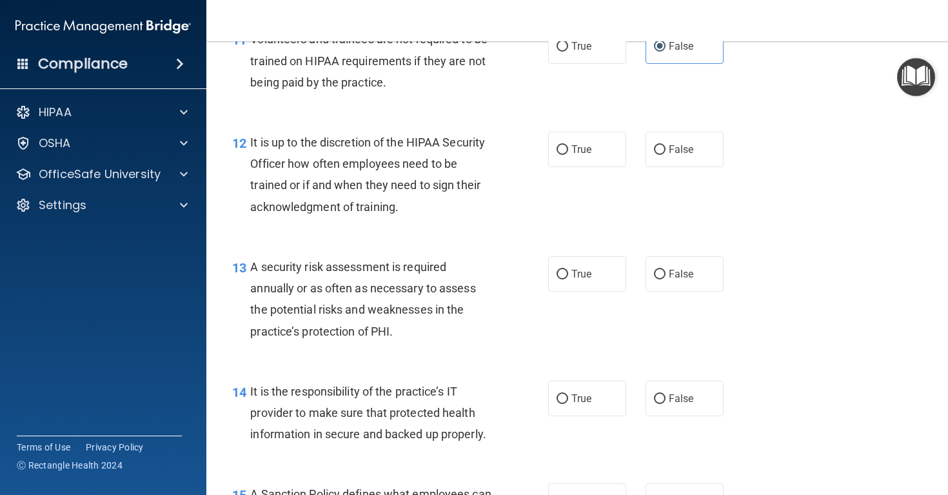
click at [345, 164] on div "It is up to the discretion of the HIPAA Security Officer how often employees ne…" at bounding box center [376, 175] width 252 height 86
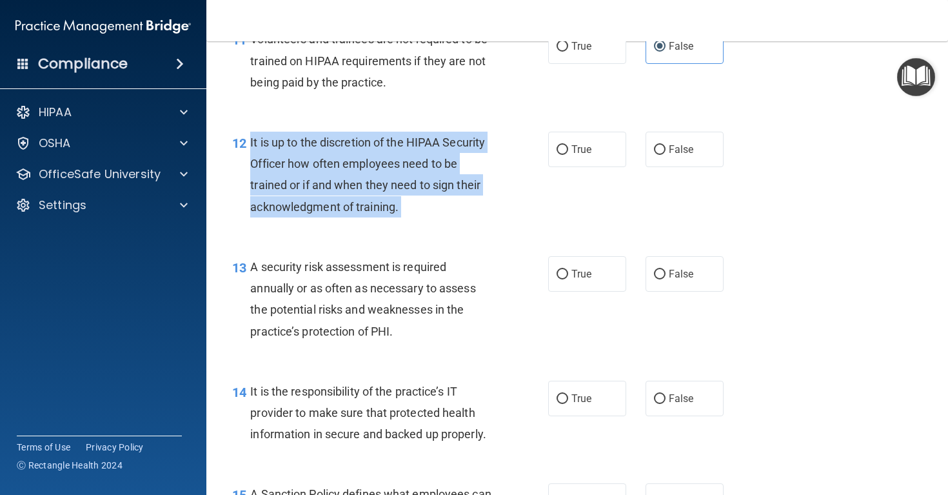
click at [345, 164] on div "It is up to the discretion of the HIPAA Security Officer how often employees ne…" at bounding box center [376, 175] width 252 height 86
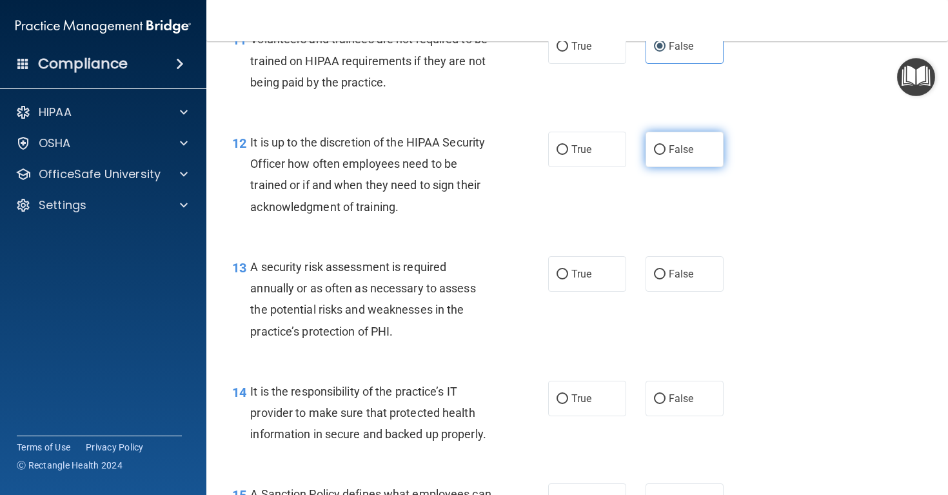
click at [702, 167] on label "False" at bounding box center [685, 149] width 78 height 35
click at [666, 155] on input "False" at bounding box center [660, 150] width 12 height 10
radio input "true"
click at [330, 303] on span "A security risk assessment is required annually or as often as necessary to ass…" at bounding box center [362, 299] width 225 height 78
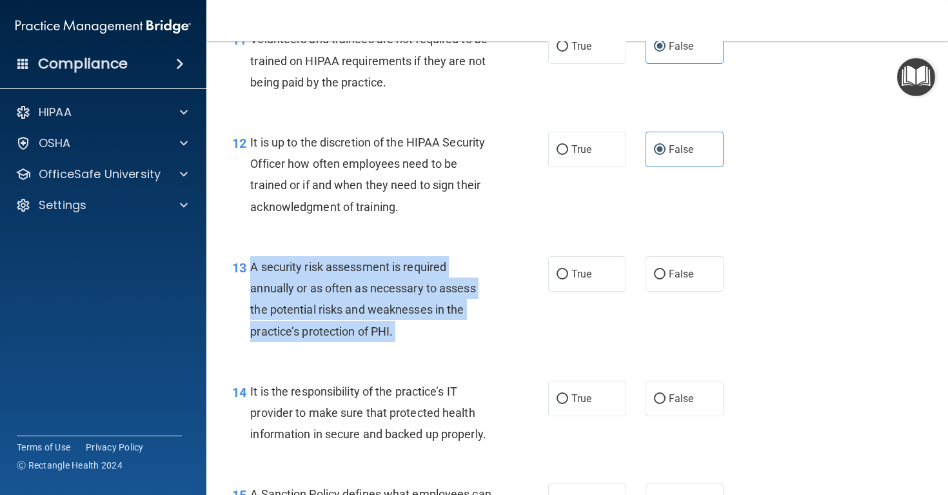
click at [330, 303] on span "A security risk assessment is required annually or as often as necessary to ass…" at bounding box center [362, 299] width 225 height 78
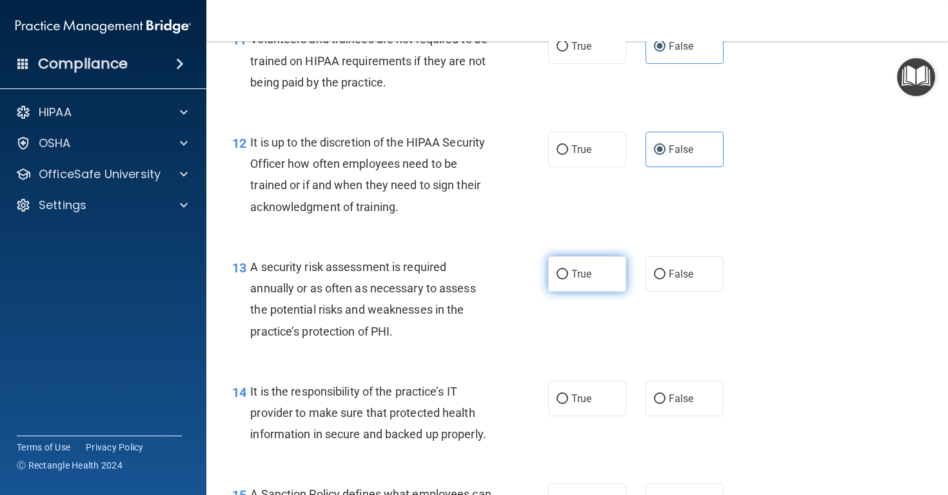
click at [595, 290] on label "True" at bounding box center [587, 273] width 78 height 35
click at [568, 279] on input "True" at bounding box center [563, 275] width 12 height 10
radio input "true"
click at [371, 433] on div "It is the responsibility of the practice’s IT provider to make sure that protec…" at bounding box center [376, 413] width 252 height 64
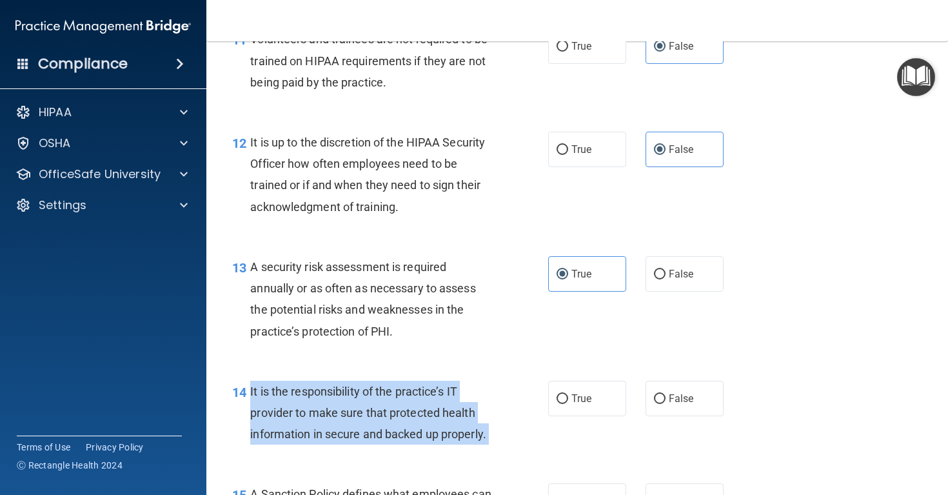
click at [371, 433] on div "It is the responsibility of the practice’s IT provider to make sure that protec…" at bounding box center [376, 413] width 252 height 64
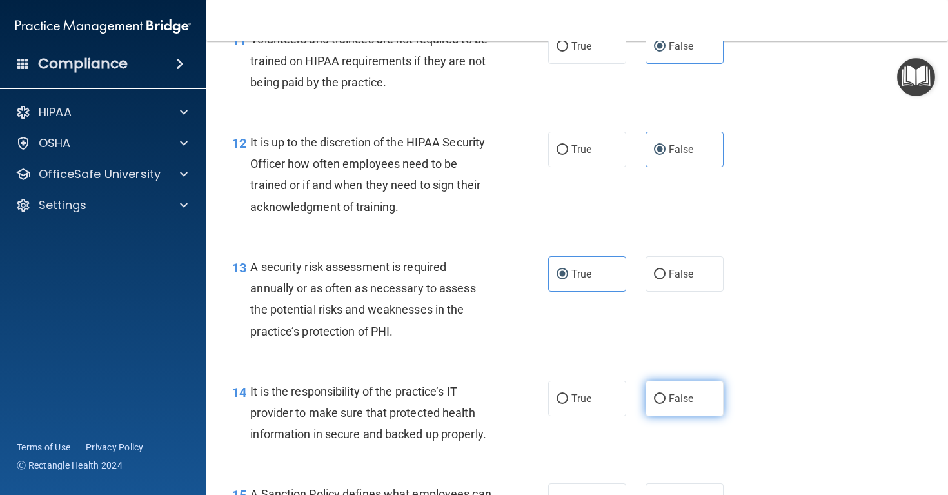
click at [684, 416] on label "False" at bounding box center [685, 398] width 78 height 35
click at [666, 404] on input "False" at bounding box center [660, 399] width 12 height 10
radio input "true"
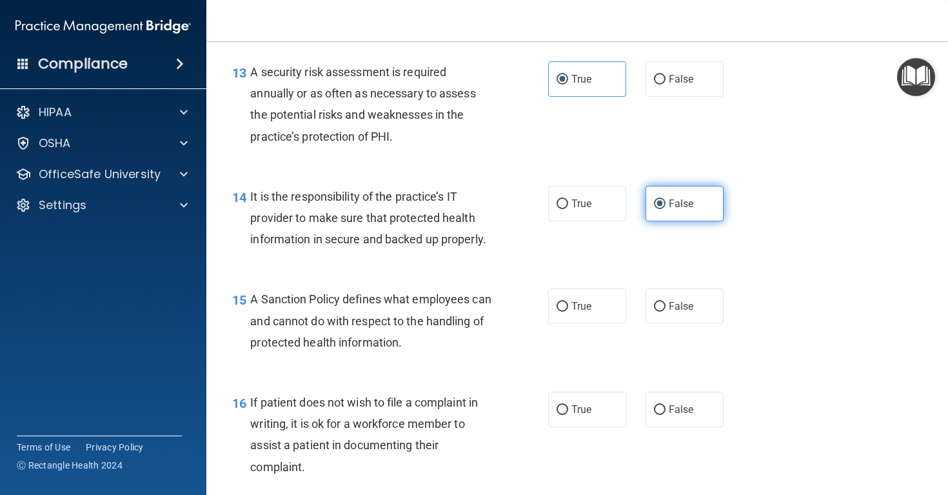
scroll to position [1729, 0]
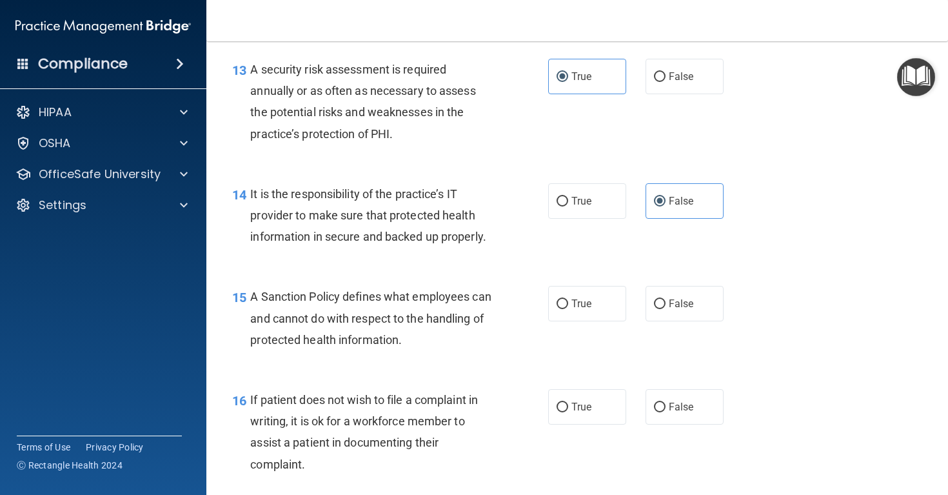
click at [426, 326] on span "A Sanction Policy defines what employees can and cannot do with respect to the …" at bounding box center [370, 318] width 241 height 56
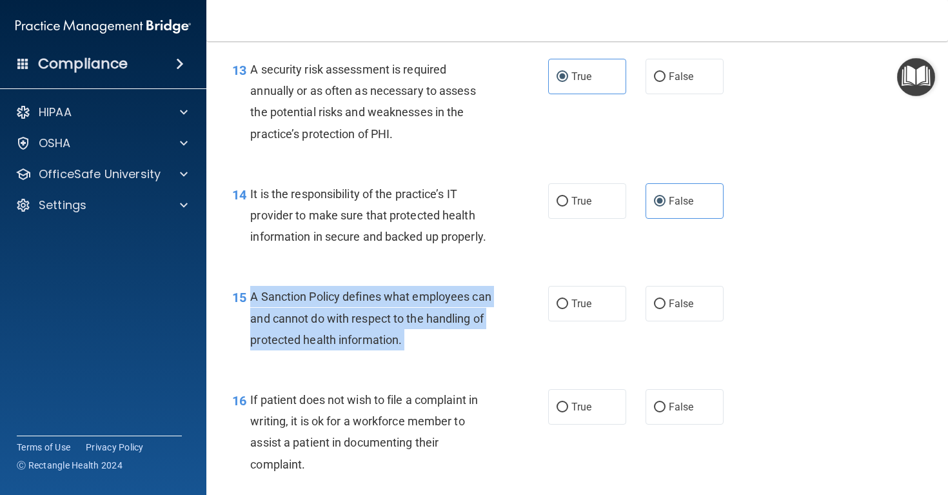
click at [426, 326] on span "A Sanction Policy defines what employees can and cannot do with respect to the …" at bounding box center [370, 318] width 241 height 56
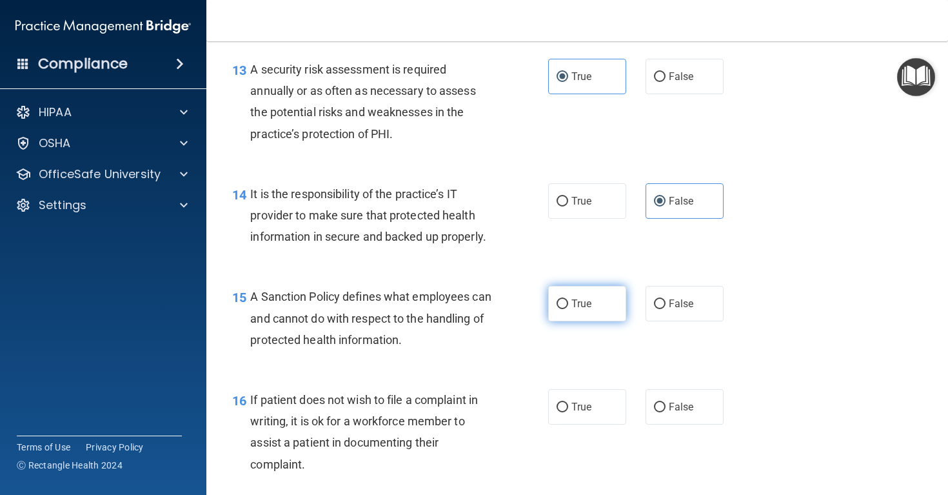
click at [593, 315] on label "True" at bounding box center [587, 303] width 78 height 35
click at [568, 309] on input "True" at bounding box center [563, 304] width 12 height 10
radio input "true"
click at [337, 432] on span "If patient does not wish to file a complaint in writing, it is ok for a workfor…" at bounding box center [364, 432] width 228 height 78
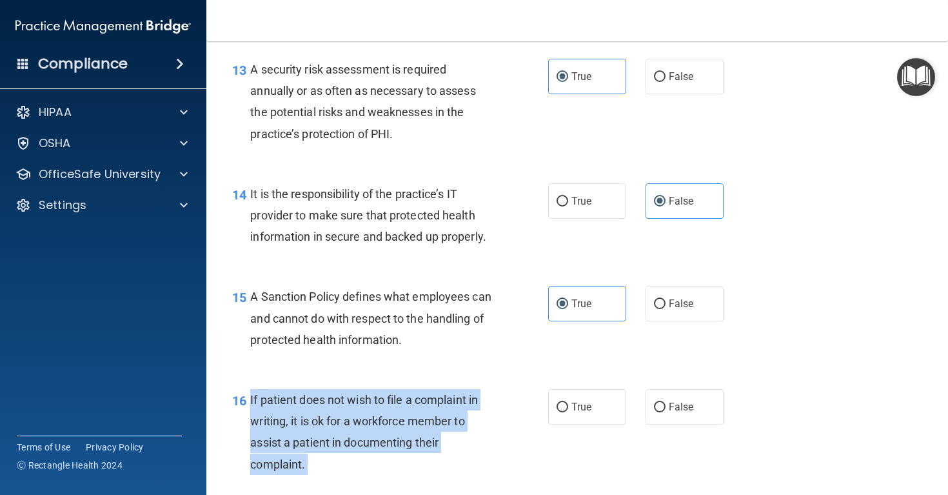
click at [337, 432] on span "If patient does not wish to file a complaint in writing, it is ok for a workfor…" at bounding box center [364, 432] width 228 height 78
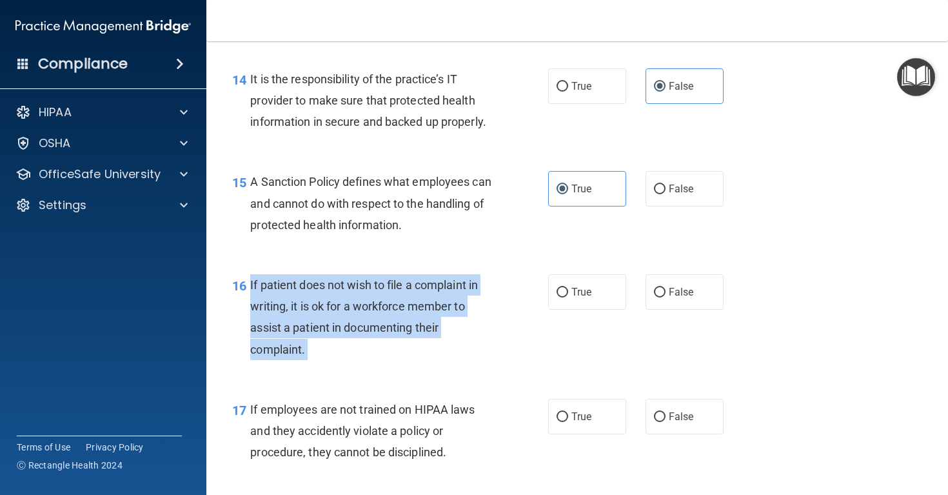
scroll to position [1847, 0]
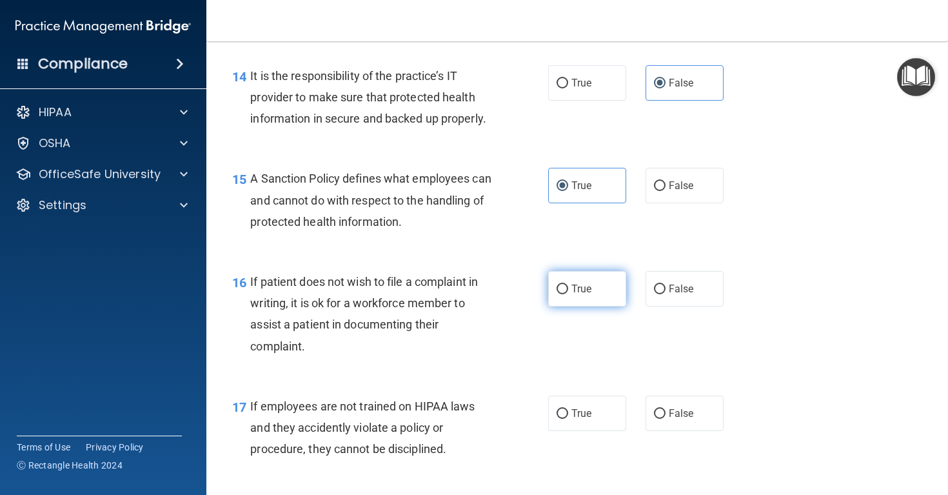
click at [589, 295] on span "True" at bounding box center [581, 288] width 20 height 12
click at [568, 294] on input "True" at bounding box center [563, 289] width 12 height 10
radio input "true"
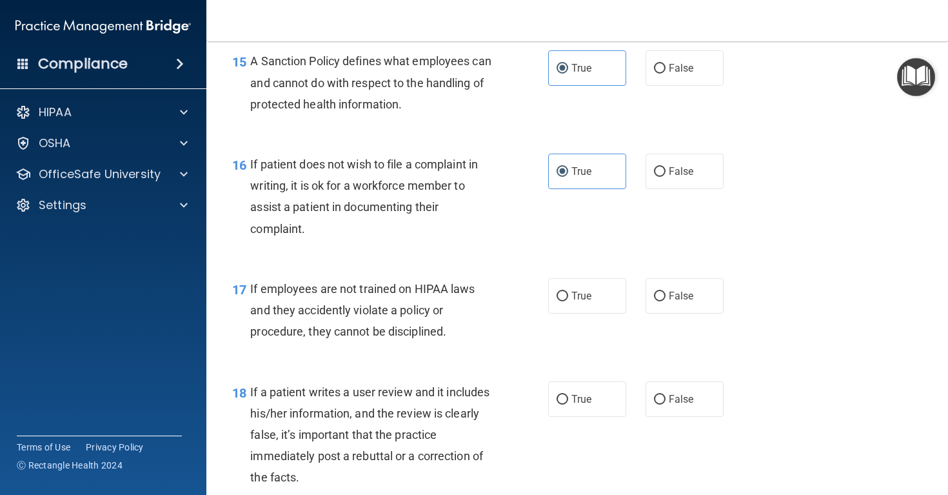
scroll to position [1985, 0]
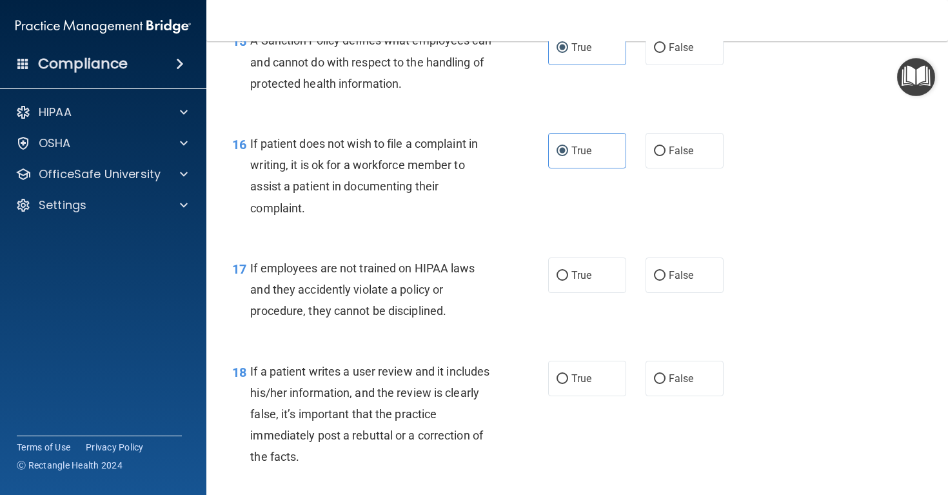
click at [372, 286] on div "If employees are not trained on HIPAA laws and they accidently violate a policy…" at bounding box center [376, 289] width 252 height 64
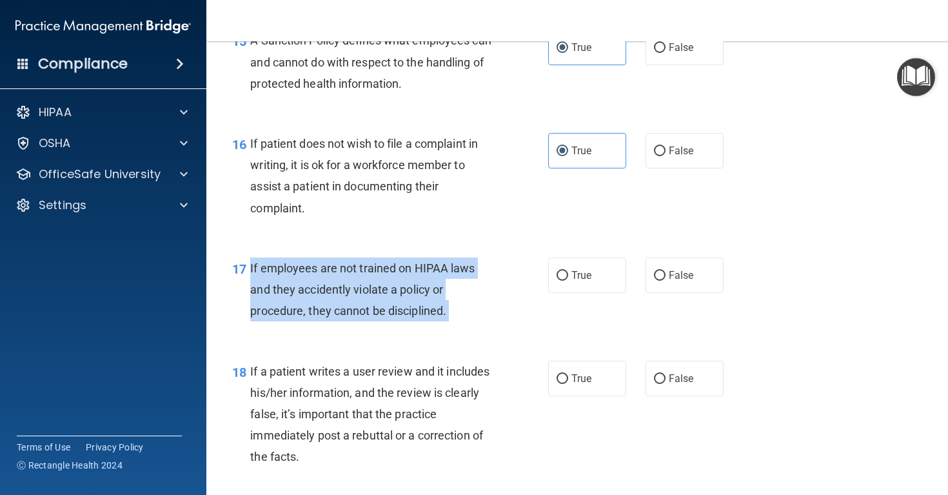
click at [372, 286] on div "If employees are not trained on HIPAA laws and they accidently violate a policy…" at bounding box center [376, 289] width 252 height 64
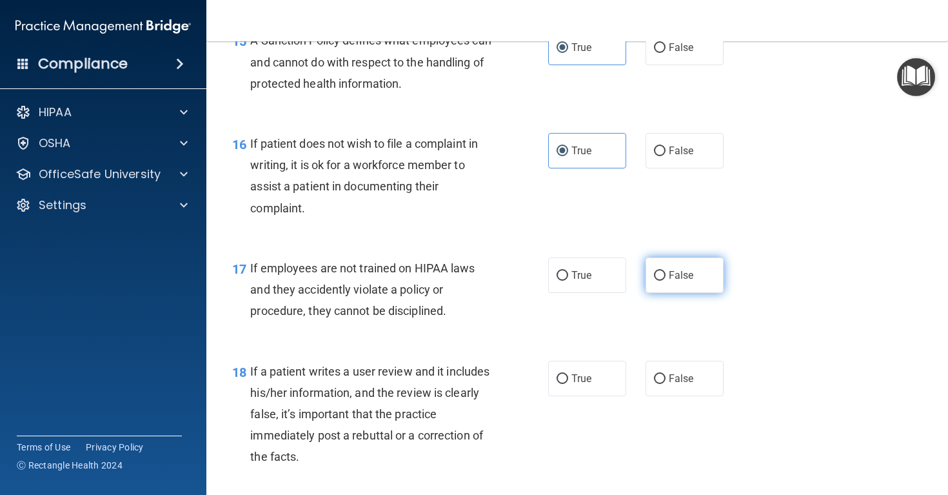
click at [674, 281] on span "False" at bounding box center [681, 275] width 25 height 12
click at [666, 281] on input "False" at bounding box center [660, 276] width 12 height 10
radio input "true"
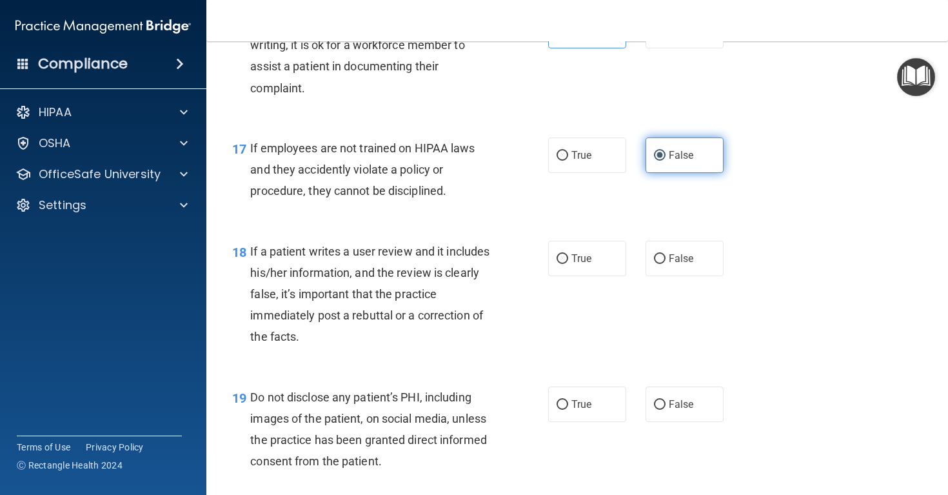
scroll to position [2133, 0]
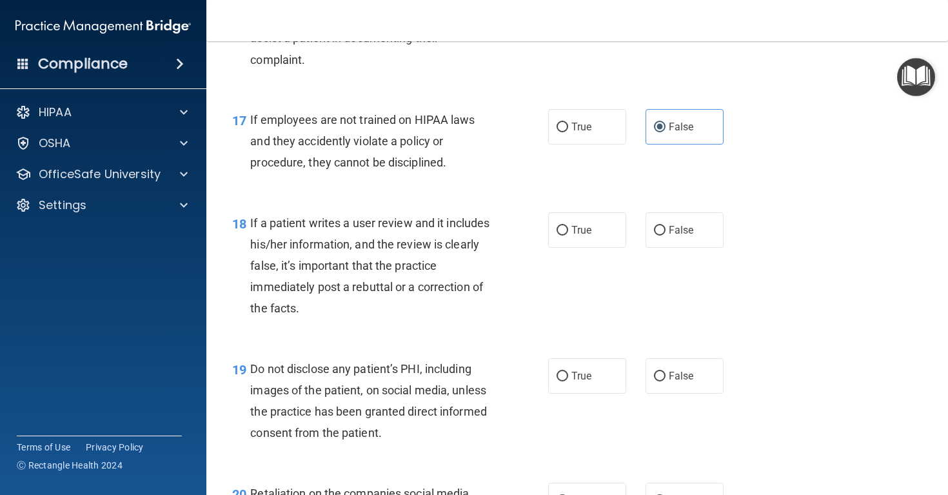
click at [406, 245] on div "If a patient writes a user review and it includes his/her information, and the …" at bounding box center [376, 265] width 252 height 107
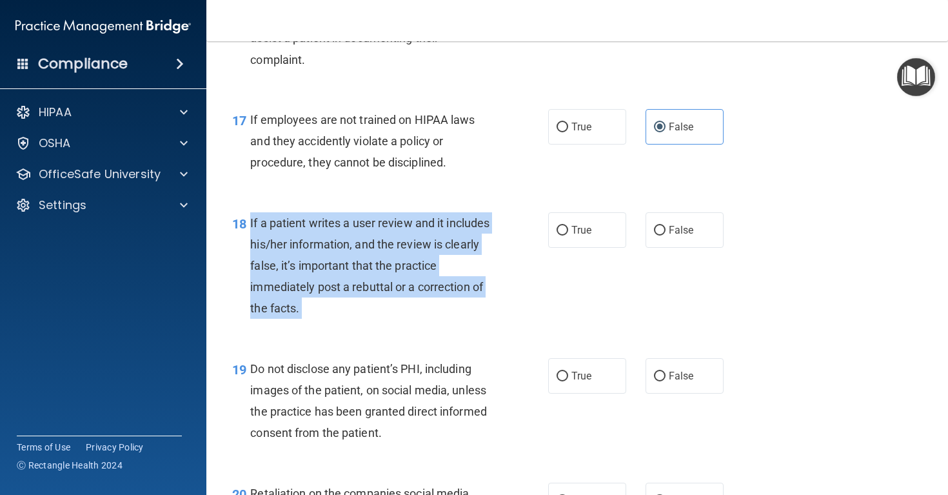
click at [406, 245] on div "If a patient writes a user review and it includes his/her information, and the …" at bounding box center [376, 265] width 252 height 107
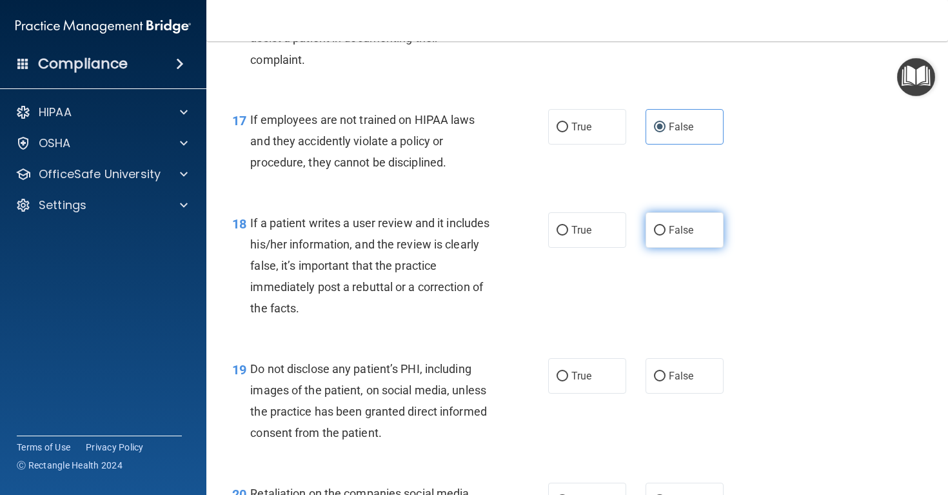
click at [650, 248] on label "False" at bounding box center [685, 229] width 78 height 35
click at [654, 235] on input "False" at bounding box center [660, 231] width 12 height 10
radio input "true"
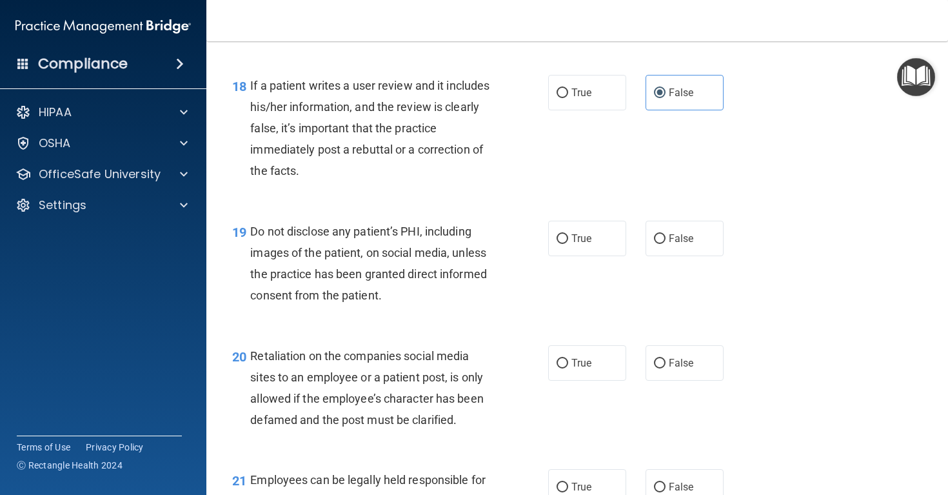
scroll to position [2300, 0]
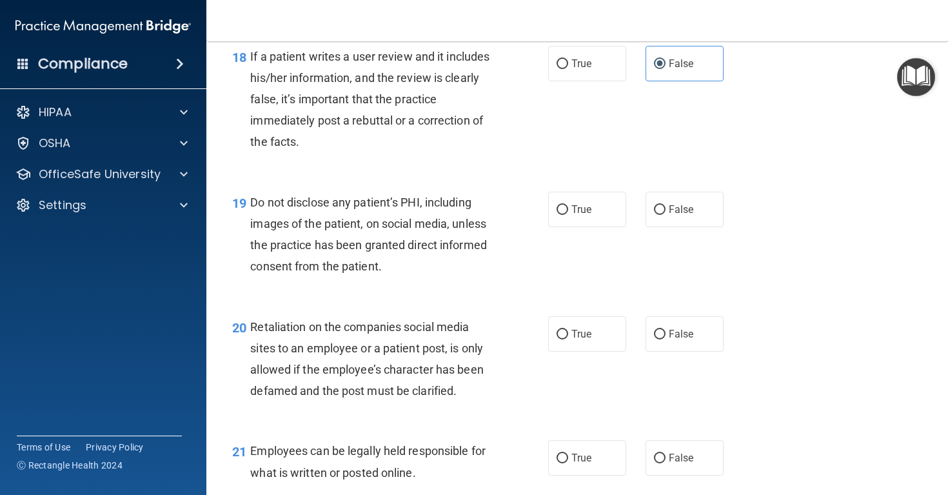
click at [357, 245] on div "Do not disclose any patient’s PHI, including images of the patient, on social m…" at bounding box center [376, 235] width 252 height 86
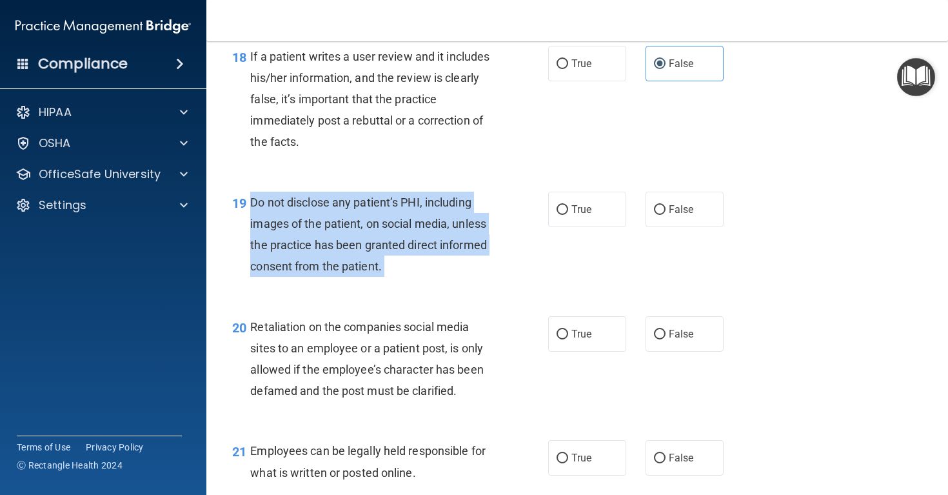
click at [357, 245] on div "Do not disclose any patient’s PHI, including images of the patient, on social m…" at bounding box center [376, 235] width 252 height 86
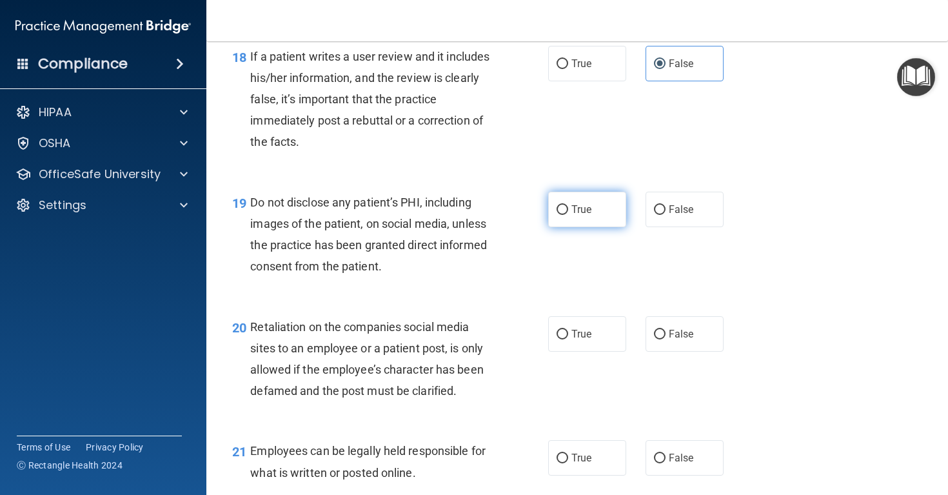
click at [589, 226] on label "True" at bounding box center [587, 209] width 78 height 35
click at [568, 215] on input "True" at bounding box center [563, 210] width 12 height 10
radio input "true"
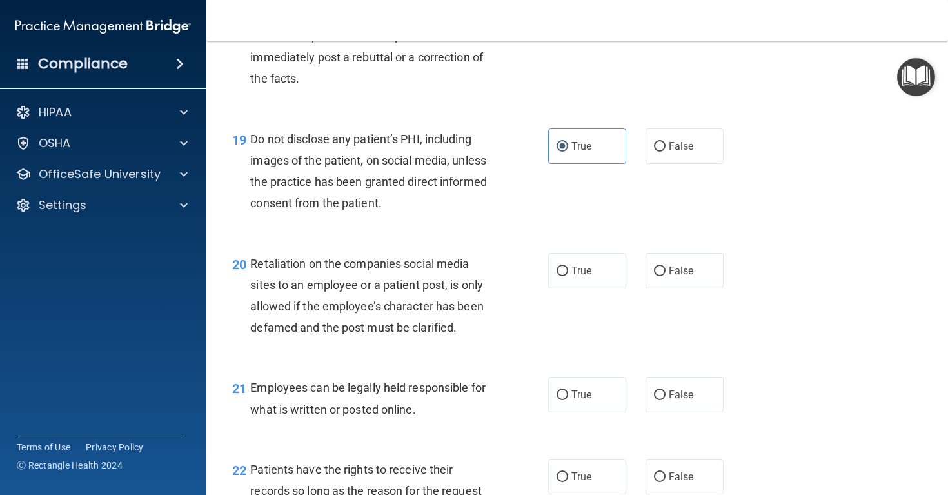
scroll to position [2379, 0]
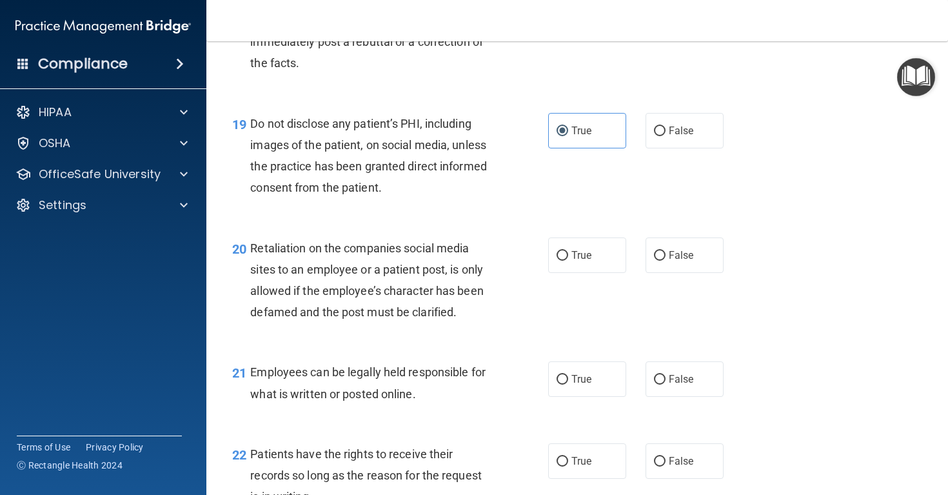
click at [380, 297] on span "Retaliation on the companies social media sites to an employee or a patient pos…" at bounding box center [366, 280] width 233 height 78
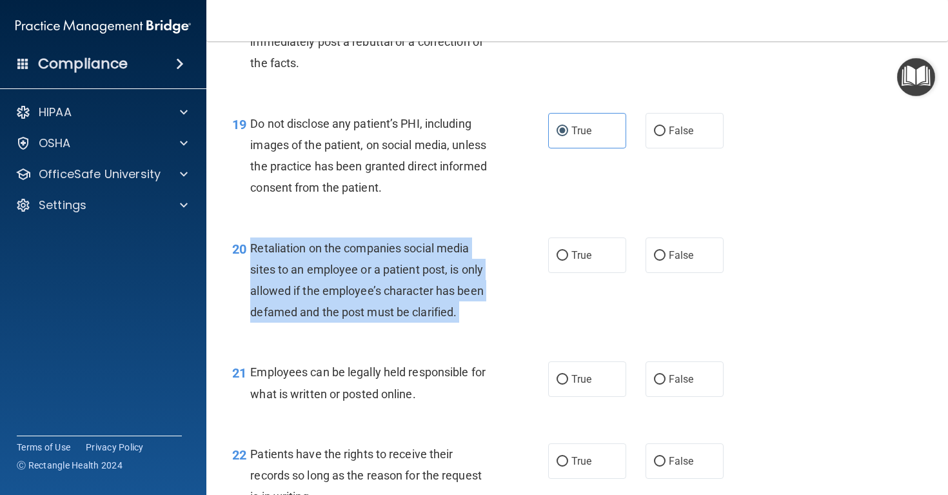
click at [380, 297] on span "Retaliation on the companies social media sites to an employee or a patient pos…" at bounding box center [366, 280] width 233 height 78
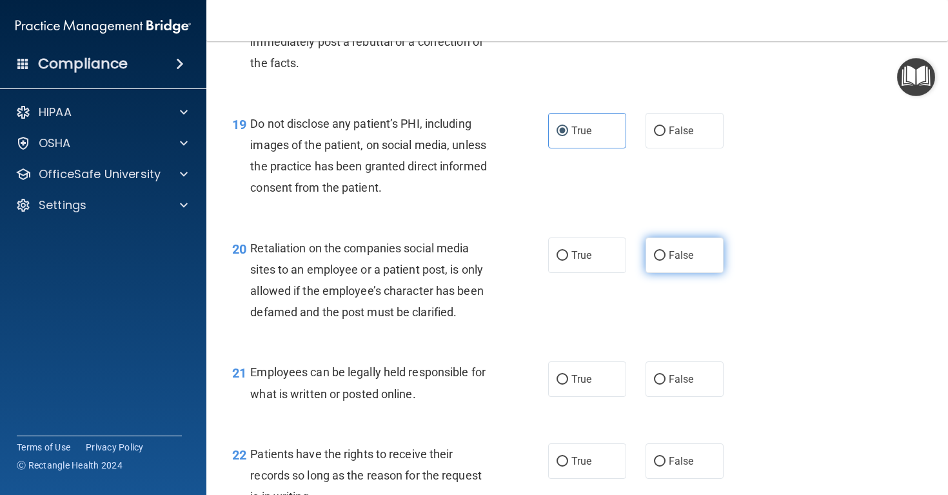
click at [686, 261] on span "False" at bounding box center [681, 255] width 25 height 12
click at [666, 261] on input "False" at bounding box center [660, 256] width 12 height 10
radio input "true"
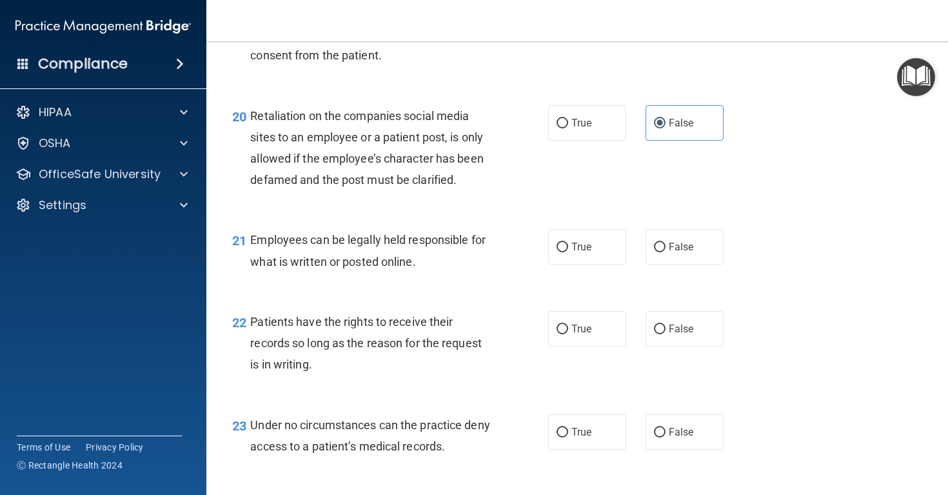
scroll to position [2525, 0]
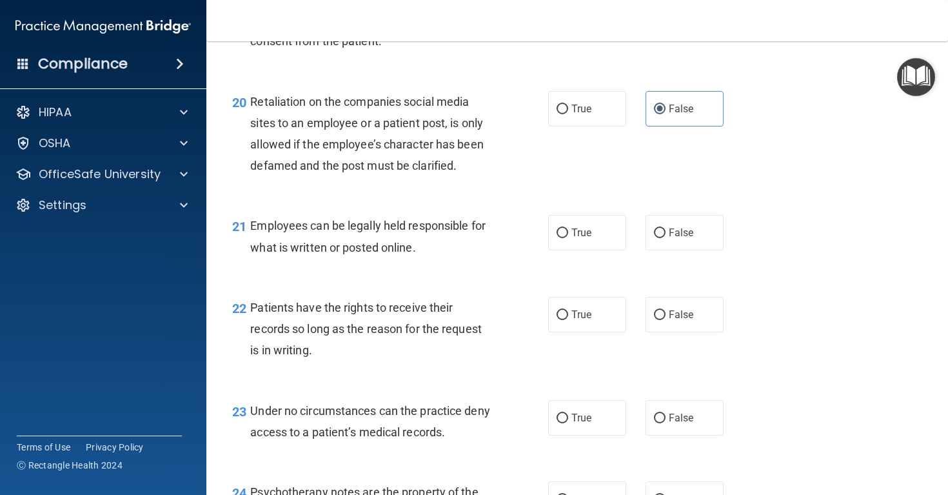
click at [355, 226] on div "Employees can be legally held responsible for what is written or posted online." at bounding box center [376, 236] width 252 height 43
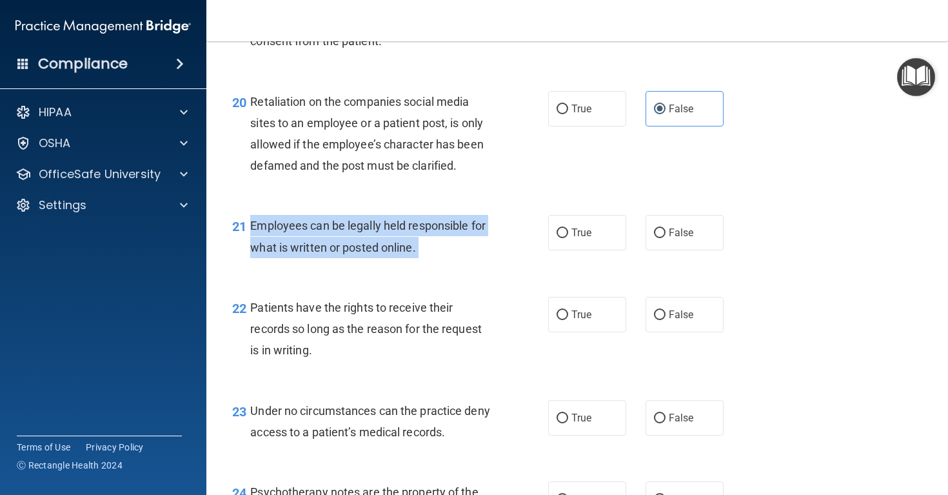
click at [355, 226] on div "Employees can be legally held responsible for what is written or posted online." at bounding box center [376, 236] width 252 height 43
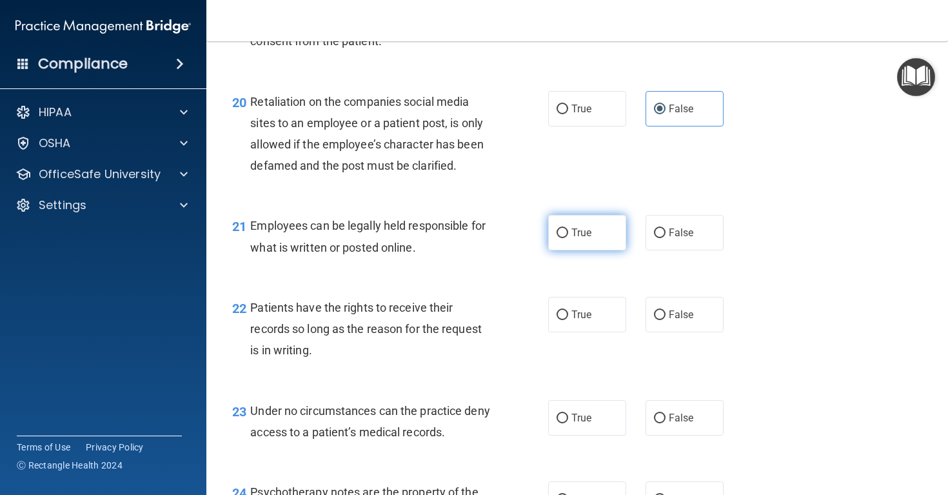
click at [581, 239] on span "True" at bounding box center [581, 232] width 20 height 12
click at [568, 238] on input "True" at bounding box center [563, 233] width 12 height 10
radio input "true"
click at [402, 334] on span "Patients have the rights to receive their records so long as the reason for the…" at bounding box center [366, 329] width 232 height 56
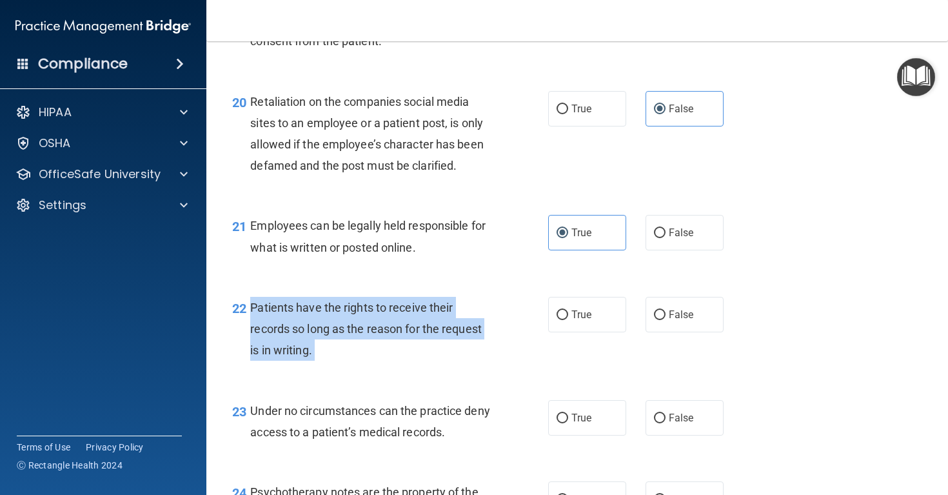
click at [402, 334] on span "Patients have the rights to receive their records so long as the reason for the…" at bounding box center [366, 329] width 232 height 56
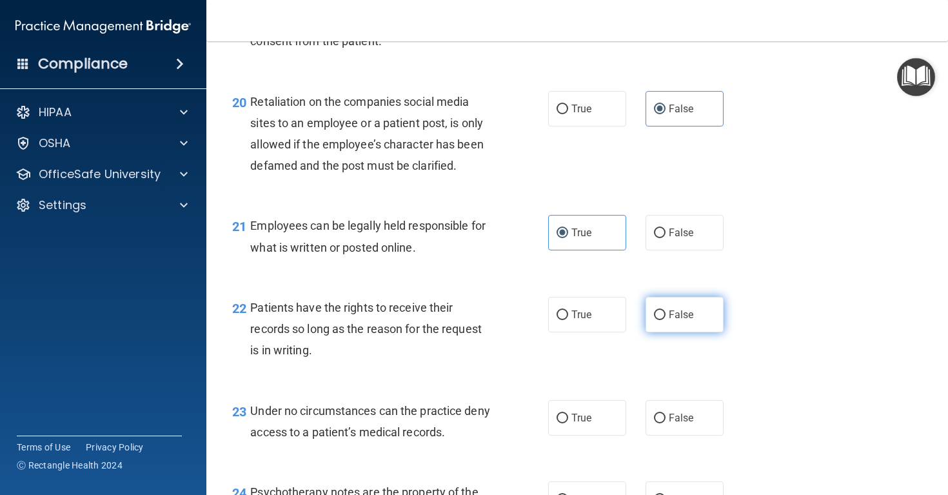
click at [648, 314] on label "False" at bounding box center [685, 314] width 78 height 35
click at [654, 314] on input "False" at bounding box center [660, 315] width 12 height 10
radio input "true"
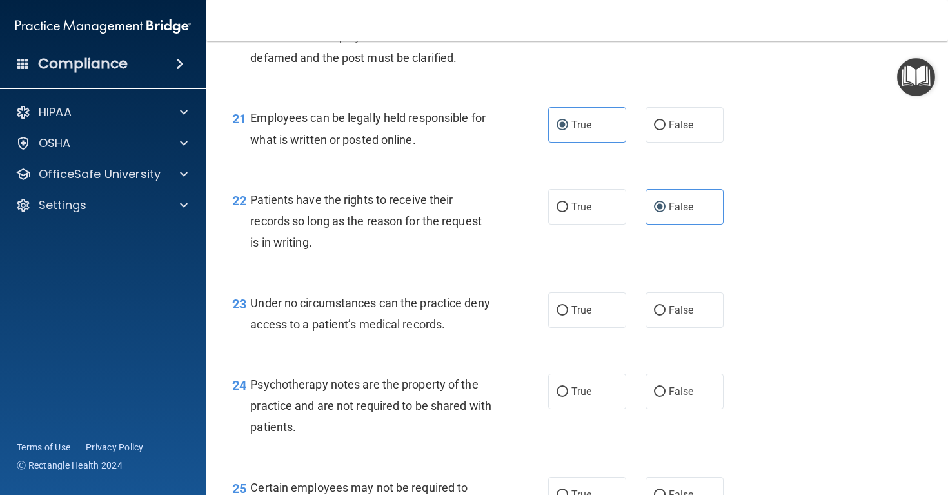
scroll to position [2657, 0]
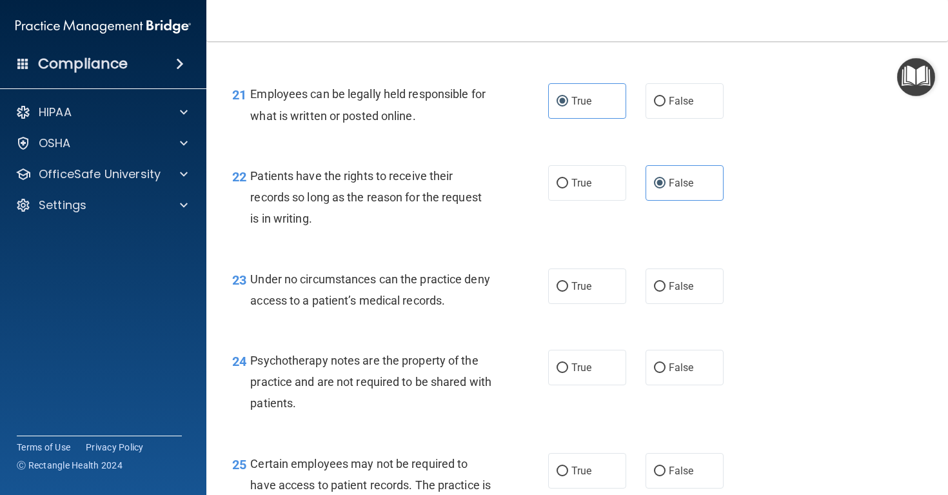
click at [375, 290] on span "Under no circumstances can the practice deny access to a patient’s medical reco…" at bounding box center [369, 289] width 239 height 35
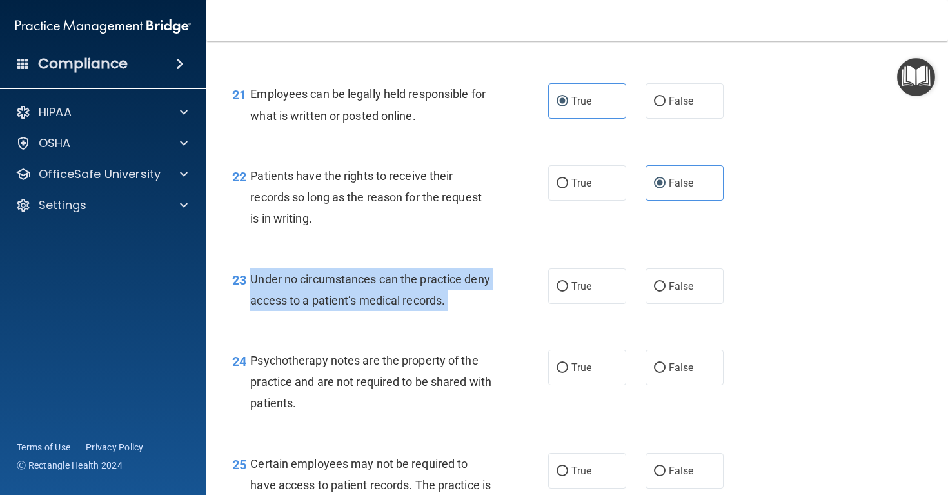
click at [375, 290] on span "Under no circumstances can the practice deny access to a patient’s medical reco…" at bounding box center [369, 289] width 239 height 35
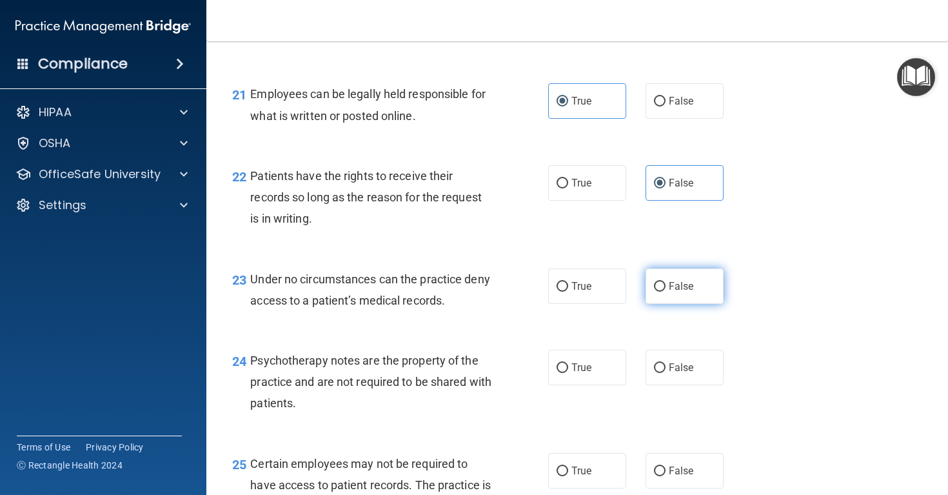
click at [692, 292] on span "False" at bounding box center [681, 286] width 25 height 12
click at [666, 292] on input "False" at bounding box center [660, 287] width 12 height 10
radio input "true"
click at [371, 376] on div "Psychotherapy notes are the property of the practice and are not required to be…" at bounding box center [376, 382] width 252 height 64
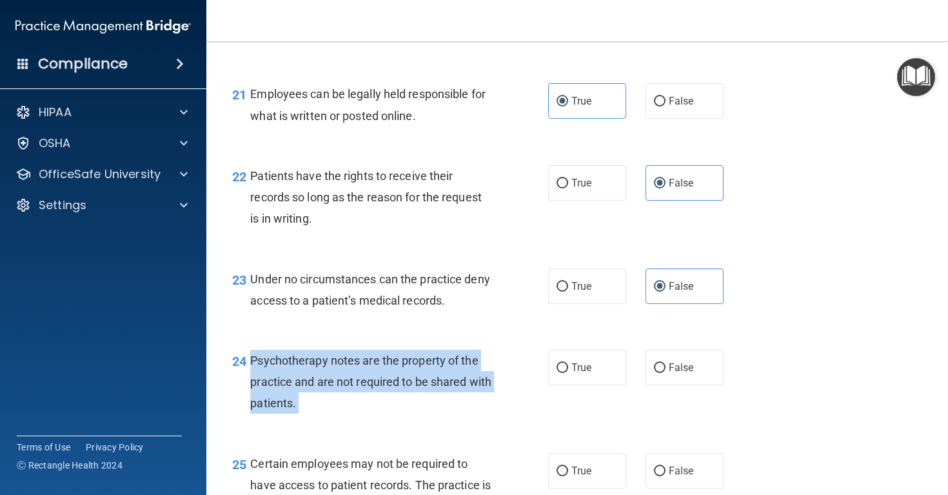
click at [371, 376] on div "Psychotherapy notes are the property of the practice and are not required to be…" at bounding box center [376, 382] width 252 height 64
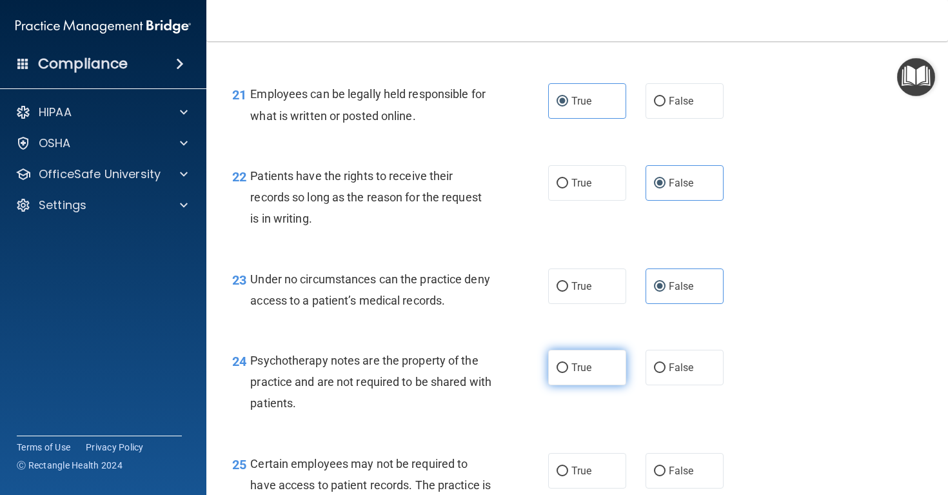
click at [576, 373] on span "True" at bounding box center [581, 367] width 20 height 12
click at [568, 373] on input "True" at bounding box center [563, 368] width 12 height 10
radio input "true"
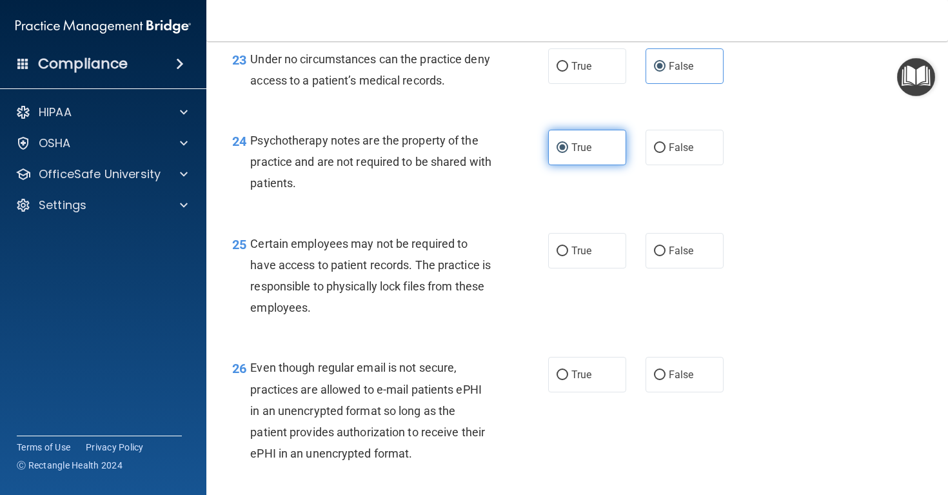
scroll to position [2879, 0]
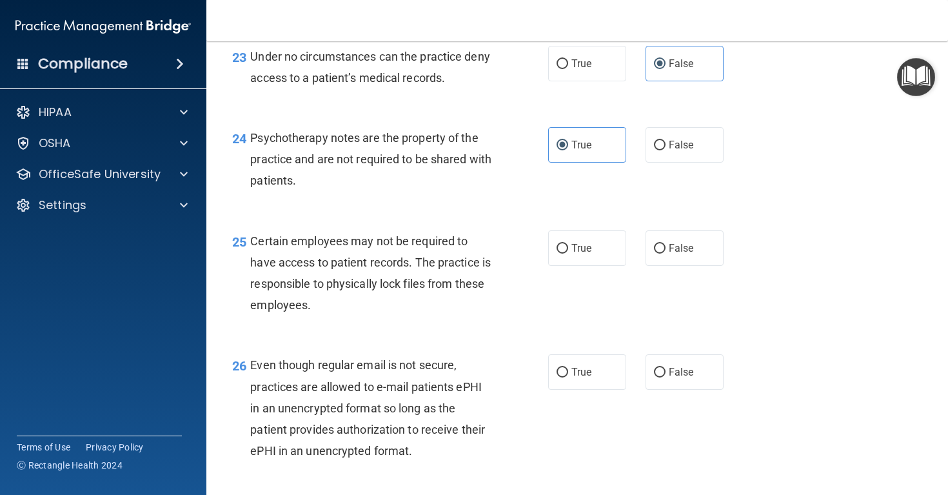
click at [367, 290] on span "Certain employees may not be required to have access to patient records. The pr…" at bounding box center [370, 273] width 241 height 78
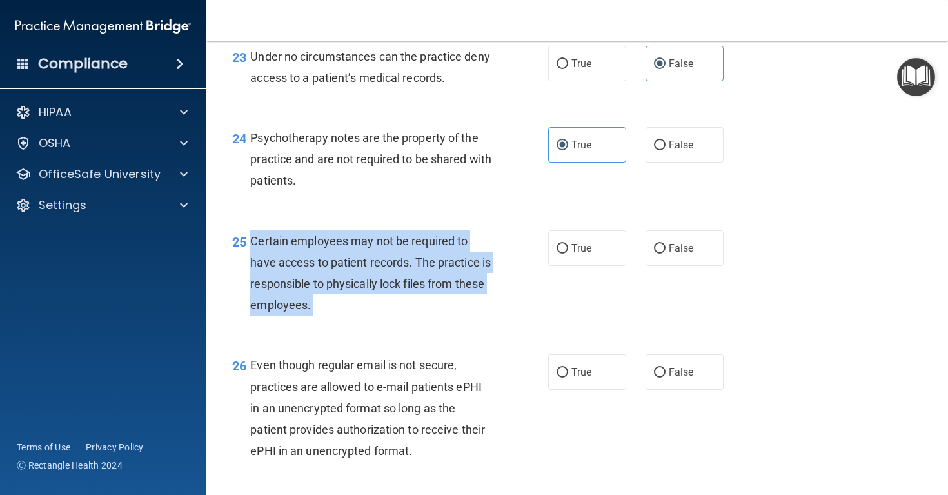
click at [367, 290] on span "Certain employees may not be required to have access to patient records. The pr…" at bounding box center [370, 273] width 241 height 78
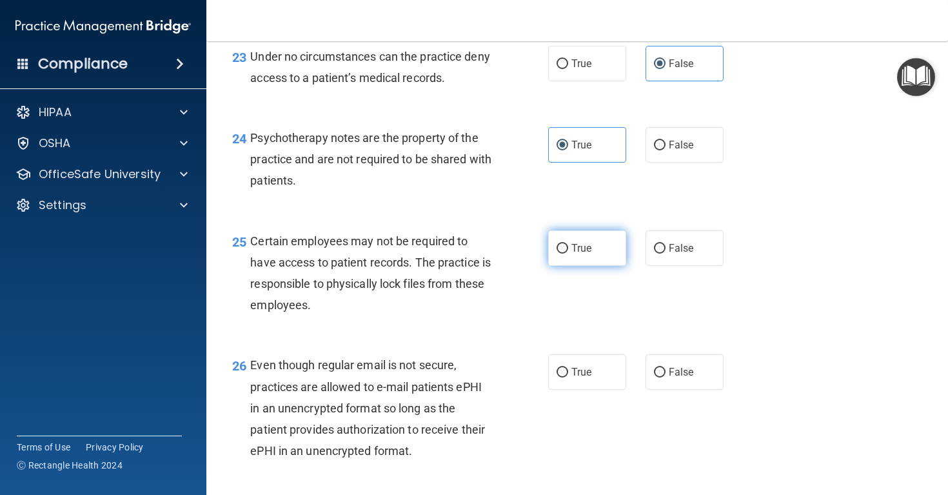
click at [571, 266] on label "True" at bounding box center [587, 247] width 78 height 35
click at [568, 253] on input "True" at bounding box center [563, 249] width 12 height 10
radio input "true"
click at [332, 401] on div "Even though regular email is not secure, practices are allowed to e-mail patien…" at bounding box center [376, 407] width 252 height 107
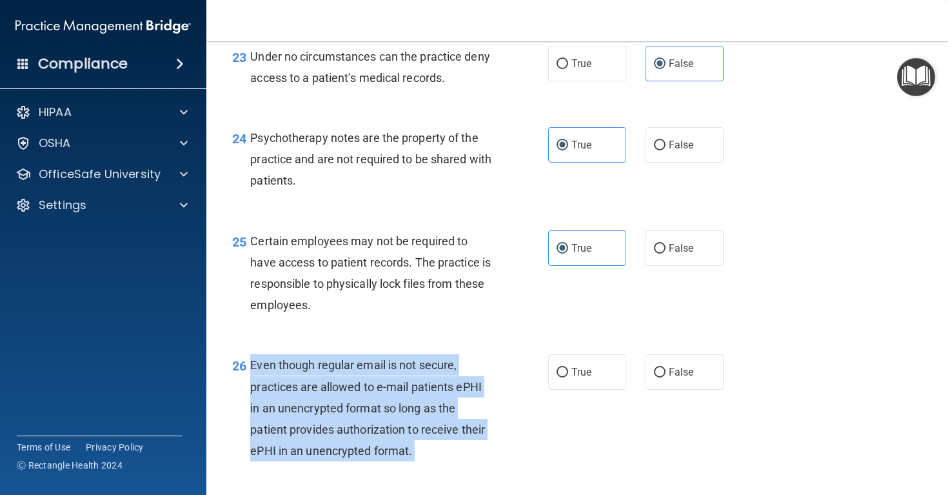
click at [332, 401] on div "Even though regular email is not secure, practices are allowed to e-mail patien…" at bounding box center [376, 407] width 252 height 107
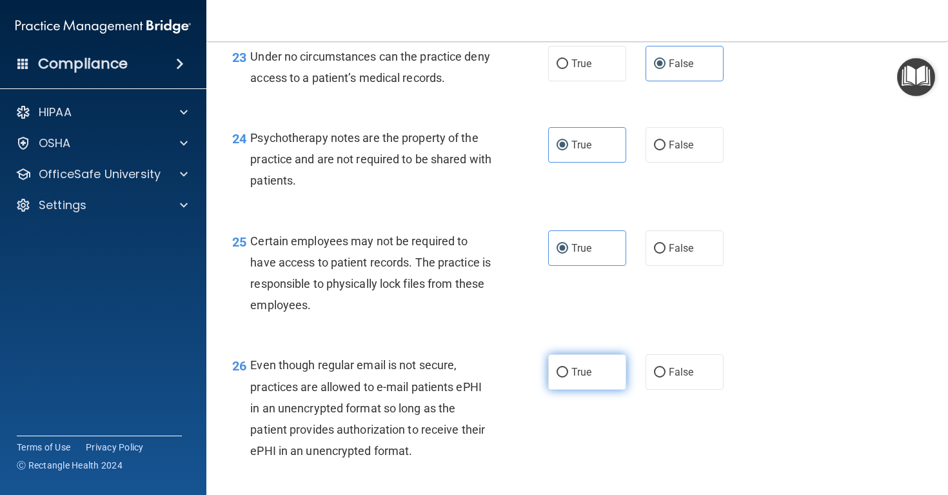
click at [595, 377] on label "True" at bounding box center [587, 371] width 78 height 35
click at [568, 377] on input "True" at bounding box center [563, 373] width 12 height 10
radio input "true"
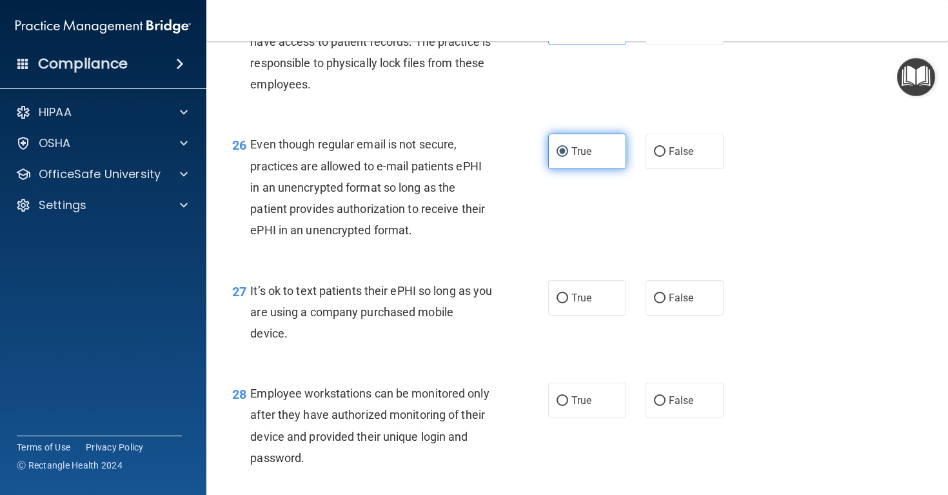
scroll to position [3111, 0]
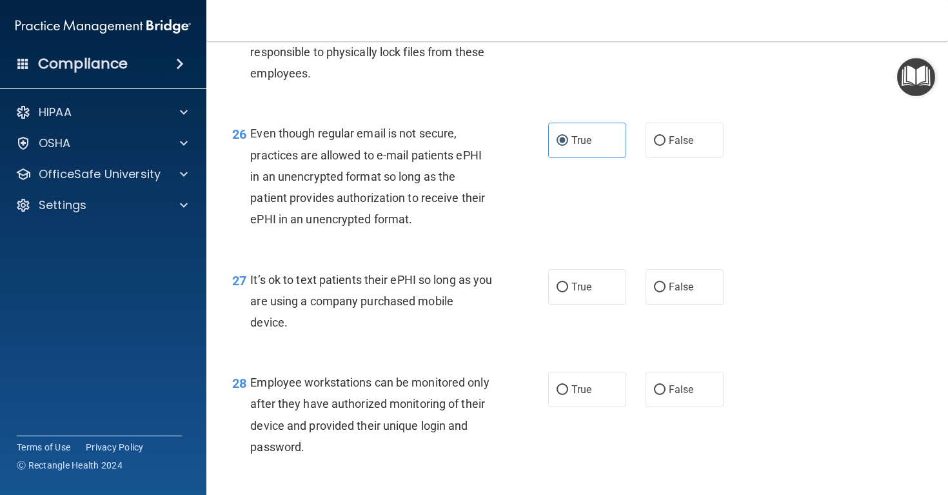
click at [366, 311] on span "It’s ok to text patients their ePHI so long as you are using a company purchase…" at bounding box center [371, 301] width 242 height 56
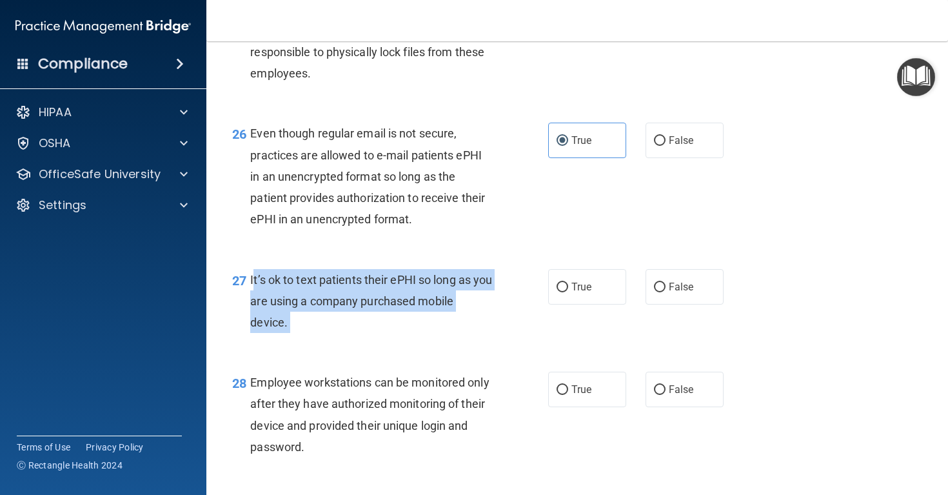
click at [366, 311] on span "It’s ok to text patients their ePHI so long as you are using a company purchase…" at bounding box center [371, 301] width 242 height 56
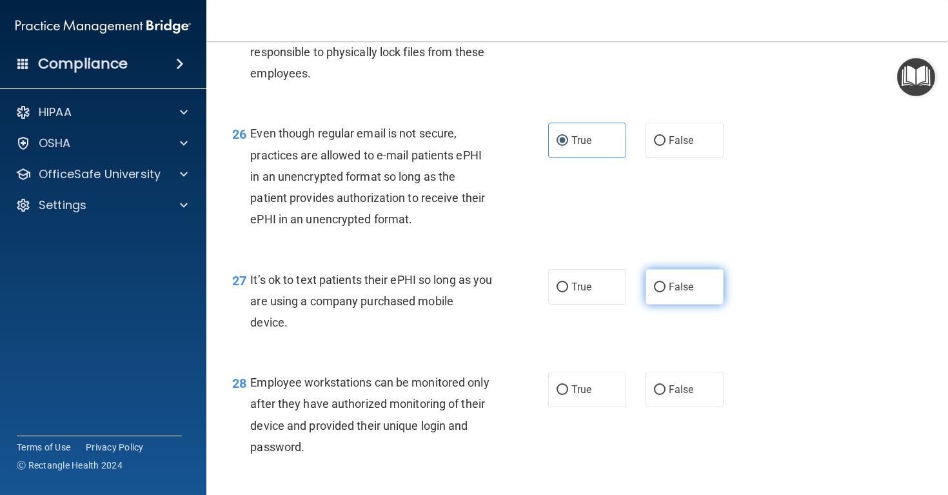
click at [688, 293] on span "False" at bounding box center [681, 287] width 25 height 12
click at [666, 292] on input "False" at bounding box center [660, 287] width 12 height 10
radio input "true"
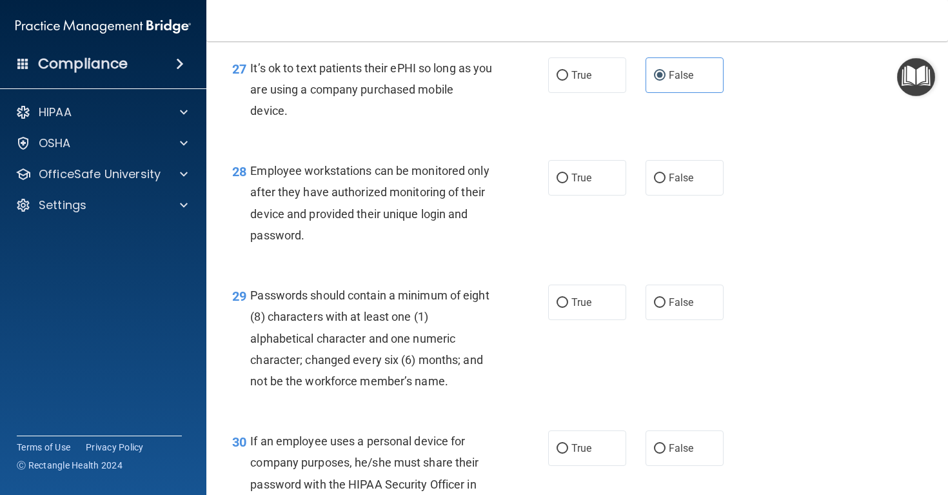
scroll to position [3340, 0]
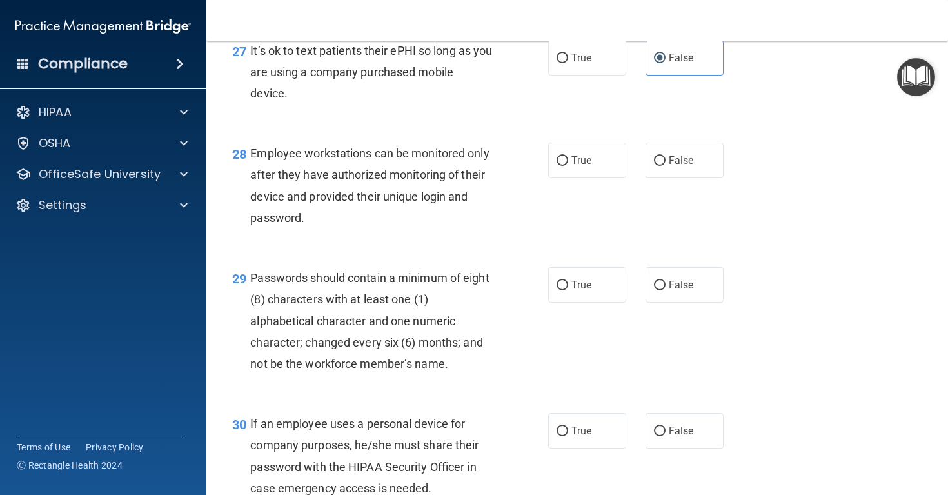
click at [386, 195] on span "Employee workstations can be monitored only after they have authorized monitori…" at bounding box center [369, 185] width 239 height 78
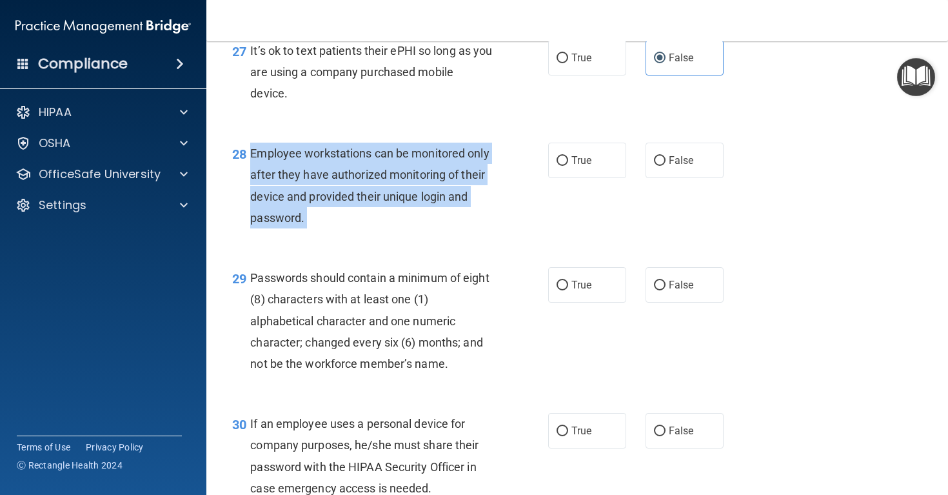
click at [386, 195] on span "Employee workstations can be monitored only after they have authorized monitori…" at bounding box center [369, 185] width 239 height 78
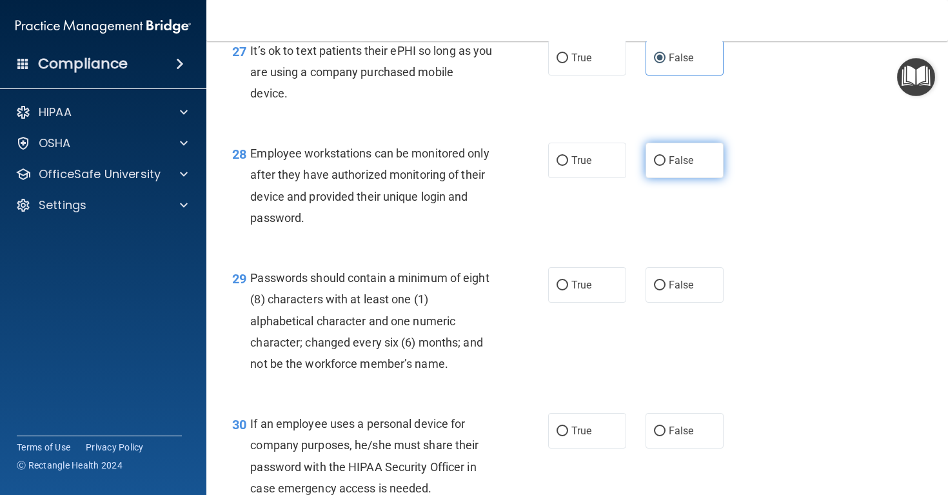
click at [684, 176] on label "False" at bounding box center [685, 160] width 78 height 35
click at [666, 166] on input "False" at bounding box center [660, 161] width 12 height 10
radio input "true"
click at [425, 290] on div "Passwords should contain a minimum of eight (8) characters with at least one (1…" at bounding box center [376, 320] width 252 height 107
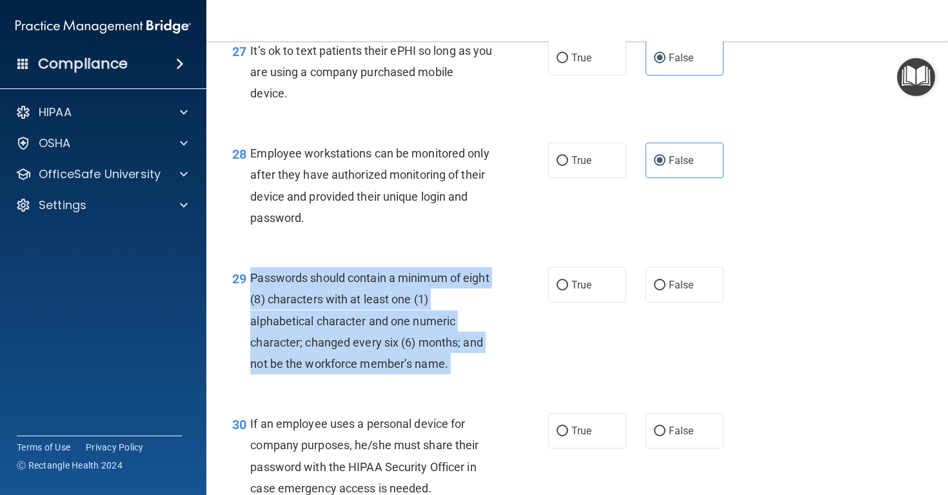
click at [425, 290] on div "Passwords should contain a minimum of eight (8) characters with at least one (1…" at bounding box center [376, 320] width 252 height 107
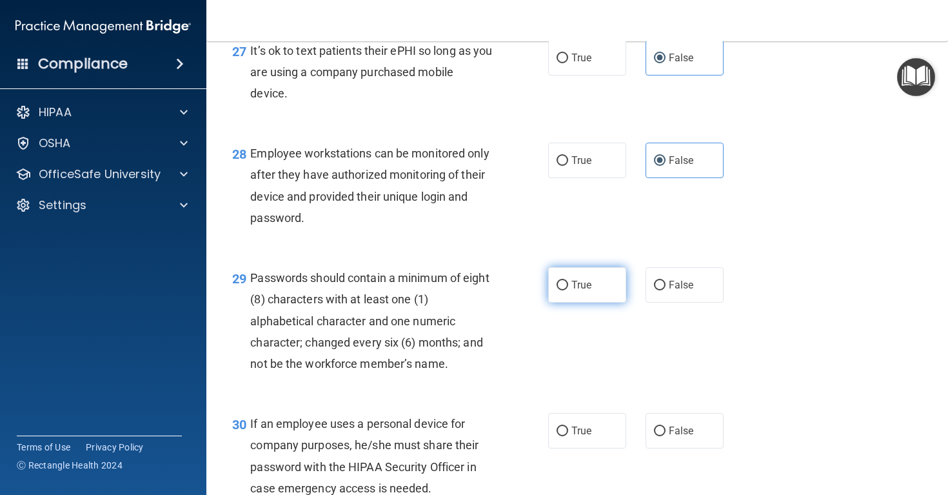
click at [576, 287] on span "True" at bounding box center [581, 285] width 20 height 12
click at [568, 287] on input "True" at bounding box center [563, 286] width 12 height 10
radio input "true"
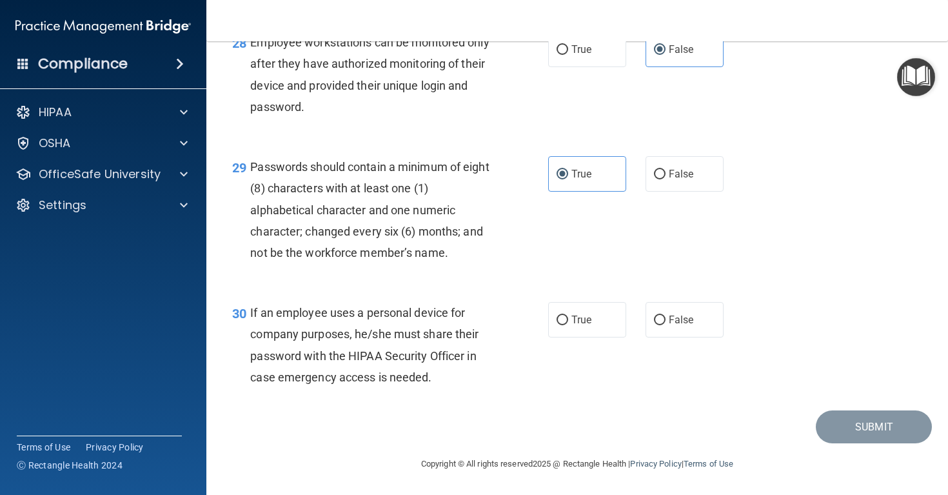
scroll to position [3454, 0]
click at [281, 344] on div "If an employee uses a personal device for company purposes, he/she must share t…" at bounding box center [376, 345] width 252 height 86
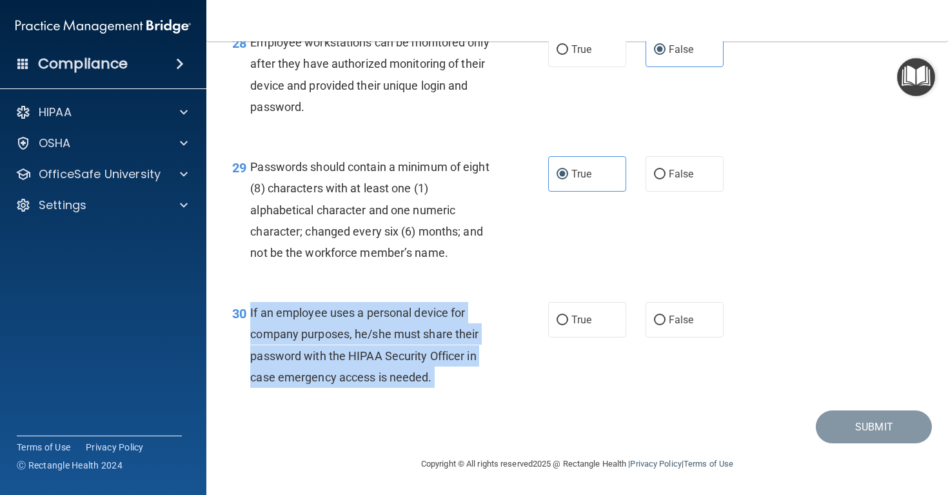
click at [281, 344] on div "If an employee uses a personal device for company purposes, he/she must share t…" at bounding box center [376, 345] width 252 height 86
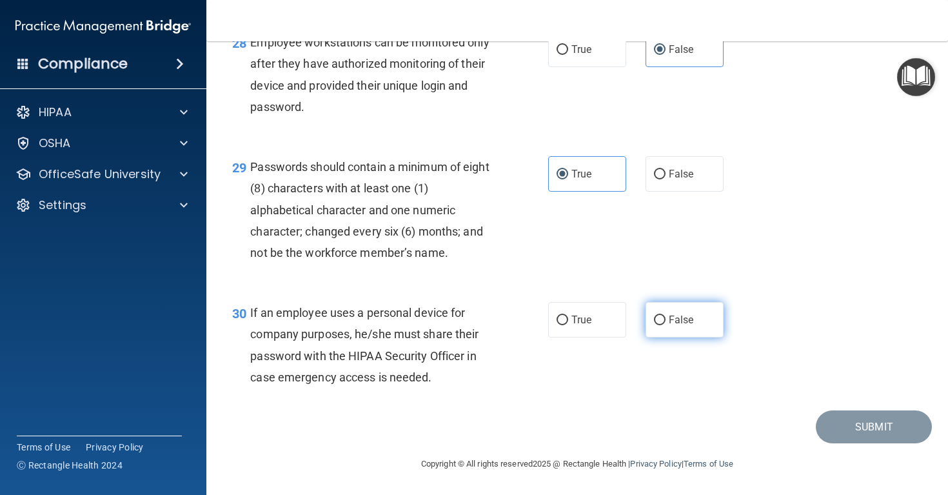
click at [678, 333] on label "False" at bounding box center [685, 319] width 78 height 35
click at [666, 325] on input "False" at bounding box center [660, 320] width 12 height 10
radio input "true"
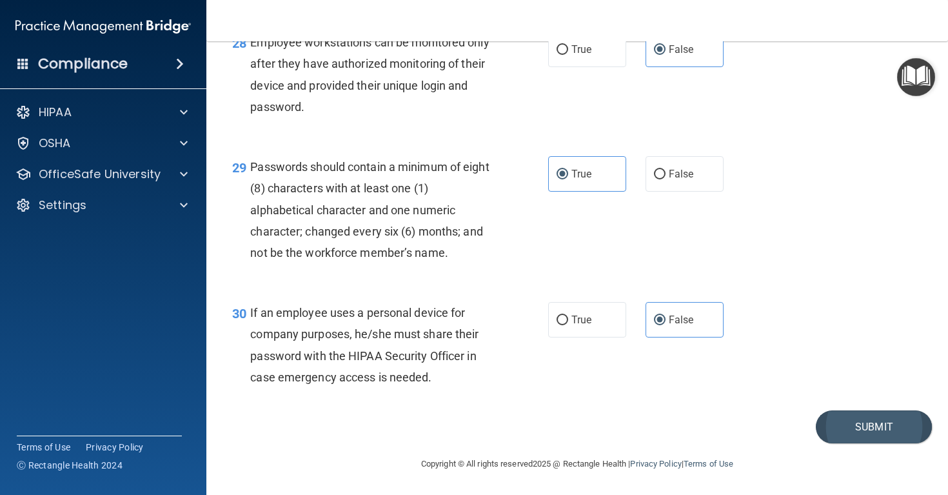
click at [854, 428] on button "Submit" at bounding box center [874, 426] width 116 height 33
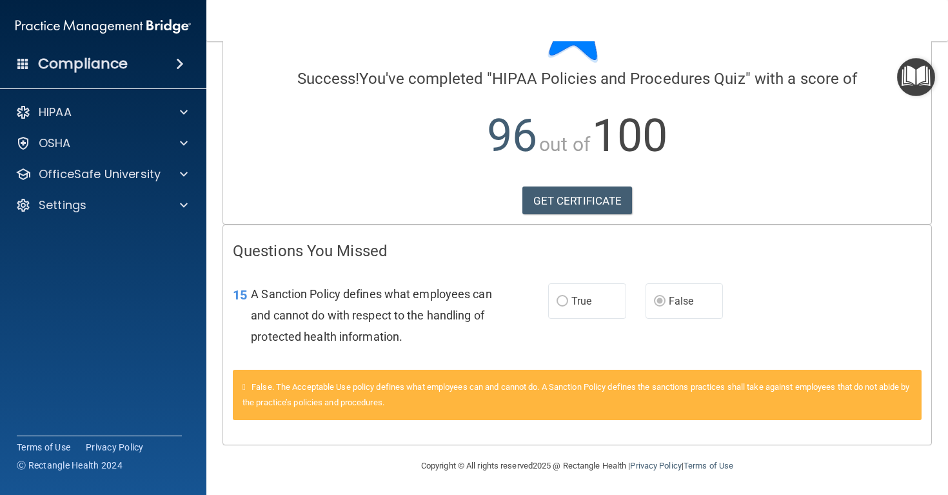
scroll to position [79, 0]
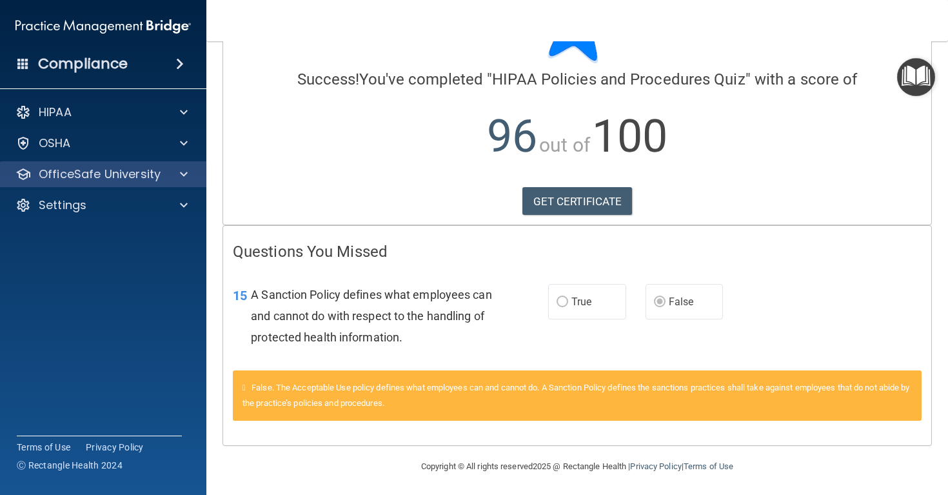
click at [115, 172] on p "OfficeSafe University" at bounding box center [100, 173] width 122 height 15
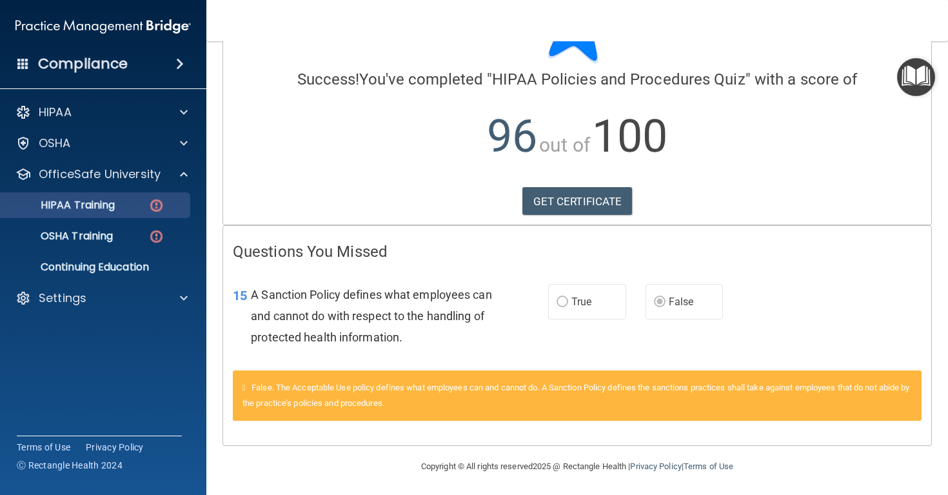
click at [141, 201] on div "HIPAA Training" at bounding box center [96, 205] width 176 height 13
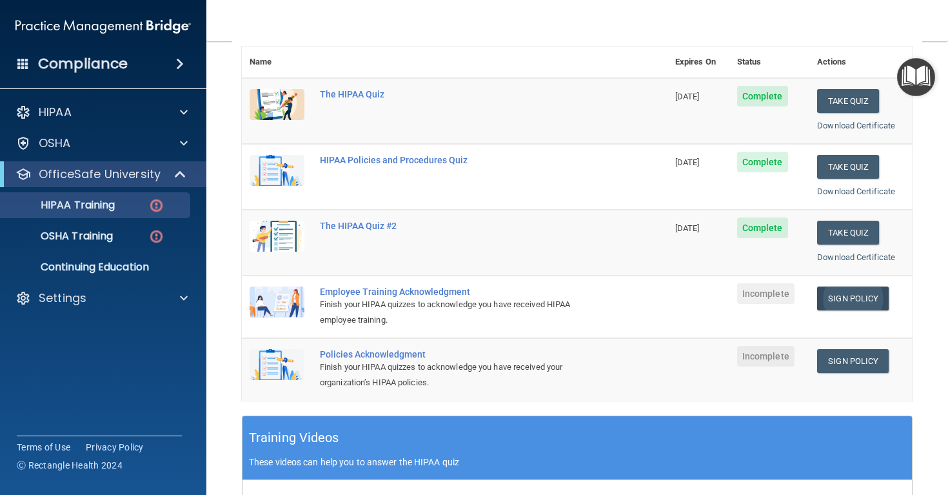
scroll to position [150, 0]
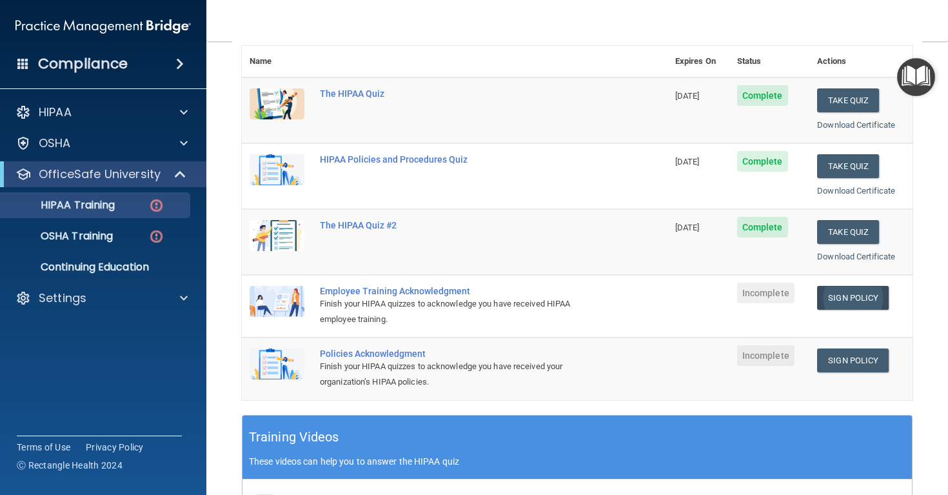
click at [844, 290] on link "Sign Policy" at bounding box center [853, 298] width 72 height 24
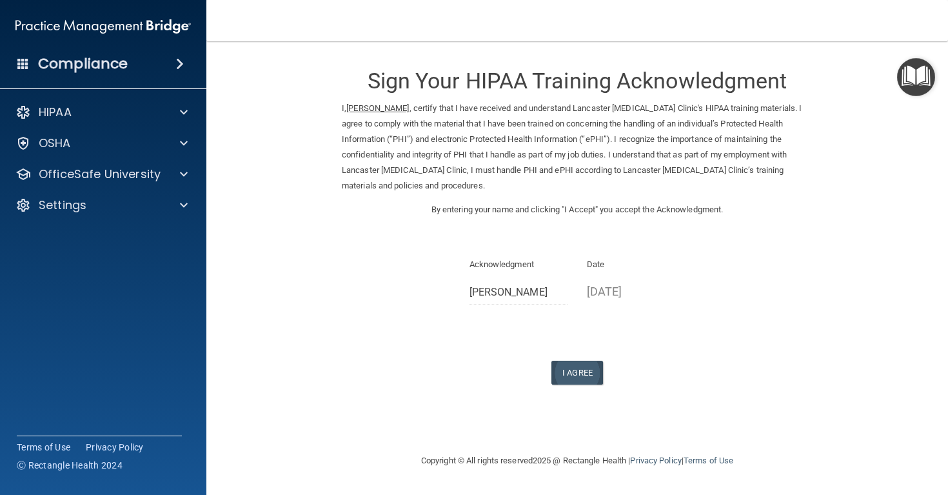
click at [572, 361] on button "I Agree" at bounding box center [577, 373] width 52 height 24
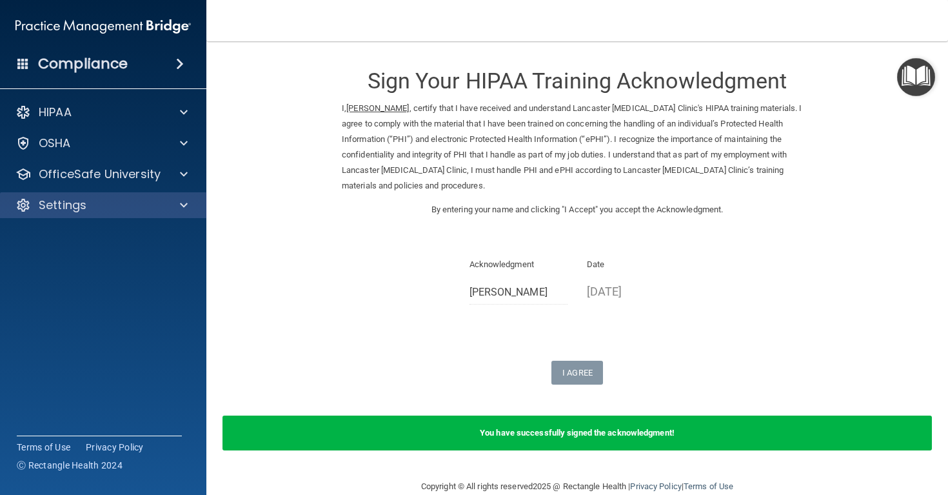
click at [84, 215] on div "Settings" at bounding box center [103, 205] width 207 height 26
click at [187, 204] on span at bounding box center [184, 204] width 8 height 15
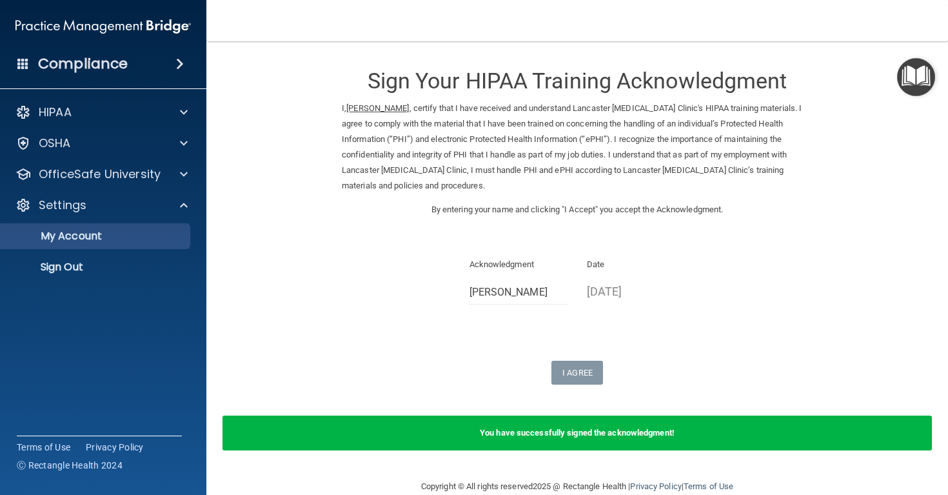
click at [86, 230] on p "My Account" at bounding box center [96, 236] width 176 height 13
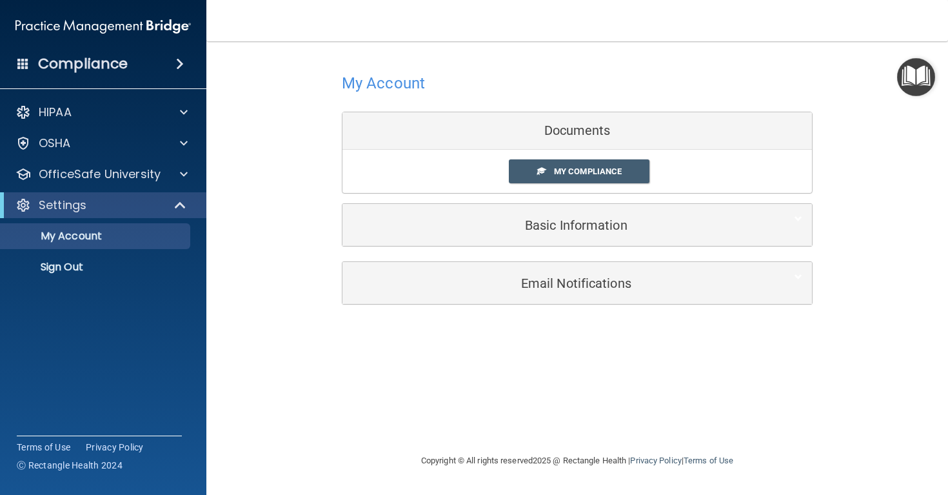
click at [593, 232] on div "Basic Information" at bounding box center [557, 224] width 430 height 29
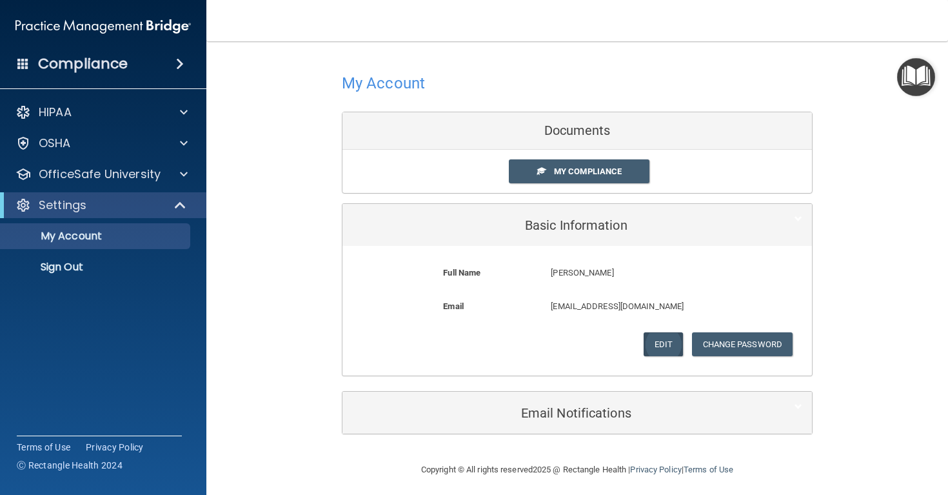
click at [657, 338] on button "Edit" at bounding box center [663, 344] width 39 height 24
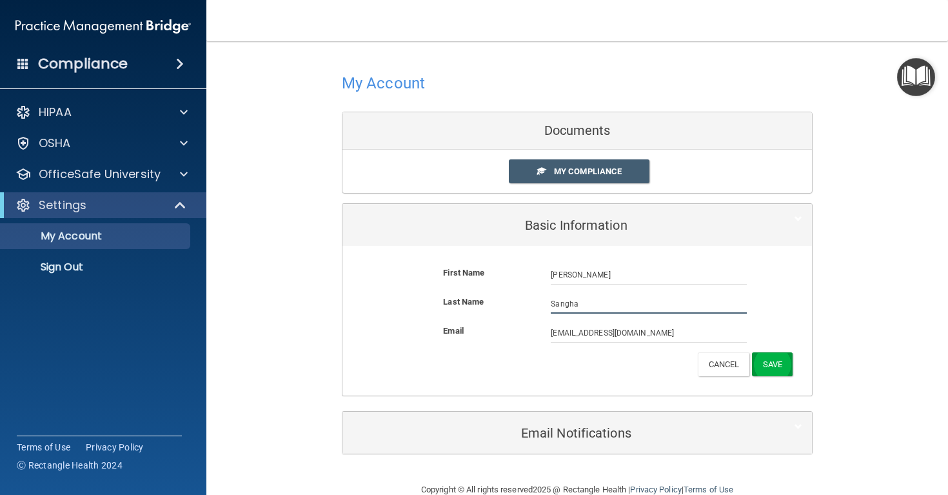
type input "Sangha"
click at [769, 364] on button "Save" at bounding box center [772, 364] width 41 height 24
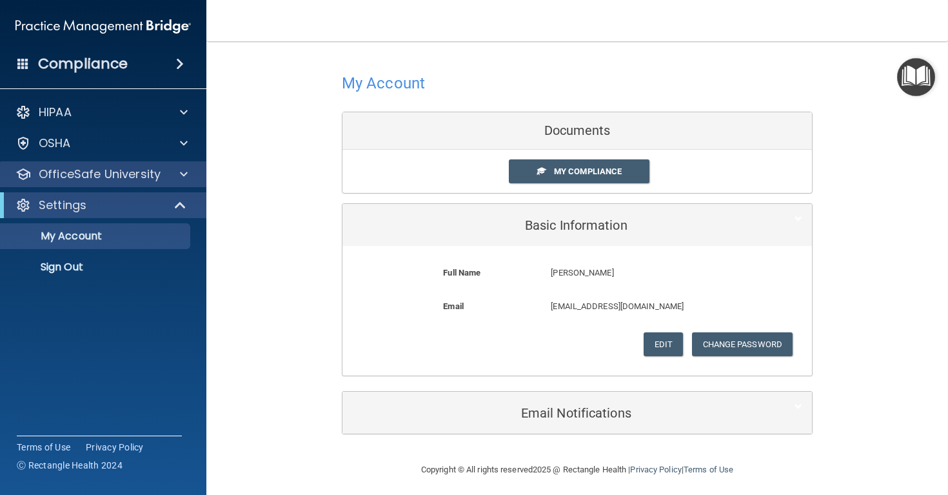
click at [183, 170] on span at bounding box center [184, 173] width 8 height 15
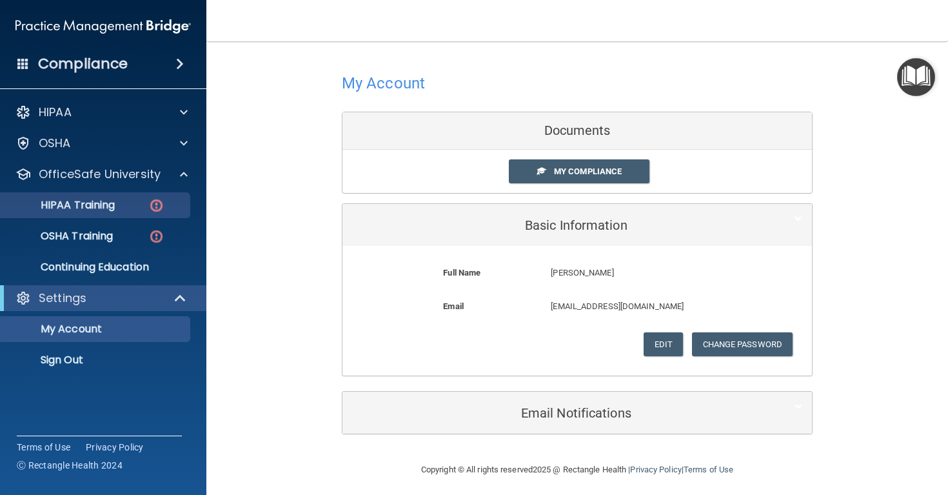
click at [152, 206] on img at bounding box center [156, 205] width 16 height 16
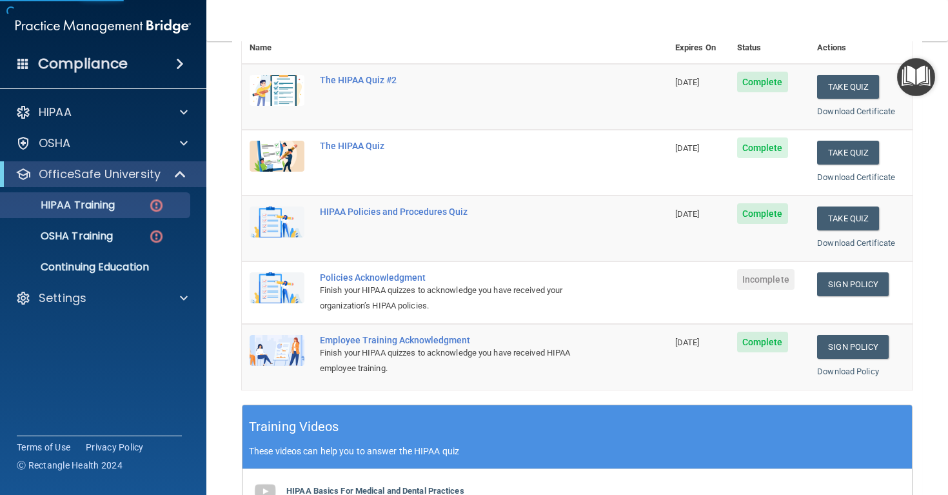
scroll to position [175, 0]
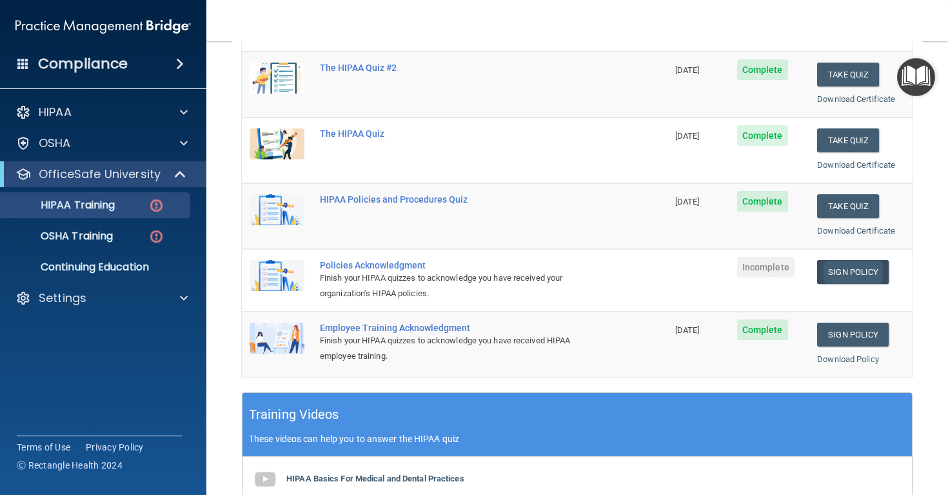
click at [866, 268] on link "Sign Policy" at bounding box center [853, 272] width 72 height 24
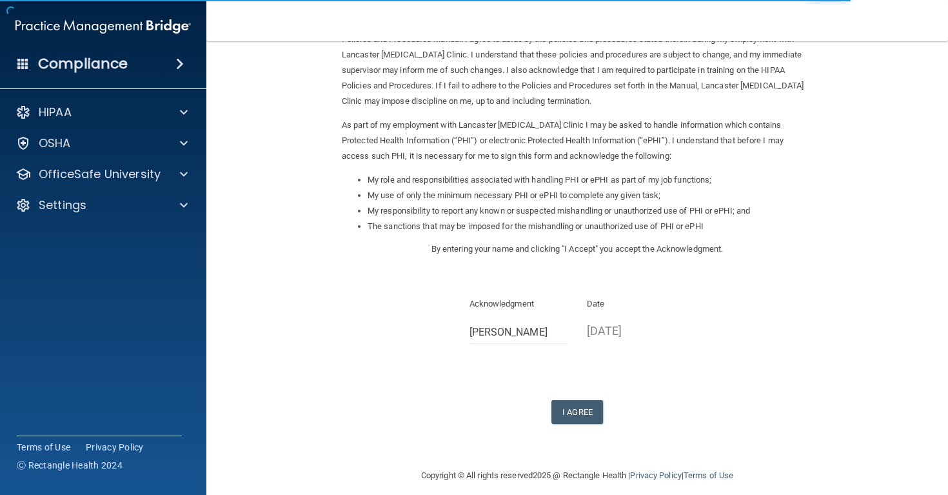
scroll to position [84, 0]
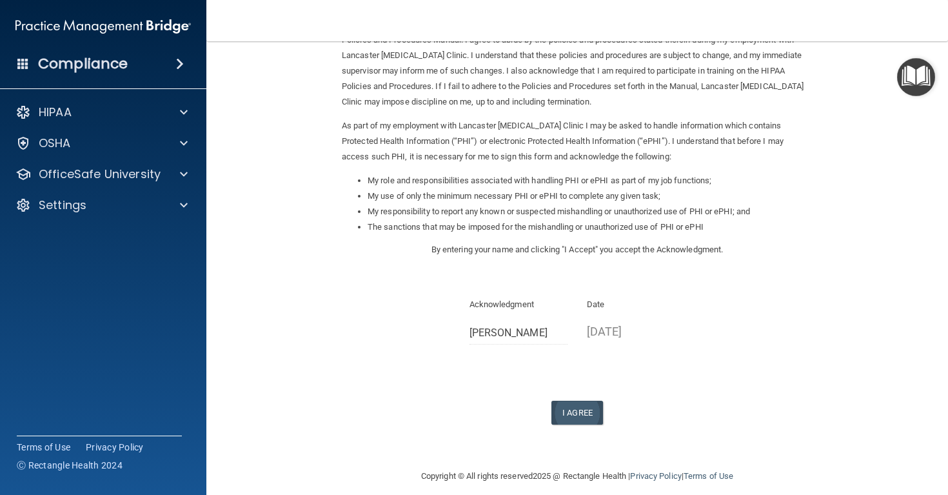
click at [576, 401] on button "I Agree" at bounding box center [577, 413] width 52 height 24
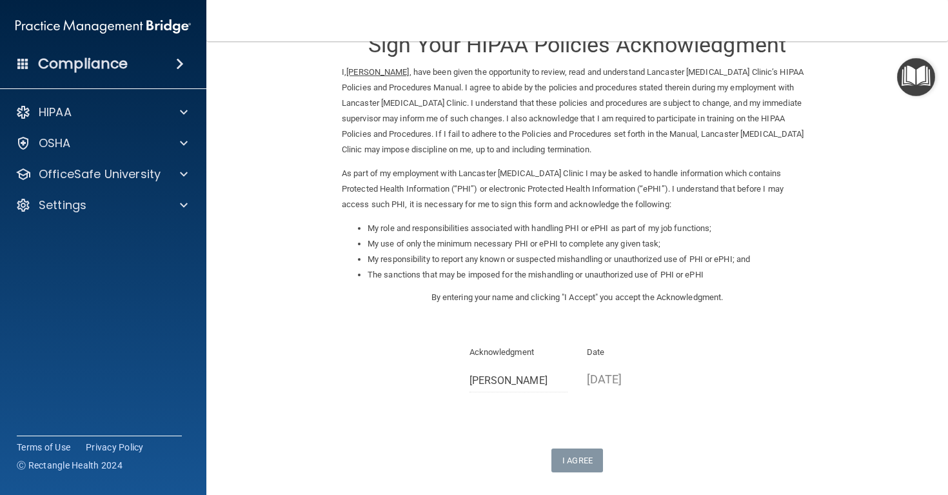
scroll to position [0, 0]
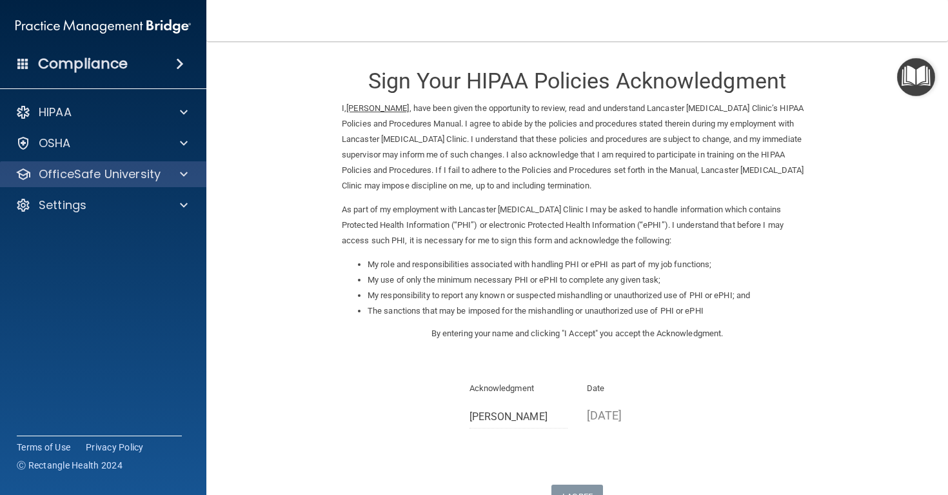
click at [177, 180] on div at bounding box center [182, 173] width 32 height 15
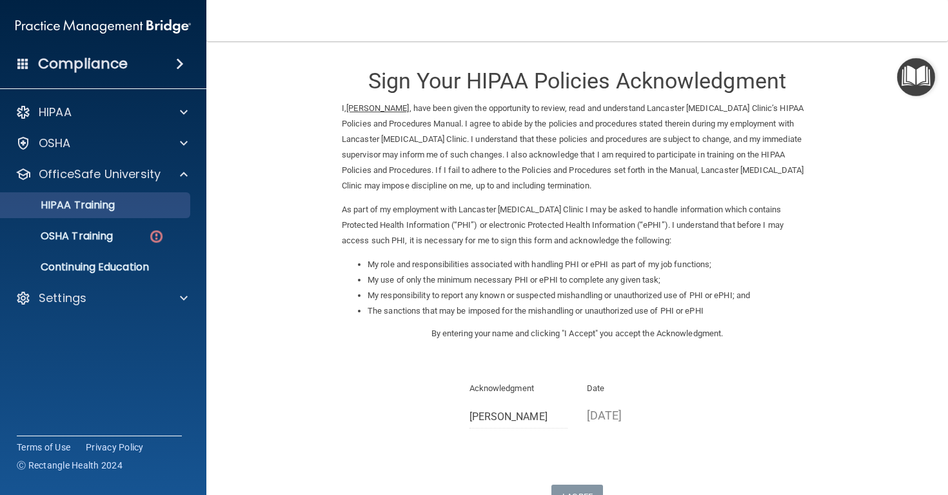
click at [130, 210] on div "HIPAA Training" at bounding box center [96, 205] width 176 height 13
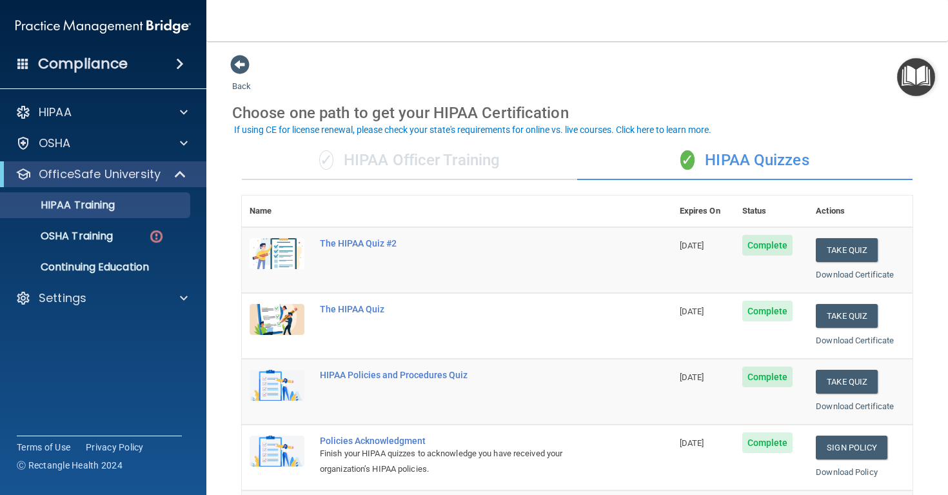
click at [479, 167] on div "✓ HIPAA Officer Training" at bounding box center [409, 160] width 335 height 39
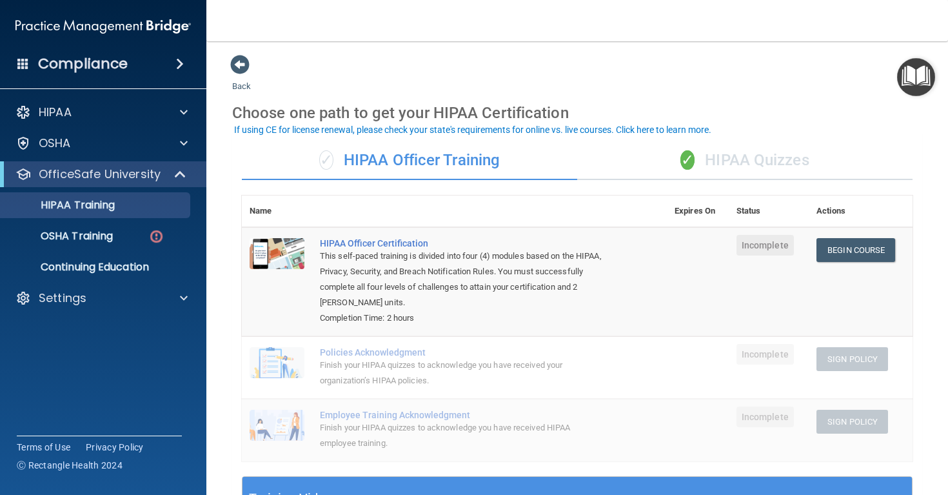
click at [725, 153] on div "✓ HIPAA Quizzes" at bounding box center [744, 160] width 335 height 39
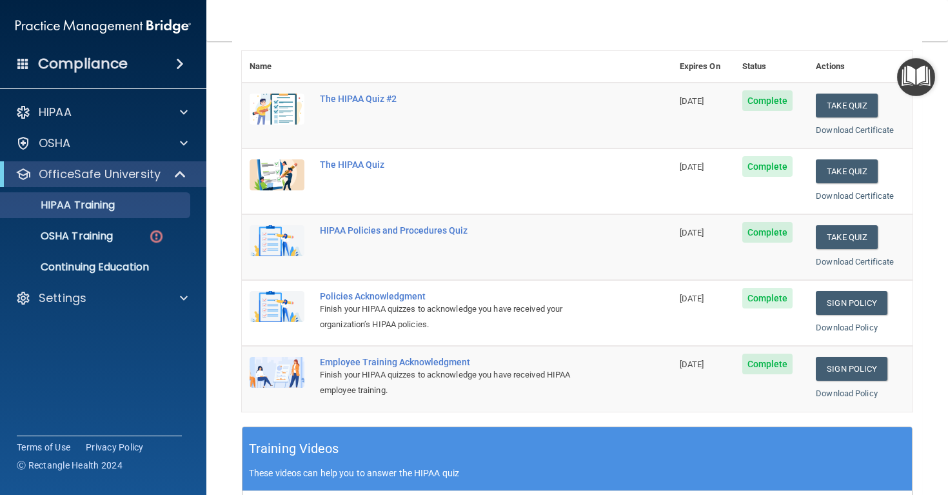
scroll to position [50, 0]
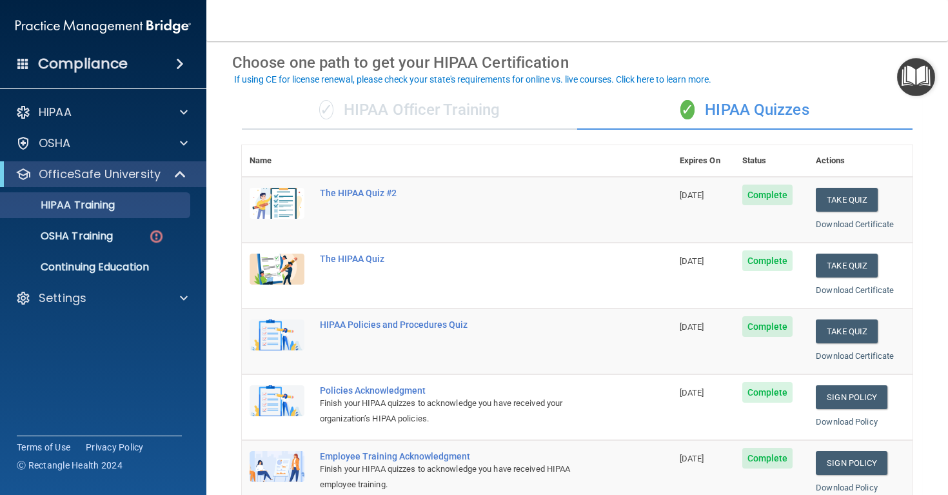
click at [463, 113] on div "✓ HIPAA Officer Training" at bounding box center [409, 110] width 335 height 39
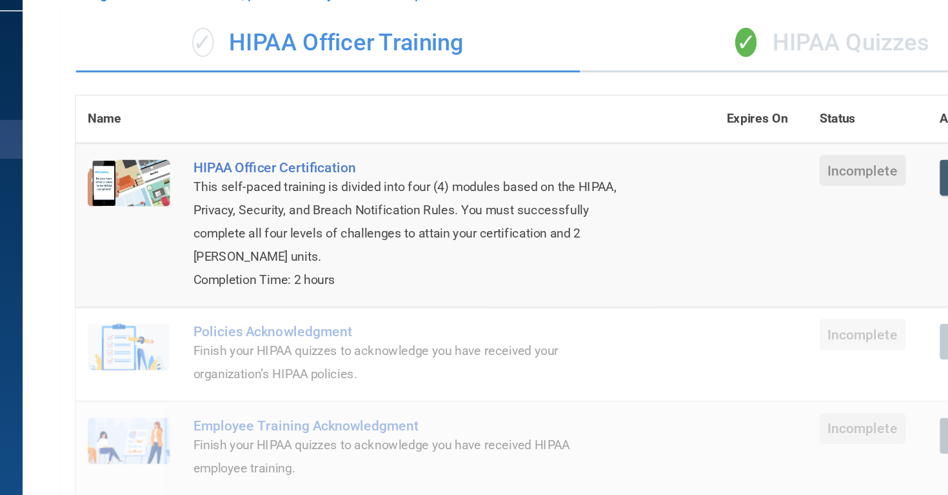
scroll to position [57, 0]
